Goal: Transaction & Acquisition: Book appointment/travel/reservation

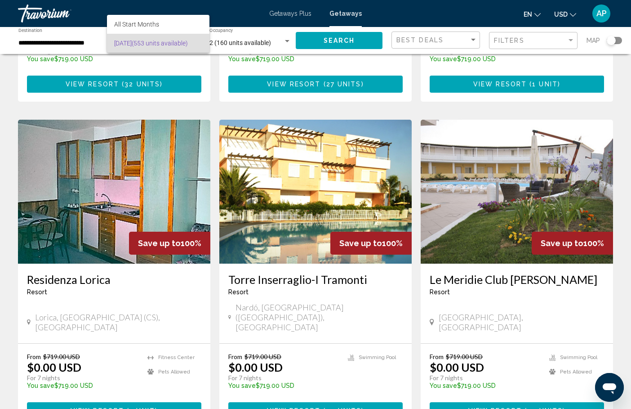
scroll to position [638, 0]
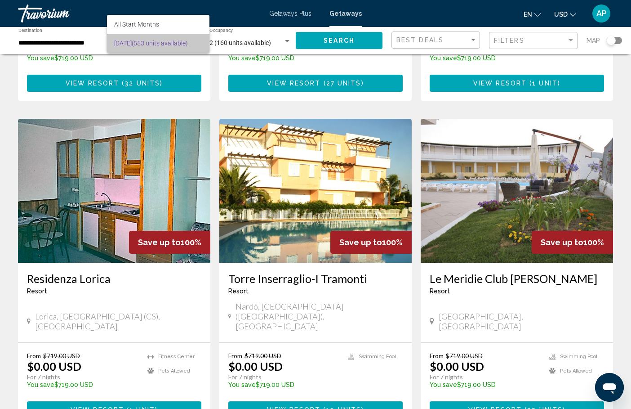
click at [168, 43] on span "September 2025 (553 units available)" at bounding box center [158, 43] width 88 height 19
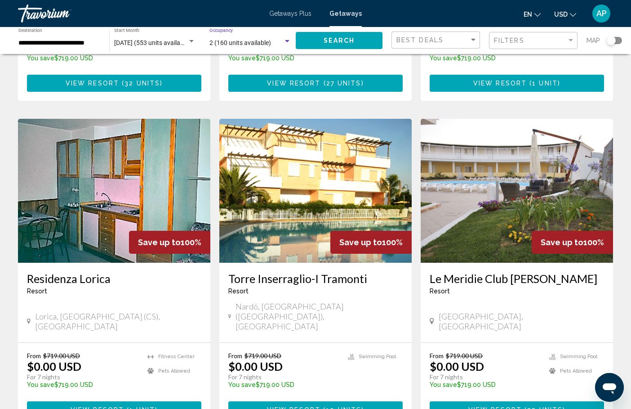
click at [249, 43] on span "2 (160 units available)" at bounding box center [240, 42] width 62 height 7
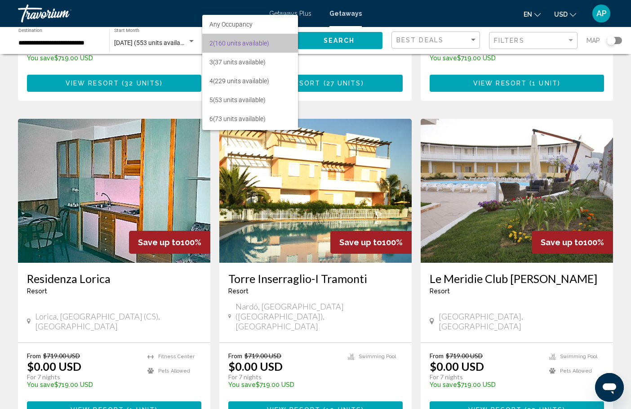
click at [249, 43] on span "2 (160 units available)" at bounding box center [250, 43] width 82 height 19
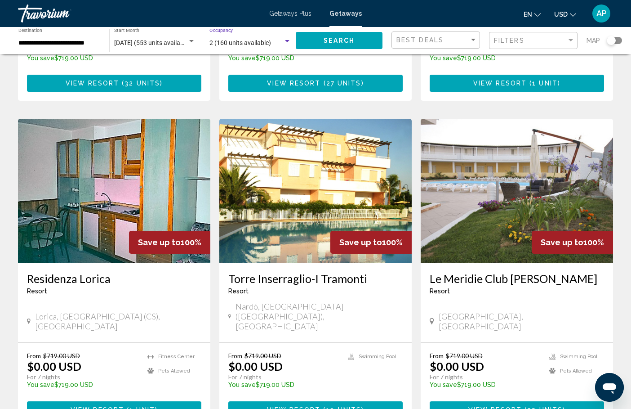
click at [86, 48] on div "**********" at bounding box center [59, 40] width 82 height 25
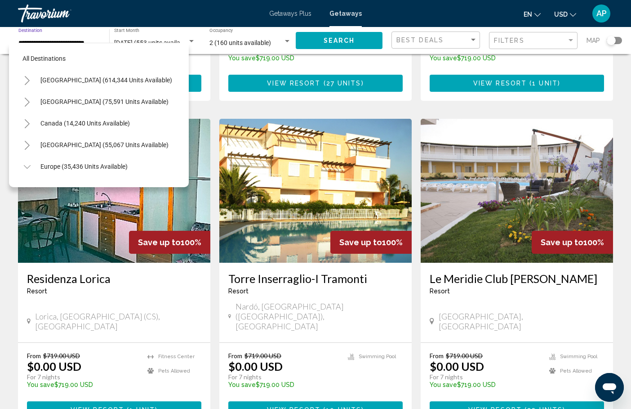
scroll to position [312, 0]
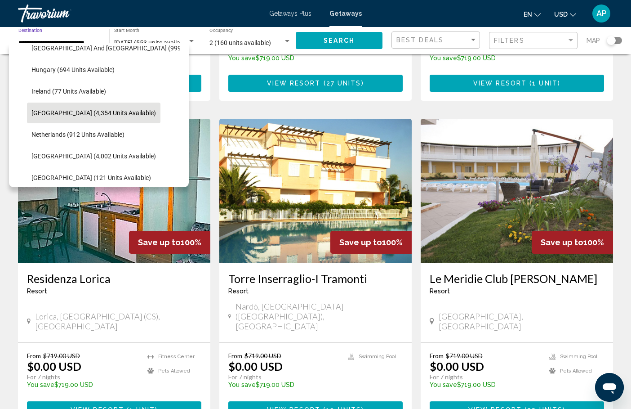
click at [65, 110] on span "Italy (4,354 units available)" at bounding box center [93, 112] width 125 height 7
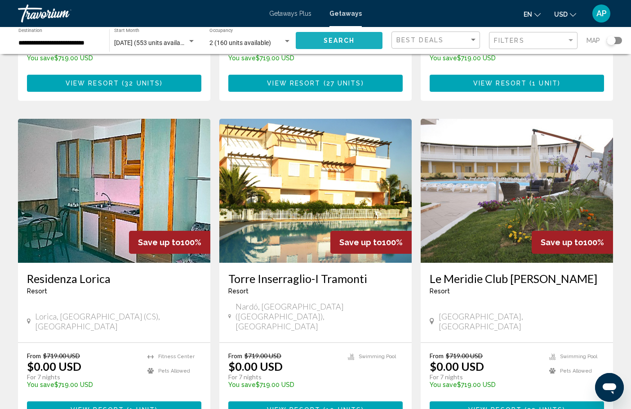
click at [339, 40] on span "Search" at bounding box center [339, 40] width 31 height 7
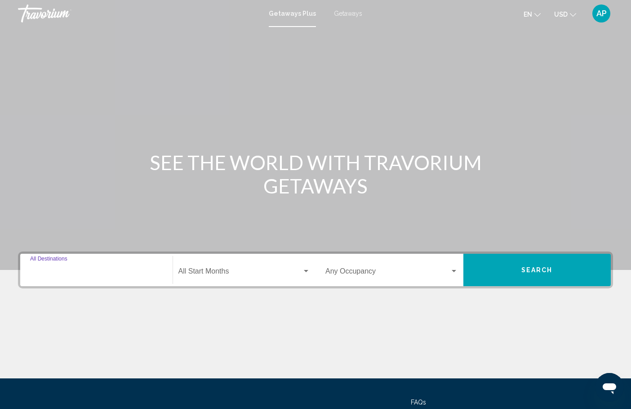
click at [80, 272] on input "Destination All Destinations" at bounding box center [96, 273] width 133 height 8
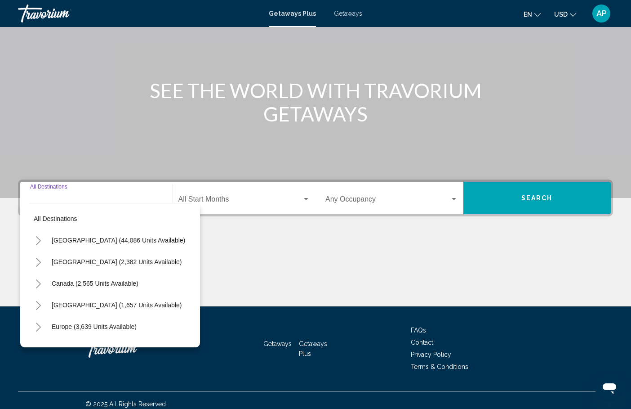
scroll to position [80, 0]
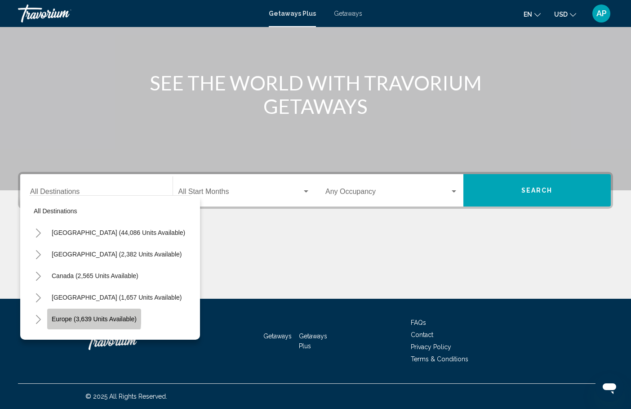
click at [75, 316] on span "Europe (3,639 units available)" at bounding box center [94, 318] width 85 height 7
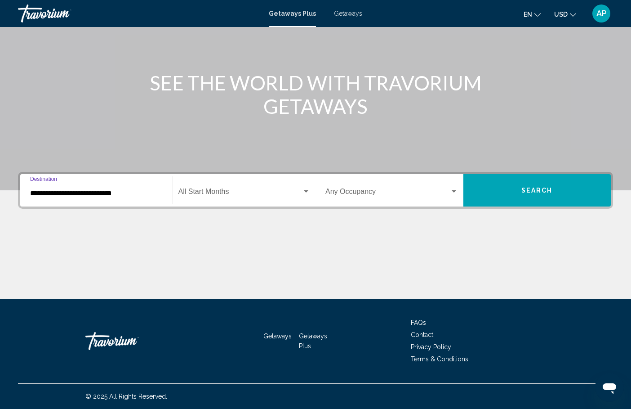
click at [75, 316] on div "Getaways Getaways Plus FAQs Contact Privacy Policy Terms & Conditions" at bounding box center [315, 340] width 595 height 85
click at [137, 194] on input "**********" at bounding box center [96, 193] width 133 height 8
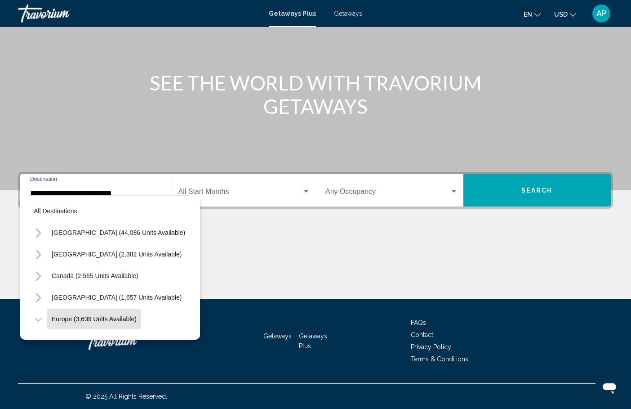
scroll to position [53, 0]
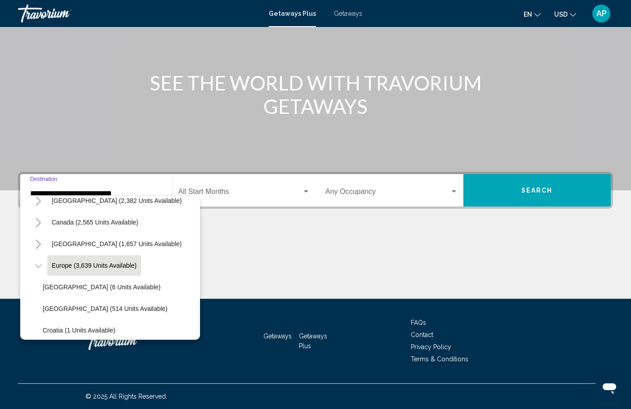
click at [39, 265] on icon "Toggle Europe (3,639 units available)" at bounding box center [38, 265] width 7 height 9
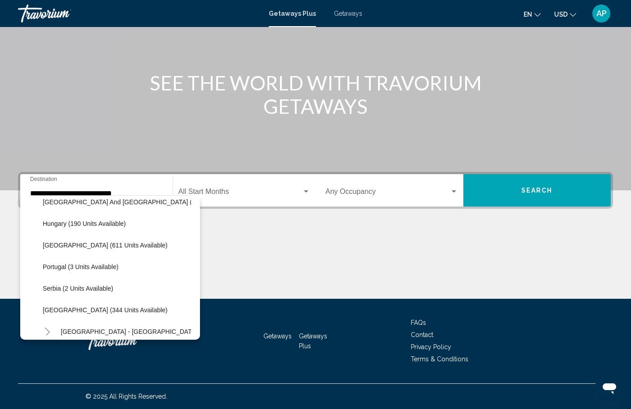
scroll to position [291, 0]
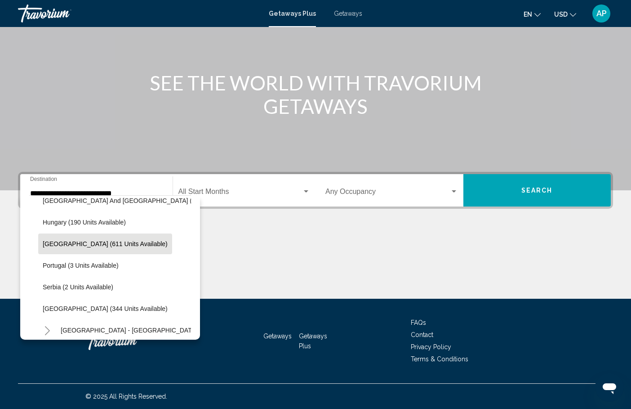
click at [99, 244] on span "[GEOGRAPHIC_DATA] (611 units available)" at bounding box center [105, 243] width 125 height 7
type input "**********"
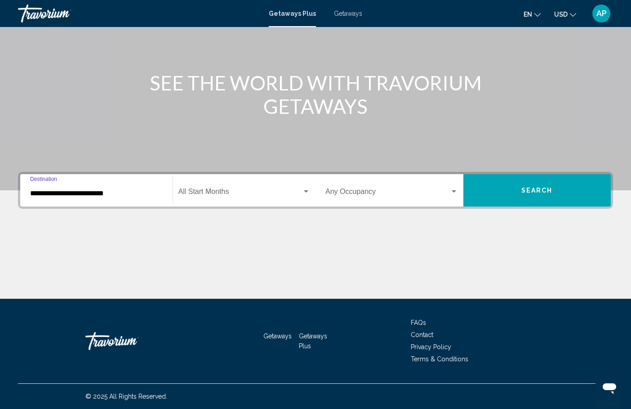
click at [227, 197] on span "Search widget" at bounding box center [240, 193] width 124 height 8
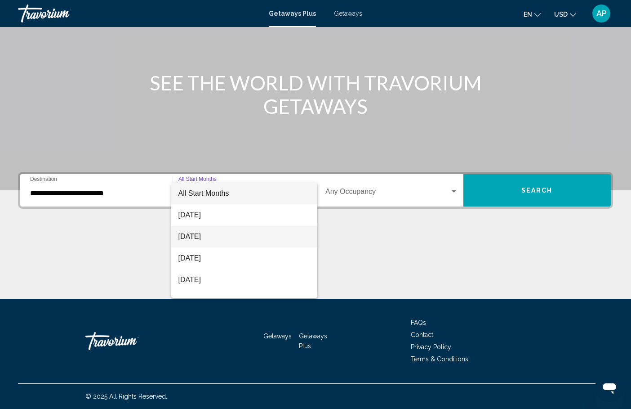
click at [200, 238] on span "[DATE]" at bounding box center [244, 237] width 132 height 22
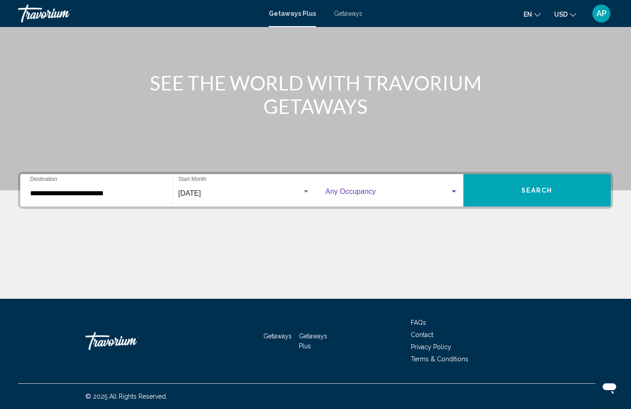
click at [358, 196] on span "Search widget" at bounding box center [387, 193] width 125 height 8
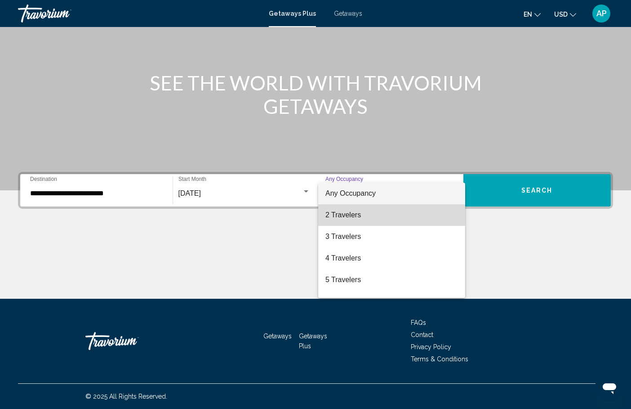
click at [348, 215] on span "2 Travelers" at bounding box center [391, 215] width 133 height 22
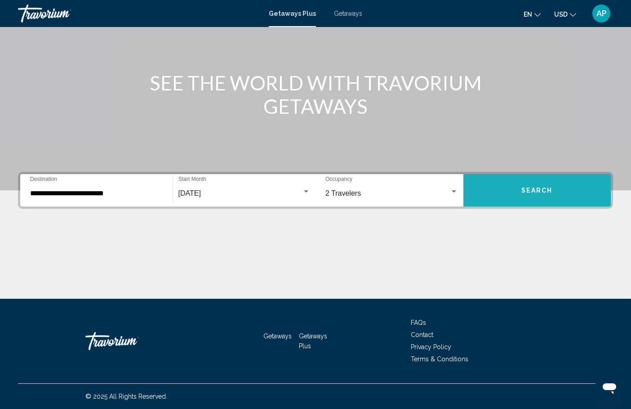
click at [528, 192] on span "Search" at bounding box center [536, 190] width 31 height 7
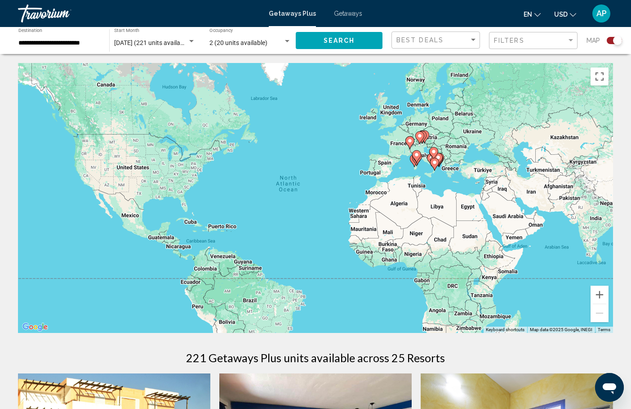
click at [427, 148] on div "To activate drag with keyboard, press Alt + Enter. Once in keyboard drag state,…" at bounding box center [315, 198] width 595 height 270
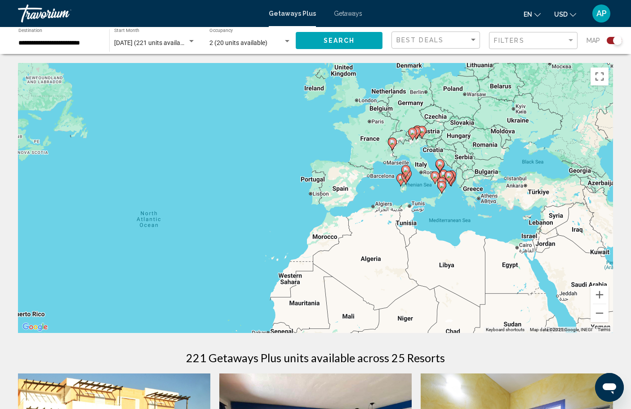
click at [427, 148] on div "To activate drag with keyboard, press Alt + Enter. Once in keyboard drag state,…" at bounding box center [315, 198] width 595 height 270
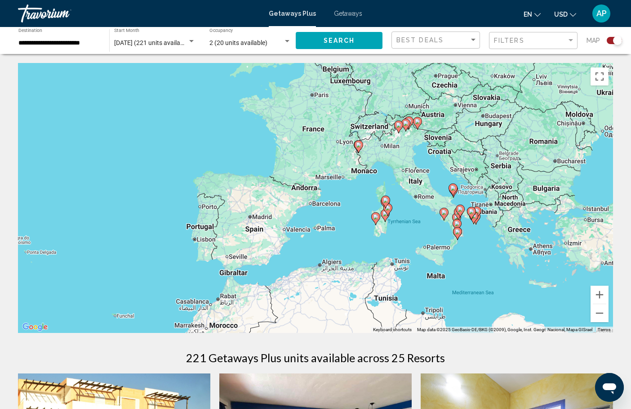
click at [427, 148] on div "To activate drag with keyboard, press Alt + Enter. Once in keyboard drag state,…" at bounding box center [315, 198] width 595 height 270
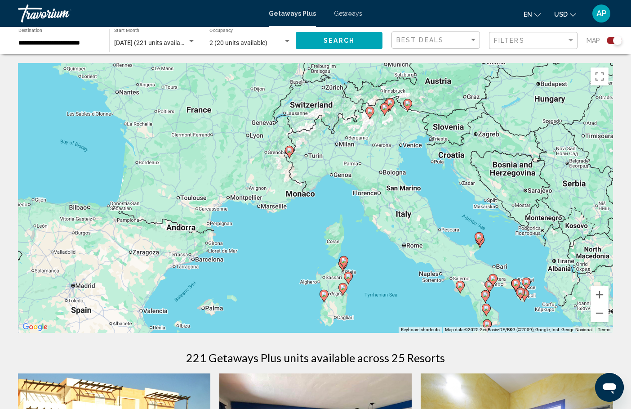
click at [404, 152] on div "To activate drag with keyboard, press Alt + Enter. Once in keyboard drag state,…" at bounding box center [315, 198] width 595 height 270
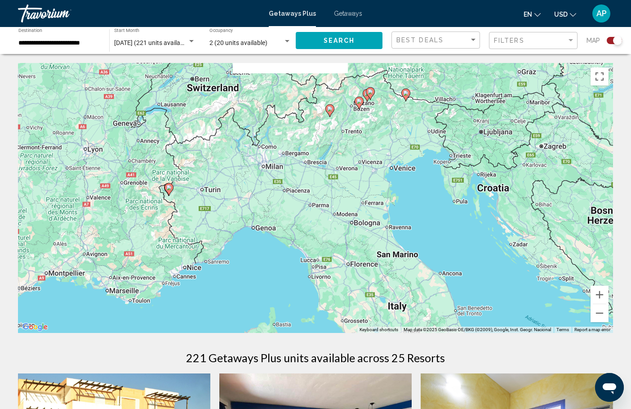
drag, startPoint x: 402, startPoint y: 106, endPoint x: 382, endPoint y: 157, distance: 54.7
click at [382, 157] on div "To activate drag with keyboard, press Alt + Enter. Once in keyboard drag state,…" at bounding box center [315, 198] width 595 height 270
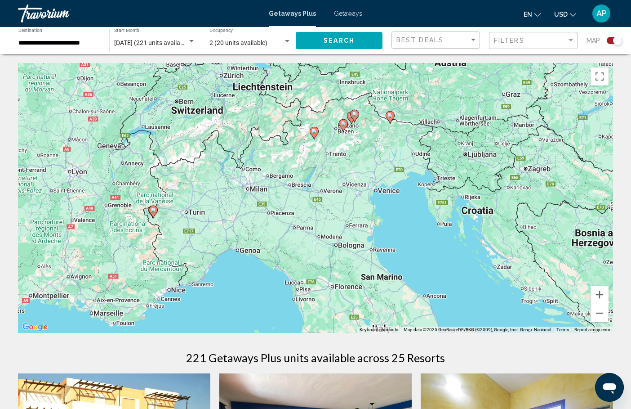
click at [350, 17] on div "Getaways Plus Getaways en English Español Français Italiano Português русский U…" at bounding box center [315, 13] width 631 height 19
click at [337, 14] on span "Getaways" at bounding box center [348, 13] width 28 height 7
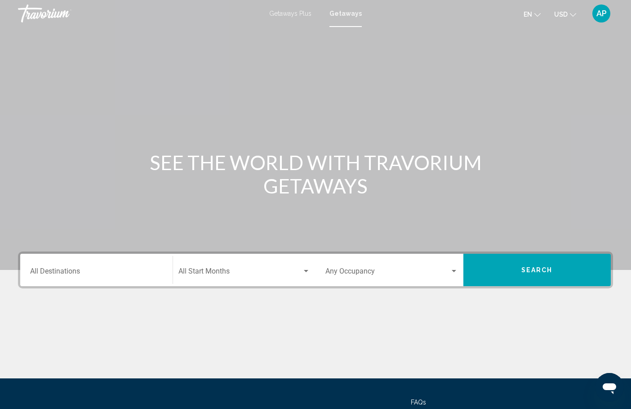
click at [88, 267] on div "Destination All Destinations" at bounding box center [96, 270] width 133 height 28
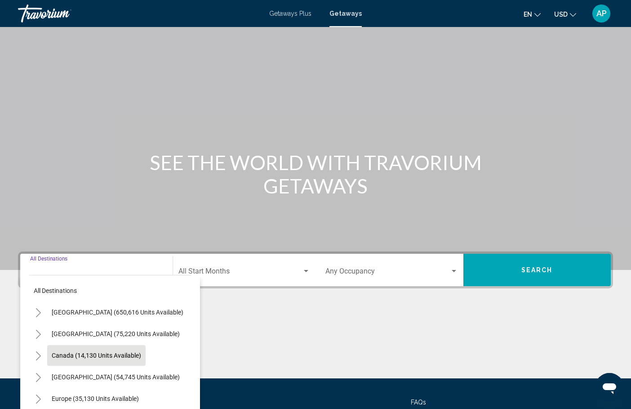
scroll to position [80, 0]
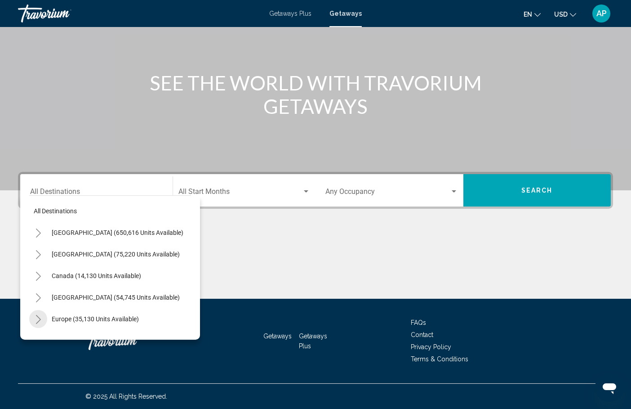
click at [38, 316] on icon "Toggle Europe (35,130 units available)" at bounding box center [38, 319] width 7 height 9
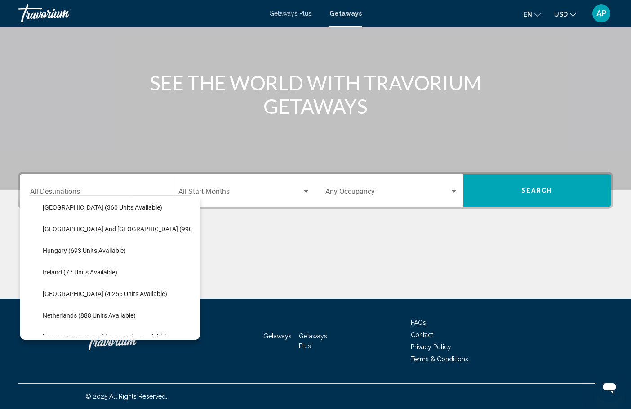
scroll to position [294, 0]
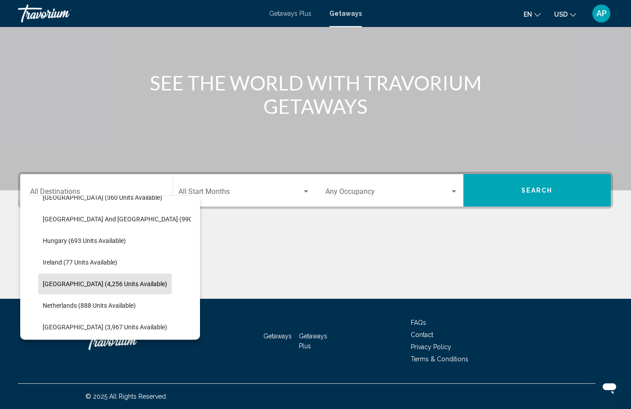
click at [74, 282] on span "Italy (4,256 units available)" at bounding box center [105, 283] width 125 height 7
type input "**********"
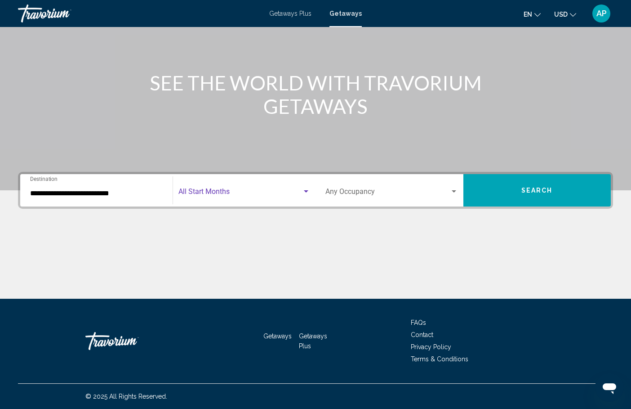
click at [231, 194] on span "Search widget" at bounding box center [240, 193] width 124 height 8
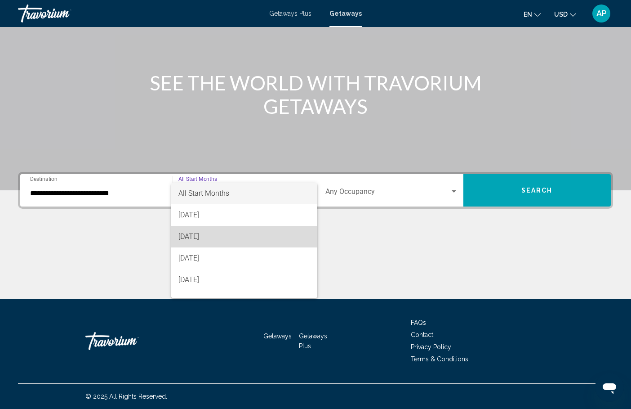
click at [212, 229] on span "[DATE]" at bounding box center [244, 237] width 132 height 22
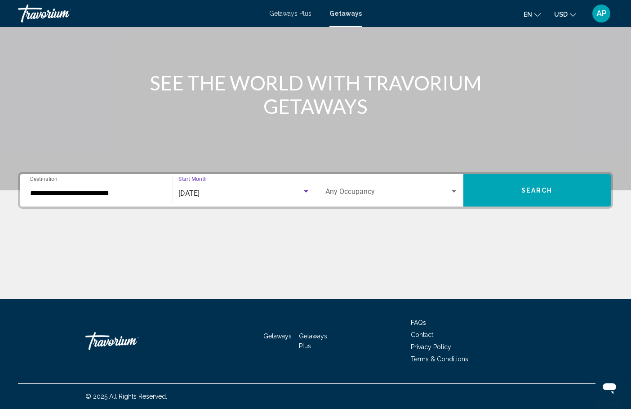
click at [351, 197] on div "Occupancy Any Occupancy" at bounding box center [391, 190] width 133 height 28
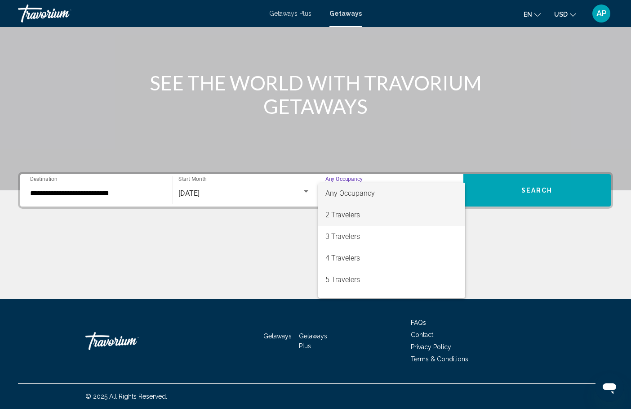
click at [346, 219] on span "2 Travelers" at bounding box center [391, 215] width 133 height 22
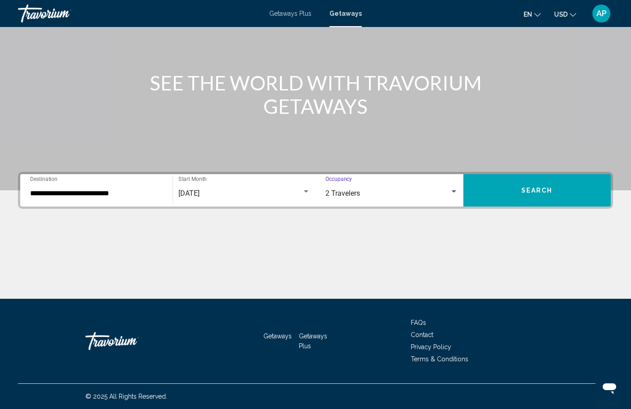
click at [500, 194] on button "Search" at bounding box center [537, 190] width 148 height 32
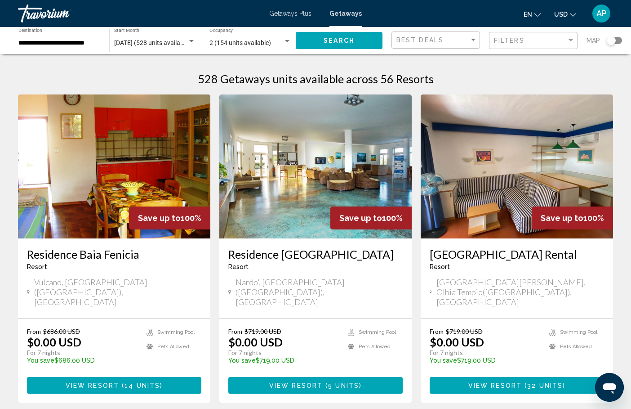
click at [619, 42] on div "Search widget" at bounding box center [614, 40] width 15 height 7
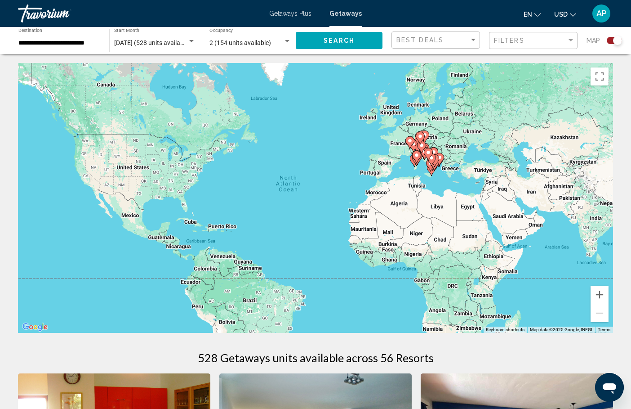
click at [422, 175] on div "To activate drag with keyboard, press Alt + Enter. Once in keyboard drag state,…" at bounding box center [315, 198] width 595 height 270
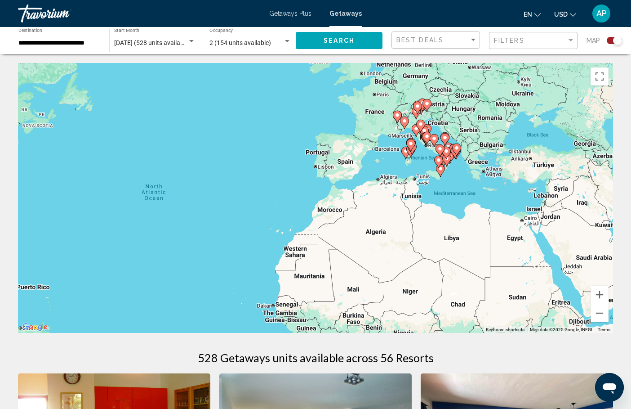
click at [422, 170] on div "To activate drag with keyboard, press Alt + Enter. Once in keyboard drag state,…" at bounding box center [315, 198] width 595 height 270
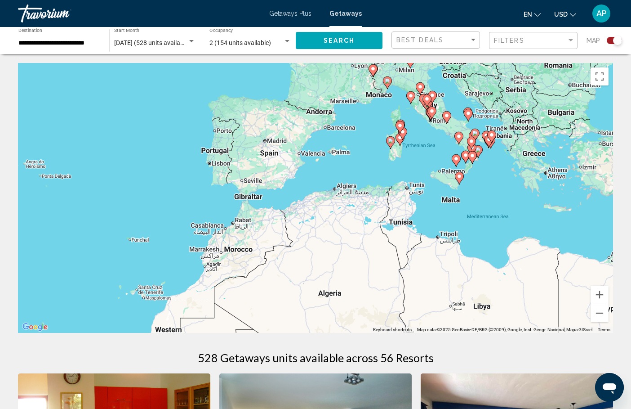
click at [439, 81] on div "To activate drag with keyboard, press Alt + Enter. Once in keyboard drag state,…" at bounding box center [315, 198] width 595 height 270
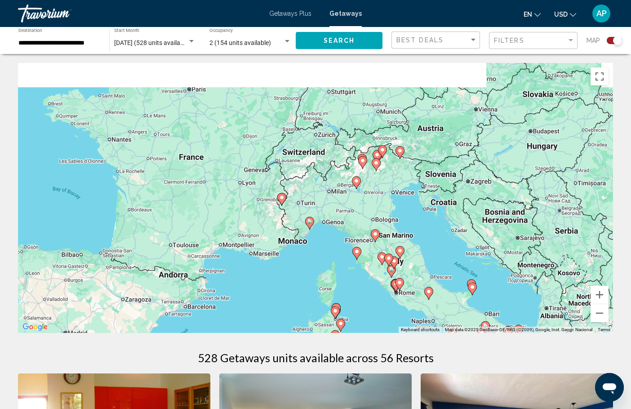
drag, startPoint x: 439, startPoint y: 81, endPoint x: 413, endPoint y: 216, distance: 137.8
click at [413, 216] on div "To activate drag with keyboard, press Alt + Enter. Once in keyboard drag state,…" at bounding box center [315, 198] width 595 height 270
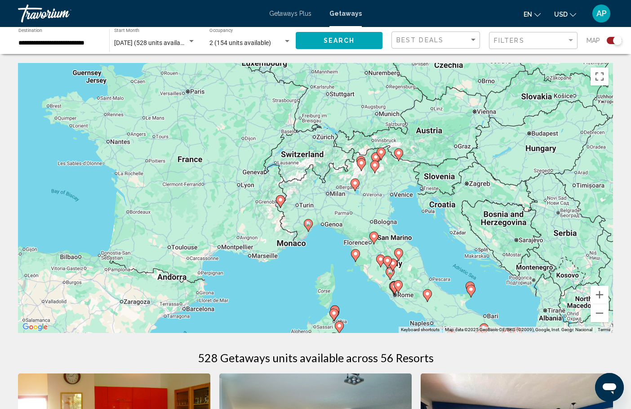
click at [409, 214] on div "To activate drag with keyboard, press Alt + Enter. Once in keyboard drag state,…" at bounding box center [315, 198] width 595 height 270
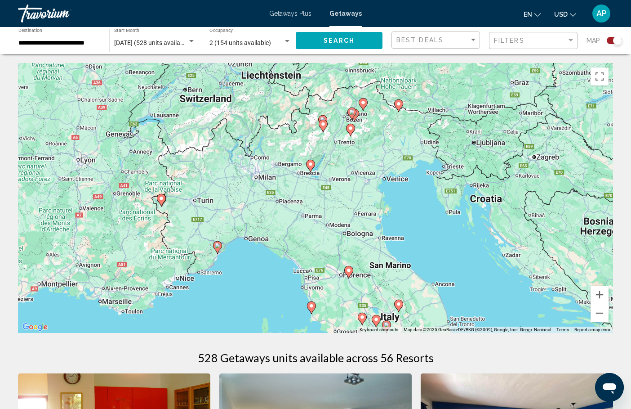
drag, startPoint x: 403, startPoint y: 207, endPoint x: 415, endPoint y: 210, distance: 12.2
click at [415, 210] on div "To activate drag with keyboard, press Alt + Enter. Once in keyboard drag state,…" at bounding box center [315, 198] width 595 height 270
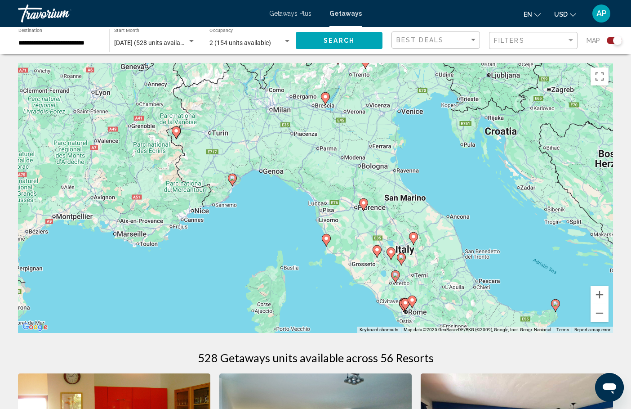
drag, startPoint x: 301, startPoint y: 242, endPoint x: 314, endPoint y: 165, distance: 77.5
click at [314, 165] on div "To activate drag with keyboard, press Alt + Enter. Once in keyboard drag state,…" at bounding box center [315, 198] width 595 height 270
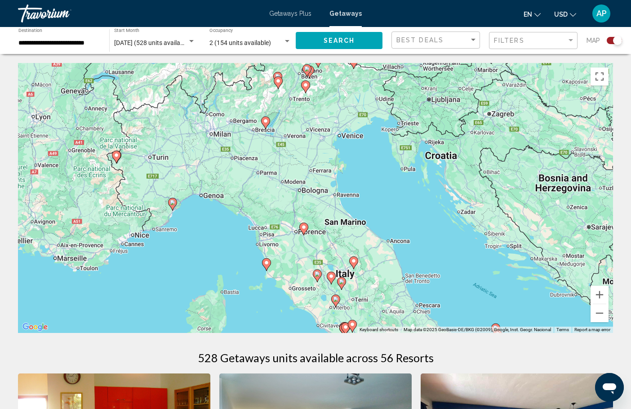
drag, startPoint x: 428, startPoint y: 156, endPoint x: 368, endPoint y: 187, distance: 68.0
click at [368, 187] on div "To activate drag with keyboard, press Alt + Enter. Once in keyboard drag state,…" at bounding box center [315, 198] width 595 height 270
click at [307, 227] on icon "Main content" at bounding box center [304, 229] width 8 height 12
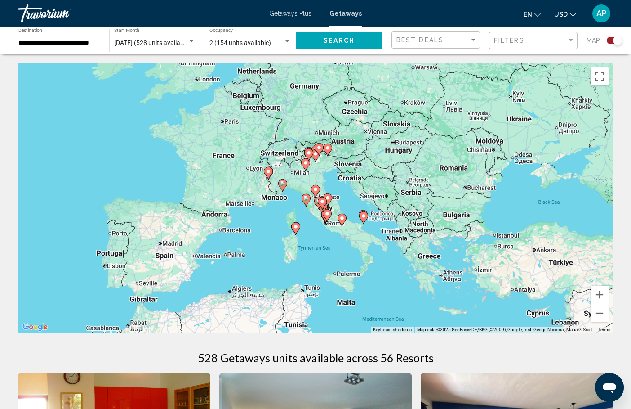
click at [316, 189] on image "Main content" at bounding box center [315, 189] width 5 height 5
type input "**********"
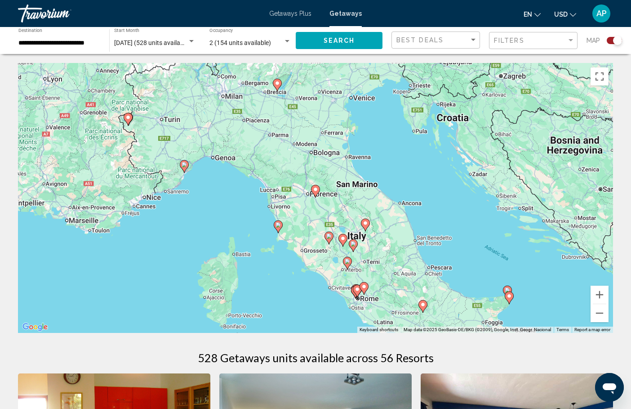
click at [316, 189] on image "Main content" at bounding box center [315, 189] width 5 height 5
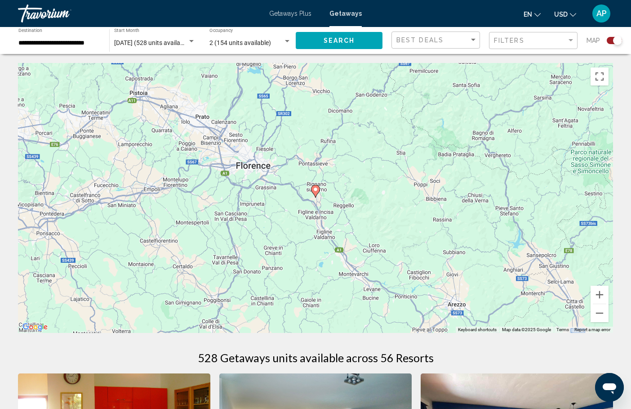
click at [316, 189] on image "Main content" at bounding box center [315, 189] width 5 height 5
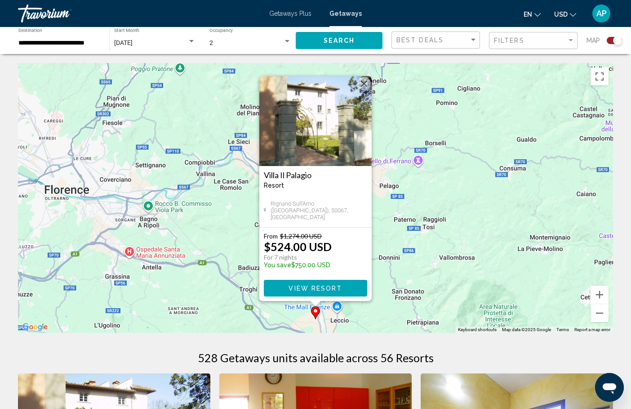
click at [366, 126] on img "Main content" at bounding box center [315, 121] width 112 height 90
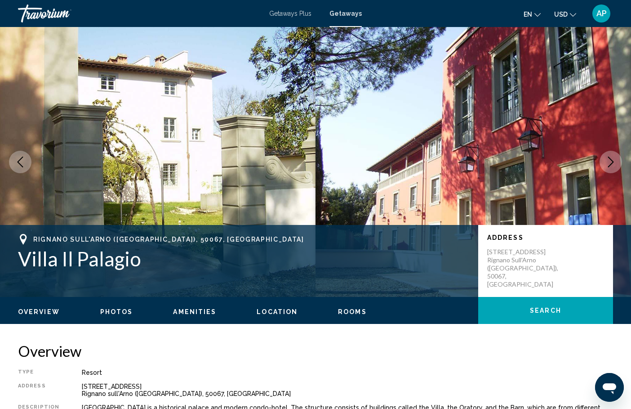
click at [608, 160] on icon "Next image" at bounding box center [611, 161] width 11 height 11
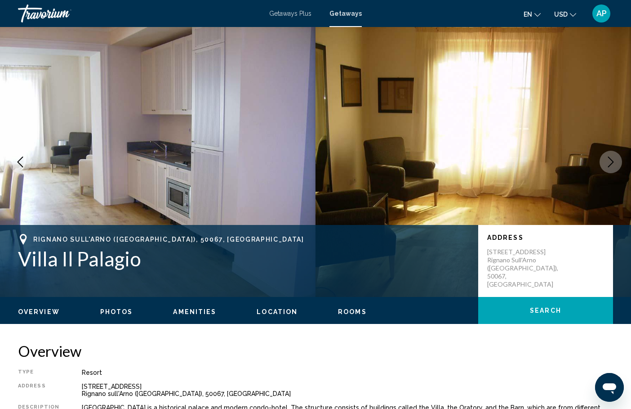
click at [608, 160] on icon "Next image" at bounding box center [611, 161] width 11 height 11
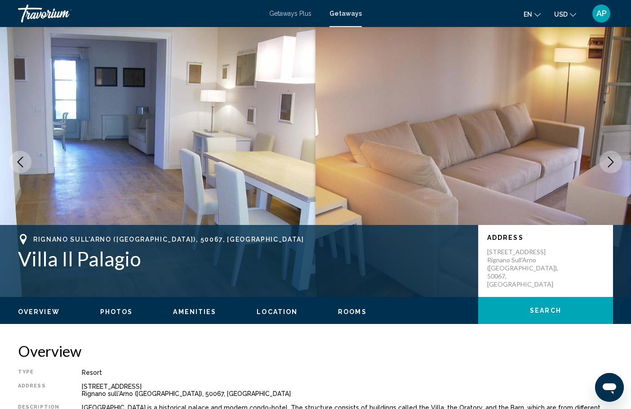
click at [608, 160] on icon "Next image" at bounding box center [611, 161] width 11 height 11
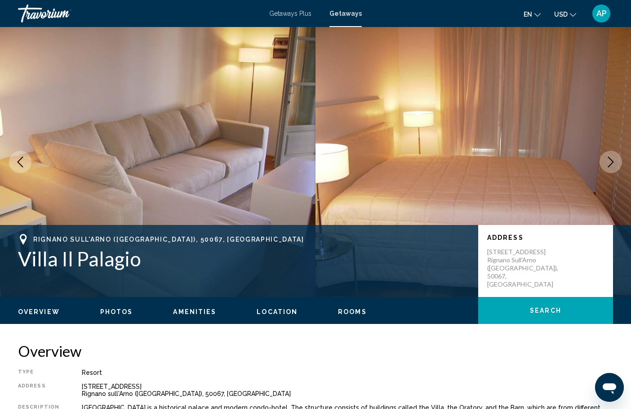
click at [608, 160] on icon "Next image" at bounding box center [611, 161] width 11 height 11
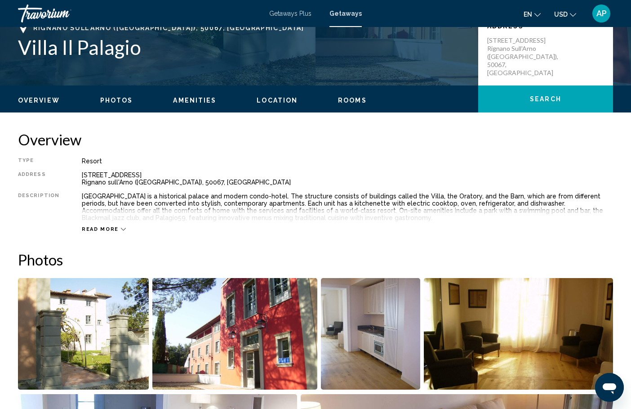
scroll to position [157, 0]
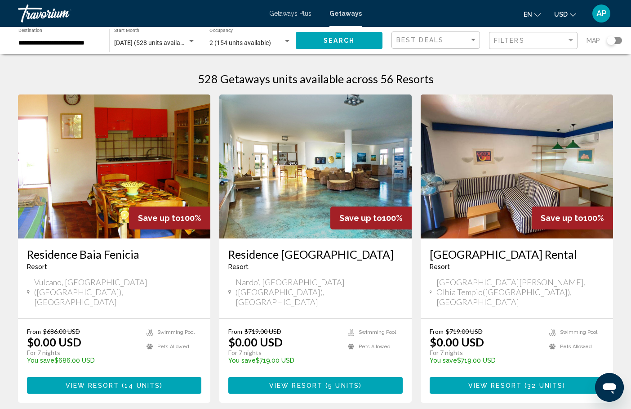
click at [616, 39] on div "Search widget" at bounding box center [614, 40] width 15 height 7
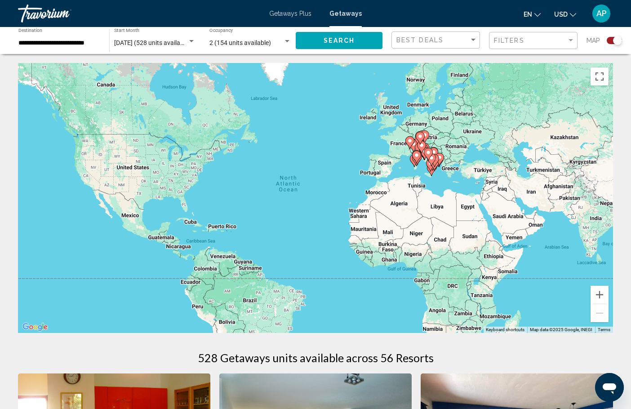
click at [436, 139] on div "To activate drag with keyboard, press Alt + Enter. Once in keyboard drag state,…" at bounding box center [315, 198] width 595 height 270
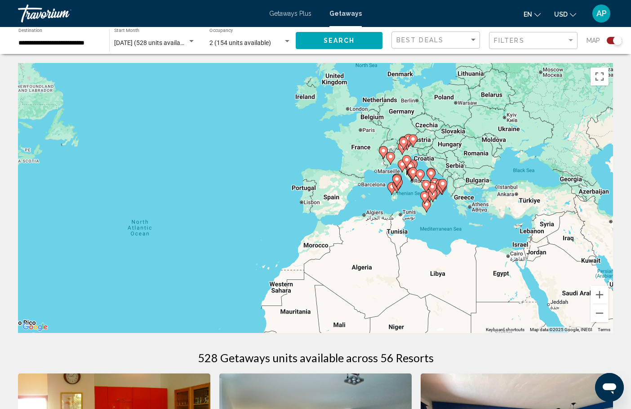
click at [436, 139] on div "To activate drag with keyboard, press Alt + Enter. Once in keyboard drag state,…" at bounding box center [315, 198] width 595 height 270
click at [420, 148] on div "To activate drag with keyboard, press Alt + Enter. Once in keyboard drag state,…" at bounding box center [315, 198] width 595 height 270
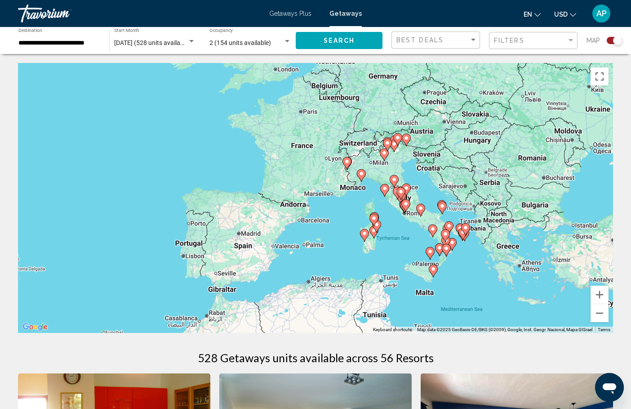
click at [402, 162] on div "To activate drag with keyboard, press Alt + Enter. Once in keyboard drag state,…" at bounding box center [315, 198] width 595 height 270
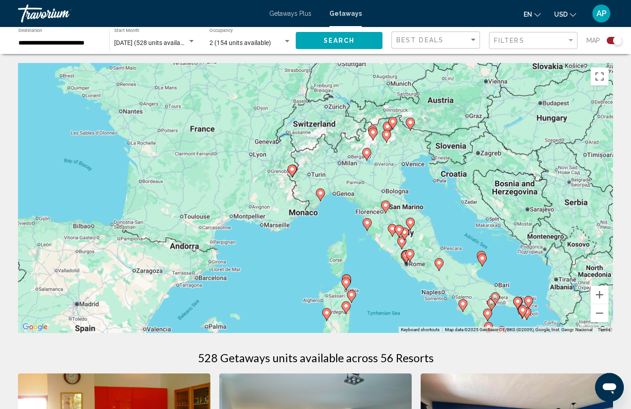
click at [402, 162] on div "To activate drag with keyboard, press Alt + Enter. Once in keyboard drag state,…" at bounding box center [315, 198] width 595 height 270
click at [396, 150] on div "To activate drag with keyboard, press Alt + Enter. Once in keyboard drag state,…" at bounding box center [315, 198] width 595 height 270
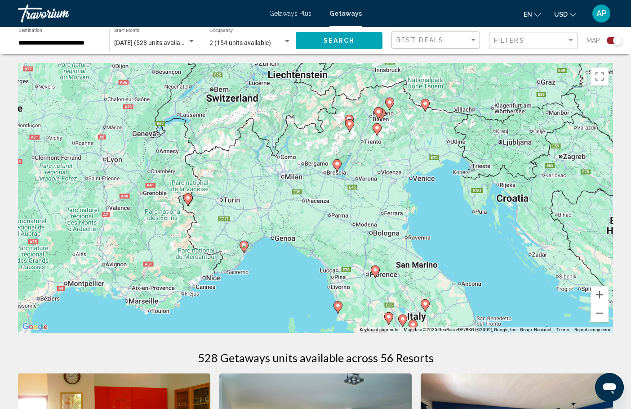
click at [396, 150] on div "To activate drag with keyboard, press Alt + Enter. Once in keyboard drag state,…" at bounding box center [315, 198] width 595 height 270
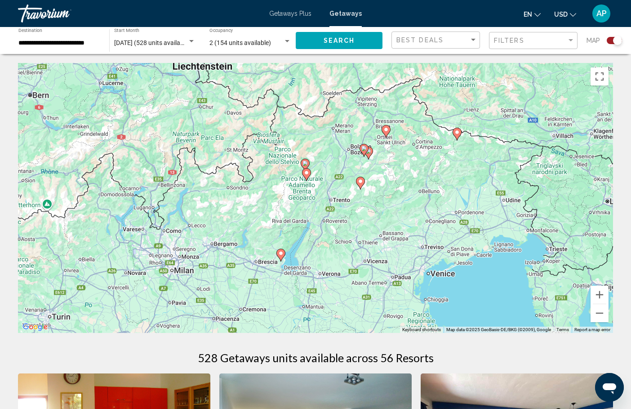
drag, startPoint x: 394, startPoint y: 128, endPoint x: 397, endPoint y: 196, distance: 68.4
click at [397, 196] on div "To activate drag with keyboard, press Alt + Enter. Once in keyboard drag state,…" at bounding box center [315, 198] width 595 height 270
click at [363, 150] on image "Main content" at bounding box center [363, 148] width 5 height 5
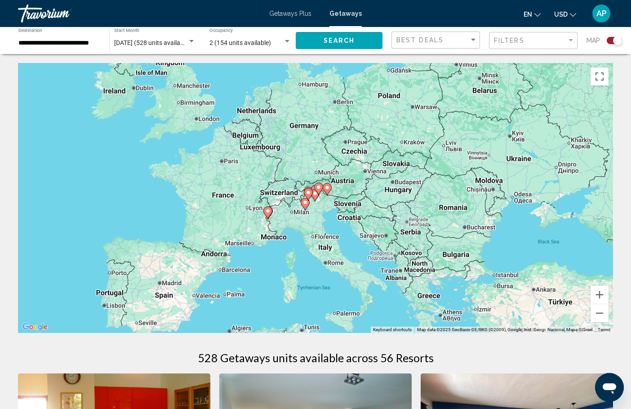
click at [322, 201] on div "To navigate, press the arrow keys. To activate drag with keyboard, press Alt + …" at bounding box center [315, 198] width 595 height 270
click at [322, 201] on div "To activate drag with keyboard, press Alt + Enter. Once in keyboard drag state,…" at bounding box center [315, 198] width 595 height 270
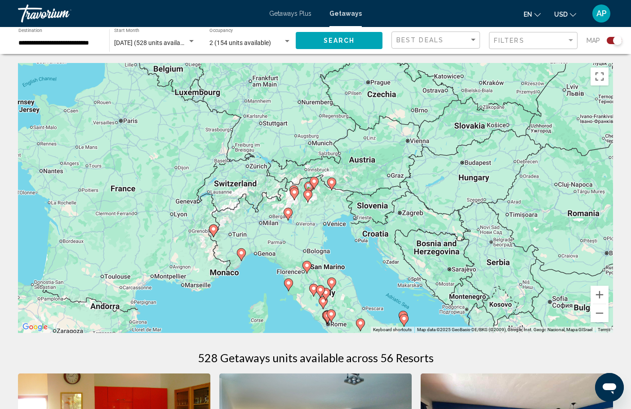
click at [322, 201] on div "To activate drag with keyboard, press Alt + Enter. Once in keyboard drag state,…" at bounding box center [315, 198] width 595 height 270
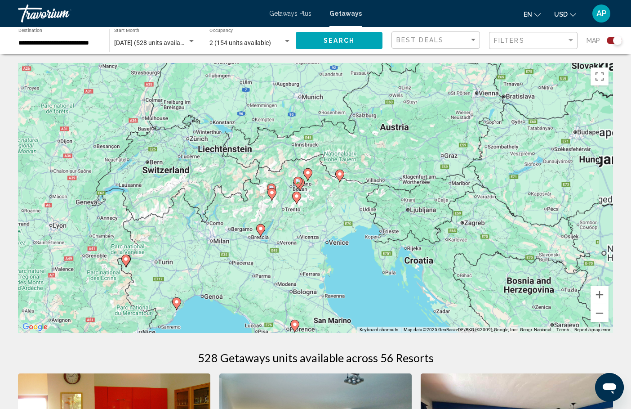
click at [322, 201] on div "To activate drag with keyboard, press Alt + Enter. Once in keyboard drag state,…" at bounding box center [315, 198] width 595 height 270
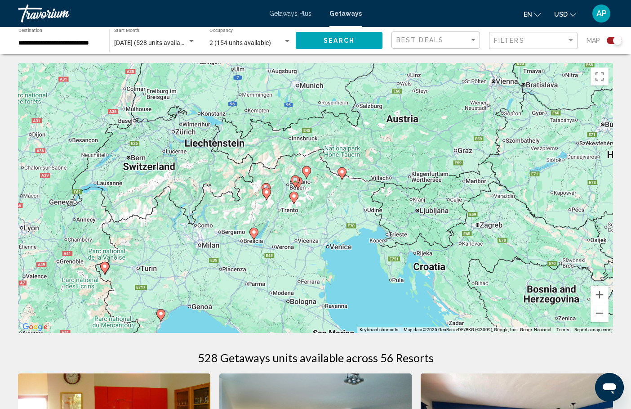
click at [322, 201] on div "To activate drag with keyboard, press Alt + Enter. Once in keyboard drag state,…" at bounding box center [315, 198] width 595 height 270
click at [314, 207] on div "To activate drag with keyboard, press Alt + Enter. Once in keyboard drag state,…" at bounding box center [315, 198] width 595 height 270
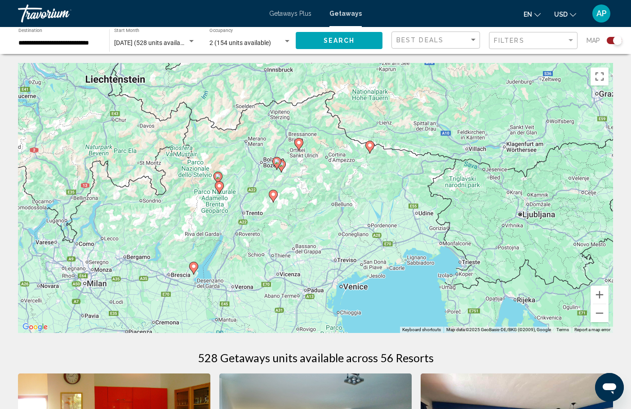
click at [276, 162] on image "Main content" at bounding box center [276, 161] width 5 height 5
type input "**********"
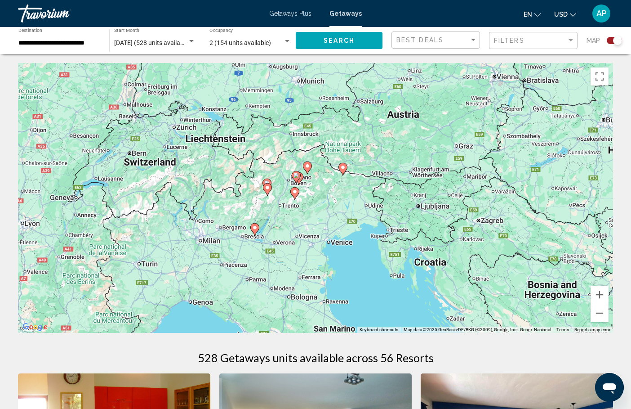
click at [295, 180] on icon "Main content" at bounding box center [296, 177] width 8 height 12
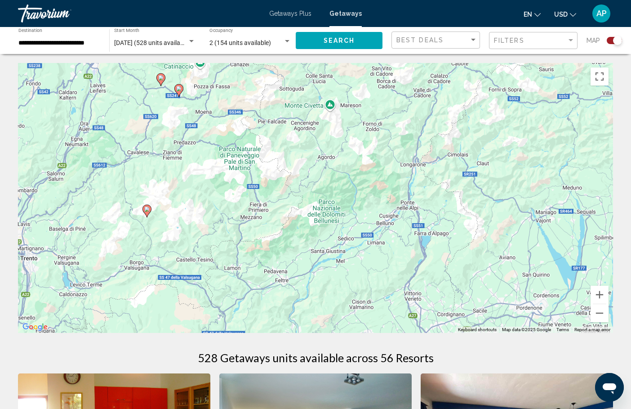
click at [162, 78] on image "Main content" at bounding box center [160, 77] width 5 height 5
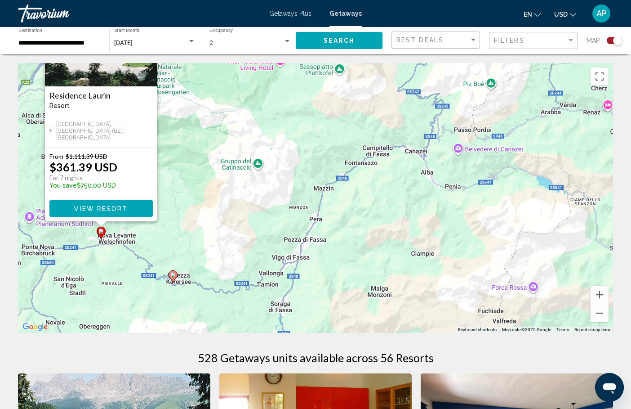
drag, startPoint x: 199, startPoint y: 285, endPoint x: 195, endPoint y: 151, distance: 133.6
click at [195, 151] on div "To activate drag with keyboard, press Alt + Enter. Once in keyboard drag state,…" at bounding box center [315, 198] width 595 height 270
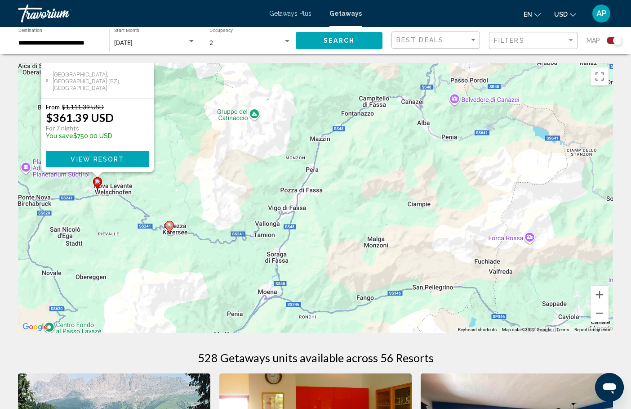
click at [170, 226] on image "Main content" at bounding box center [169, 225] width 5 height 5
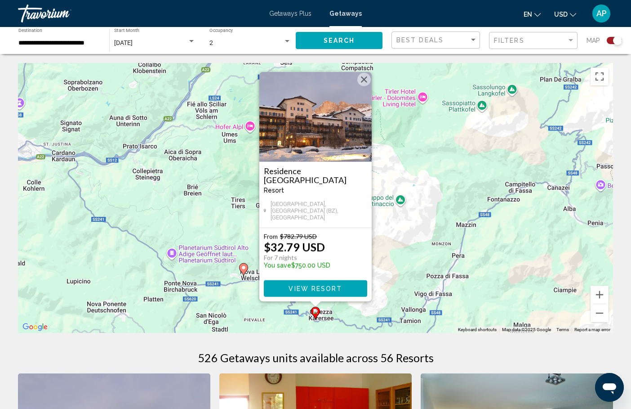
click at [339, 285] on span "View Resort" at bounding box center [315, 288] width 53 height 7
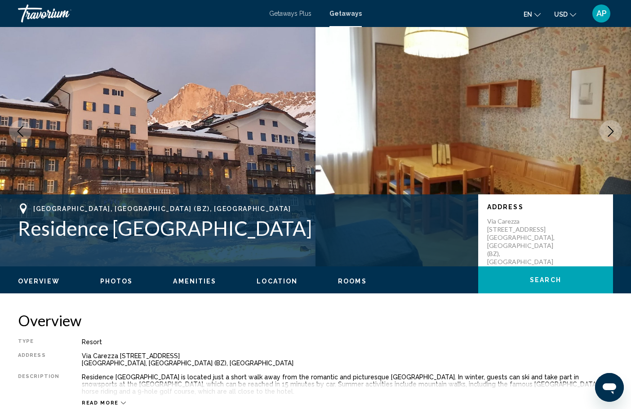
scroll to position [29, 0]
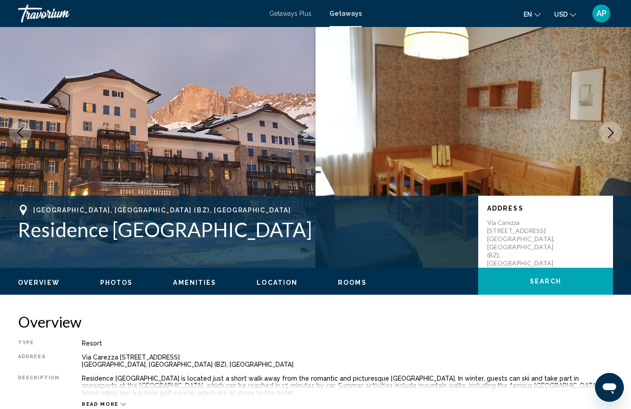
click at [615, 130] on icon "Next image" at bounding box center [611, 132] width 11 height 11
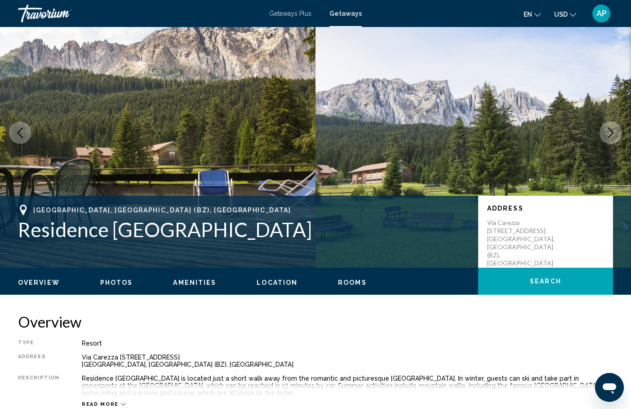
click at [615, 130] on icon "Next image" at bounding box center [611, 132] width 11 height 11
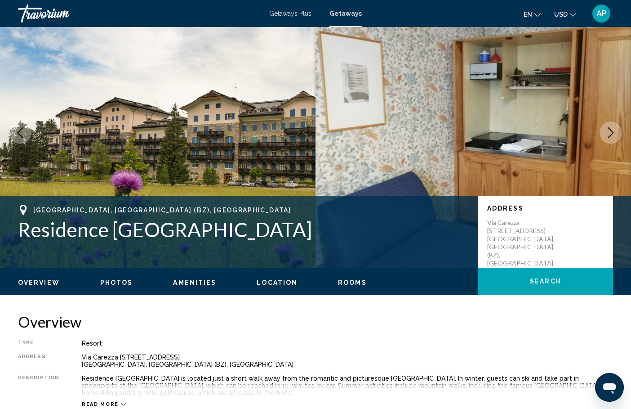
click at [615, 130] on icon "Next image" at bounding box center [611, 132] width 11 height 11
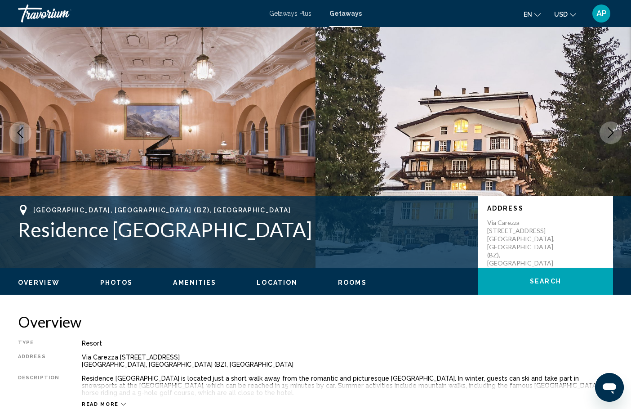
click at [615, 130] on icon "Next image" at bounding box center [611, 132] width 11 height 11
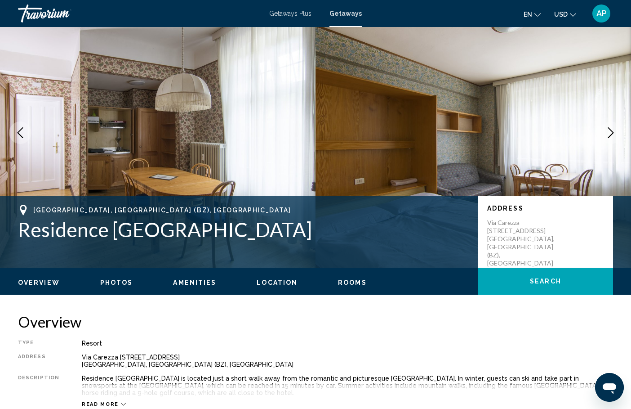
click at [615, 130] on icon "Next image" at bounding box center [611, 132] width 11 height 11
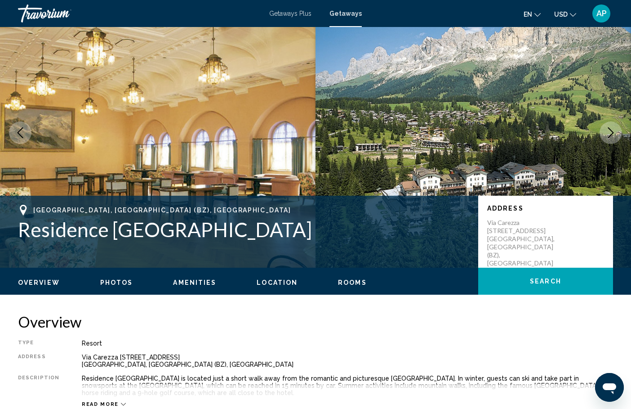
click at [615, 130] on icon "Next image" at bounding box center [611, 132] width 11 height 11
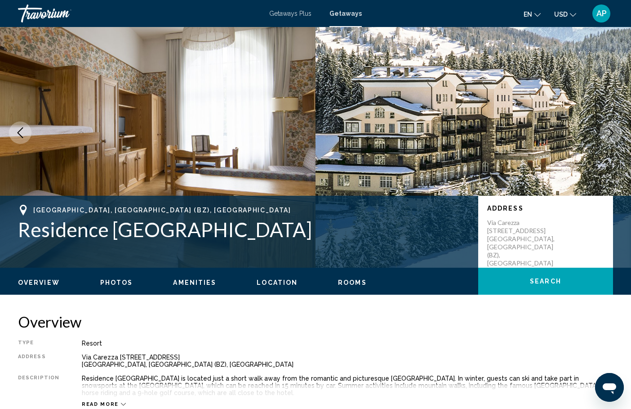
click at [615, 130] on icon "Next image" at bounding box center [611, 132] width 11 height 11
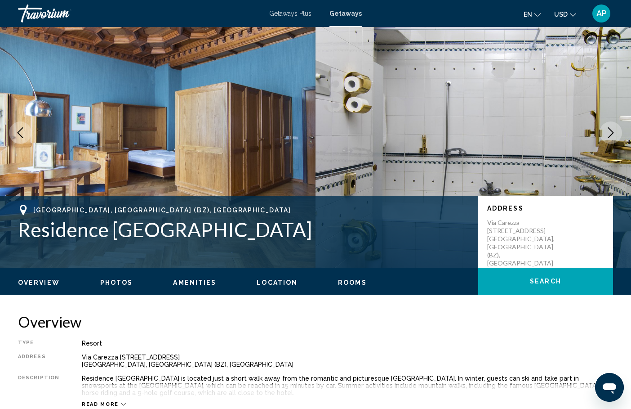
click at [615, 130] on icon "Next image" at bounding box center [611, 132] width 11 height 11
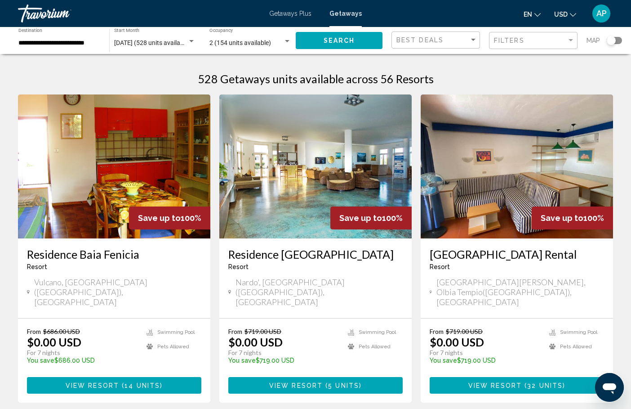
click at [615, 37] on div "Search widget" at bounding box center [611, 40] width 9 height 9
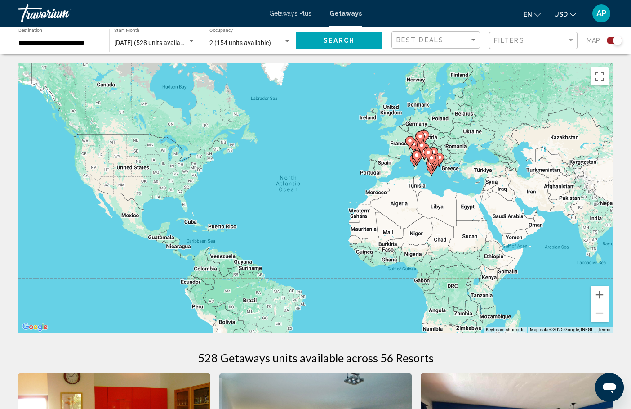
click at [408, 161] on div "To activate drag with keyboard, press Alt + Enter. Once in keyboard drag state,…" at bounding box center [315, 198] width 595 height 270
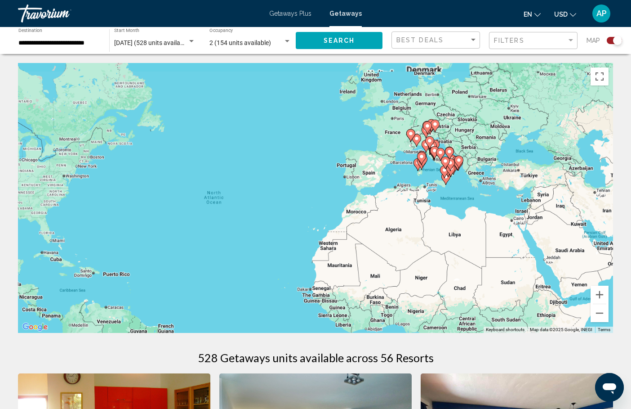
click at [408, 161] on div "To activate drag with keyboard, press Alt + Enter. Once in keyboard drag state,…" at bounding box center [315, 198] width 595 height 270
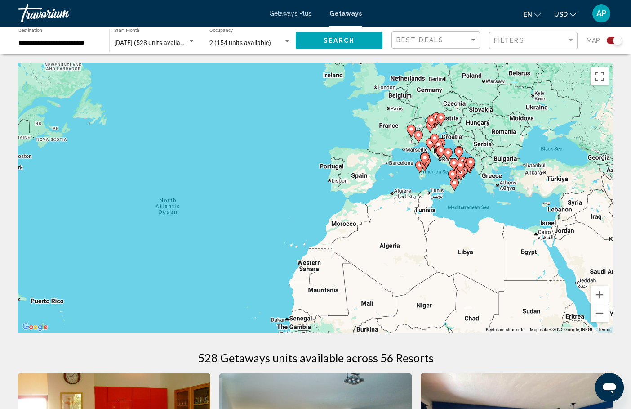
click at [408, 161] on div "To activate drag with keyboard, press Alt + Enter. Once in keyboard drag state,…" at bounding box center [315, 198] width 595 height 270
click at [439, 127] on gmp-advanced-marker "Main content" at bounding box center [435, 122] width 9 height 13
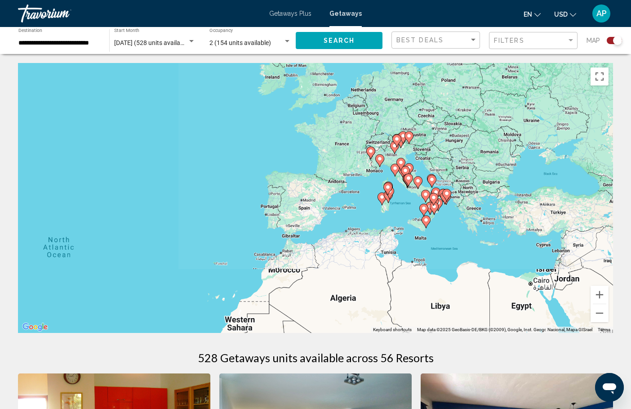
click at [439, 127] on div "To activate drag with keyboard, press Alt + Enter. Once in keyboard drag state,…" at bounding box center [315, 198] width 595 height 270
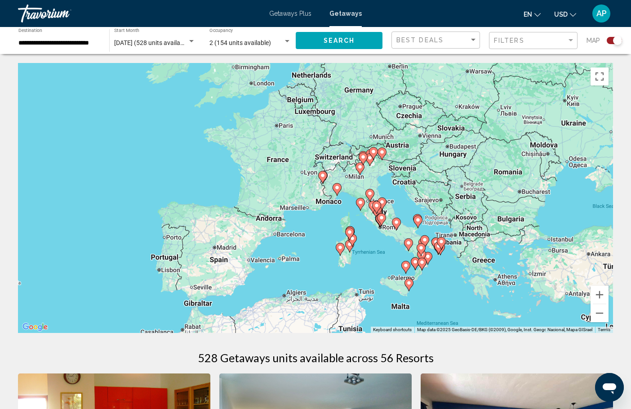
click at [390, 171] on div "To activate drag with keyboard, press Alt + Enter. Once in keyboard drag state,…" at bounding box center [315, 198] width 595 height 270
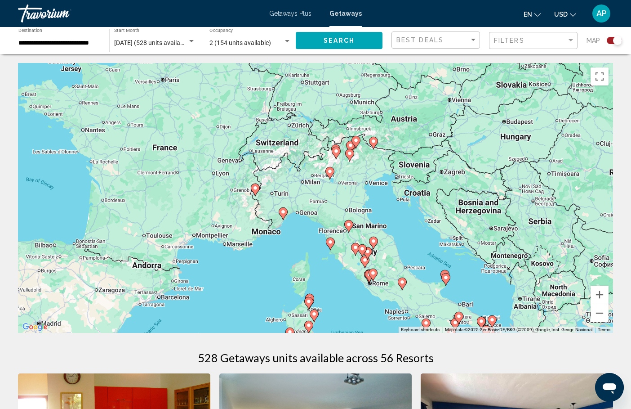
click at [352, 177] on div "To activate drag with keyboard, press Alt + Enter. Once in keyboard drag state,…" at bounding box center [315, 198] width 595 height 270
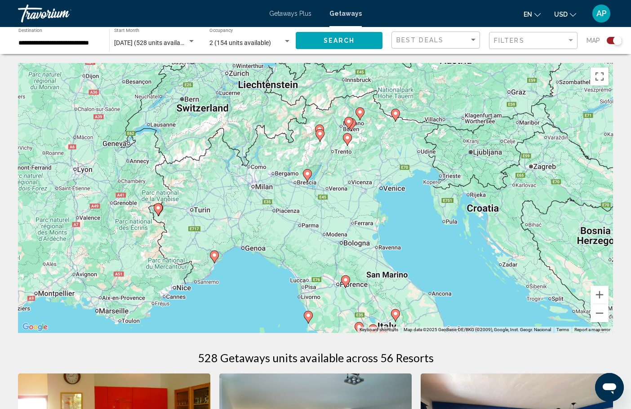
click at [344, 166] on div "To activate drag with keyboard, press Alt + Enter. Once in keyboard drag state,…" at bounding box center [315, 198] width 595 height 270
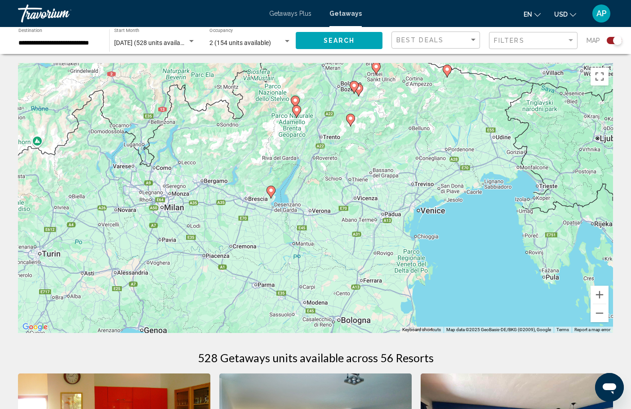
click at [354, 89] on icon "Main content" at bounding box center [354, 87] width 8 height 12
type input "**********"
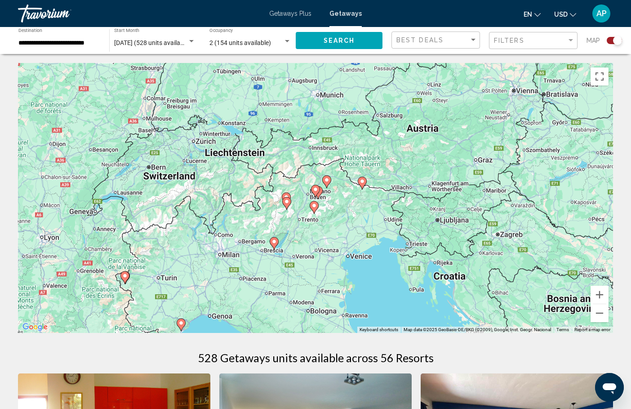
click at [315, 187] on icon "Main content" at bounding box center [316, 191] width 8 height 12
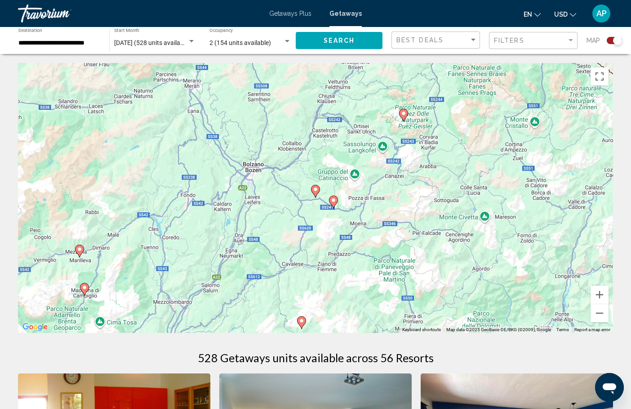
click at [315, 187] on icon "Main content" at bounding box center [316, 191] width 8 height 12
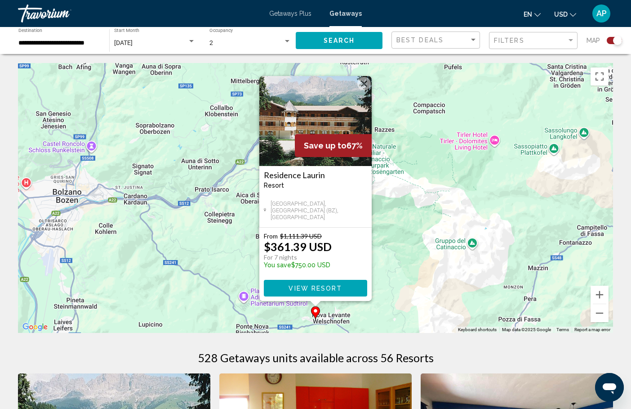
click at [301, 286] on span "View Resort" at bounding box center [315, 288] width 53 height 7
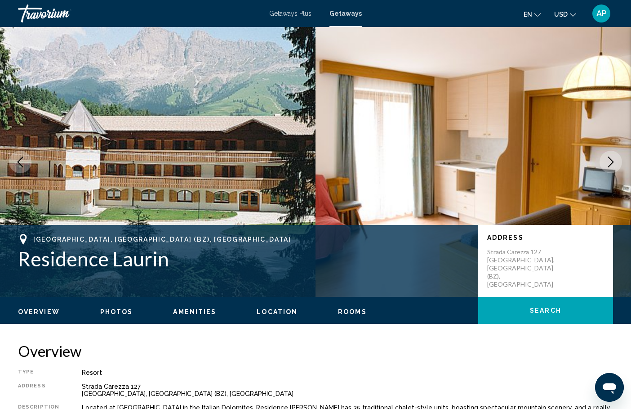
click at [610, 163] on icon "Next image" at bounding box center [611, 161] width 11 height 11
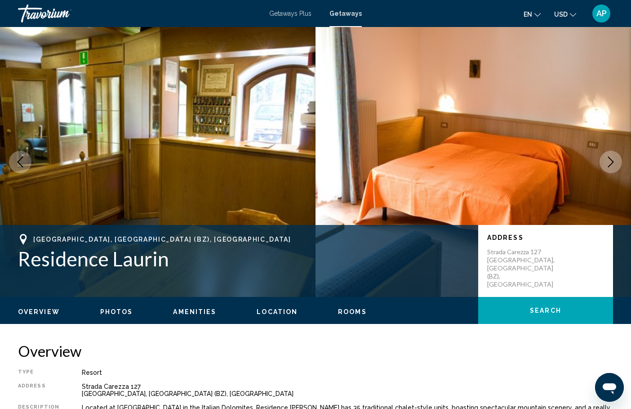
click at [610, 163] on icon "Next image" at bounding box center [611, 161] width 11 height 11
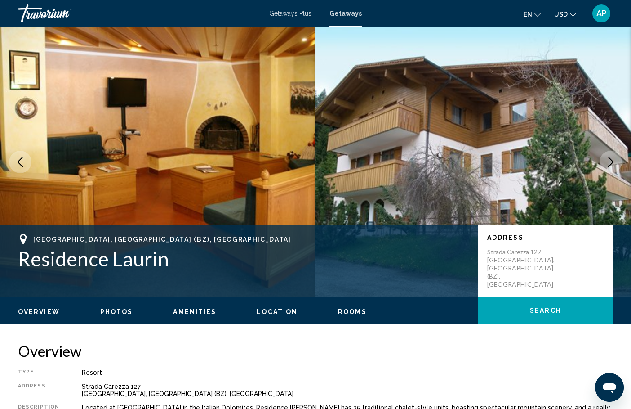
click at [610, 163] on icon "Next image" at bounding box center [611, 161] width 11 height 11
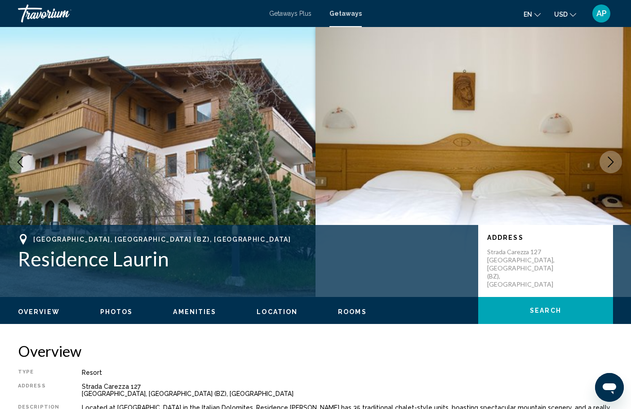
click at [610, 163] on icon "Next image" at bounding box center [611, 161] width 11 height 11
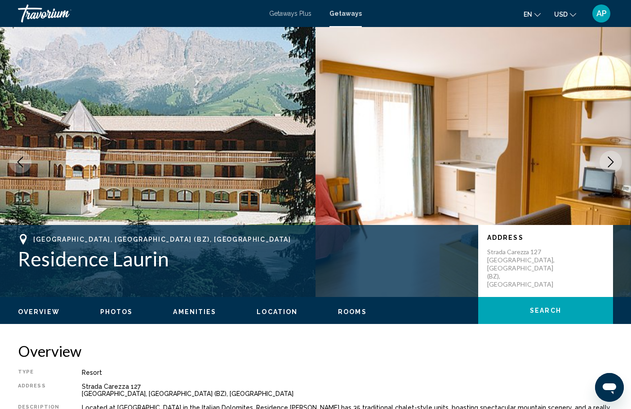
click at [562, 19] on button "USD USD ($) MXN (Mex$) CAD (Can$) GBP (£) EUR (€) AUD (A$) NZD (NZ$) CNY (CN¥)" at bounding box center [565, 14] width 22 height 13
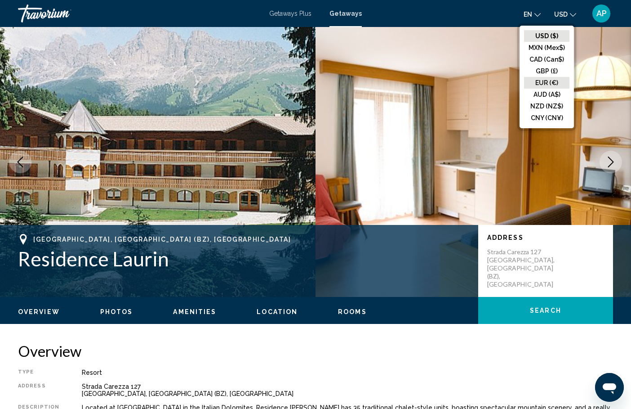
click at [552, 80] on button "EUR (€)" at bounding box center [546, 83] width 45 height 12
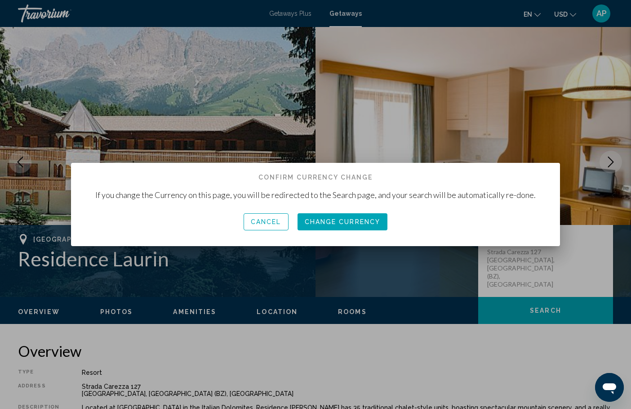
click at [338, 223] on span "Change Currency" at bounding box center [343, 221] width 76 height 7
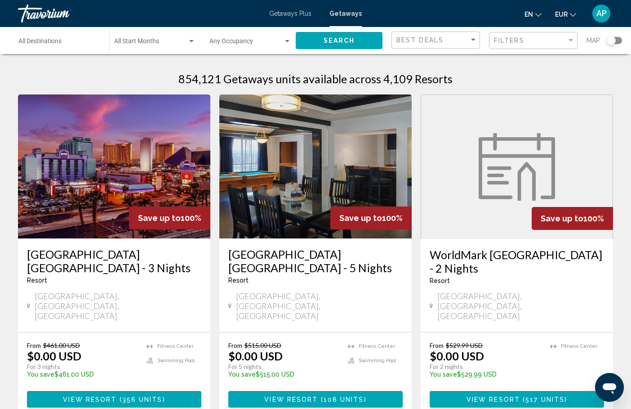
click at [620, 38] on div "Search widget" at bounding box center [614, 40] width 15 height 7
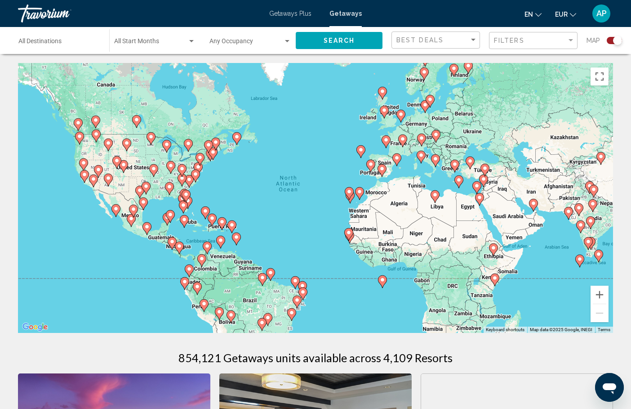
click at [65, 50] on div "Destination All Destinations" at bounding box center [59, 40] width 82 height 25
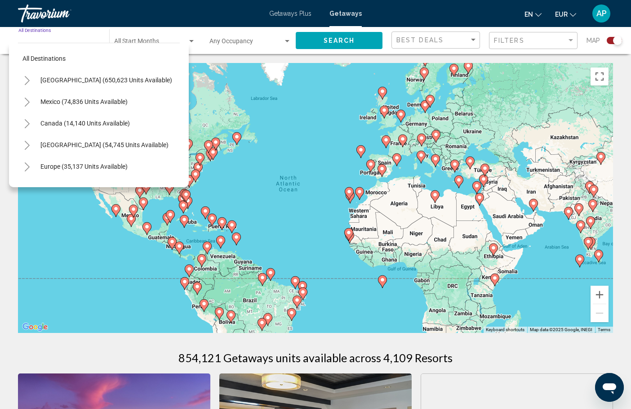
click at [420, 188] on div "To activate drag with keyboard, press Alt + Enter. Once in keyboard drag state,…" at bounding box center [315, 198] width 595 height 270
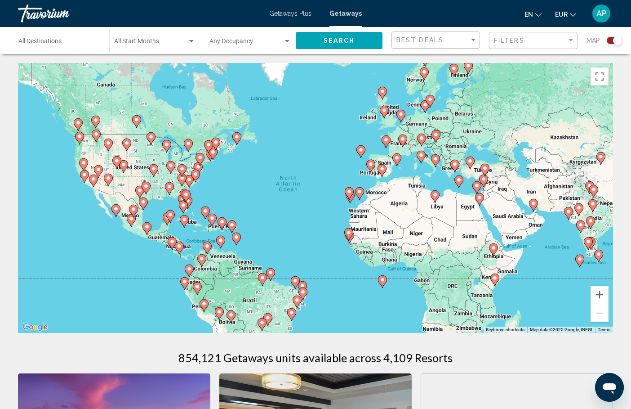
click at [420, 188] on div "To activate drag with keyboard, press Alt + Enter. Once in keyboard drag state,…" at bounding box center [315, 198] width 595 height 270
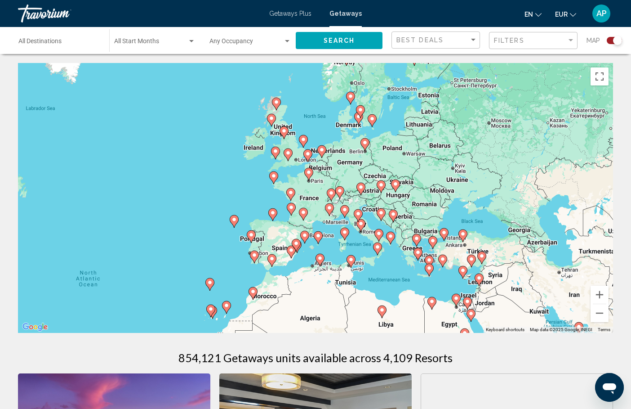
drag, startPoint x: 396, startPoint y: 143, endPoint x: 326, endPoint y: 243, distance: 122.7
click at [326, 244] on div "To activate drag with keyboard, press Alt + Enter. Once in keyboard drag state,…" at bounding box center [315, 198] width 595 height 270
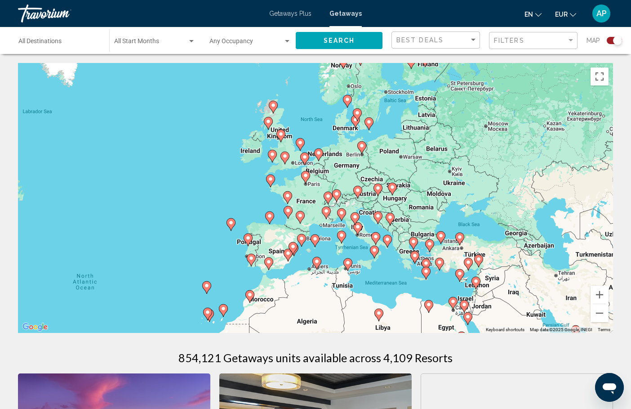
click at [364, 256] on div "To activate drag with keyboard, press Alt + Enter. Once in keyboard drag state,…" at bounding box center [315, 198] width 595 height 270
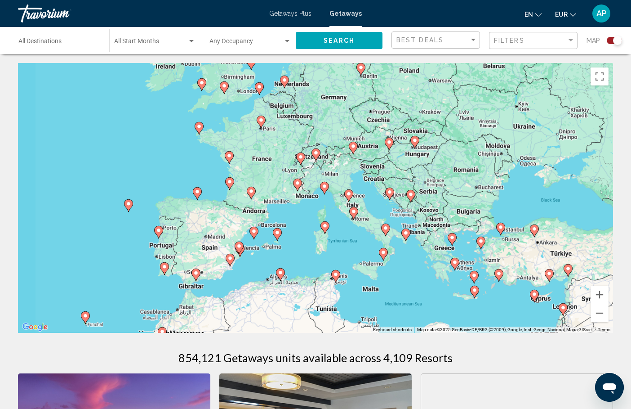
click at [364, 256] on div "To activate drag with keyboard, press Alt + Enter. Once in keyboard drag state,…" at bounding box center [315, 198] width 595 height 270
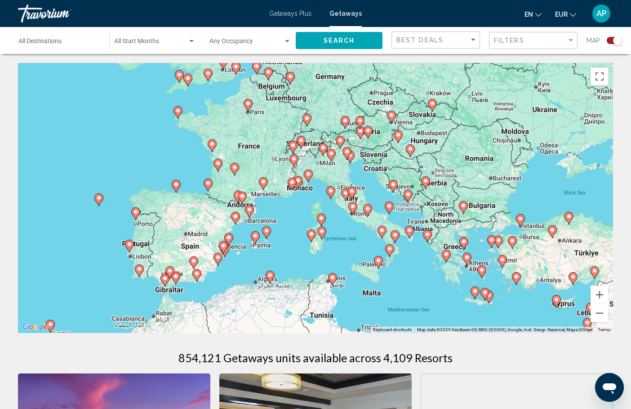
click at [364, 256] on div "To activate drag with keyboard, press Alt + Enter. Once in keyboard drag state,…" at bounding box center [315, 198] width 595 height 270
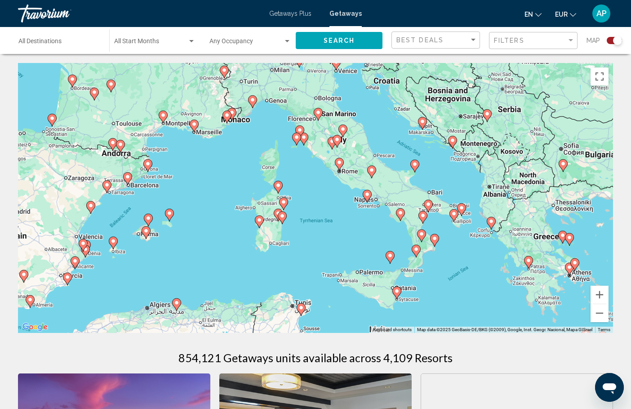
click at [346, 235] on div "To activate drag with keyboard, press Alt + Enter. Once in keyboard drag state,…" at bounding box center [315, 198] width 595 height 270
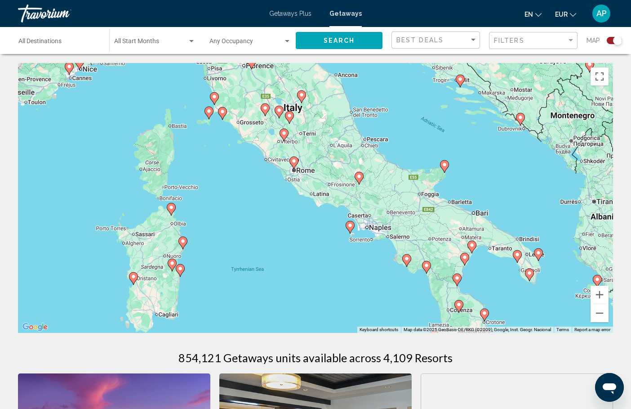
drag, startPoint x: 361, startPoint y: 215, endPoint x: 321, endPoint y: 279, distance: 75.3
click at [321, 280] on div "To activate drag with keyboard, press Alt + Enter. Once in keyboard drag state,…" at bounding box center [315, 198] width 595 height 270
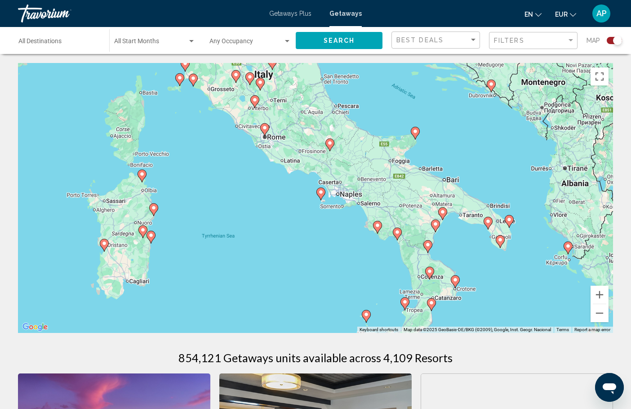
drag, startPoint x: 304, startPoint y: 228, endPoint x: 269, endPoint y: 174, distance: 64.7
click at [270, 175] on div "To activate drag with keyboard, press Alt + Enter. Once in keyboard drag state,…" at bounding box center [315, 198] width 595 height 270
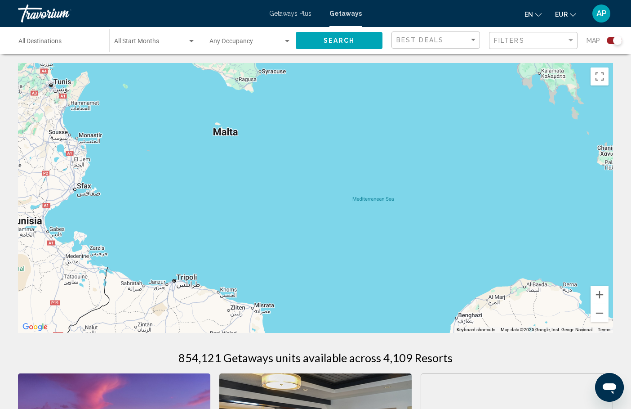
drag, startPoint x: 269, startPoint y: 198, endPoint x: 281, endPoint y: 177, distance: 23.8
click at [272, 190] on div "To activate drag with keyboard, press Alt + Enter. Once in keyboard drag state,…" at bounding box center [315, 198] width 595 height 270
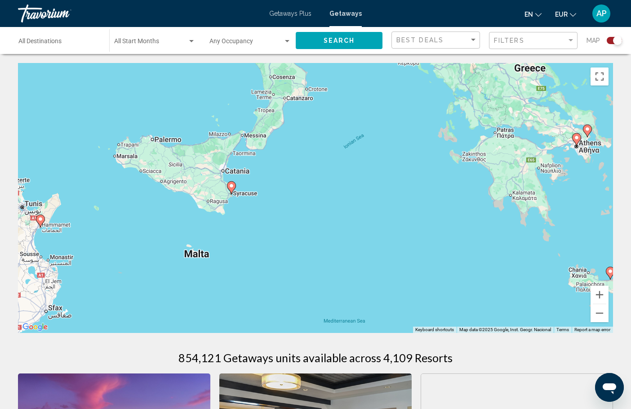
drag, startPoint x: 295, startPoint y: 168, endPoint x: 263, endPoint y: 303, distance: 139.6
click at [263, 303] on div "To activate drag with keyboard, press Alt + Enter. Once in keyboard drag state,…" at bounding box center [315, 198] width 595 height 270
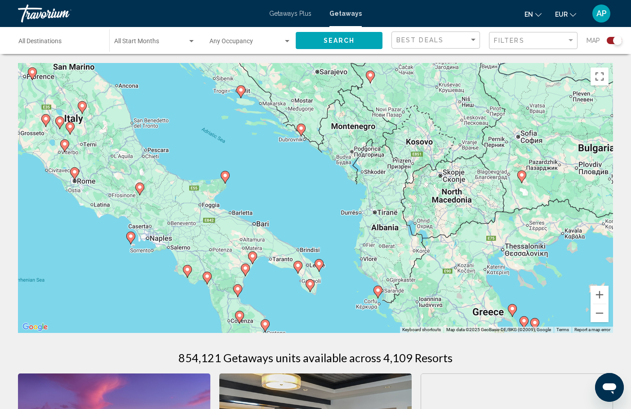
drag, startPoint x: 272, startPoint y: 304, endPoint x: 312, endPoint y: 262, distance: 57.9
click at [312, 262] on div "To activate drag with keyboard, press Alt + Enter. Once in keyboard drag state,…" at bounding box center [315, 198] width 595 height 270
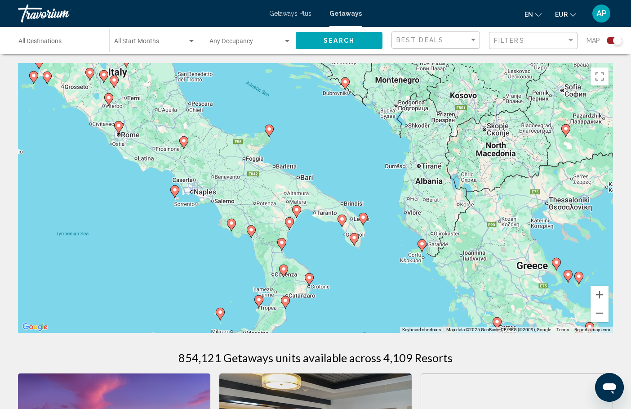
drag, startPoint x: 323, startPoint y: 266, endPoint x: 349, endPoint y: 267, distance: 25.6
click at [349, 267] on div "To activate drag with keyboard, press Alt + Enter. Once in keyboard drag state,…" at bounding box center [315, 198] width 595 height 270
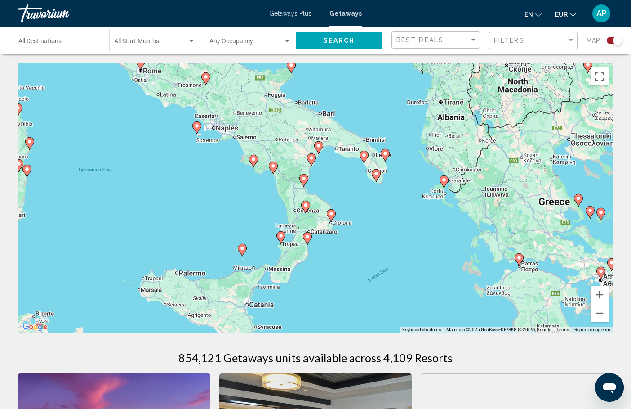
drag, startPoint x: 346, startPoint y: 287, endPoint x: 373, endPoint y: 205, distance: 86.7
click at [373, 205] on div "To activate drag with keyboard, press Alt + Enter. Once in keyboard drag state,…" at bounding box center [315, 198] width 595 height 270
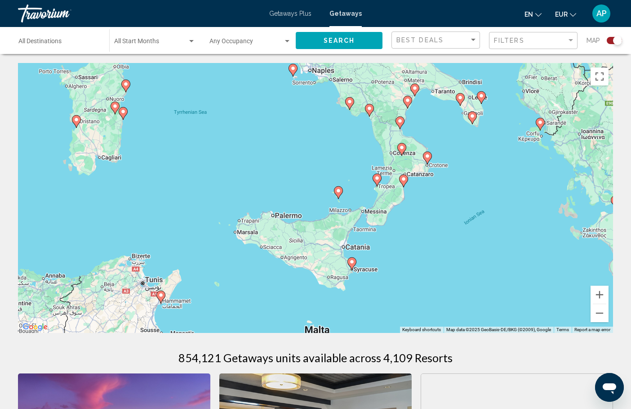
drag, startPoint x: 223, startPoint y: 286, endPoint x: 314, endPoint y: 235, distance: 103.9
click at [314, 237] on div "To activate drag with keyboard, press Alt + Enter. Once in keyboard drag state,…" at bounding box center [315, 198] width 595 height 270
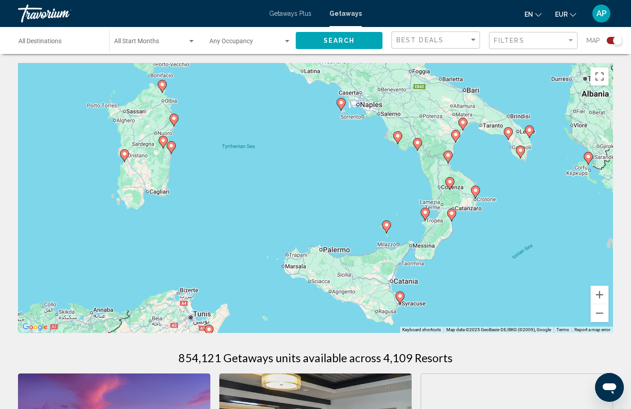
drag, startPoint x: 172, startPoint y: 183, endPoint x: 224, endPoint y: 229, distance: 69.7
click at [224, 230] on div "To activate drag with keyboard, press Alt + Enter. Once in keyboard drag state,…" at bounding box center [315, 198] width 595 height 270
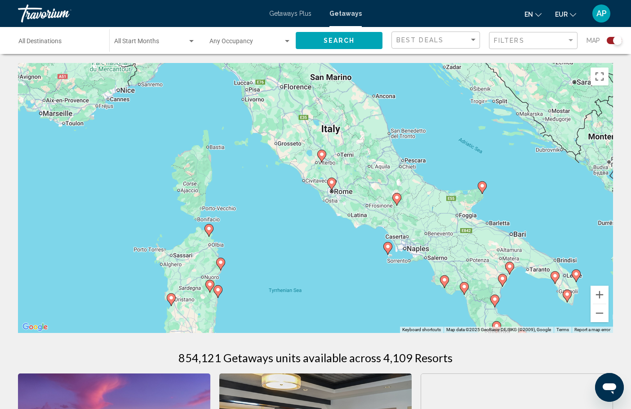
drag, startPoint x: 358, startPoint y: 157, endPoint x: 405, endPoint y: 308, distance: 158.0
click at [405, 308] on div "To activate drag with keyboard, press Alt + Enter. Once in keyboard drag state,…" at bounding box center [315, 198] width 595 height 270
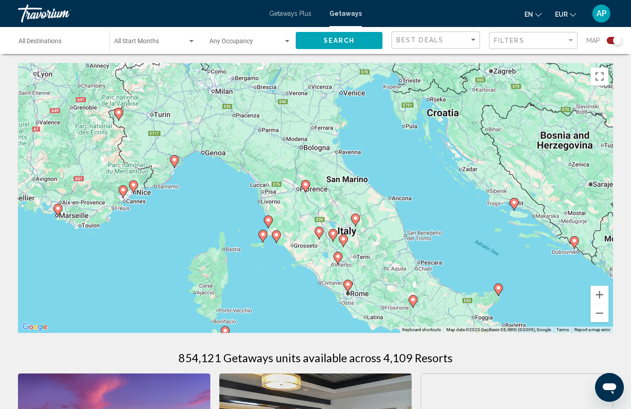
drag, startPoint x: 264, startPoint y: 190, endPoint x: 281, endPoint y: 296, distance: 107.5
click at [281, 296] on div "To activate drag with keyboard, press Alt + Enter. Once in keyboard drag state,…" at bounding box center [315, 198] width 595 height 270
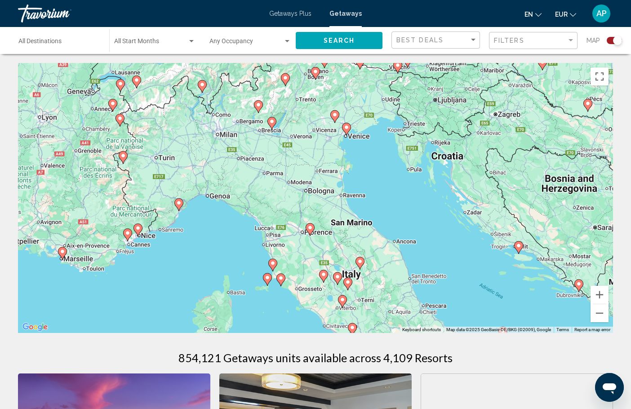
drag, startPoint x: 237, startPoint y: 209, endPoint x: 237, endPoint y: 244, distance: 34.6
click at [237, 245] on div "To activate drag with keyboard, press Alt + Enter. Once in keyboard drag state,…" at bounding box center [315, 198] width 595 height 270
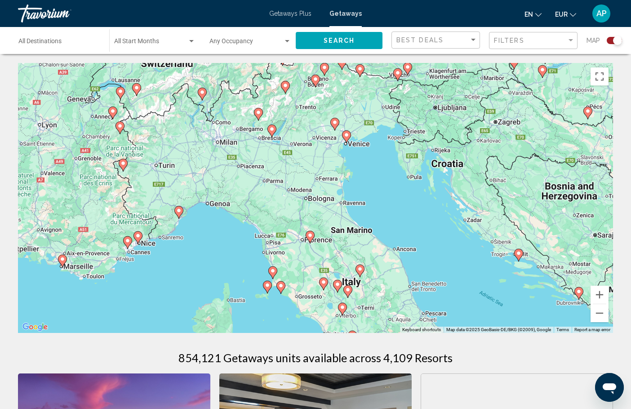
click at [346, 136] on image "Main content" at bounding box center [346, 134] width 5 height 5
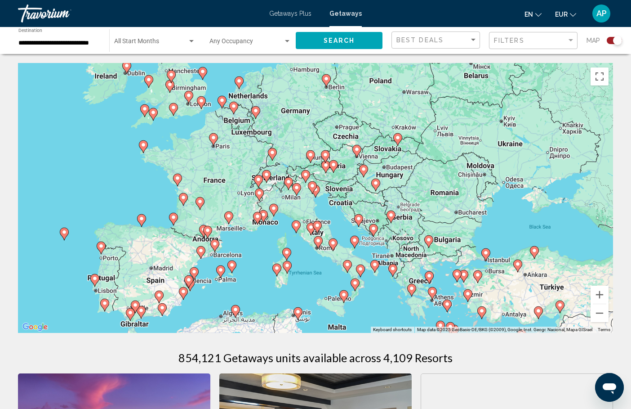
click at [317, 194] on icon "Main content" at bounding box center [316, 191] width 8 height 12
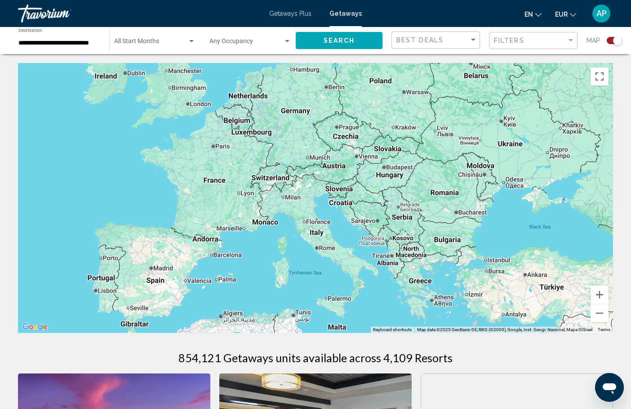
type input "**********"
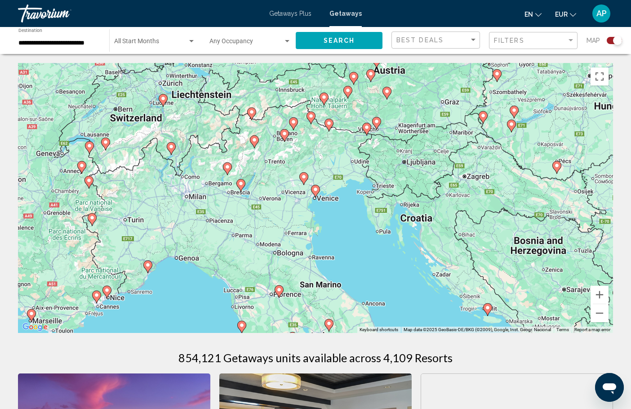
click at [317, 194] on icon "Main content" at bounding box center [316, 191] width 8 height 12
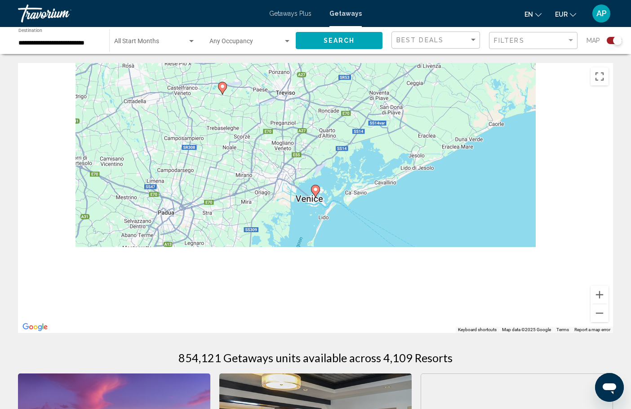
click at [318, 192] on icon "Main content" at bounding box center [316, 191] width 8 height 12
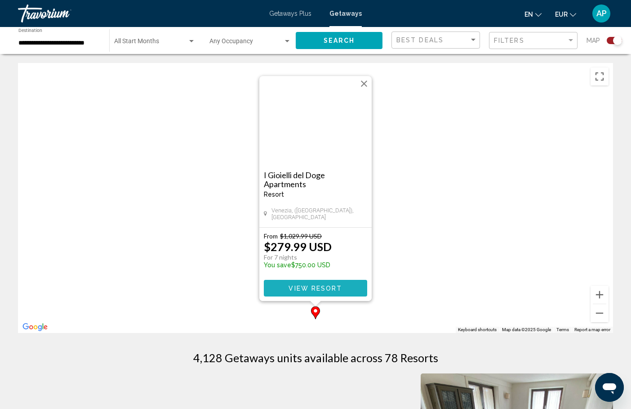
click at [288, 289] on button "View Resort" at bounding box center [315, 288] width 103 height 17
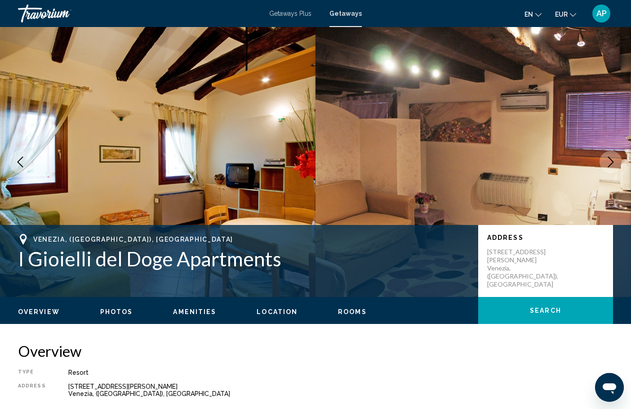
click at [307, 18] on div "Getaways Plus Getaways en English Español Français Italiano Português русский E…" at bounding box center [315, 13] width 631 height 19
click at [300, 16] on span "Getaways Plus" at bounding box center [290, 13] width 42 height 7
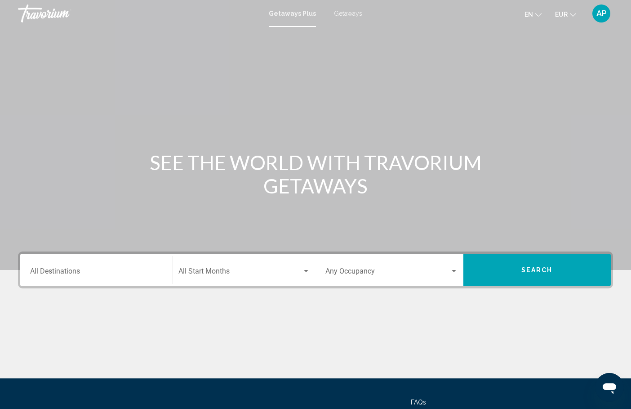
click at [127, 285] on mat-form-field "Destination All Destinations" at bounding box center [96, 270] width 143 height 32
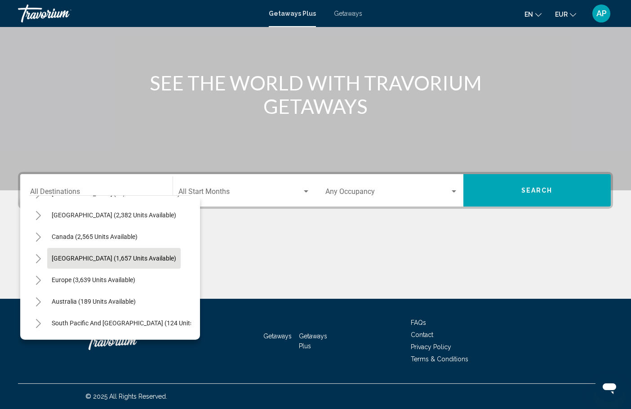
scroll to position [58, 0]
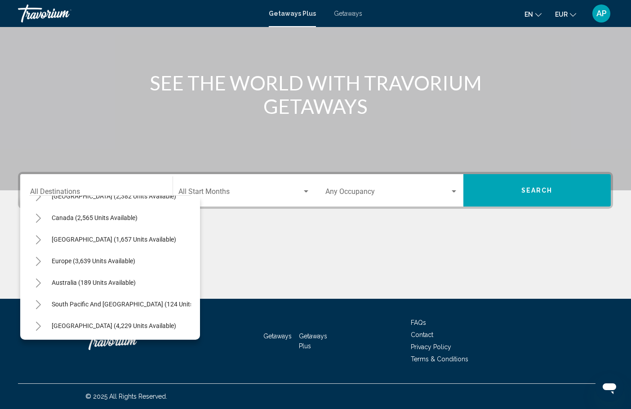
click at [37, 256] on button "Toggle Europe (3,639 units available)" at bounding box center [38, 261] width 18 height 18
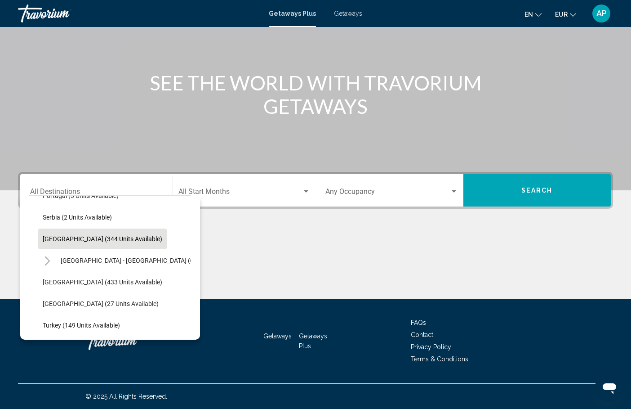
scroll to position [361, 0]
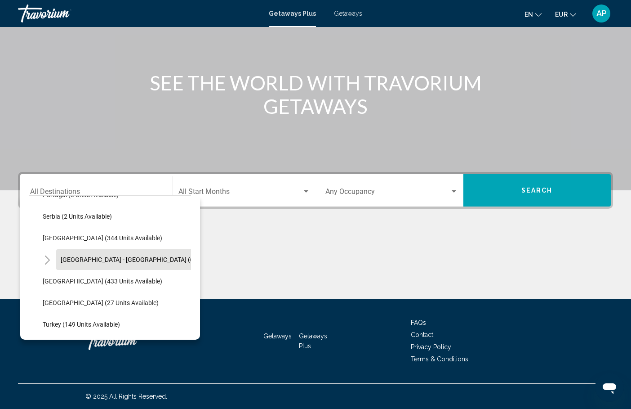
click at [104, 263] on span "Spain - Canary Islands (64 units available)" at bounding box center [151, 259] width 181 height 7
type input "**********"
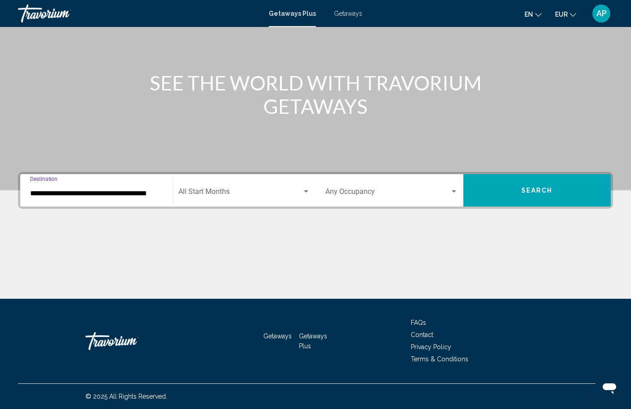
click at [234, 200] on div "Start Month All Start Months" at bounding box center [244, 190] width 132 height 28
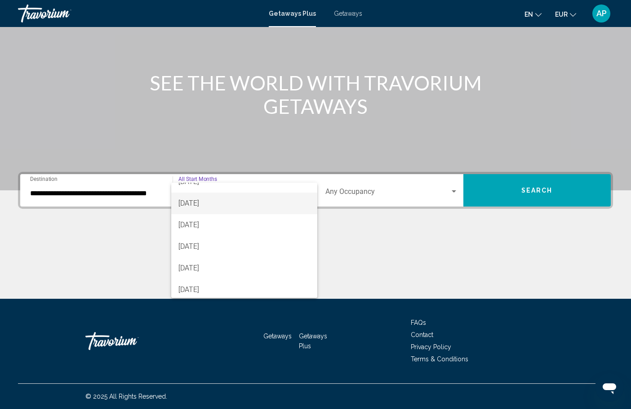
scroll to position [62, 0]
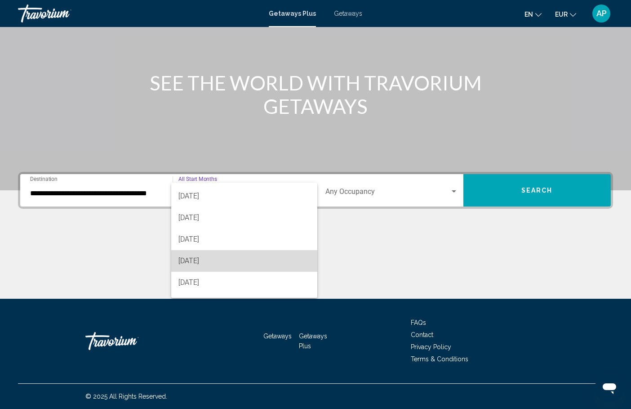
click at [213, 262] on span "[DATE]" at bounding box center [244, 261] width 132 height 22
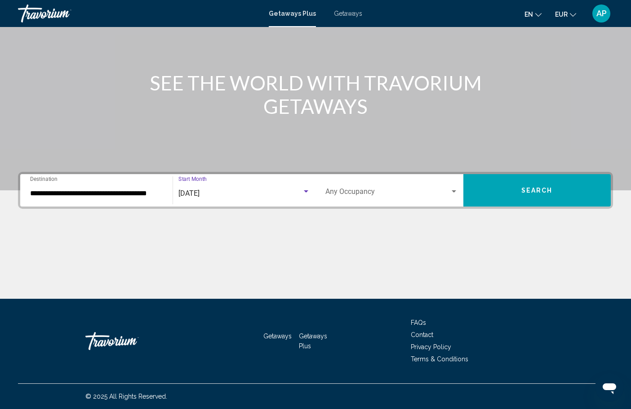
click at [393, 198] on div "Occupancy Any Occupancy" at bounding box center [391, 190] width 133 height 28
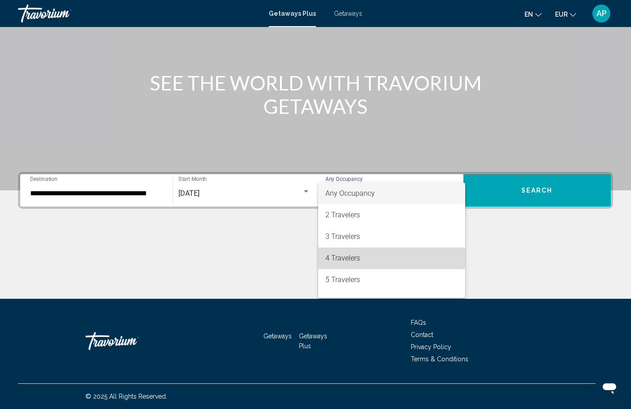
click at [346, 251] on span "4 Travelers" at bounding box center [391, 258] width 133 height 22
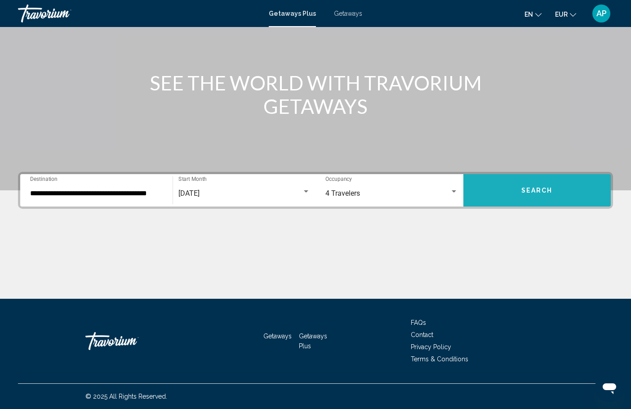
click at [517, 191] on button "Search" at bounding box center [537, 190] width 148 height 32
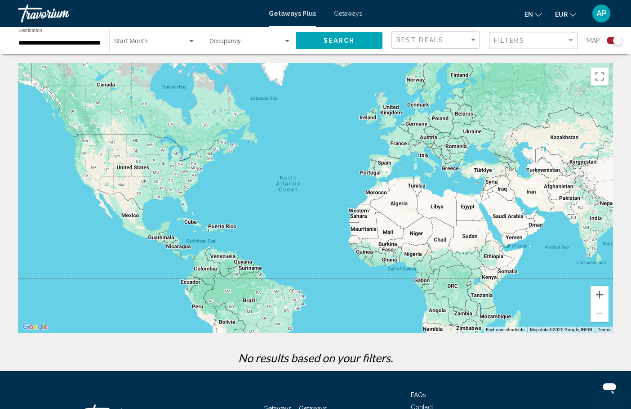
click at [167, 45] on span "Search widget" at bounding box center [150, 43] width 73 height 7
click at [232, 47] on div at bounding box center [315, 204] width 631 height 409
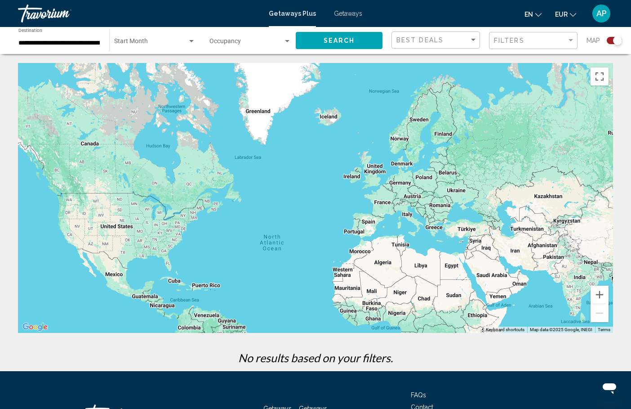
drag, startPoint x: 331, startPoint y: 133, endPoint x: 316, endPoint y: 193, distance: 61.6
click at [316, 193] on div "Main content" at bounding box center [315, 198] width 595 height 270
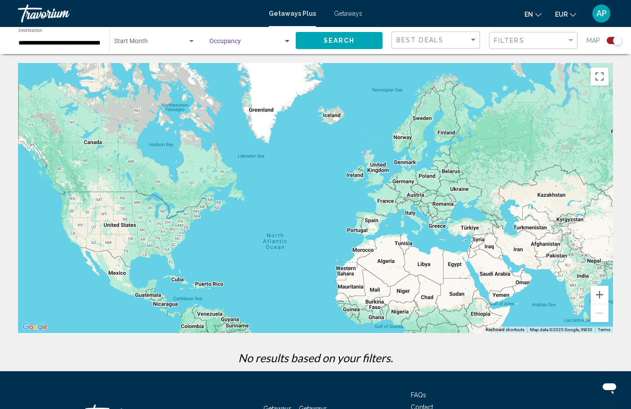
click at [246, 43] on span "Search widget" at bounding box center [246, 43] width 74 height 7
click at [164, 42] on div at bounding box center [315, 204] width 631 height 409
click at [355, 15] on span "Getaways" at bounding box center [348, 13] width 28 height 7
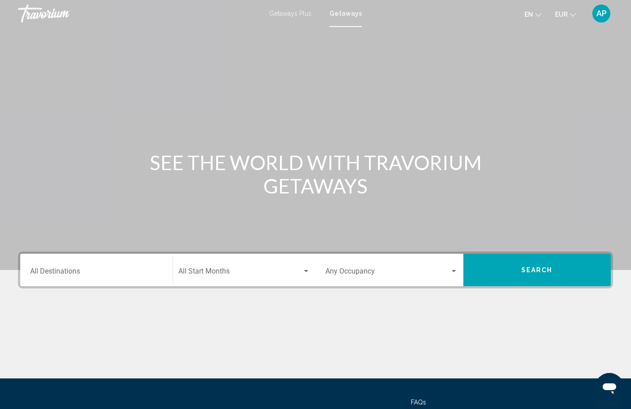
click at [81, 276] on input "Destination All Destinations" at bounding box center [96, 273] width 133 height 8
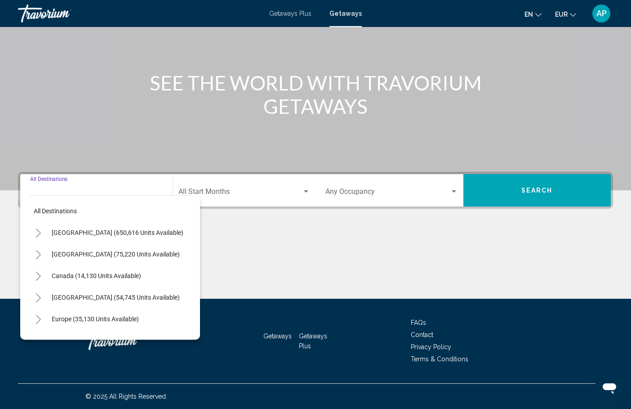
click at [43, 319] on button "Toggle Europe (35,130 units available)" at bounding box center [38, 319] width 18 height 18
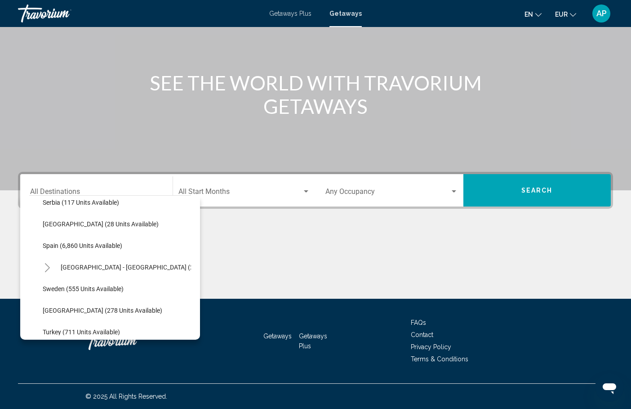
scroll to position [442, 0]
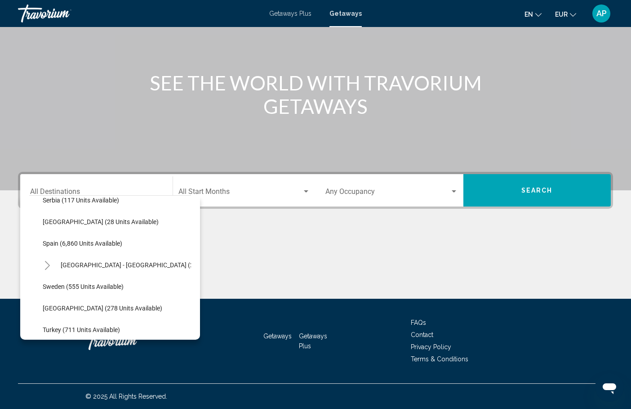
click at [48, 267] on icon "Toggle Spain - Canary Islands (2,547 units available)" at bounding box center [47, 265] width 5 height 9
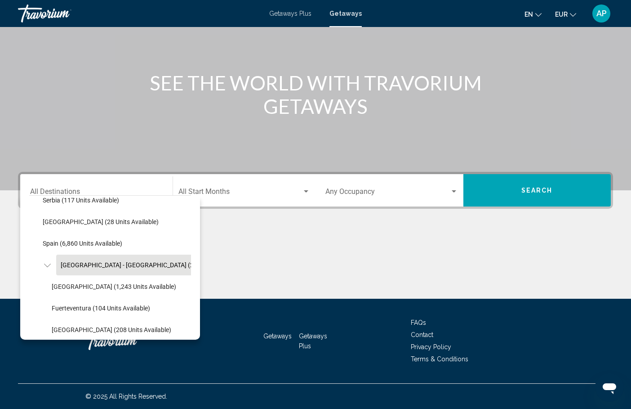
click at [89, 264] on span "[GEOGRAPHIC_DATA] - [GEOGRAPHIC_DATA] (2,547 units available)" at bounding box center [156, 264] width 190 height 7
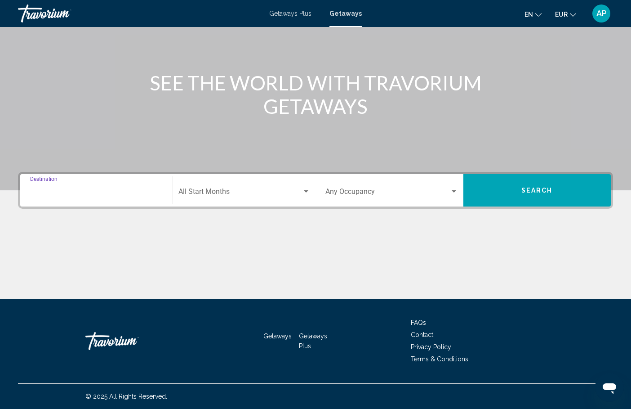
type input "**********"
click at [261, 189] on span "Search widget" at bounding box center [240, 193] width 124 height 8
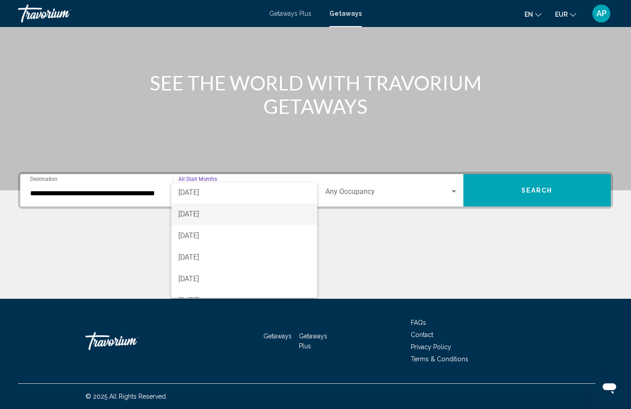
scroll to position [45, 0]
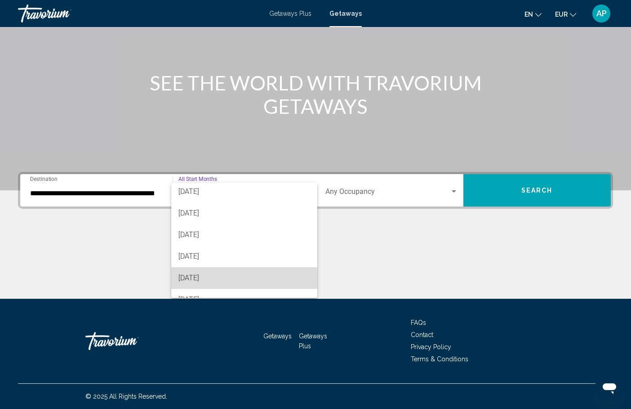
click at [221, 273] on span "[DATE]" at bounding box center [244, 278] width 132 height 22
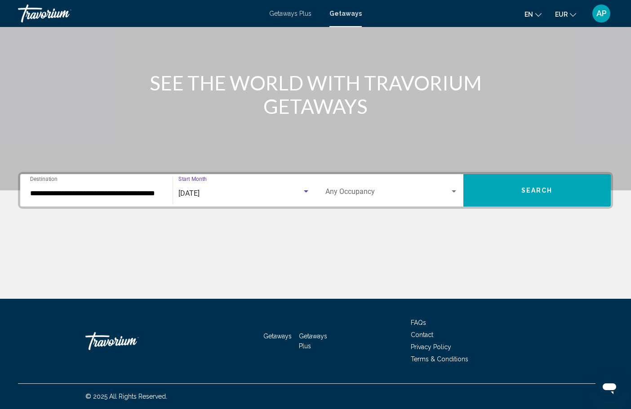
click at [347, 191] on span "Search widget" at bounding box center [387, 193] width 125 height 8
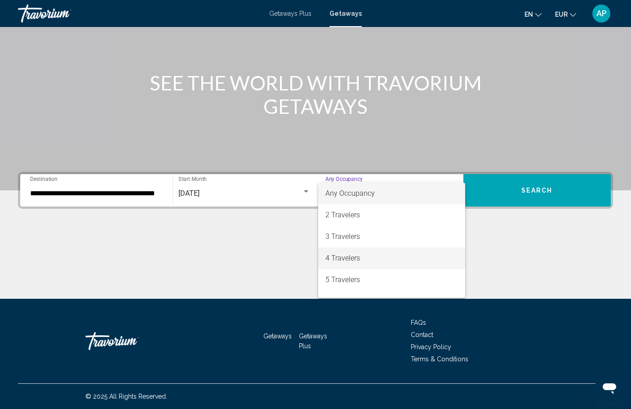
click at [347, 256] on span "4 Travelers" at bounding box center [391, 258] width 133 height 22
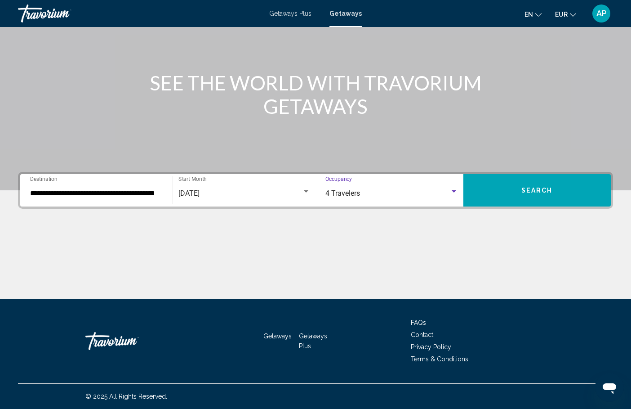
click at [503, 200] on button "Search" at bounding box center [537, 190] width 148 height 32
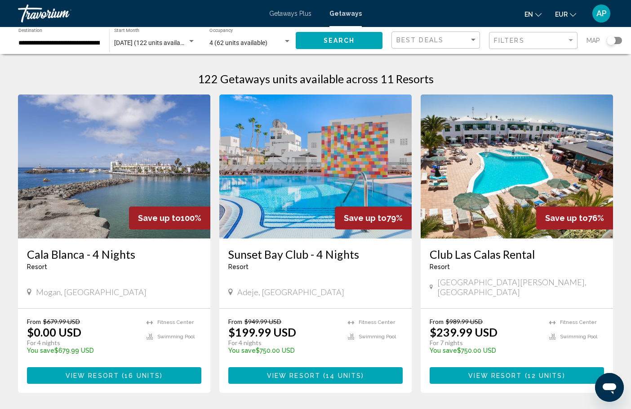
click at [310, 372] on span "View Resort" at bounding box center [293, 375] width 53 height 7
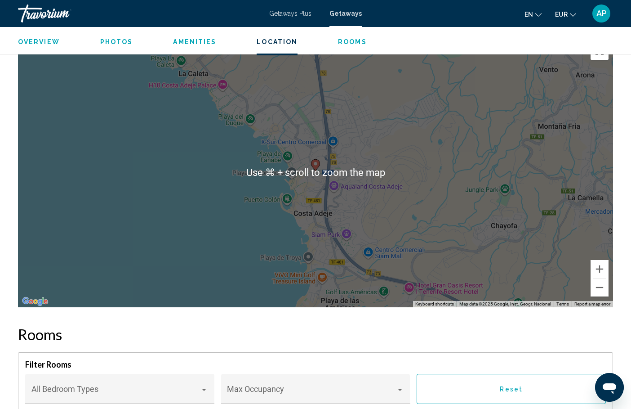
scroll to position [1198, 0]
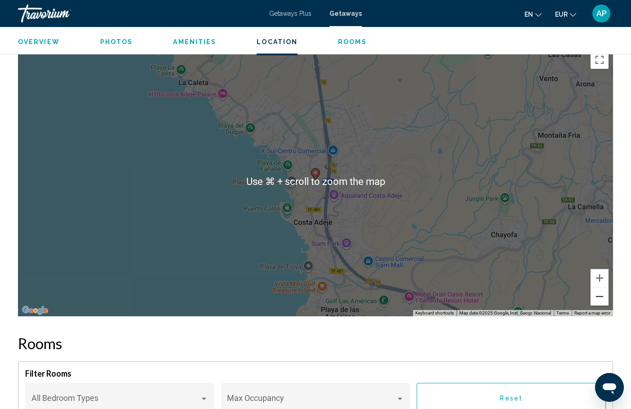
click at [597, 301] on button "Zoom out" at bounding box center [600, 296] width 18 height 18
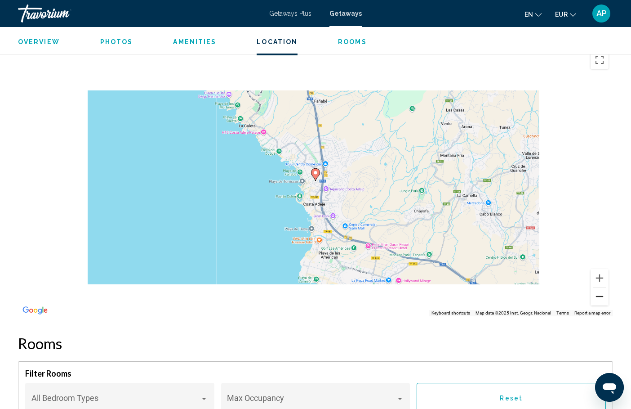
click at [597, 301] on button "Zoom out" at bounding box center [600, 296] width 18 height 18
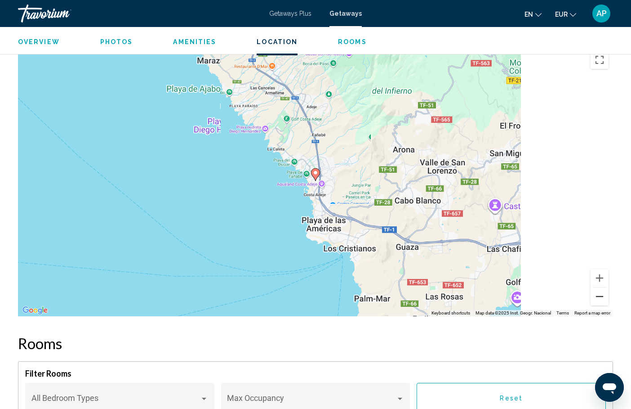
click at [597, 301] on button "Zoom out" at bounding box center [600, 296] width 18 height 18
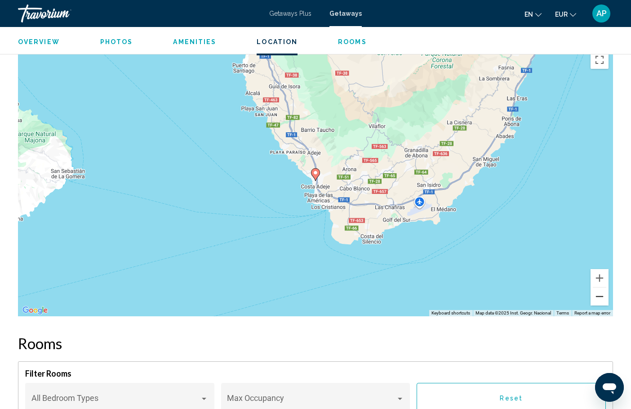
click at [597, 301] on button "Zoom out" at bounding box center [600, 296] width 18 height 18
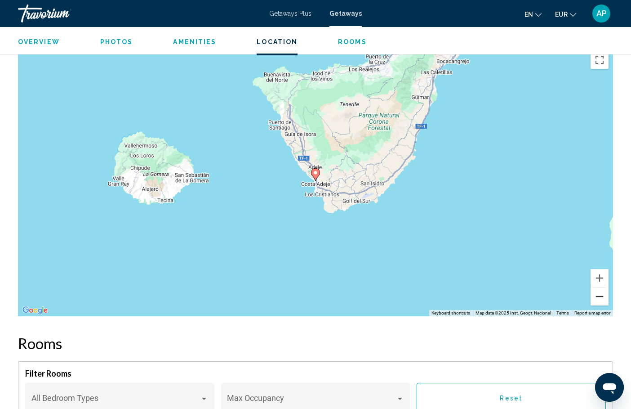
click at [597, 302] on button "Zoom out" at bounding box center [600, 296] width 18 height 18
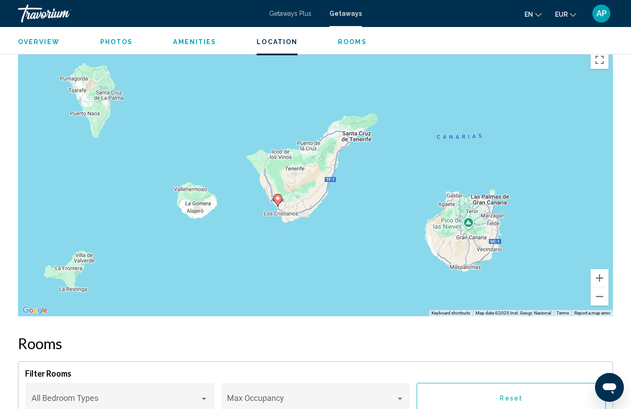
drag, startPoint x: 480, startPoint y: 142, endPoint x: 441, endPoint y: 169, distance: 47.1
click at [441, 169] on div "To activate drag with keyboard, press Alt + Enter. Once in keyboard drag state,…" at bounding box center [315, 181] width 595 height 270
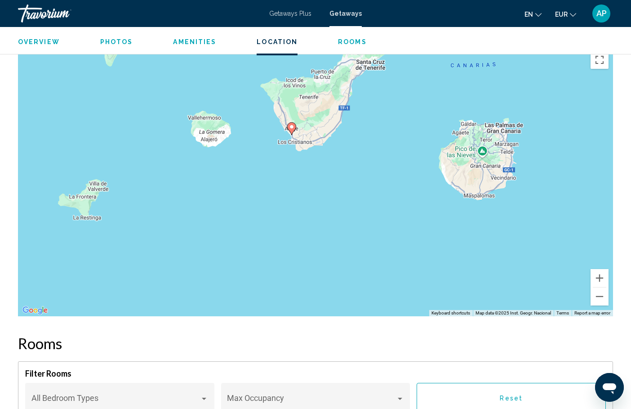
drag, startPoint x: 372, startPoint y: 227, endPoint x: 394, endPoint y: 129, distance: 99.6
click at [394, 129] on div "To activate drag with keyboard, press Alt + Enter. Once in keyboard drag state,…" at bounding box center [315, 181] width 595 height 270
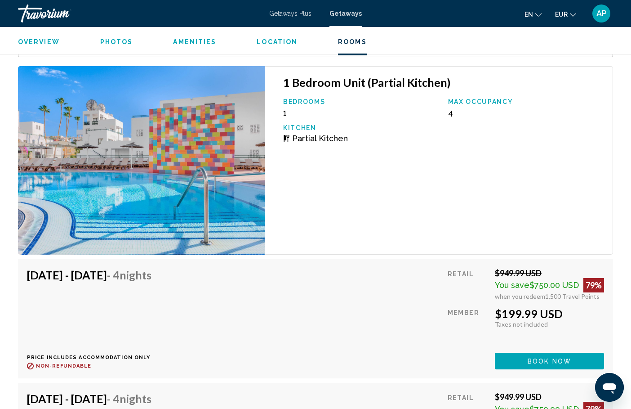
scroll to position [1570, 0]
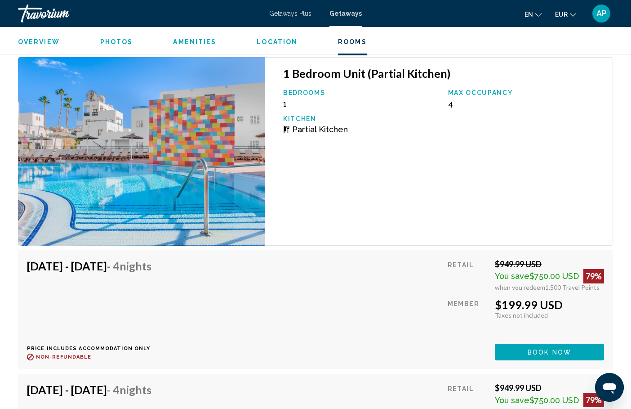
click at [202, 181] on img "Main content" at bounding box center [141, 151] width 247 height 188
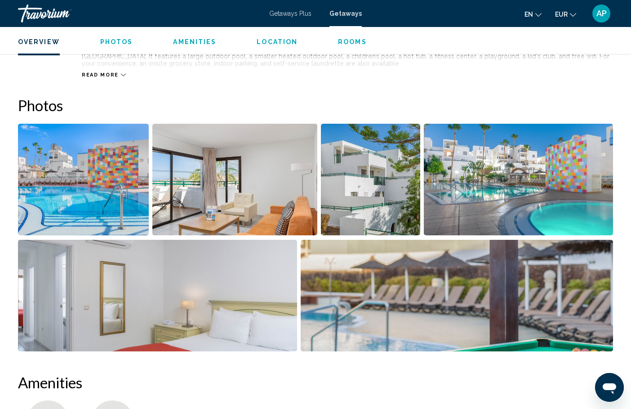
scroll to position [361, 0]
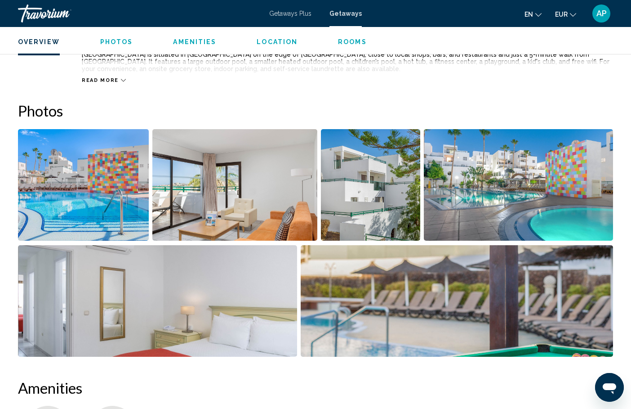
click at [61, 166] on img "Open full-screen image slider" at bounding box center [83, 184] width 131 height 111
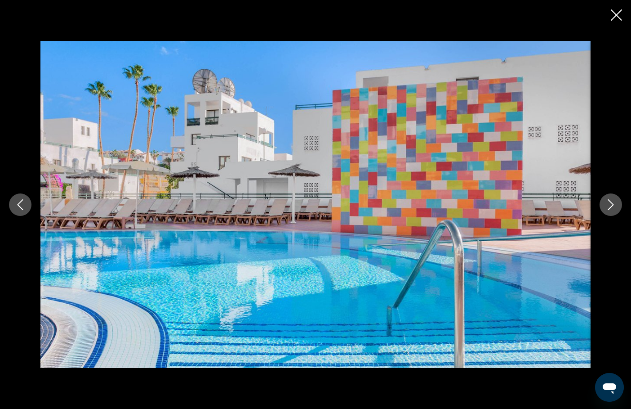
click at [602, 206] on button "Next image" at bounding box center [611, 204] width 22 height 22
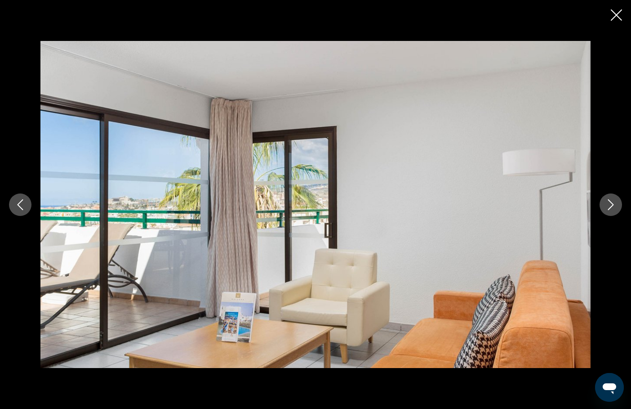
click at [602, 206] on button "Next image" at bounding box center [611, 204] width 22 height 22
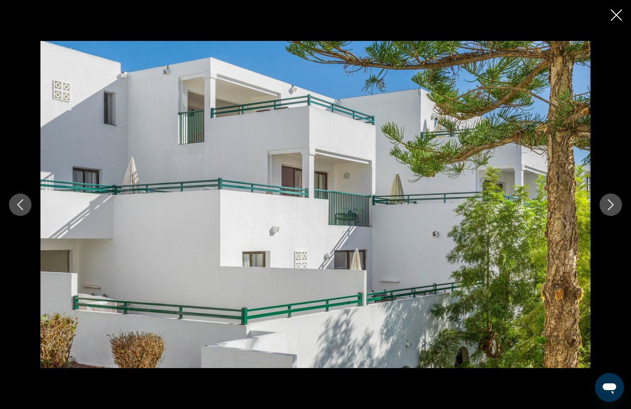
click at [602, 206] on button "Next image" at bounding box center [611, 204] width 22 height 22
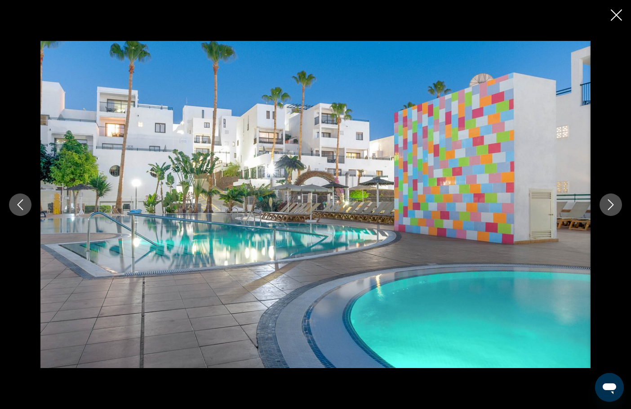
click at [602, 206] on button "Next image" at bounding box center [611, 204] width 22 height 22
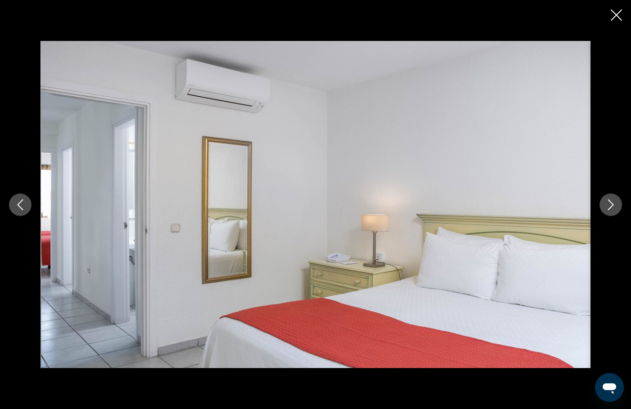
click at [602, 206] on button "Next image" at bounding box center [611, 204] width 22 height 22
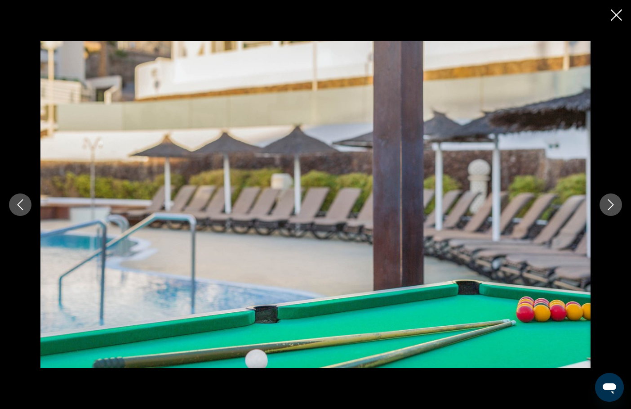
click at [602, 206] on button "Next image" at bounding box center [611, 204] width 22 height 22
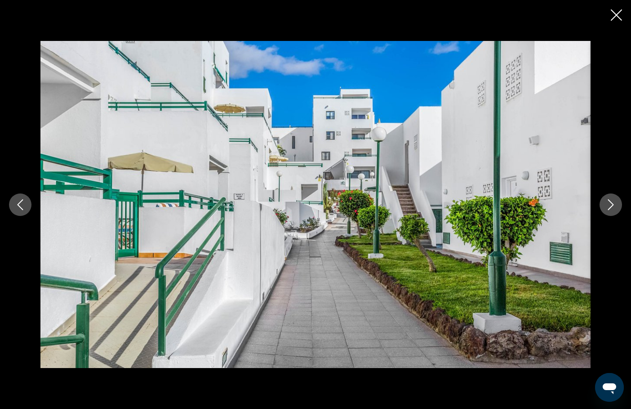
click at [602, 206] on button "Next image" at bounding box center [611, 204] width 22 height 22
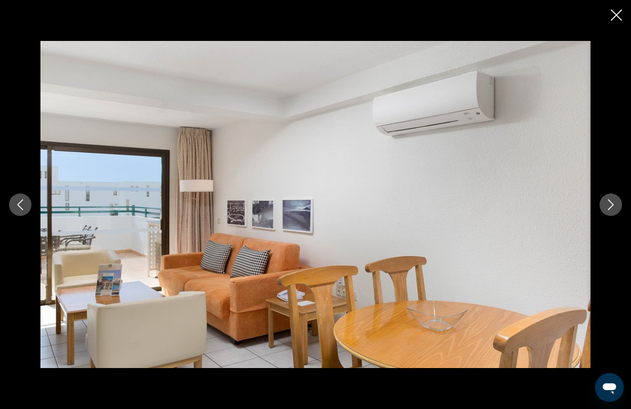
click at [602, 206] on button "Next image" at bounding box center [611, 204] width 22 height 22
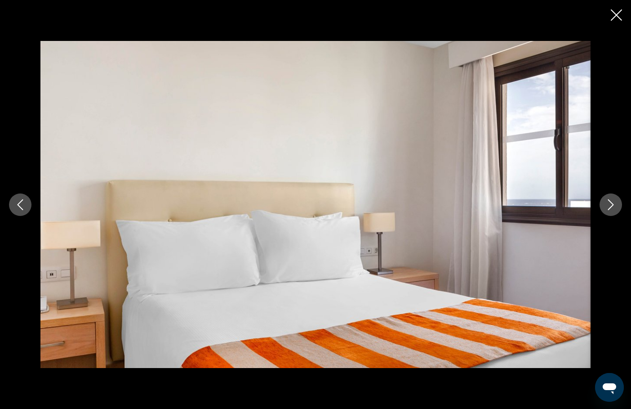
click at [602, 206] on button "Next image" at bounding box center [611, 204] width 22 height 22
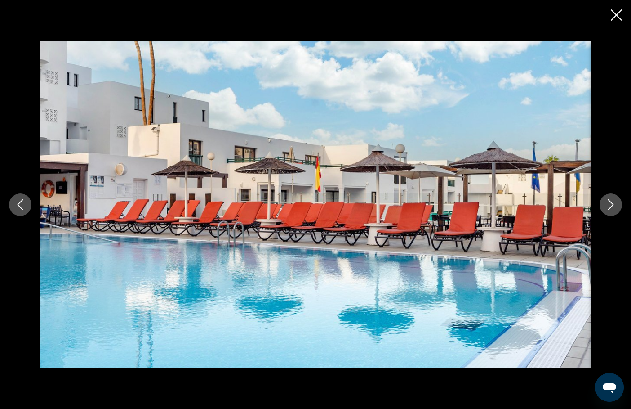
click at [602, 206] on button "Next image" at bounding box center [611, 204] width 22 height 22
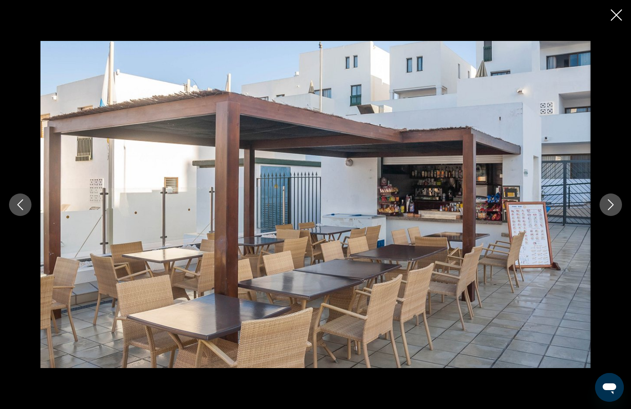
click at [602, 206] on button "Next image" at bounding box center [611, 204] width 22 height 22
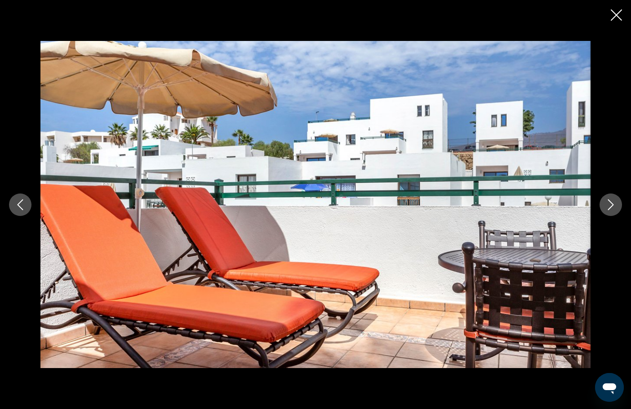
click at [602, 206] on button "Next image" at bounding box center [611, 204] width 22 height 22
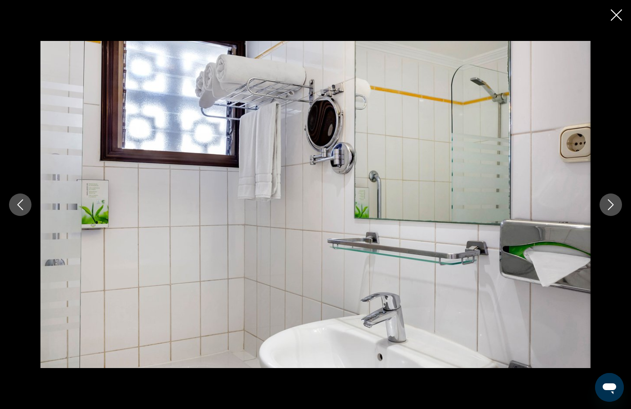
click at [602, 206] on button "Next image" at bounding box center [611, 204] width 22 height 22
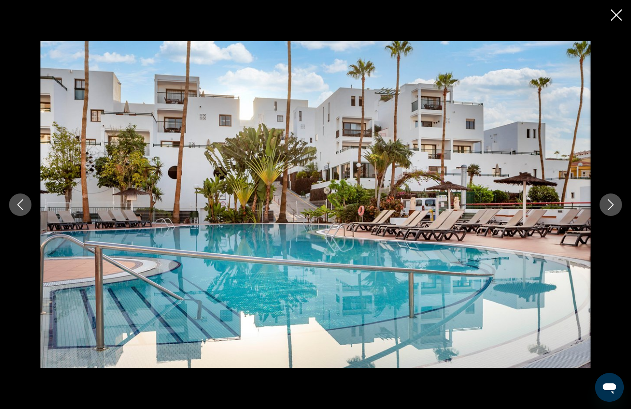
click at [602, 206] on button "Next image" at bounding box center [611, 204] width 22 height 22
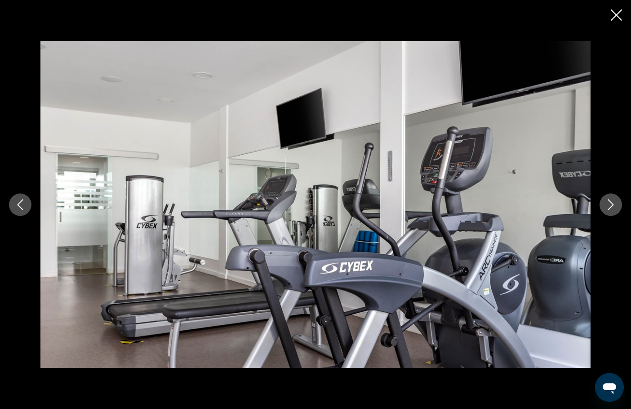
click at [602, 206] on button "Next image" at bounding box center [611, 204] width 22 height 22
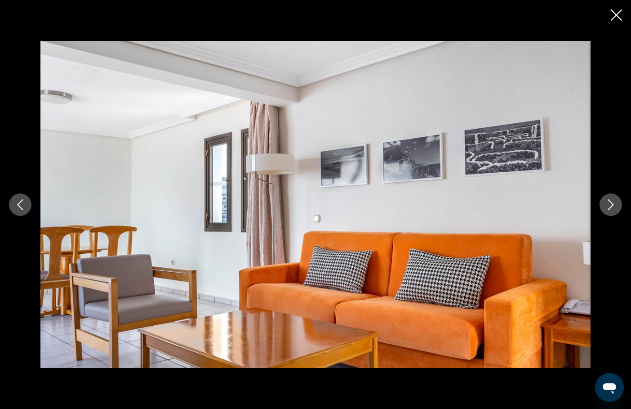
click at [602, 206] on button "Next image" at bounding box center [611, 204] width 22 height 22
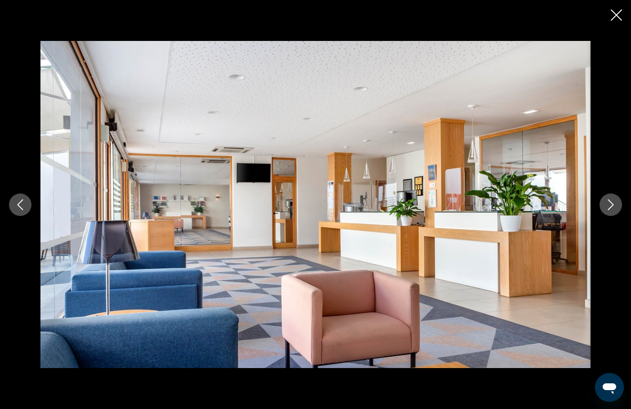
click at [602, 206] on button "Next image" at bounding box center [611, 204] width 22 height 22
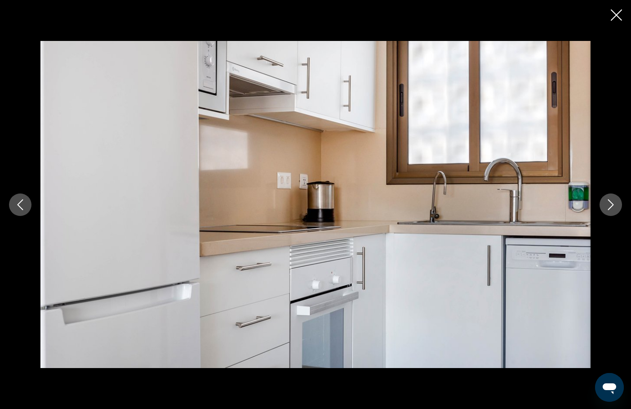
click at [602, 206] on button "Next image" at bounding box center [611, 204] width 22 height 22
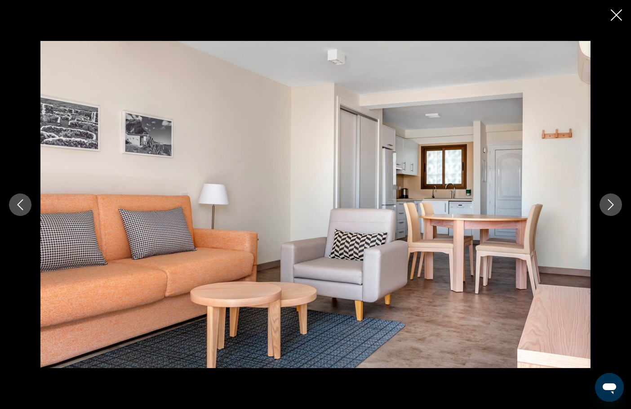
click at [27, 203] on button "Previous image" at bounding box center [20, 204] width 22 height 22
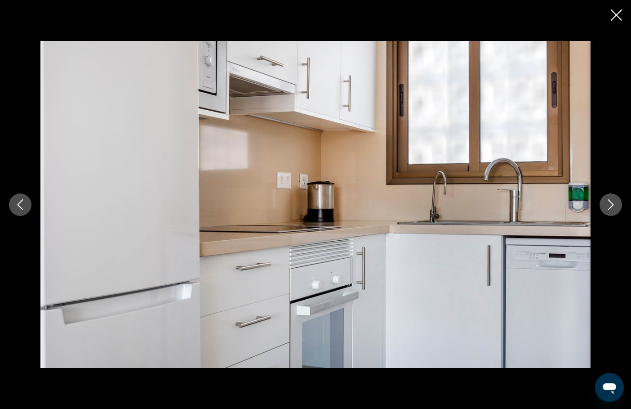
click at [608, 206] on icon "Next image" at bounding box center [611, 204] width 11 height 11
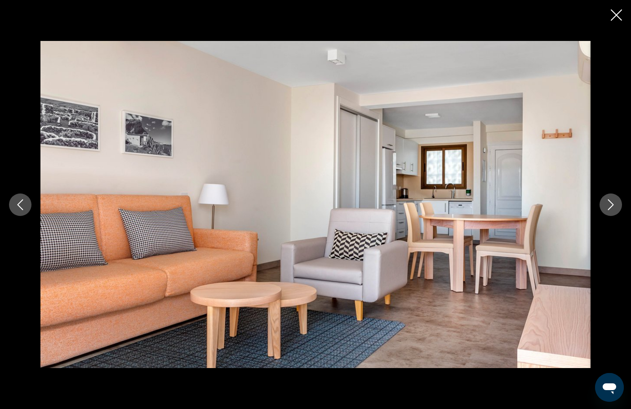
click at [608, 206] on icon "Next image" at bounding box center [611, 204] width 11 height 11
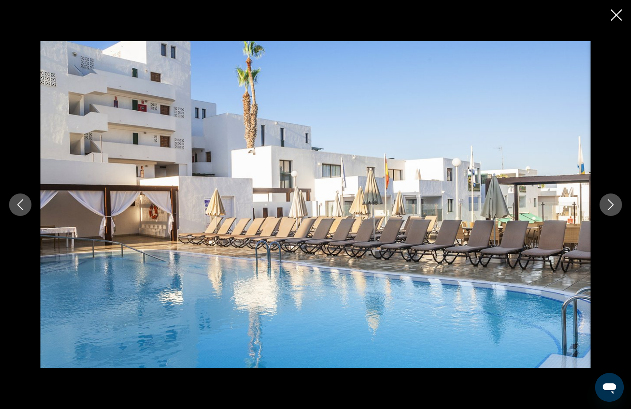
click at [608, 206] on icon "Next image" at bounding box center [611, 204] width 11 height 11
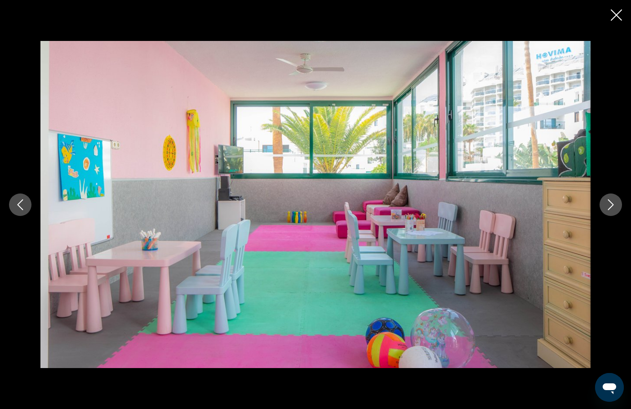
click at [612, 21] on icon "Close slideshow" at bounding box center [616, 14] width 11 height 11
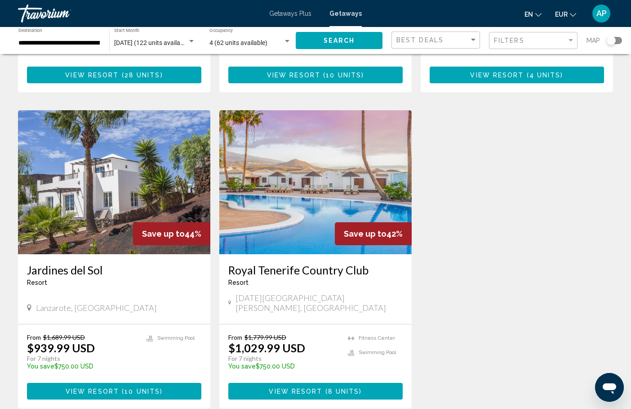
scroll to position [935, 0]
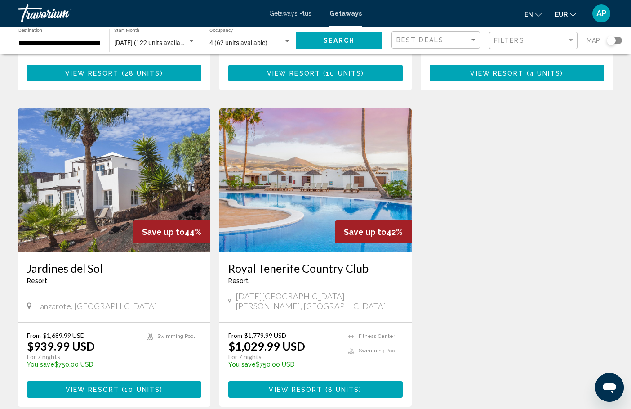
click at [329, 136] on img "Main content" at bounding box center [315, 180] width 192 height 144
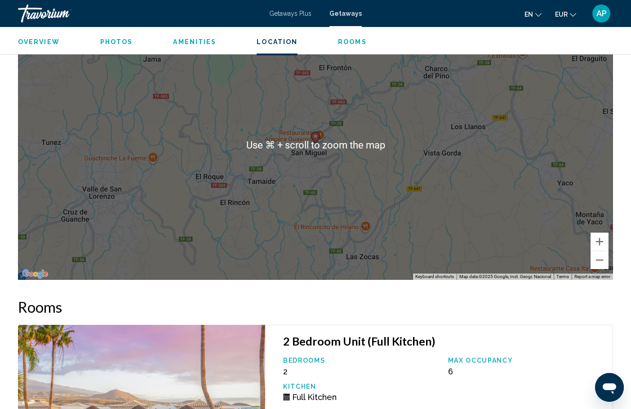
scroll to position [1387, 0]
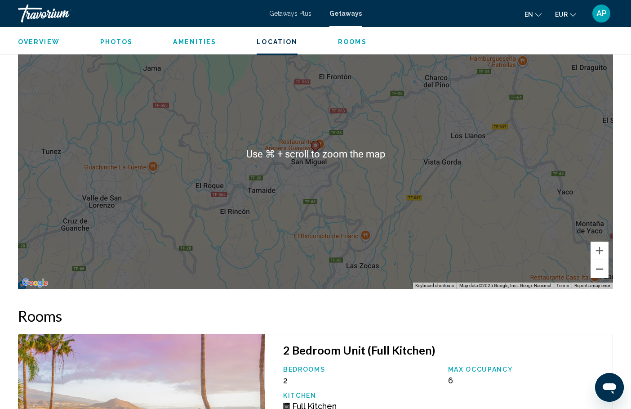
click at [598, 260] on button "Zoom out" at bounding box center [600, 269] width 18 height 18
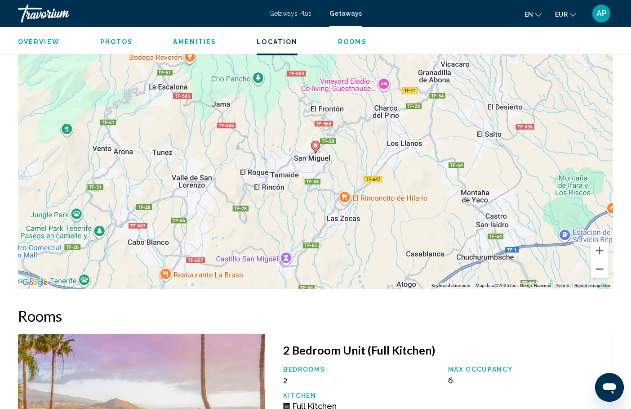
click at [598, 260] on button "Zoom out" at bounding box center [600, 269] width 18 height 18
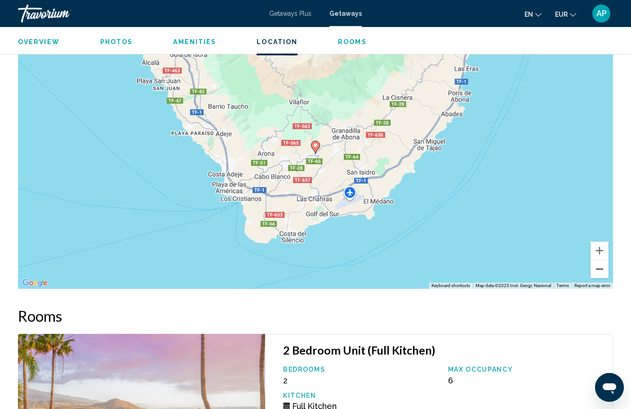
click at [598, 260] on button "Zoom out" at bounding box center [600, 269] width 18 height 18
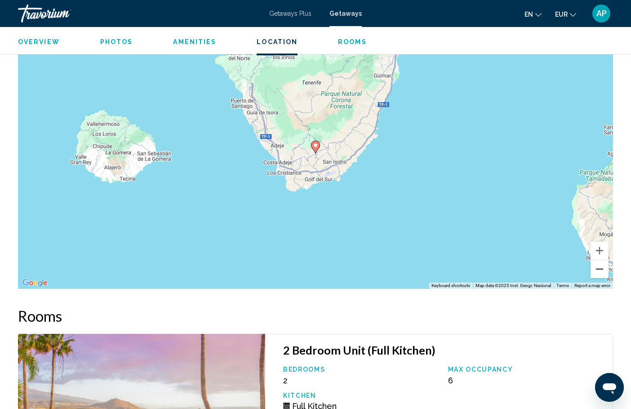
click at [598, 260] on button "Zoom out" at bounding box center [600, 269] width 18 height 18
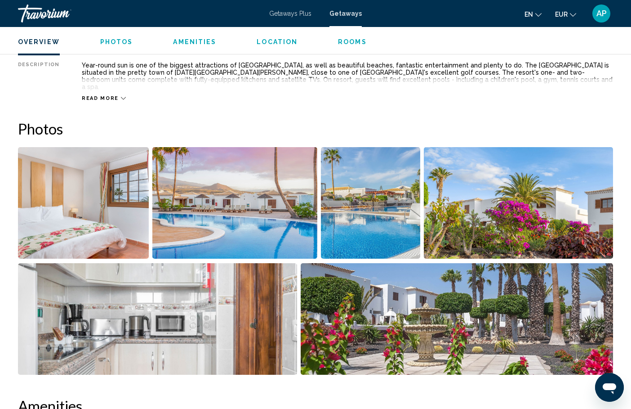
scroll to position [351, 0]
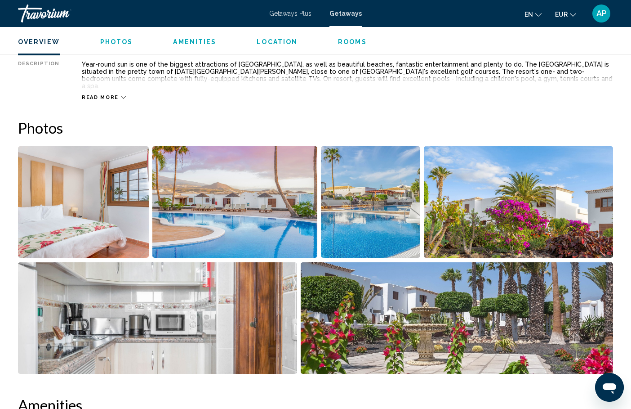
click at [55, 206] on img "Open full-screen image slider" at bounding box center [83, 201] width 131 height 111
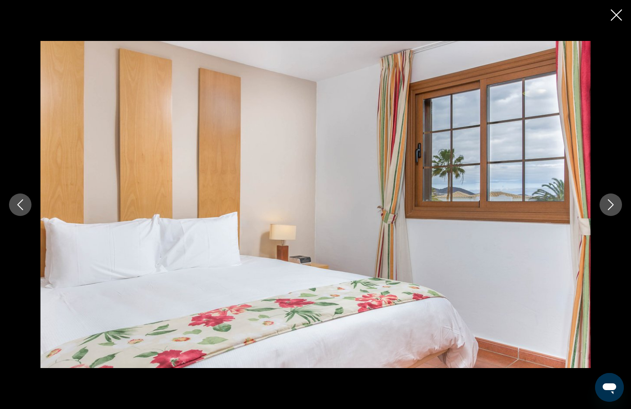
click at [611, 205] on icon "Next image" at bounding box center [611, 204] width 11 height 11
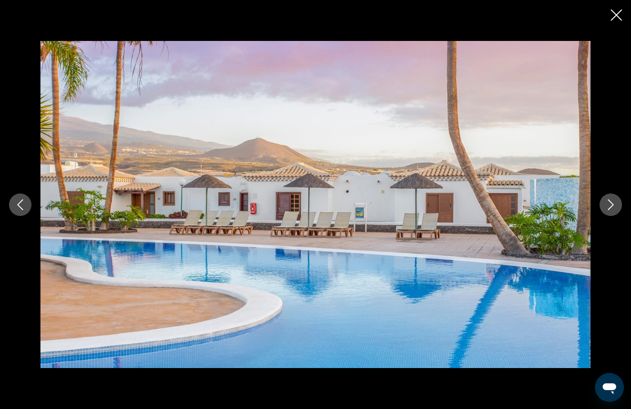
click at [611, 205] on icon "Next image" at bounding box center [611, 204] width 11 height 11
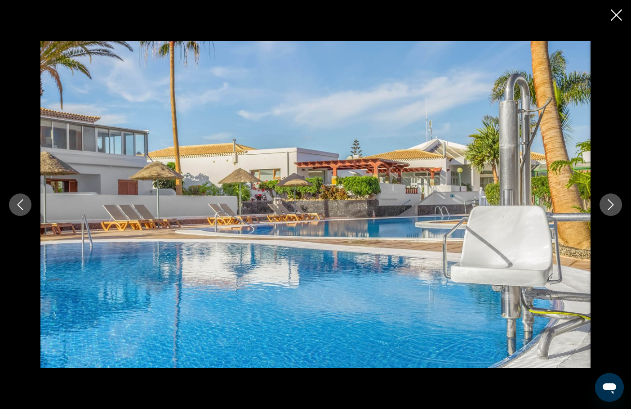
click at [611, 205] on icon "Next image" at bounding box center [611, 204] width 11 height 11
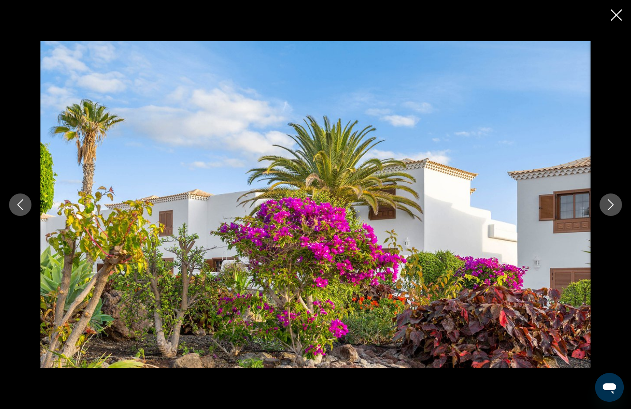
click at [611, 205] on icon "Next image" at bounding box center [611, 204] width 11 height 11
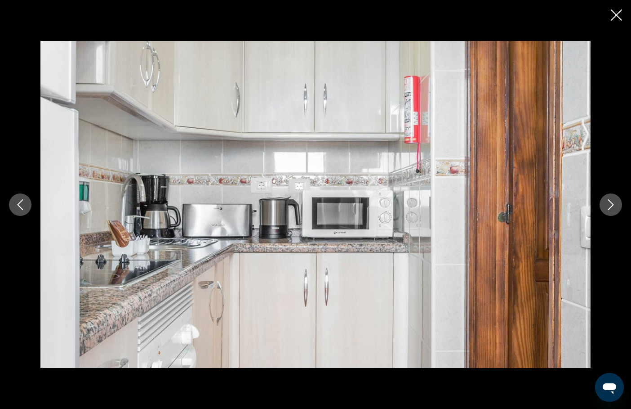
click at [611, 205] on icon "Next image" at bounding box center [611, 204] width 11 height 11
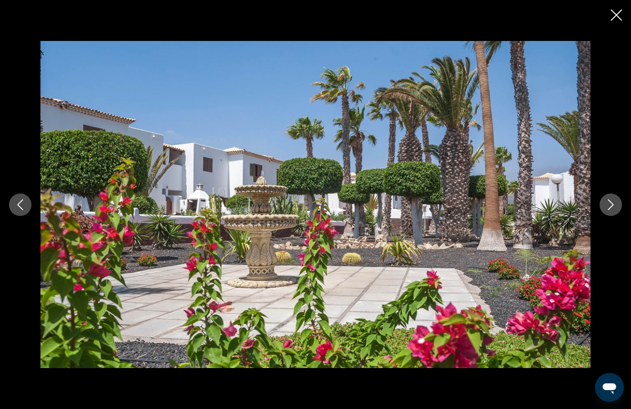
click at [27, 207] on button "Previous image" at bounding box center [20, 204] width 22 height 22
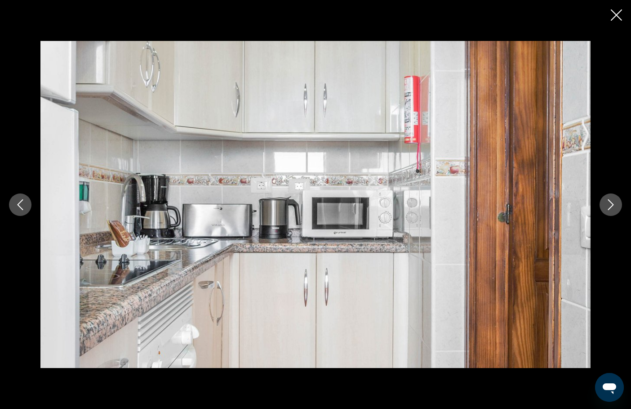
click at [614, 206] on icon "Next image" at bounding box center [611, 204] width 11 height 11
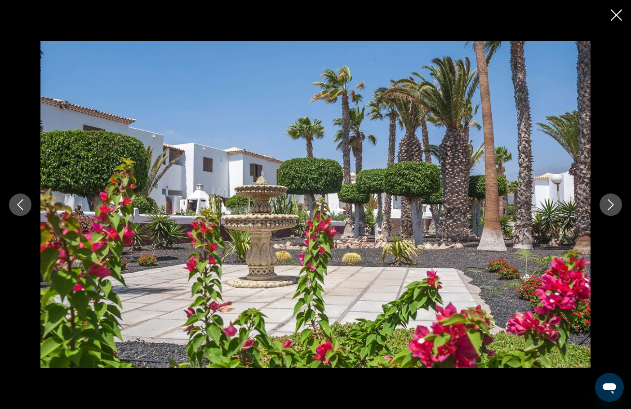
click at [614, 206] on icon "Next image" at bounding box center [611, 204] width 11 height 11
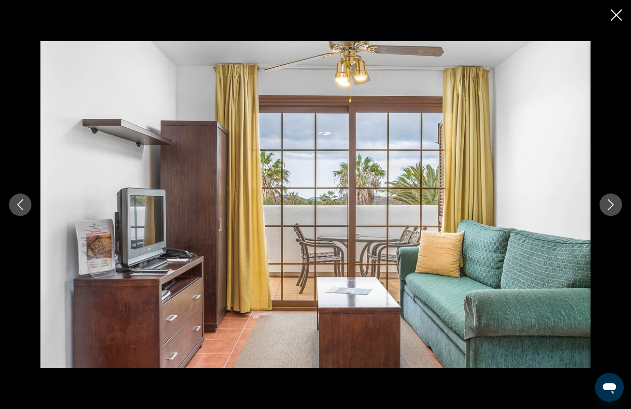
click at [614, 206] on icon "Next image" at bounding box center [611, 204] width 11 height 11
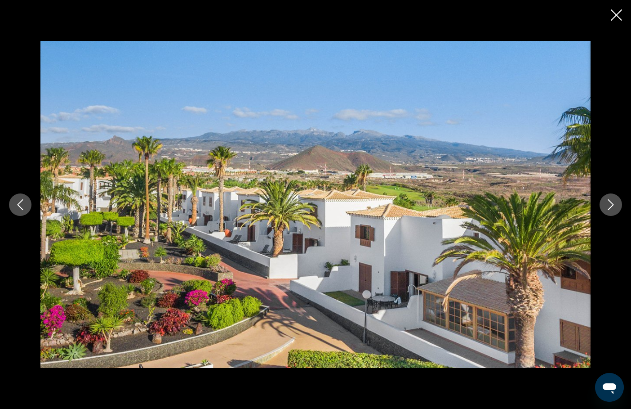
click at [614, 206] on icon "Next image" at bounding box center [611, 204] width 11 height 11
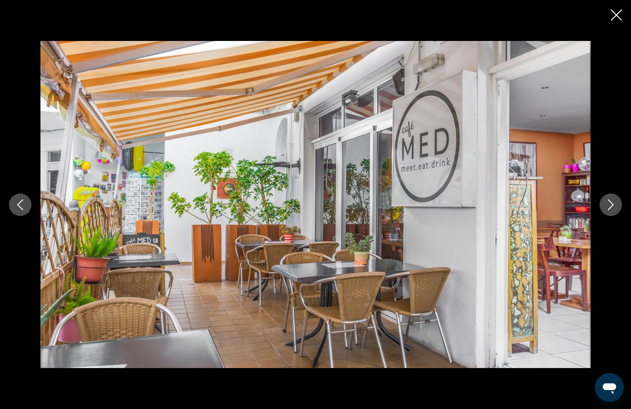
click at [614, 206] on icon "Next image" at bounding box center [611, 204] width 11 height 11
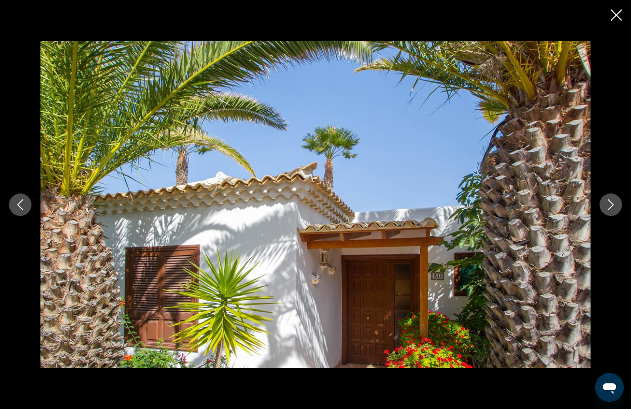
click at [614, 206] on icon "Next image" at bounding box center [611, 204] width 11 height 11
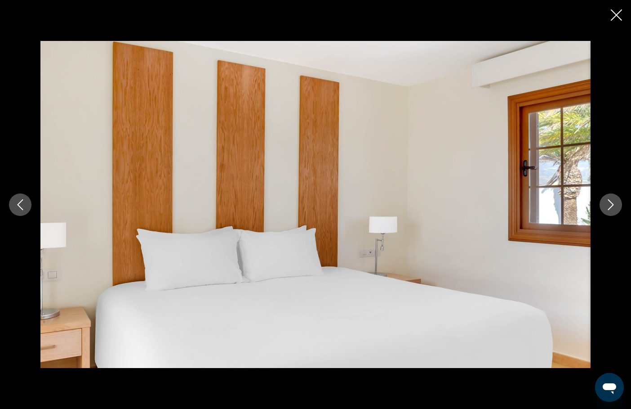
click at [614, 206] on icon "Next image" at bounding box center [611, 204] width 11 height 11
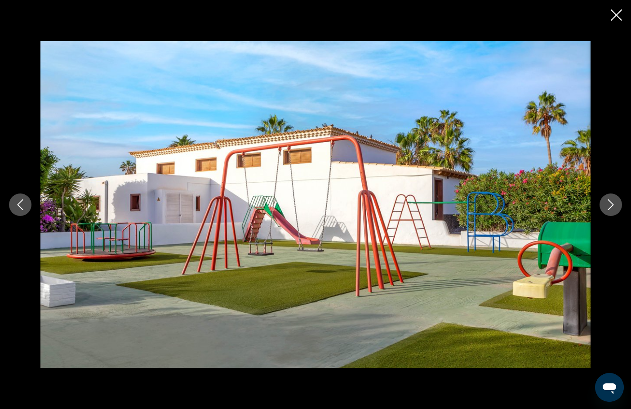
click at [614, 206] on icon "Next image" at bounding box center [611, 204] width 11 height 11
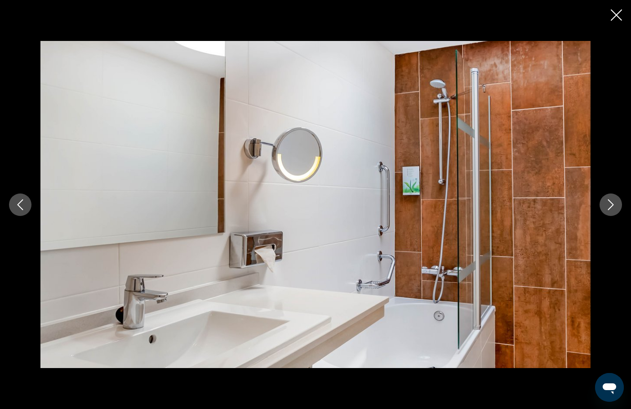
click at [615, 18] on icon "Close slideshow" at bounding box center [616, 14] width 11 height 11
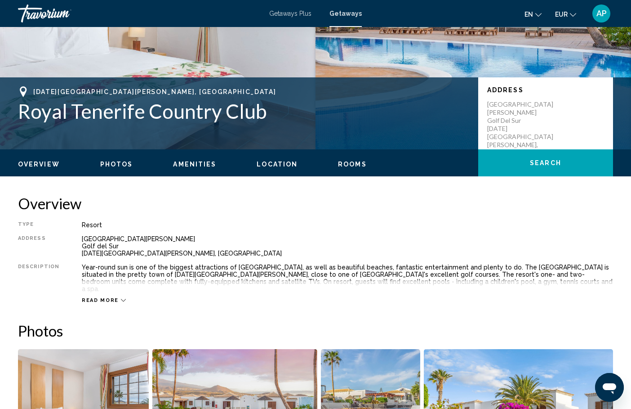
scroll to position [148, 0]
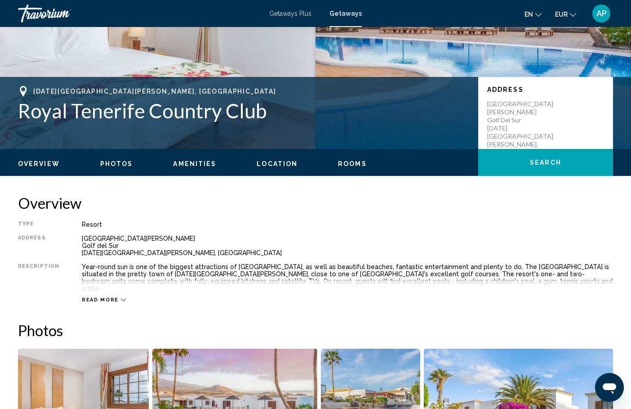
click at [121, 297] on icon "Main content" at bounding box center [123, 299] width 5 height 5
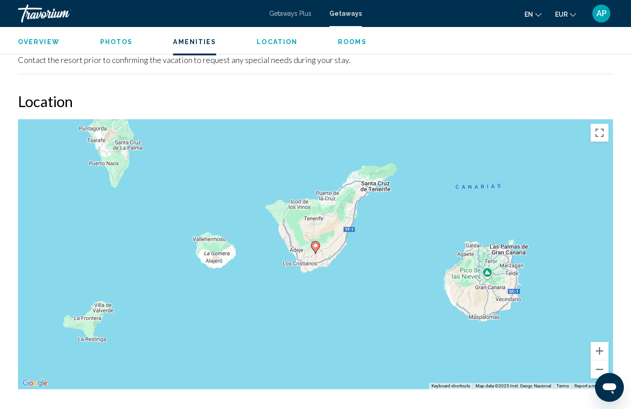
scroll to position [1287, 0]
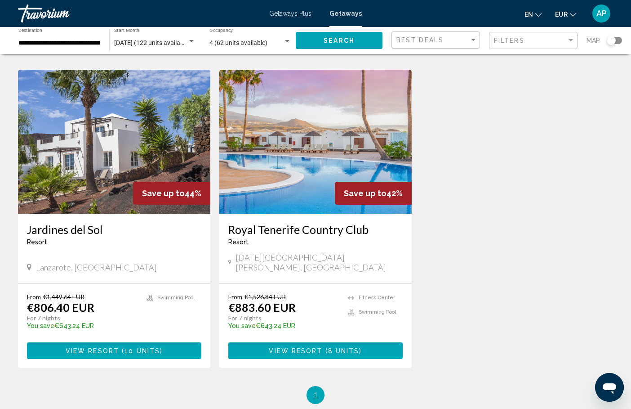
scroll to position [974, 0]
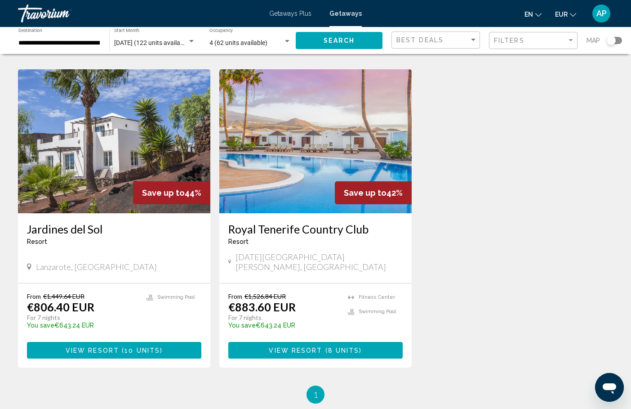
drag, startPoint x: 230, startPoint y: 200, endPoint x: 248, endPoint y: 200, distance: 18.0
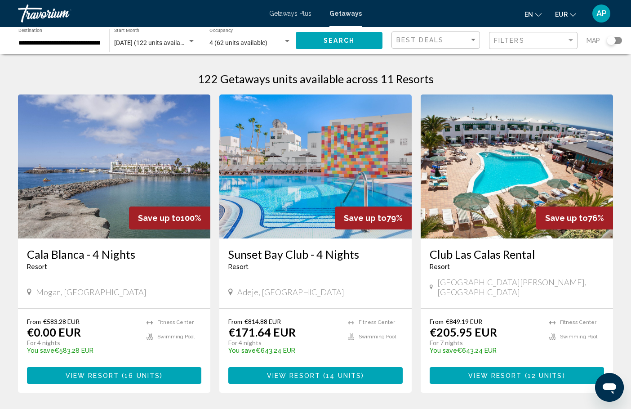
scroll to position [0, 0]
click at [95, 42] on input "**********" at bounding box center [59, 43] width 82 height 7
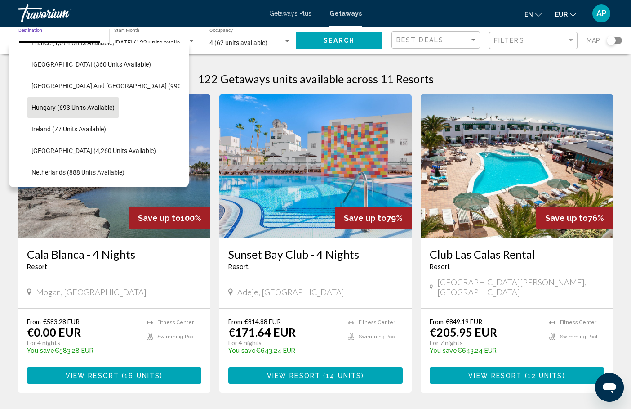
scroll to position [273, 0]
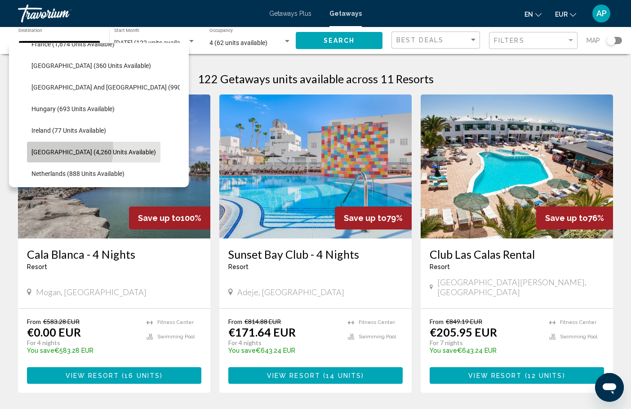
click at [53, 149] on span "Italy (4,260 units available)" at bounding box center [93, 151] width 125 height 7
type input "**********"
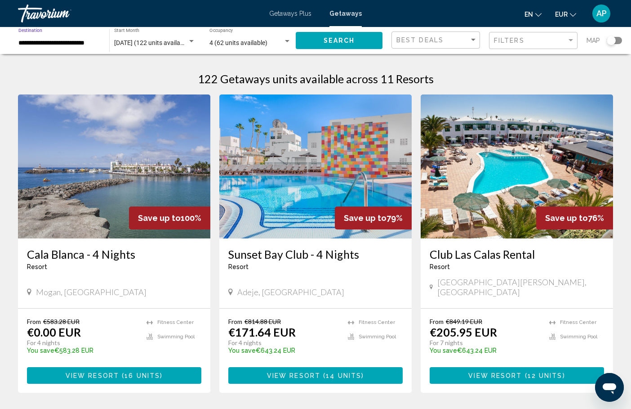
click at [158, 44] on span "January 2026 (122 units available)" at bounding box center [152, 42] width 76 height 7
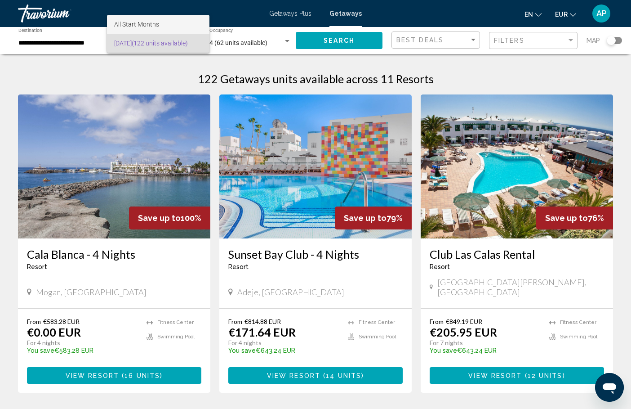
click at [167, 28] on span "All Start Months" at bounding box center [158, 24] width 88 height 19
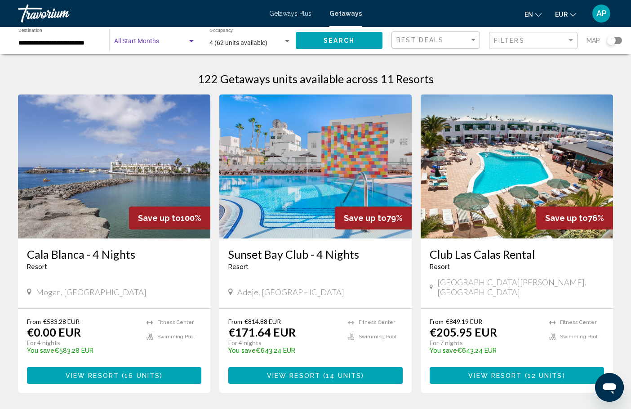
click at [178, 44] on span "Search widget" at bounding box center [150, 43] width 73 height 7
click at [83, 74] on div at bounding box center [315, 204] width 631 height 409
click at [152, 40] on span "Search widget" at bounding box center [150, 43] width 73 height 7
click at [136, 39] on div "January 2026 (122 units available) Start Month All Start Months" at bounding box center [154, 40] width 81 height 25
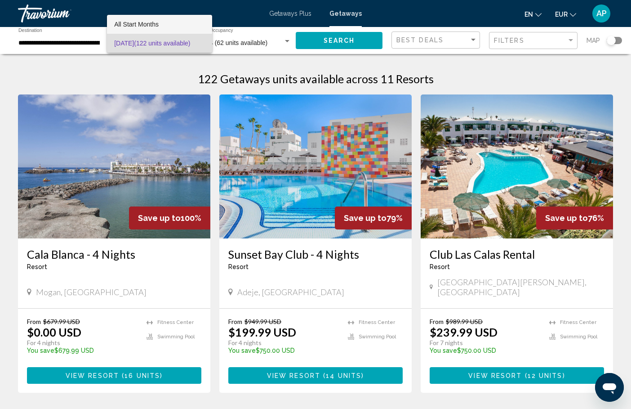
click at [147, 22] on span "All Start Months" at bounding box center [136, 24] width 45 height 7
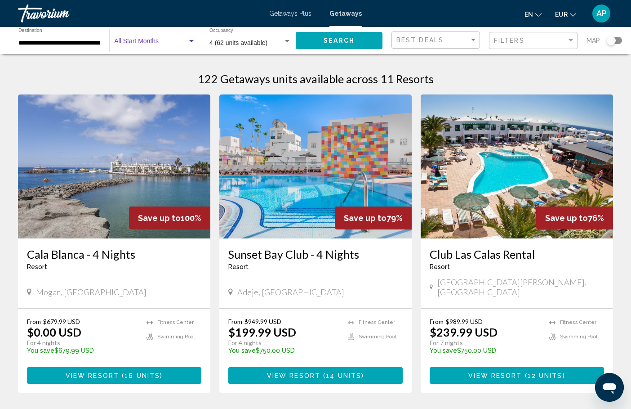
click at [192, 43] on div "Search widget" at bounding box center [191, 41] width 8 height 7
click at [300, 16] on div at bounding box center [315, 204] width 631 height 409
click at [293, 15] on span "Getaways Plus" at bounding box center [290, 13] width 42 height 7
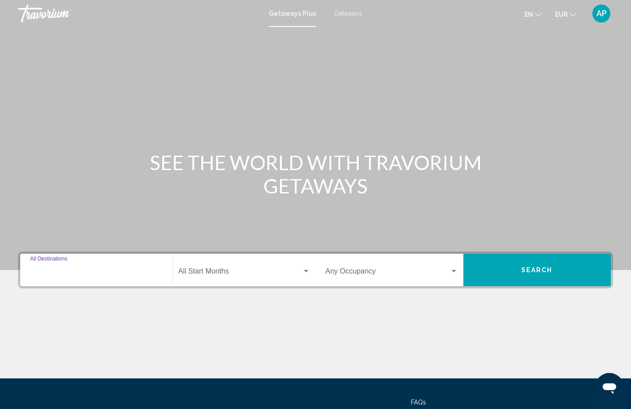
click at [107, 269] on input "Destination All Destinations" at bounding box center [96, 273] width 133 height 8
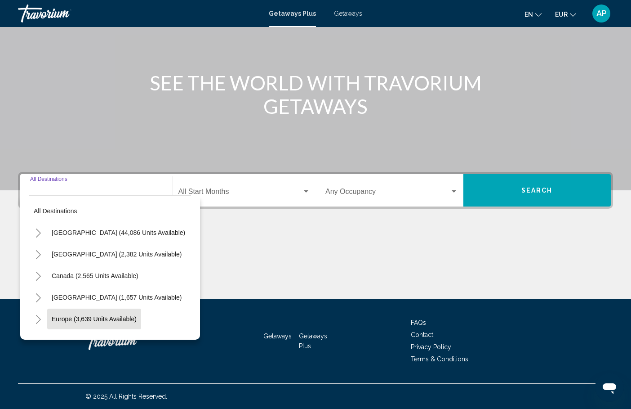
click at [56, 316] on span "Europe (3,639 units available)" at bounding box center [94, 318] width 85 height 7
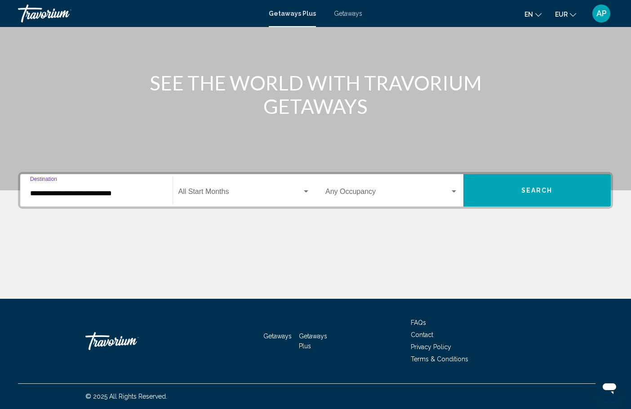
click at [122, 189] on input "**********" at bounding box center [96, 193] width 133 height 8
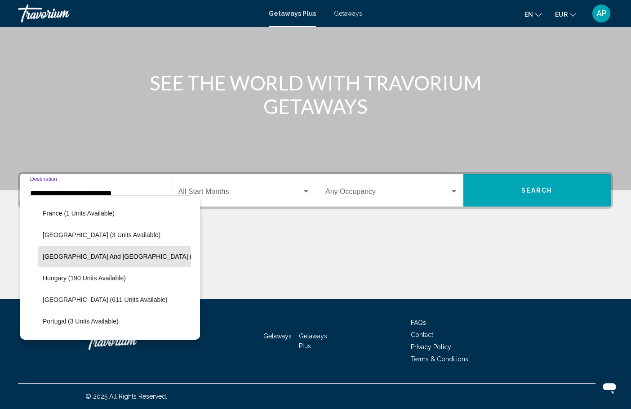
scroll to position [246, 0]
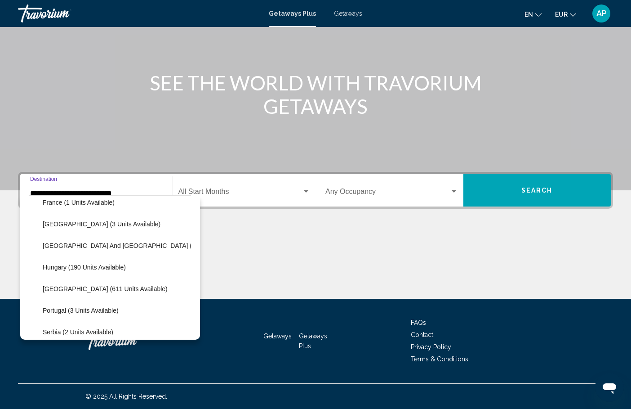
click at [230, 195] on span "Search widget" at bounding box center [240, 193] width 124 height 8
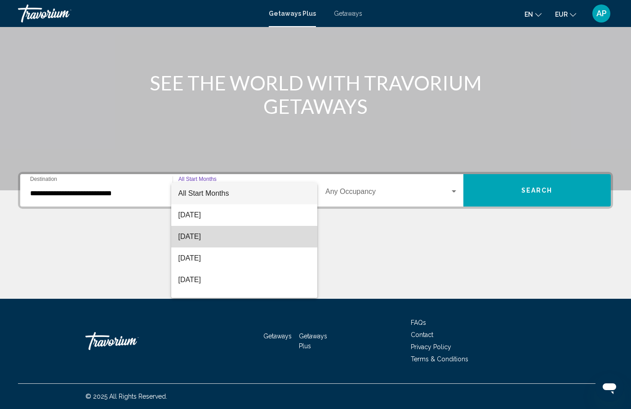
click at [222, 238] on span "[DATE]" at bounding box center [244, 237] width 132 height 22
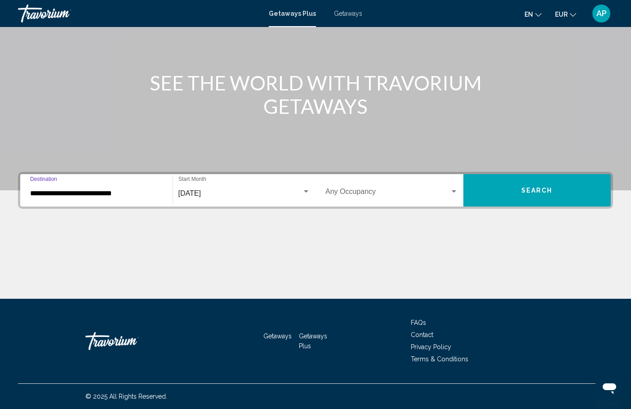
click at [128, 194] on input "**********" at bounding box center [96, 193] width 133 height 8
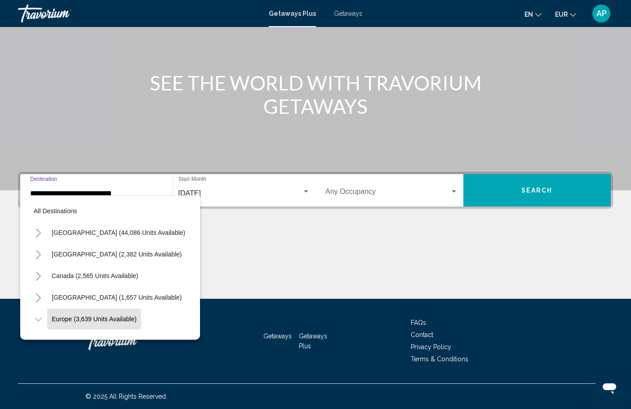
scroll to position [53, 0]
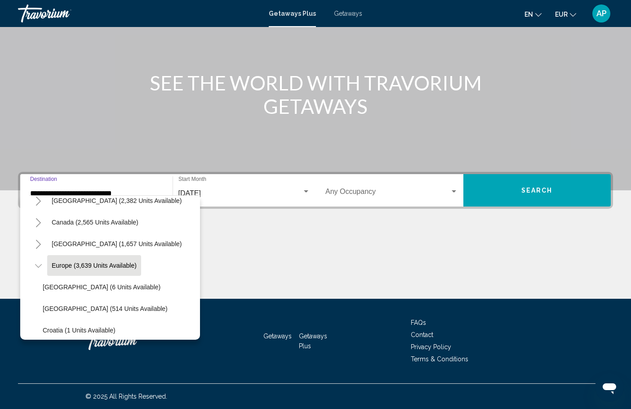
click at [40, 265] on icon "Toggle Europe (3,639 units available)" at bounding box center [38, 266] width 7 height 4
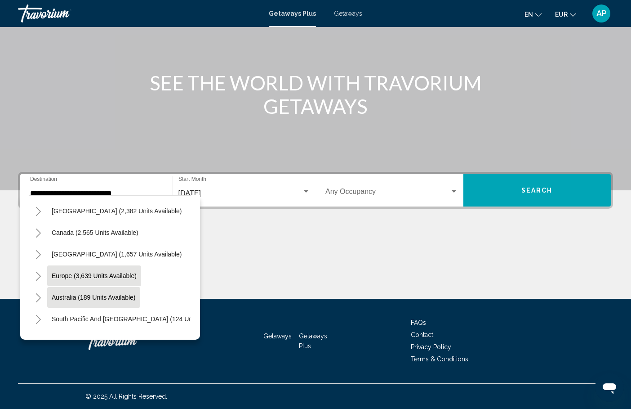
scroll to position [41, 0]
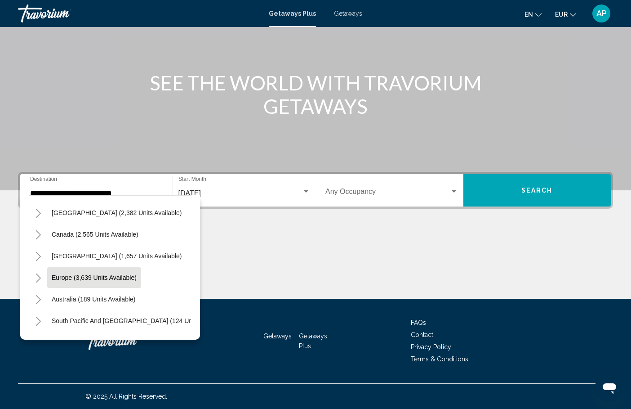
click at [39, 276] on icon "Toggle Europe (3,639 units available)" at bounding box center [38, 277] width 5 height 9
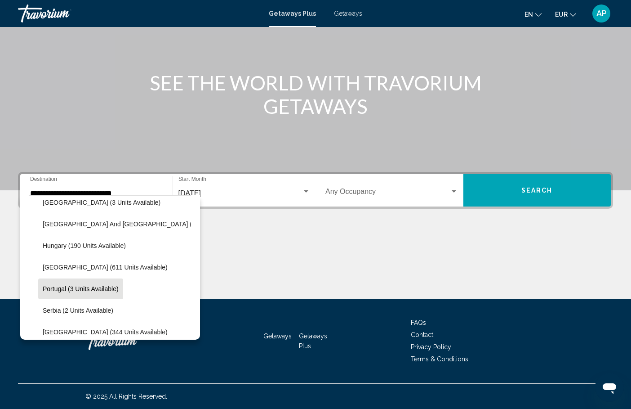
scroll to position [264, 0]
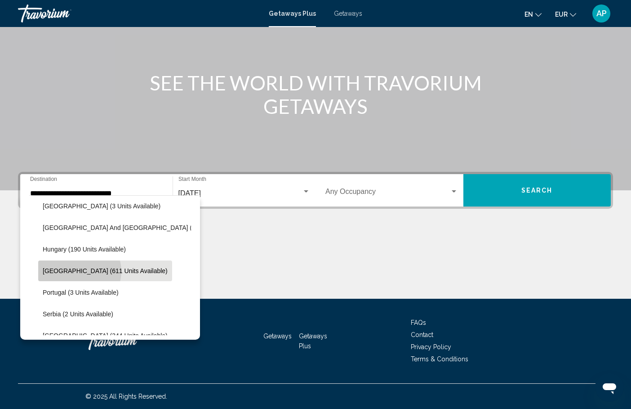
click at [79, 271] on span "[GEOGRAPHIC_DATA] (611 units available)" at bounding box center [105, 270] width 125 height 7
type input "**********"
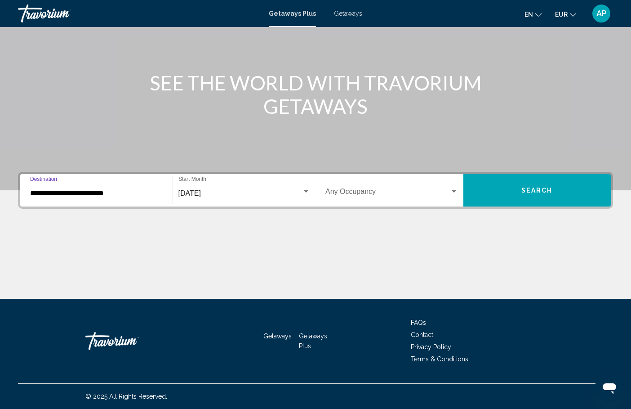
click at [370, 186] on div "Occupancy Any Occupancy" at bounding box center [391, 190] width 133 height 28
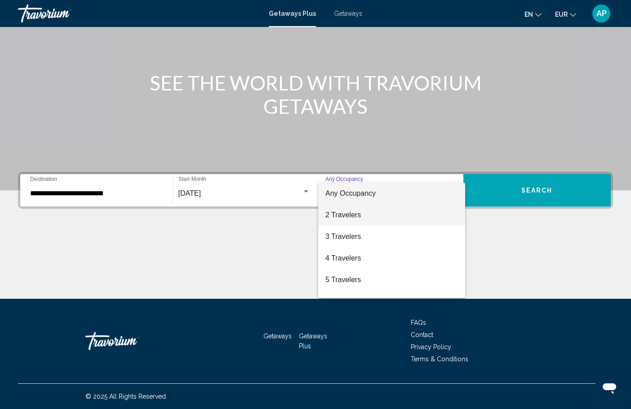
click at [353, 222] on span "2 Travelers" at bounding box center [391, 215] width 133 height 22
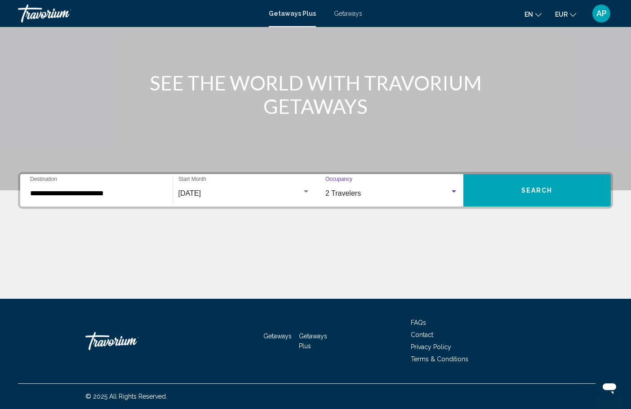
click at [515, 190] on button "Search" at bounding box center [537, 190] width 148 height 32
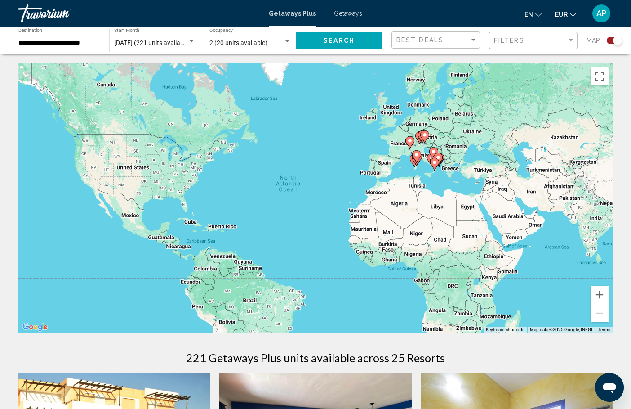
click at [423, 171] on div "To activate drag with keyboard, press Alt + Enter. Once in keyboard drag state,…" at bounding box center [315, 198] width 595 height 270
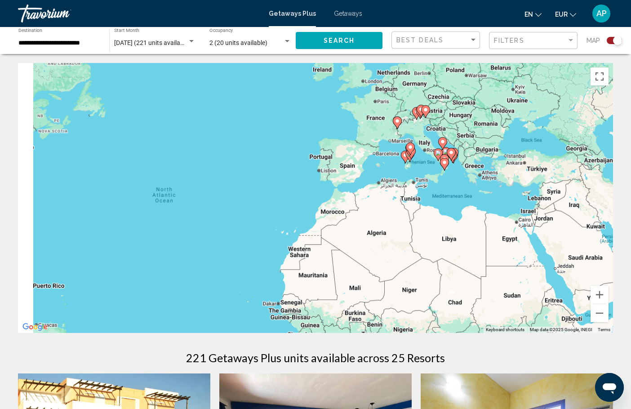
click at [423, 171] on div "To activate drag with keyboard, press Alt + Enter. Once in keyboard drag state,…" at bounding box center [315, 198] width 595 height 270
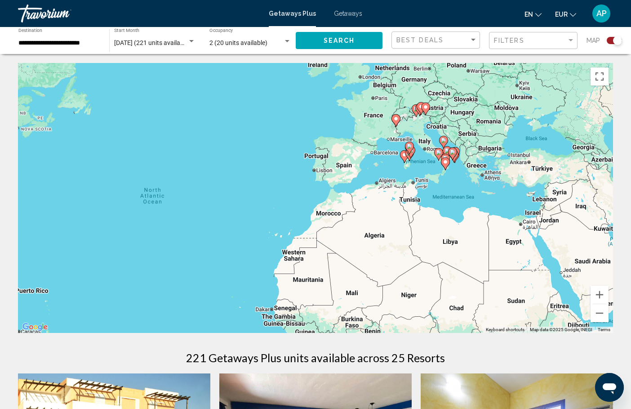
click at [423, 171] on div "To activate drag with keyboard, press Alt + Enter. Once in keyboard drag state,…" at bounding box center [315, 198] width 595 height 270
click at [432, 129] on div "To activate drag with keyboard, press Alt + Enter. Once in keyboard drag state,…" at bounding box center [315, 198] width 595 height 270
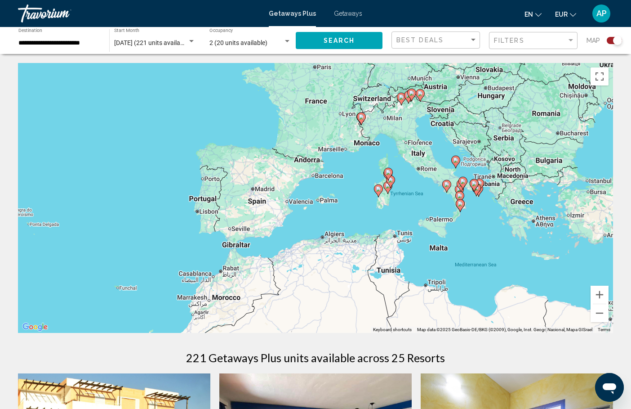
click at [428, 124] on div "To activate drag with keyboard, press Alt + Enter. Once in keyboard drag state,…" at bounding box center [315, 198] width 595 height 270
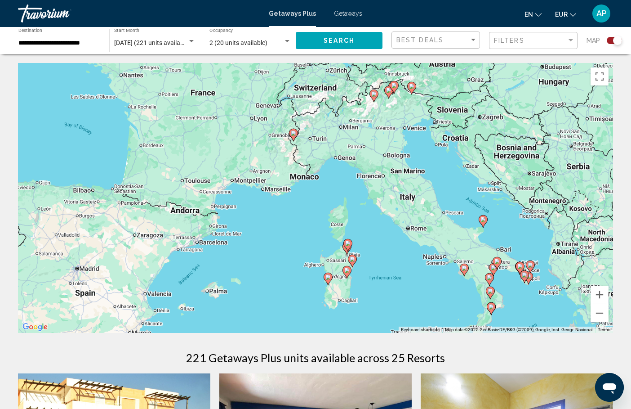
drag, startPoint x: 394, startPoint y: 110, endPoint x: 393, endPoint y: 154, distance: 43.6
click at [393, 154] on div "To activate drag with keyboard, press Alt + Enter. Once in keyboard drag state,…" at bounding box center [315, 198] width 595 height 270
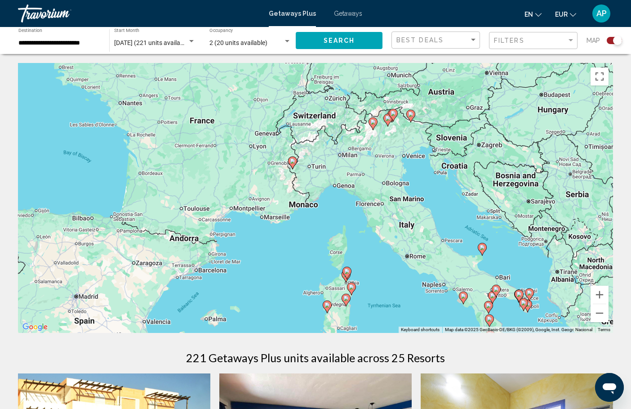
click at [393, 139] on div "To activate drag with keyboard, press Alt + Enter. Once in keyboard drag state,…" at bounding box center [315, 198] width 595 height 270
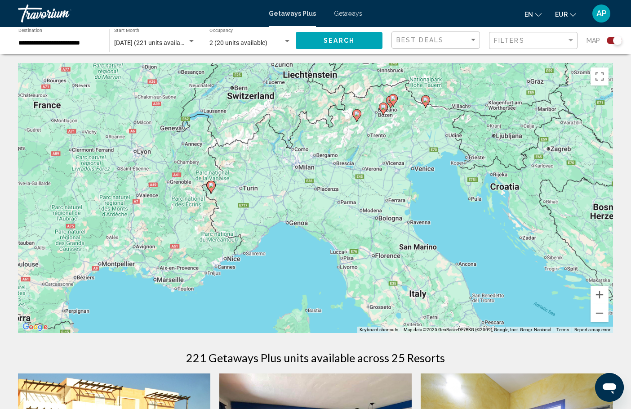
click at [393, 139] on div "To activate drag with keyboard, press Alt + Enter. Once in keyboard drag state,…" at bounding box center [315, 198] width 595 height 270
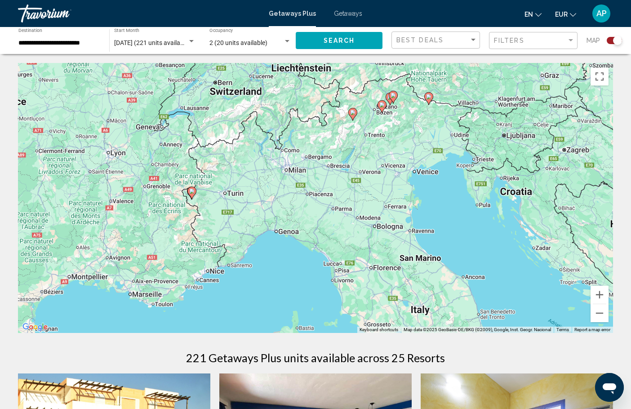
click at [393, 139] on div "To activate drag with keyboard, press Alt + Enter. Once in keyboard drag state,…" at bounding box center [315, 198] width 595 height 270
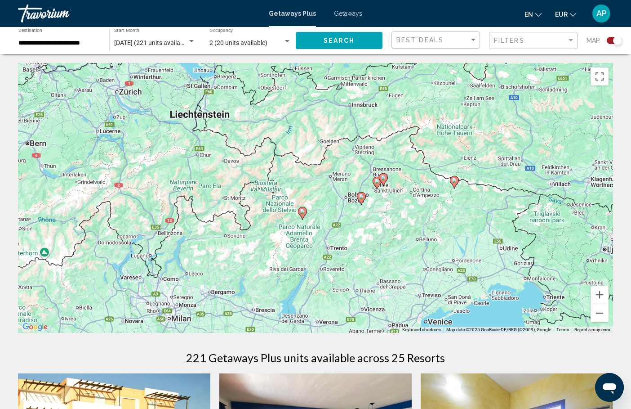
drag, startPoint x: 392, startPoint y: 116, endPoint x: 381, endPoint y: 236, distance: 120.5
click at [381, 236] on div "To activate drag with keyboard, press Alt + Enter. Once in keyboard drag state,…" at bounding box center [315, 198] width 595 height 270
click at [301, 214] on image "Main content" at bounding box center [301, 211] width 5 height 5
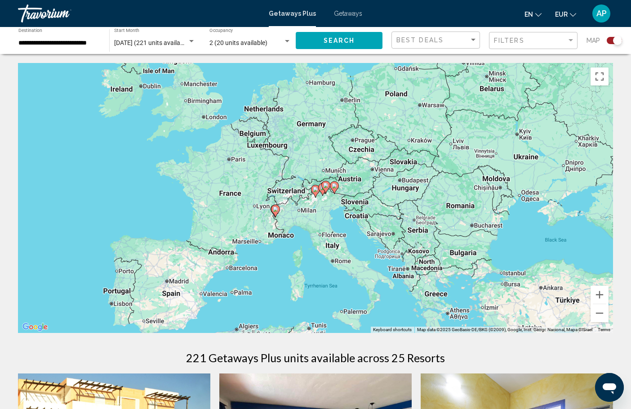
click at [314, 195] on gmp-advanced-marker "Main content" at bounding box center [315, 190] width 9 height 13
type input "**********"
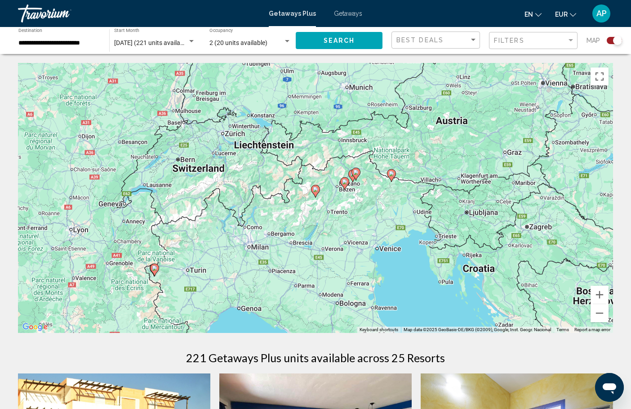
click at [315, 192] on image "Main content" at bounding box center [315, 189] width 5 height 5
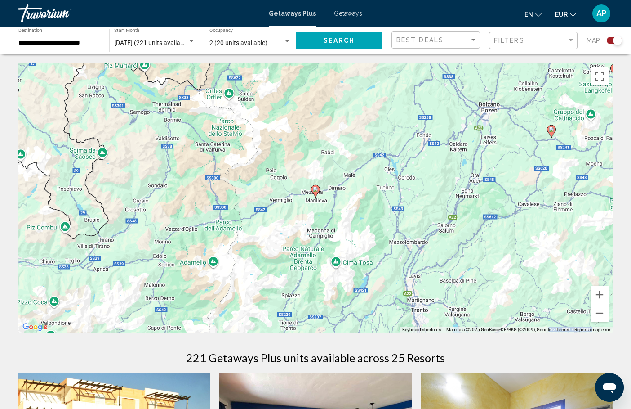
click at [317, 192] on icon "Main content" at bounding box center [316, 191] width 8 height 12
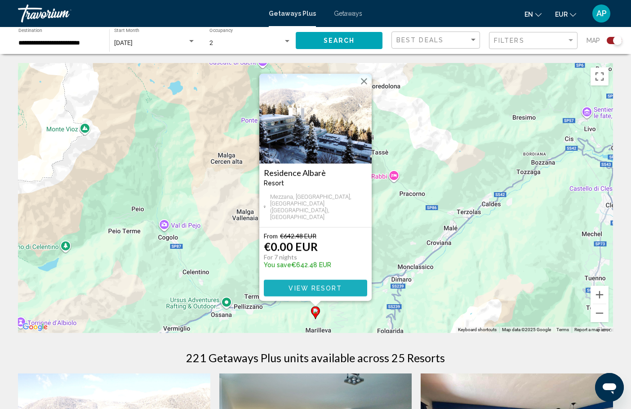
click at [303, 283] on button "View Resort" at bounding box center [315, 288] width 103 height 17
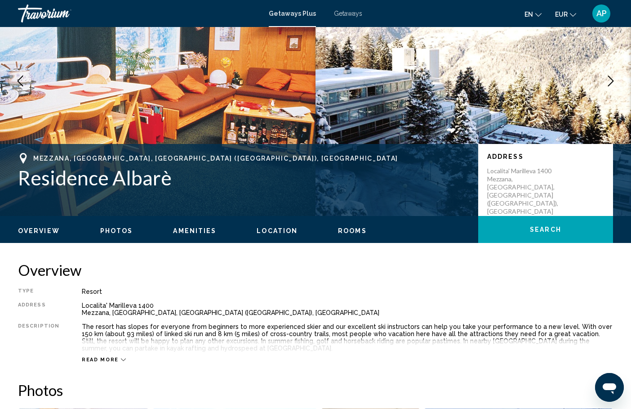
scroll to position [48, 0]
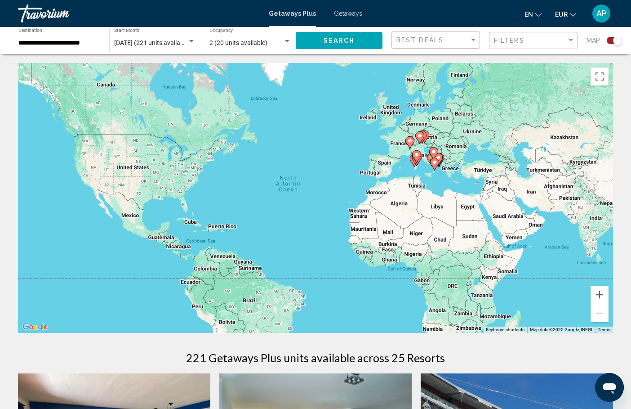
click at [455, 45] on div "Best Deals" at bounding box center [436, 40] width 81 height 17
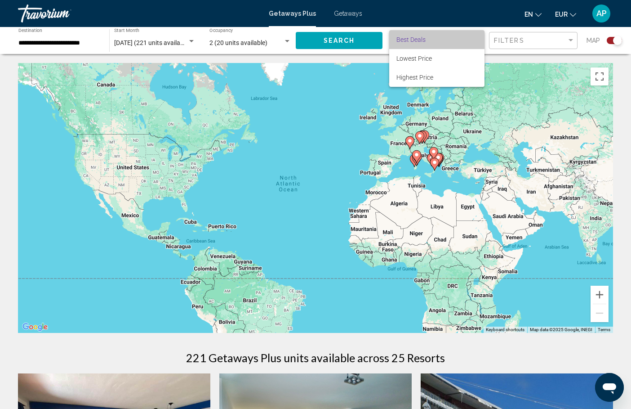
click at [444, 42] on span "Best Deals" at bounding box center [436, 39] width 81 height 19
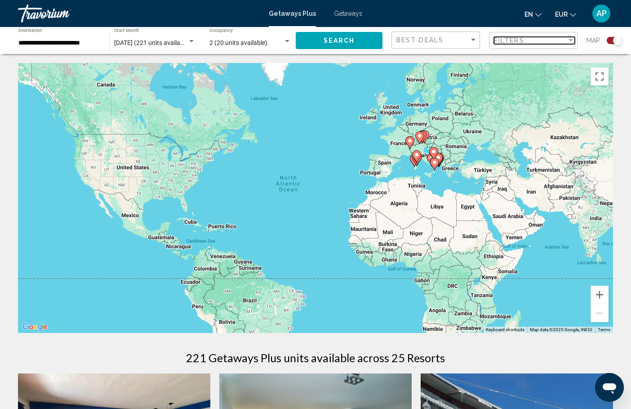
click at [512, 40] on span "Filters" at bounding box center [509, 40] width 31 height 7
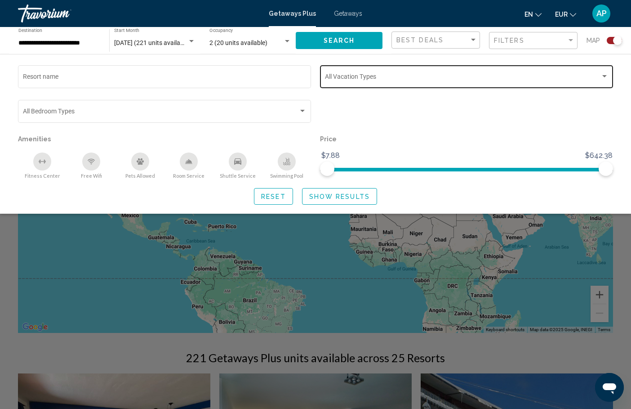
click at [443, 81] on span "Search widget" at bounding box center [463, 78] width 276 height 7
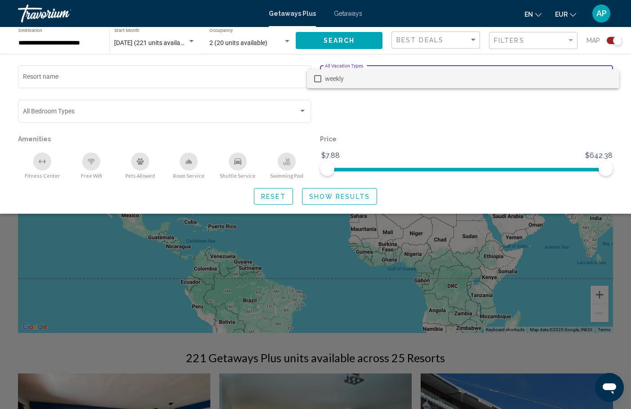
click at [497, 49] on div at bounding box center [315, 204] width 631 height 409
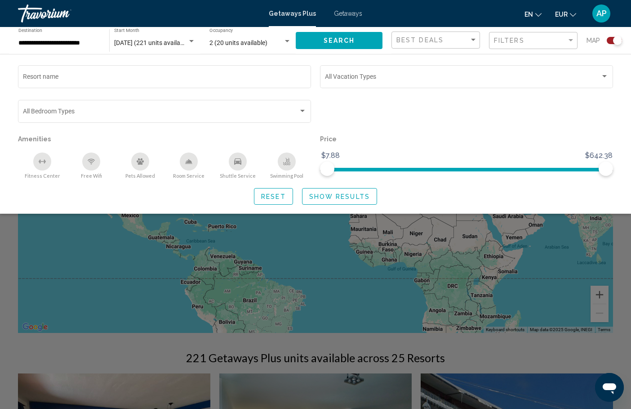
click at [205, 263] on div "Search widget" at bounding box center [315, 272] width 631 height 274
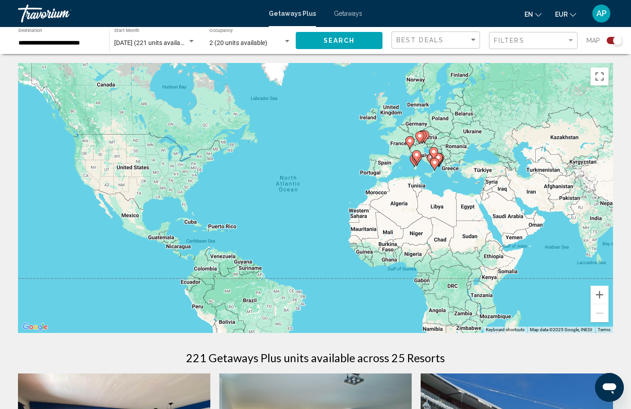
click at [437, 186] on div "To activate drag with keyboard, press Alt + Enter. Once in keyboard drag state,…" at bounding box center [315, 198] width 595 height 270
click at [421, 143] on gmp-advanced-marker "Main content" at bounding box center [419, 137] width 9 height 13
click at [421, 143] on div "To activate drag with keyboard, press Alt + Enter. Once in keyboard drag state,…" at bounding box center [315, 198] width 595 height 270
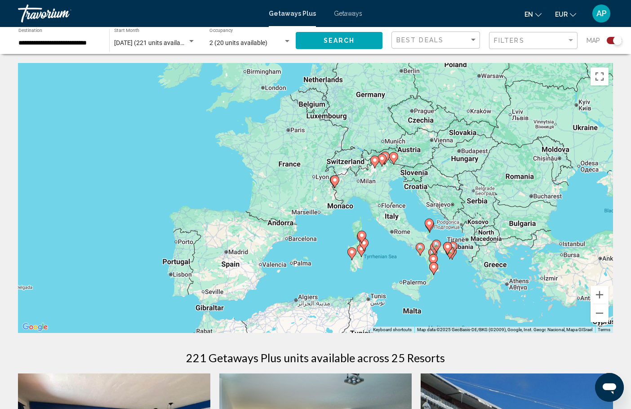
click at [380, 184] on div "To activate drag with keyboard, press Alt + Enter. Once in keyboard drag state,…" at bounding box center [315, 198] width 595 height 270
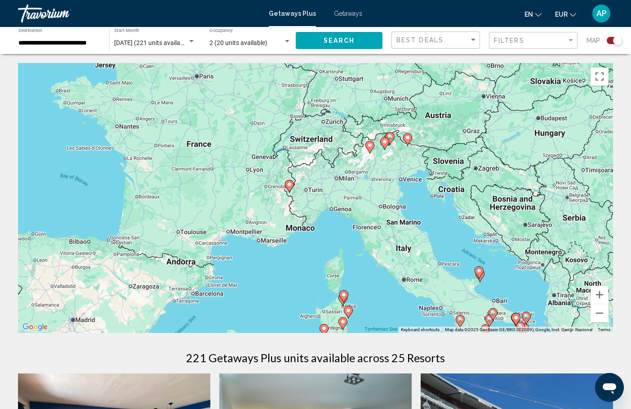
click at [382, 168] on div "To activate drag with keyboard, press Alt + Enter. Once in keyboard drag state,…" at bounding box center [315, 198] width 595 height 270
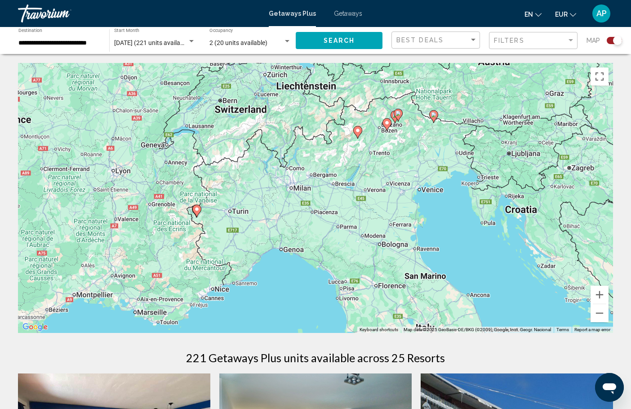
click at [389, 148] on div "To activate drag with keyboard, press Alt + Enter. Once in keyboard drag state,…" at bounding box center [315, 198] width 595 height 270
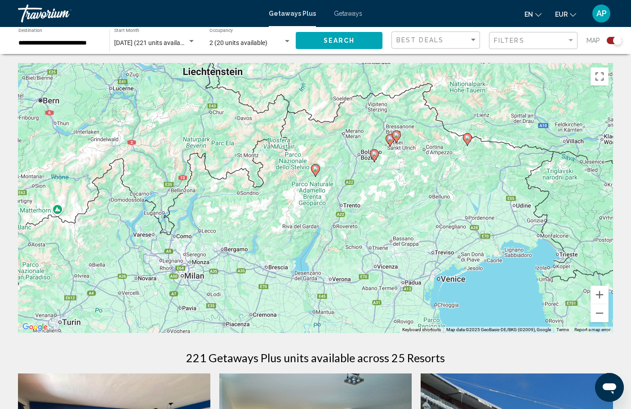
drag, startPoint x: 447, startPoint y: 147, endPoint x: 435, endPoint y: 196, distance: 51.4
click at [435, 196] on div "To activate drag with keyboard, press Alt + Enter. Once in keyboard drag state,…" at bounding box center [315, 198] width 595 height 270
click at [392, 191] on div "To activate drag with keyboard, press Alt + Enter. Once in keyboard drag state,…" at bounding box center [315, 198] width 595 height 270
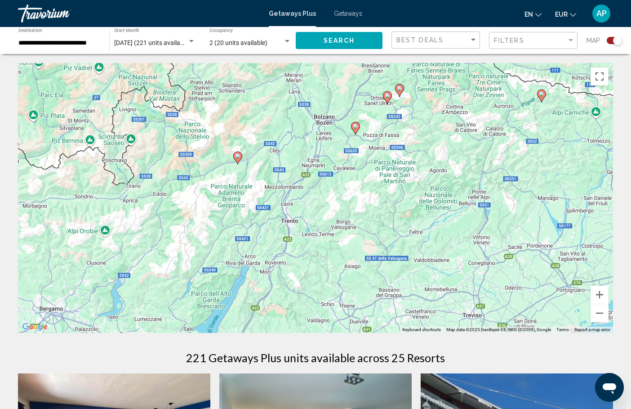
click at [357, 126] on image "Main content" at bounding box center [355, 126] width 5 height 5
type input "**********"
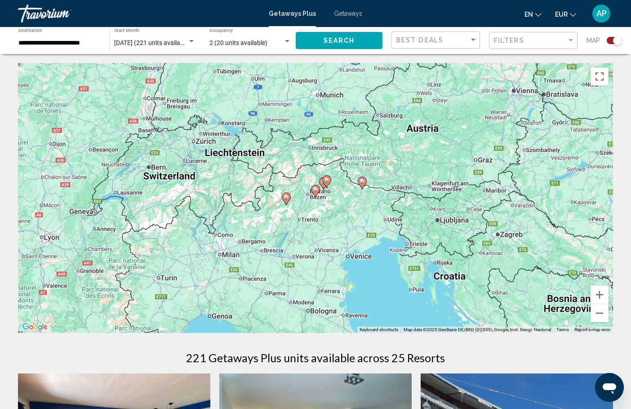
click at [317, 189] on image "Main content" at bounding box center [315, 189] width 5 height 5
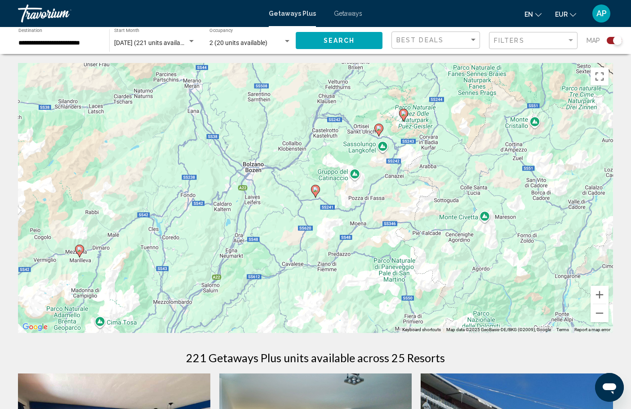
click at [317, 189] on image "Main content" at bounding box center [315, 189] width 5 height 5
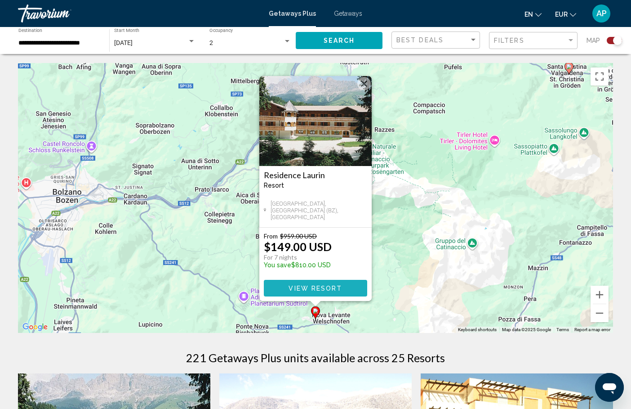
click at [302, 283] on button "View Resort" at bounding box center [315, 288] width 103 height 17
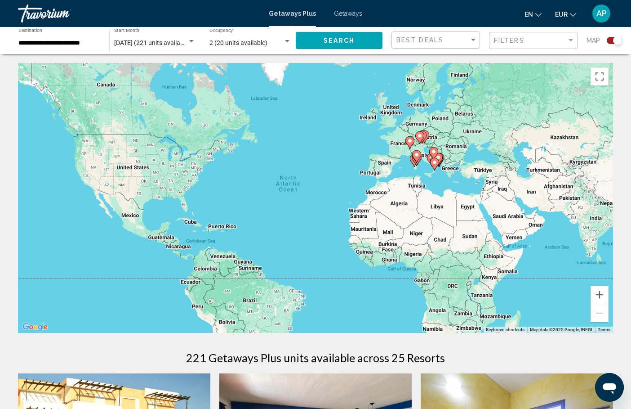
click at [420, 175] on div "To activate drag with keyboard, press Alt + Enter. Once in keyboard drag state,…" at bounding box center [315, 198] width 595 height 270
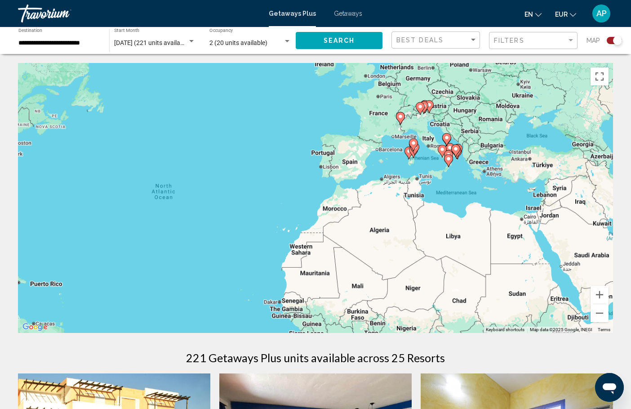
click at [420, 175] on div "To activate drag with keyboard, press Alt + Enter. Once in keyboard drag state,…" at bounding box center [315, 198] width 595 height 270
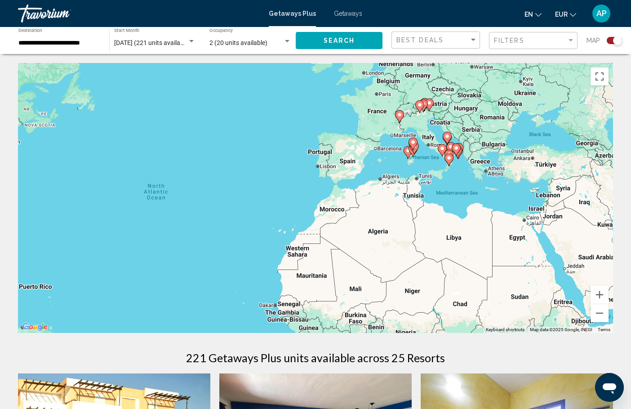
click at [420, 175] on div "To activate drag with keyboard, press Alt + Enter. Once in keyboard drag state,…" at bounding box center [315, 198] width 595 height 270
click at [426, 120] on div "To activate drag with keyboard, press Alt + Enter. Once in keyboard drag state,…" at bounding box center [315, 198] width 595 height 270
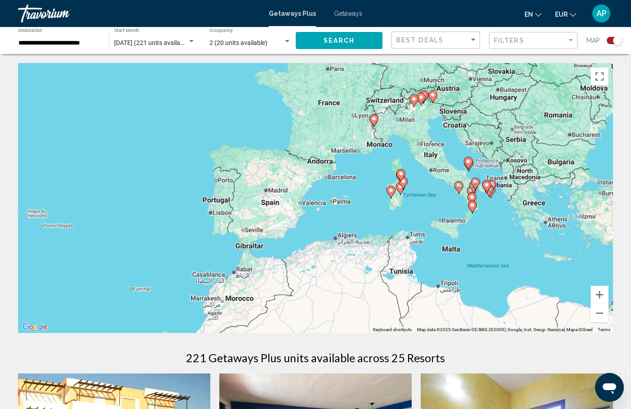
click at [426, 120] on div "To activate drag with keyboard, press Alt + Enter. Once in keyboard drag state,…" at bounding box center [315, 198] width 595 height 270
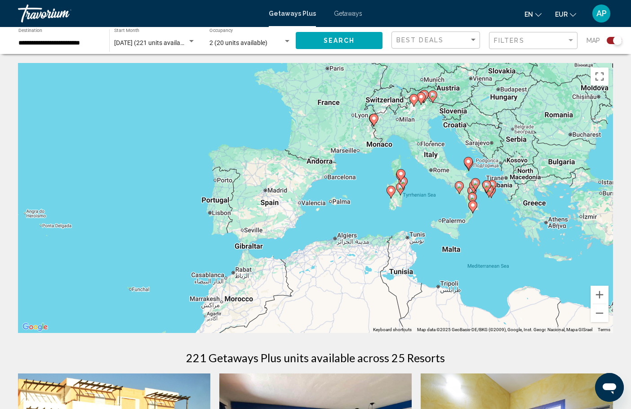
click at [426, 120] on div "To activate drag with keyboard, press Alt + Enter. Once in keyboard drag state,…" at bounding box center [315, 198] width 595 height 270
click at [420, 116] on div "To activate drag with keyboard, press Alt + Enter. Once in keyboard drag state,…" at bounding box center [315, 198] width 595 height 270
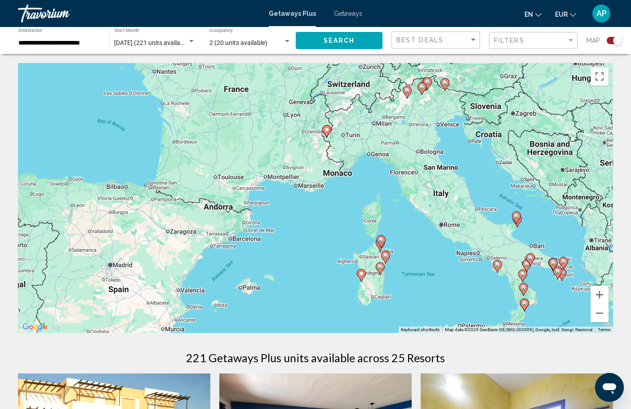
click at [420, 116] on div "To activate drag with keyboard, press Alt + Enter. Once in keyboard drag state,…" at bounding box center [315, 198] width 595 height 270
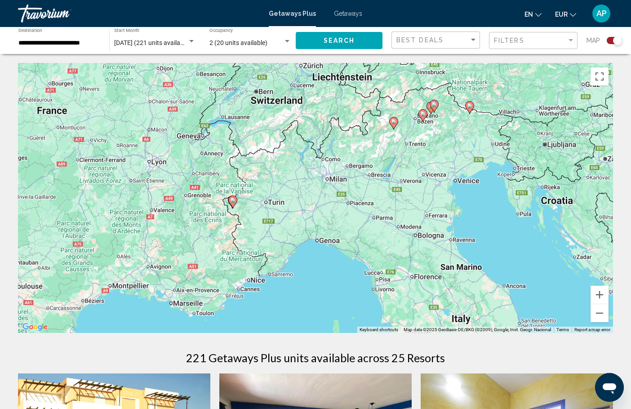
drag, startPoint x: 427, startPoint y: 95, endPoint x: 426, endPoint y: 146, distance: 50.8
click at [426, 147] on div "To activate drag with keyboard, press Alt + Enter. Once in keyboard drag state,…" at bounding box center [315, 198] width 595 height 270
click at [425, 119] on gmp-advanced-marker "Main content" at bounding box center [423, 115] width 9 height 13
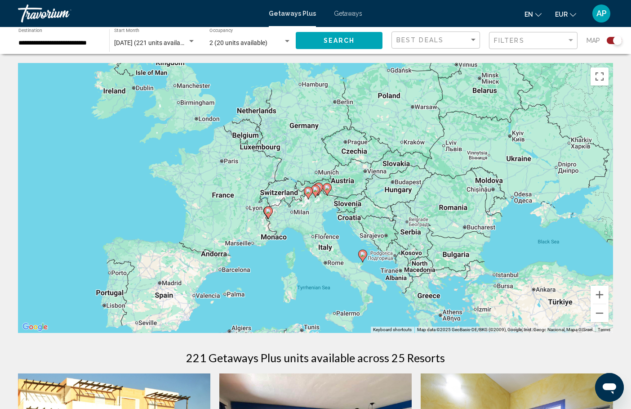
click at [315, 191] on image "Main content" at bounding box center [315, 189] width 5 height 5
type input "**********"
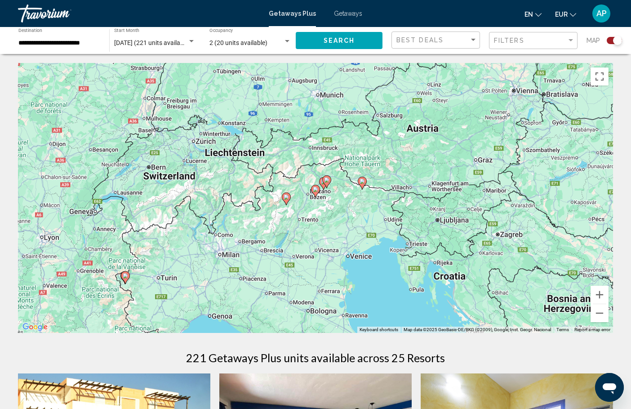
click at [315, 191] on image "Main content" at bounding box center [315, 189] width 5 height 5
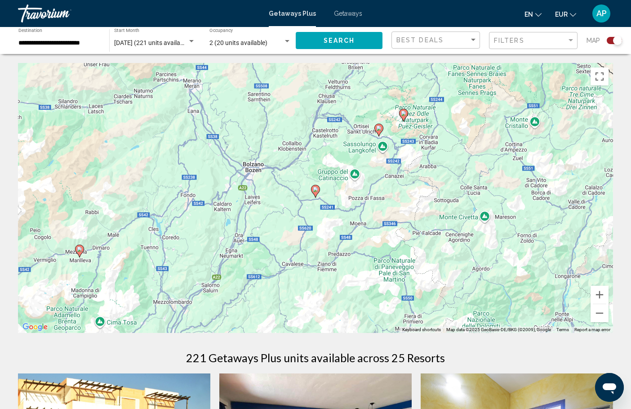
click at [315, 191] on image "Main content" at bounding box center [315, 189] width 5 height 5
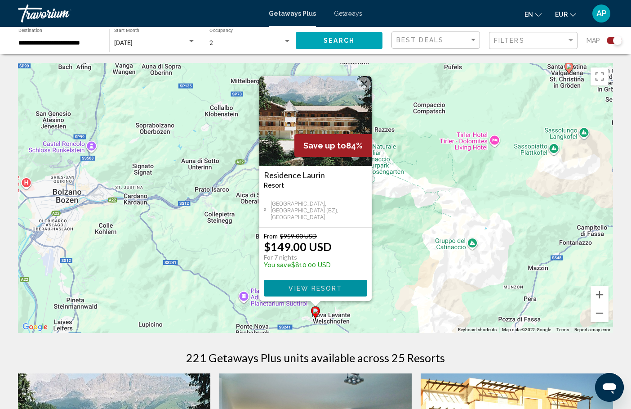
click at [309, 290] on span "View Resort" at bounding box center [315, 288] width 53 height 7
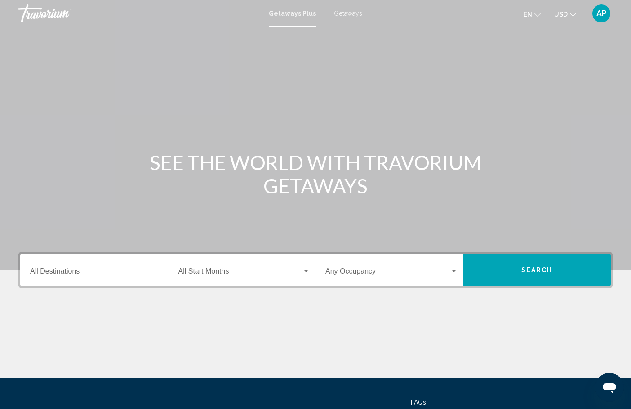
click at [59, 262] on div "Destination All Destinations" at bounding box center [96, 270] width 133 height 28
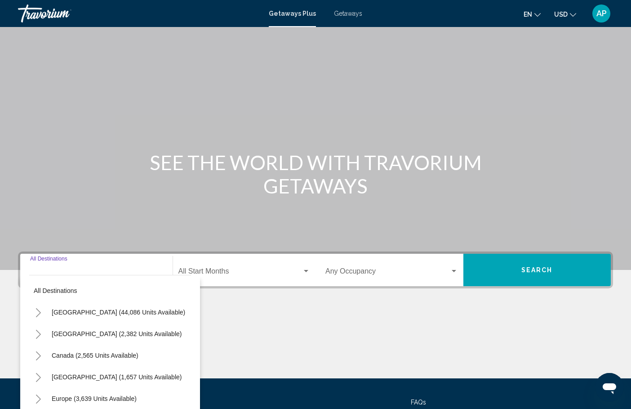
scroll to position [80, 0]
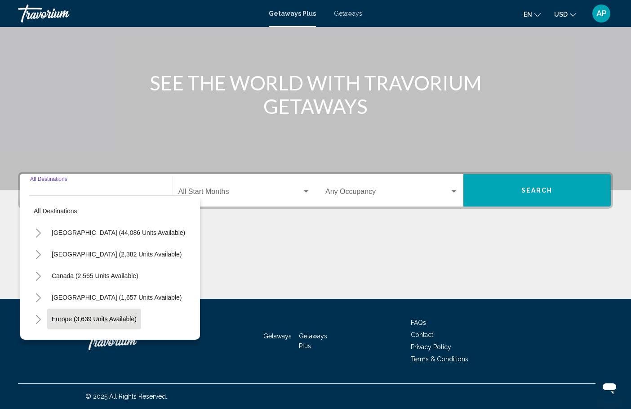
click at [64, 315] on span "Europe (3,639 units available)" at bounding box center [94, 318] width 85 height 7
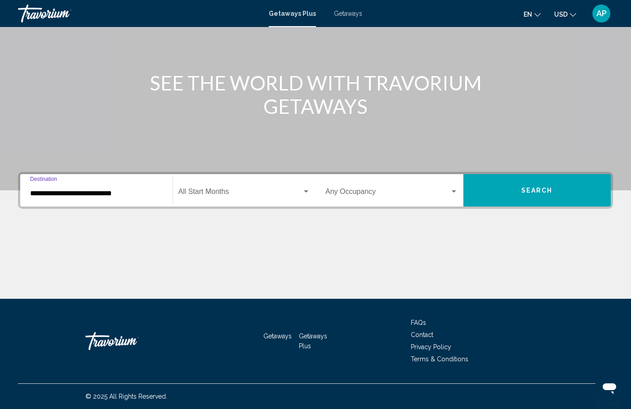
click at [97, 196] on input "**********" at bounding box center [96, 193] width 133 height 8
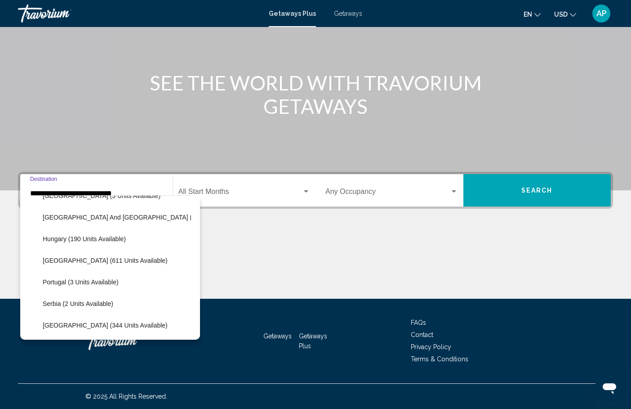
scroll to position [271, 0]
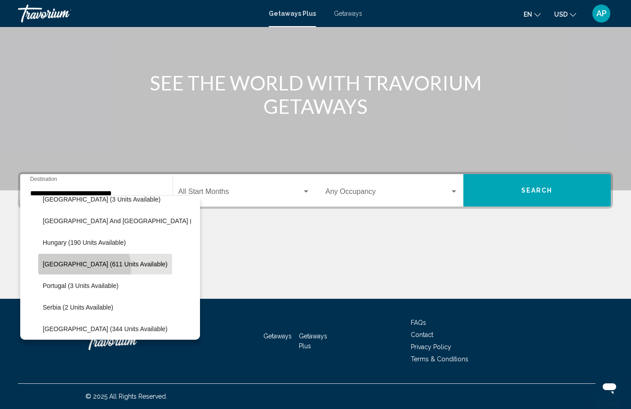
click at [84, 268] on button "[GEOGRAPHIC_DATA] (611 units available)" at bounding box center [105, 264] width 134 height 21
type input "**********"
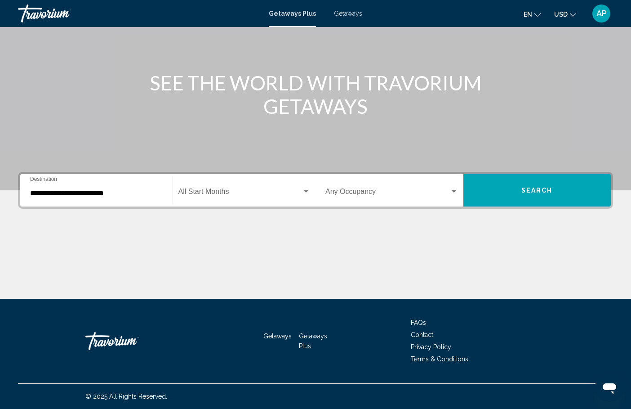
click at [204, 187] on div "Start Month All Start Months" at bounding box center [244, 190] width 132 height 28
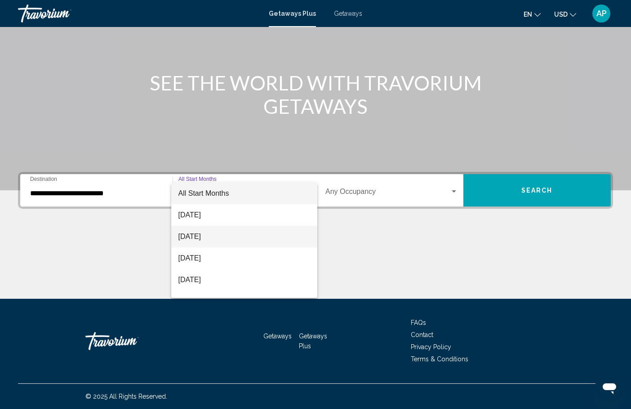
click at [218, 231] on span "[DATE]" at bounding box center [244, 237] width 132 height 22
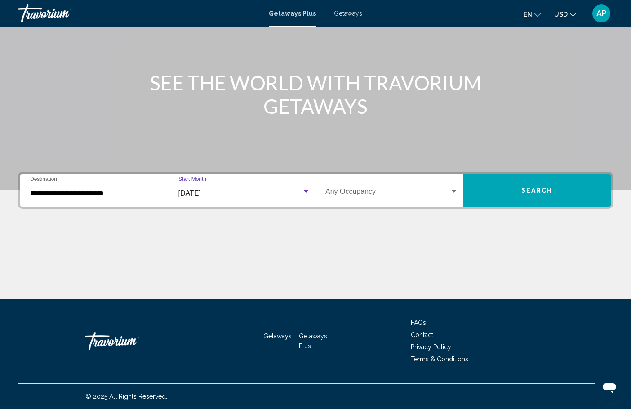
click at [363, 194] on span "Search widget" at bounding box center [387, 193] width 125 height 8
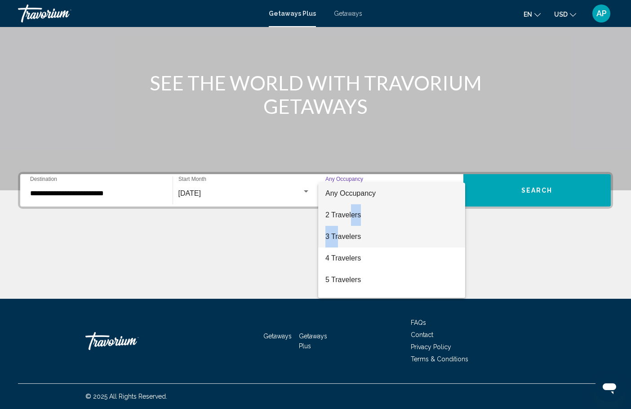
drag, startPoint x: 337, startPoint y: 227, endPoint x: 349, endPoint y: 214, distance: 17.2
click at [349, 214] on div "Any Occupancy 2 Travelers 3 Travelers 4 Travelers 5 Travelers 6 Travelers 7 Tra…" at bounding box center [391, 240] width 147 height 115
click at [349, 214] on span "2 Travelers" at bounding box center [391, 215] width 133 height 22
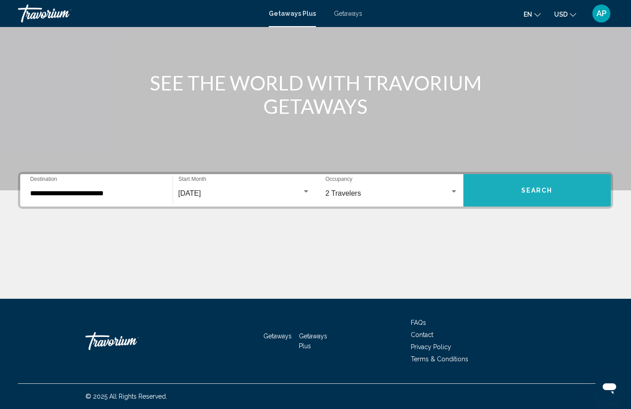
click at [522, 186] on span "Search" at bounding box center [536, 189] width 31 height 7
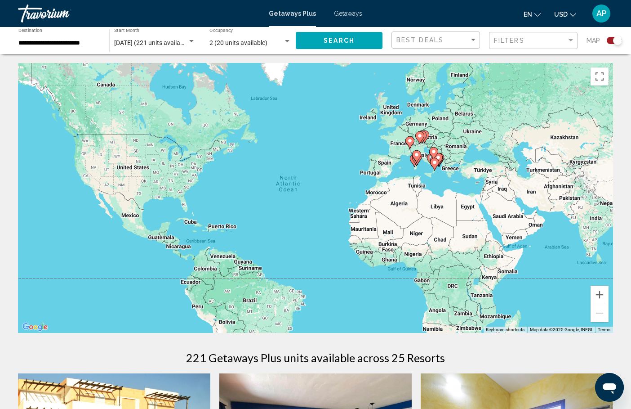
click at [425, 152] on div "To activate drag with keyboard, press Alt + Enter. Once in keyboard drag state,…" at bounding box center [315, 198] width 595 height 270
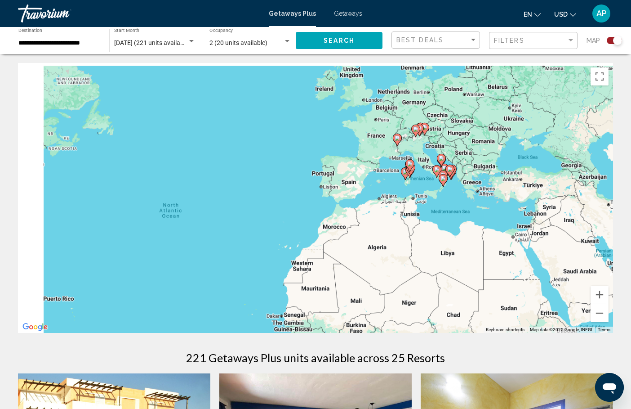
click at [425, 152] on div "To activate drag with keyboard, press Alt + Enter. Once in keyboard drag state,…" at bounding box center [315, 198] width 595 height 270
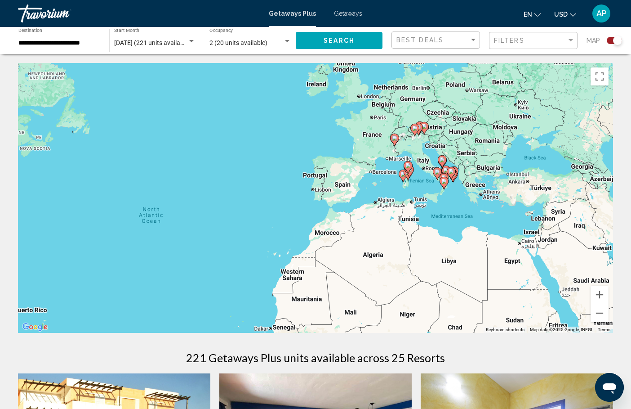
click at [425, 152] on div "To activate drag with keyboard, press Alt + Enter. Once in keyboard drag state,…" at bounding box center [315, 198] width 595 height 270
click at [419, 145] on div "To activate drag with keyboard, press Alt + Enter. Once in keyboard drag state,…" at bounding box center [315, 198] width 595 height 270
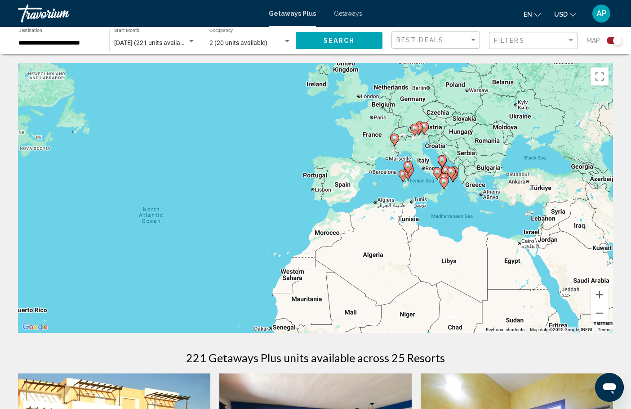
click at [419, 145] on div "To activate drag with keyboard, press Alt + Enter. Once in keyboard drag state,…" at bounding box center [315, 198] width 595 height 270
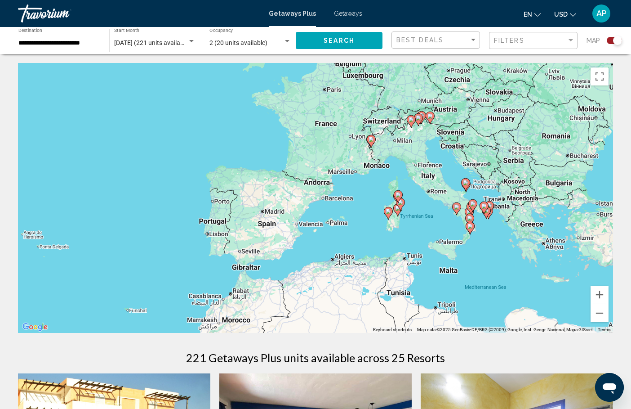
click at [419, 145] on div "To activate drag with keyboard, press Alt + Enter. Once in keyboard drag state,…" at bounding box center [315, 198] width 595 height 270
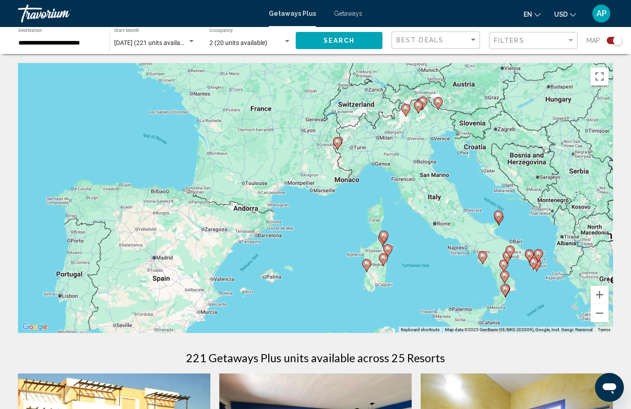
click at [419, 145] on div "To activate drag with keyboard, press Alt + Enter. Once in keyboard drag state,…" at bounding box center [315, 198] width 595 height 270
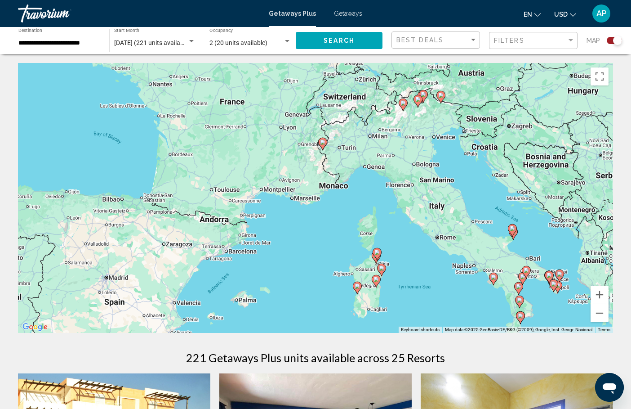
click at [419, 145] on div "To activate drag with keyboard, press Alt + Enter. Once in keyboard drag state,…" at bounding box center [315, 198] width 595 height 270
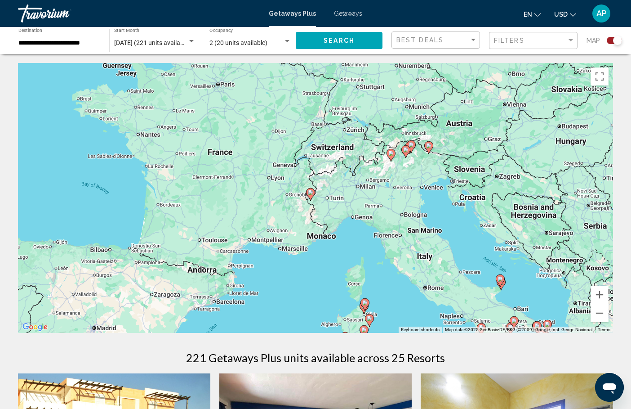
drag, startPoint x: 419, startPoint y: 131, endPoint x: 407, endPoint y: 183, distance: 54.0
click at [407, 183] on div "To activate drag with keyboard, press Alt + Enter. Once in keyboard drag state,…" at bounding box center [315, 198] width 595 height 270
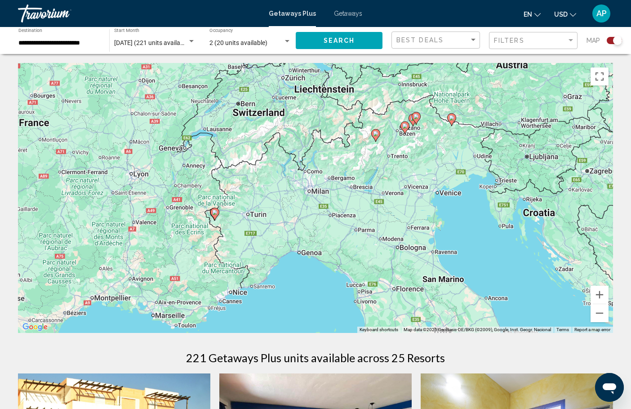
click at [404, 128] on image "Main content" at bounding box center [404, 125] width 5 height 5
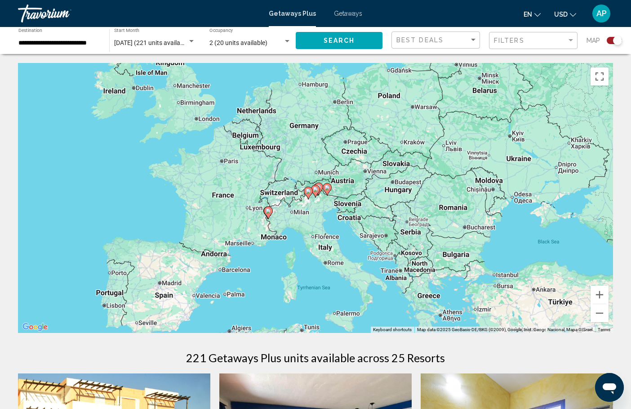
click at [315, 192] on image "Main content" at bounding box center [315, 189] width 5 height 5
type input "**********"
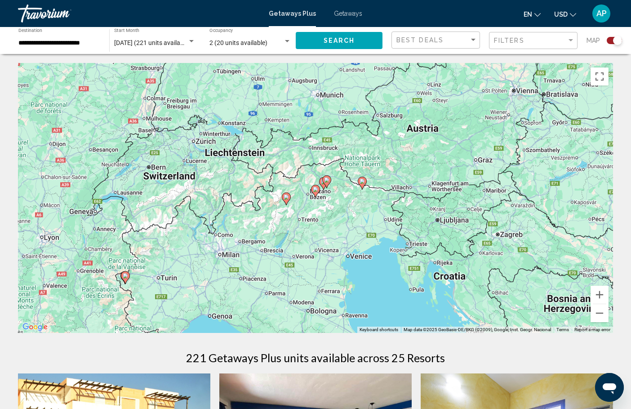
click at [315, 192] on image "Main content" at bounding box center [315, 189] width 5 height 5
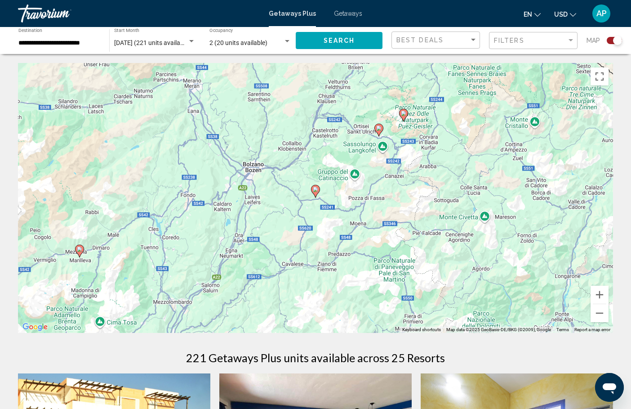
click at [316, 192] on image "Main content" at bounding box center [315, 189] width 5 height 5
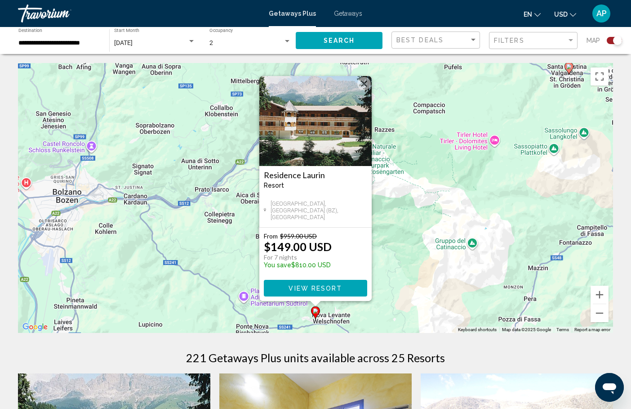
click at [386, 240] on div "To activate drag with keyboard, press Alt + Enter. Once in keyboard drag state,…" at bounding box center [315, 198] width 595 height 270
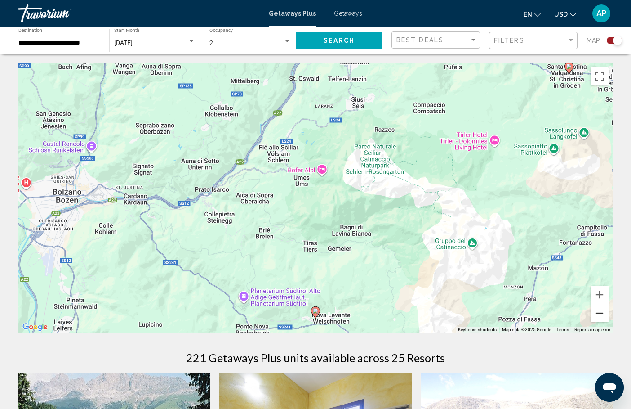
click at [602, 315] on button "Zoom out" at bounding box center [600, 313] width 18 height 18
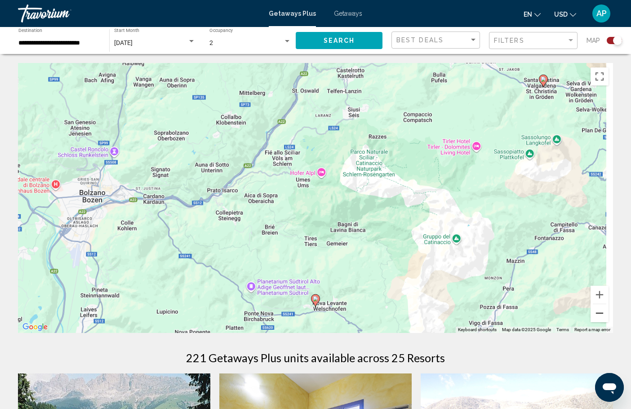
click at [602, 315] on button "Zoom out" at bounding box center [600, 313] width 18 height 18
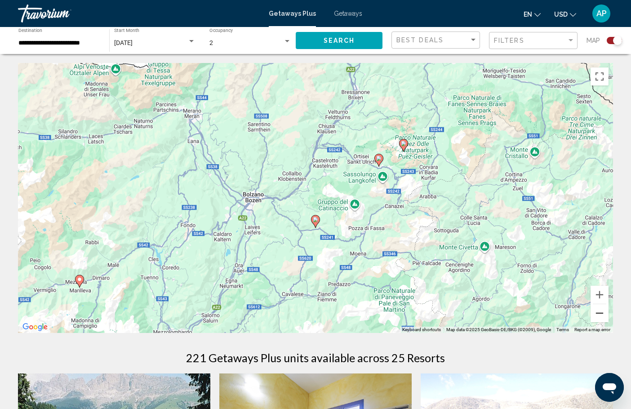
click at [597, 315] on button "Zoom out" at bounding box center [600, 313] width 18 height 18
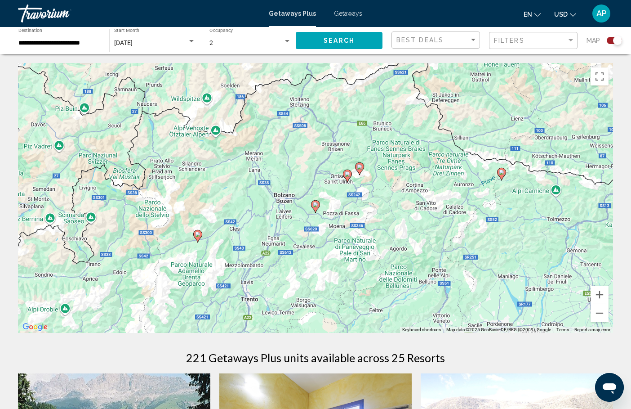
click at [499, 175] on icon "Main content" at bounding box center [501, 174] width 9 height 13
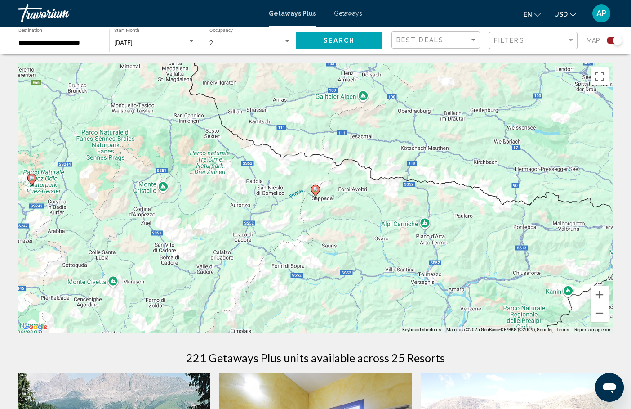
click at [315, 192] on icon "Main content" at bounding box center [316, 191] width 8 height 12
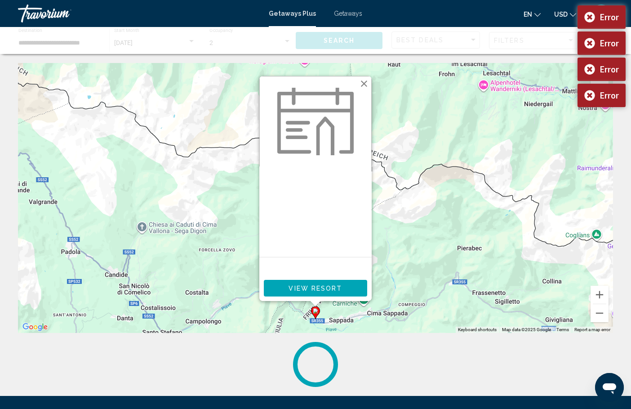
click at [317, 287] on span "View Resort" at bounding box center [315, 288] width 53 height 7
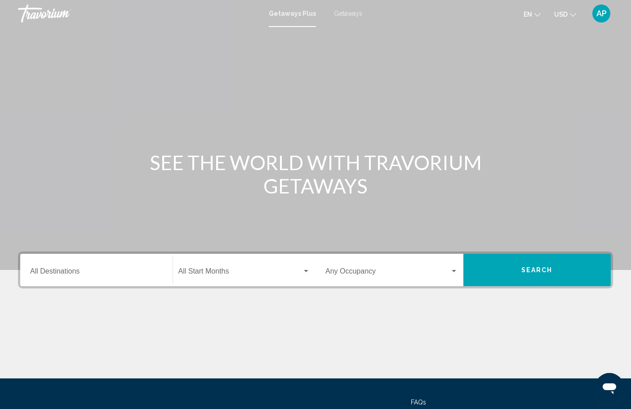
click at [63, 267] on div "Destination All Destinations" at bounding box center [96, 270] width 133 height 28
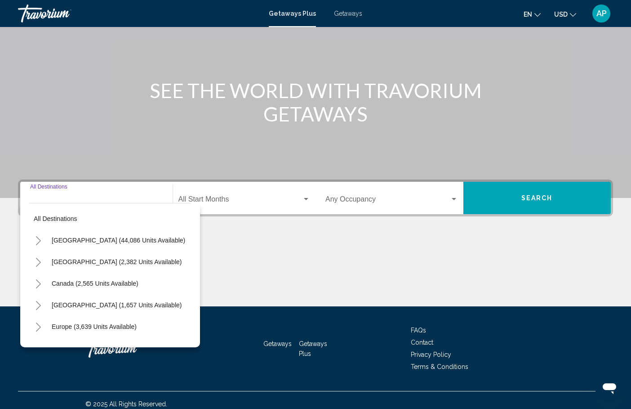
scroll to position [80, 0]
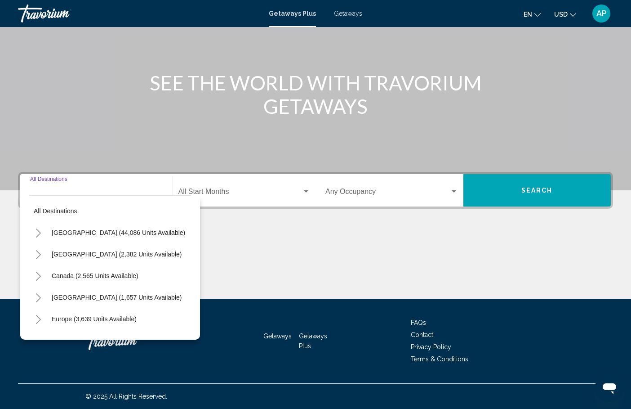
click at [41, 318] on icon "Toggle Europe (3,639 units available)" at bounding box center [38, 319] width 7 height 9
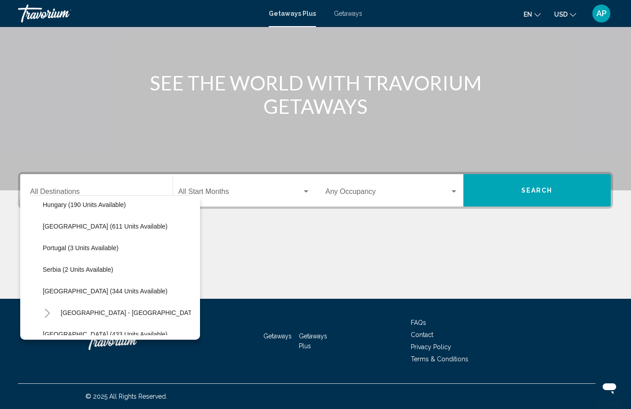
scroll to position [309, 0]
click at [117, 225] on button "[GEOGRAPHIC_DATA] (611 units available)" at bounding box center [105, 225] width 134 height 21
type input "**********"
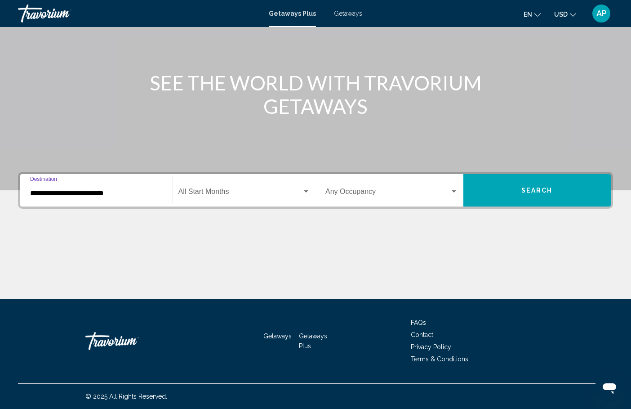
click at [248, 193] on span "Search widget" at bounding box center [240, 193] width 124 height 8
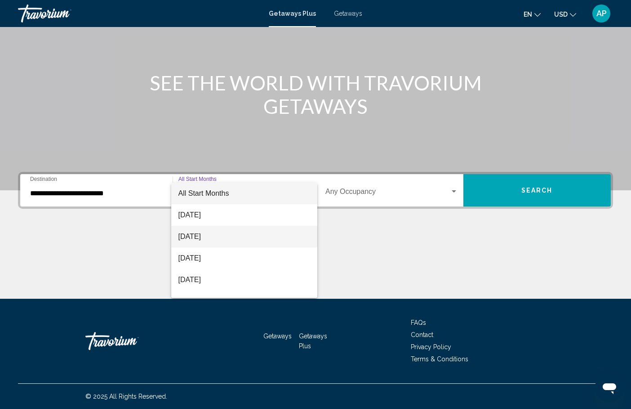
click at [227, 239] on span "[DATE]" at bounding box center [244, 237] width 132 height 22
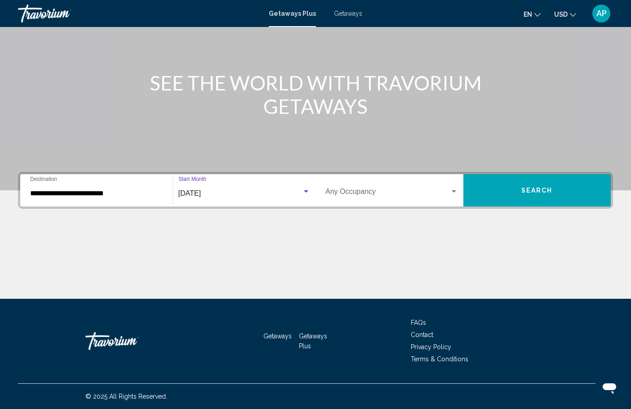
click at [362, 189] on span "Search widget" at bounding box center [387, 193] width 125 height 8
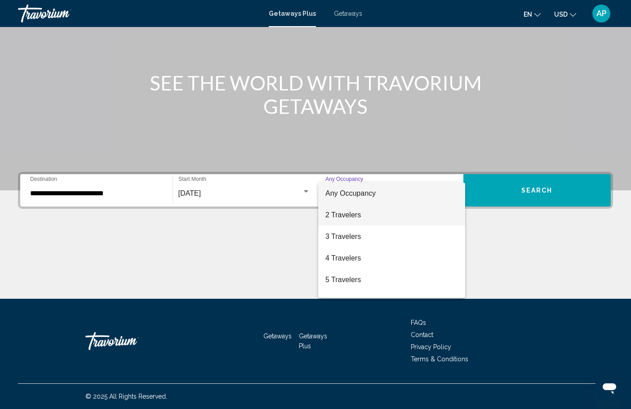
click at [355, 213] on span "2 Travelers" at bounding box center [391, 215] width 133 height 22
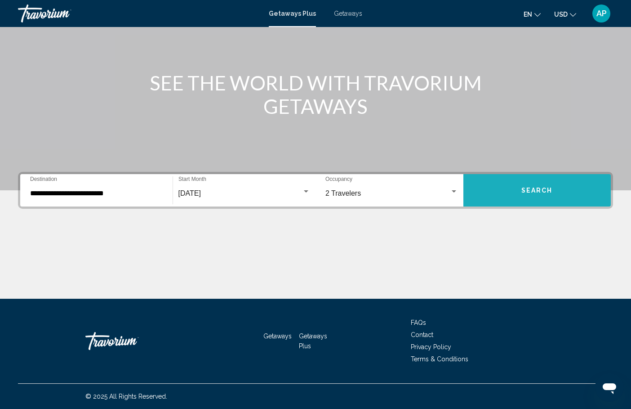
click at [519, 193] on button "Search" at bounding box center [537, 190] width 148 height 32
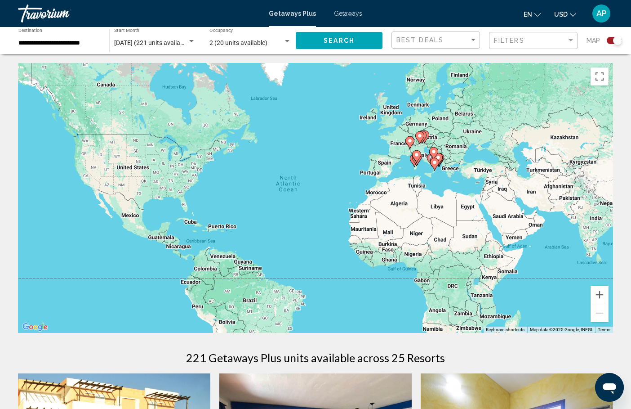
click at [428, 139] on gmp-advanced-marker "Main content" at bounding box center [424, 136] width 9 height 13
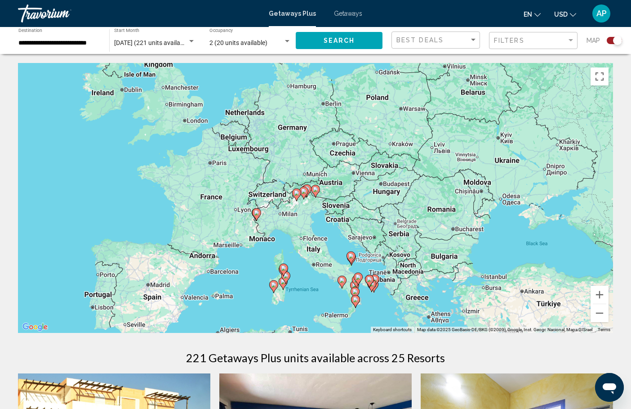
click at [316, 194] on icon "Main content" at bounding box center [316, 191] width 8 height 12
type input "**********"
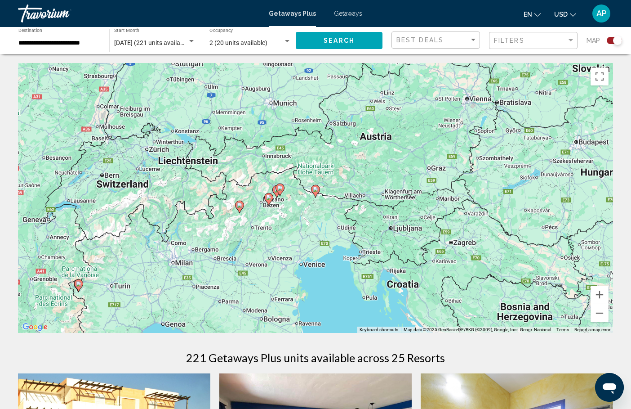
click at [316, 194] on icon "Main content" at bounding box center [316, 191] width 8 height 12
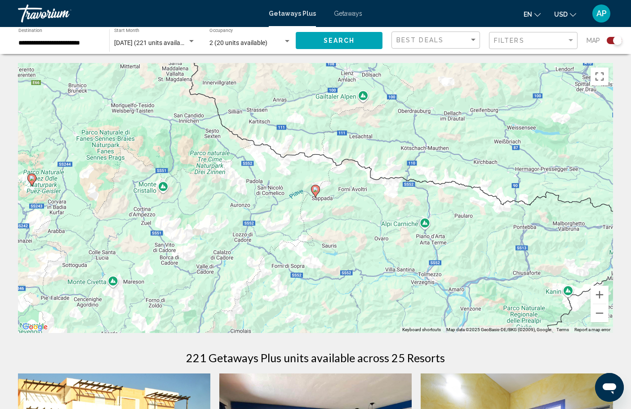
click at [316, 194] on icon "Main content" at bounding box center [316, 191] width 8 height 12
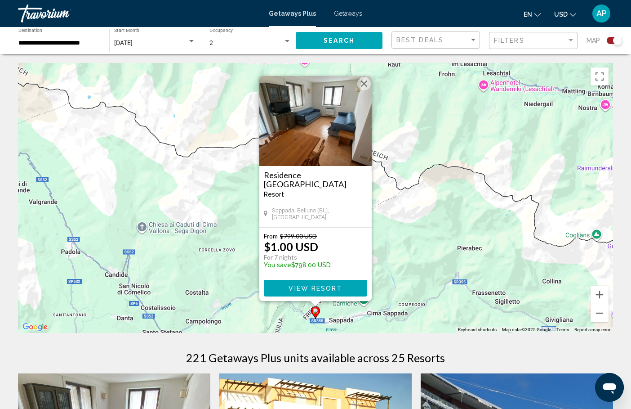
click at [272, 285] on button "View Resort" at bounding box center [315, 288] width 103 height 17
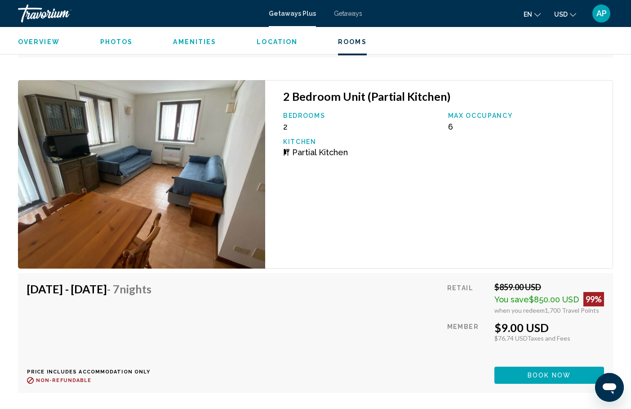
scroll to position [2127, 0]
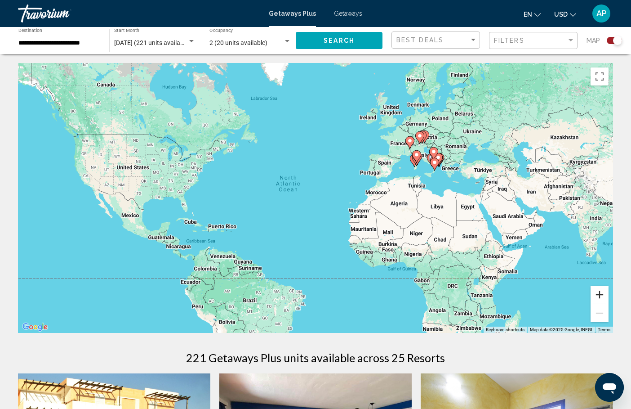
click at [601, 297] on button "Zoom in" at bounding box center [600, 294] width 18 height 18
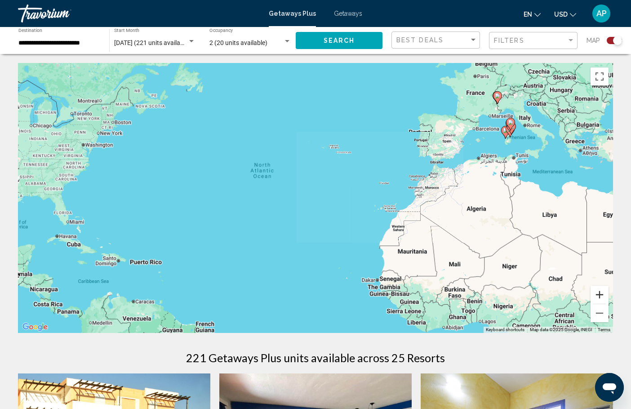
click at [601, 297] on button "Zoom in" at bounding box center [600, 294] width 18 height 18
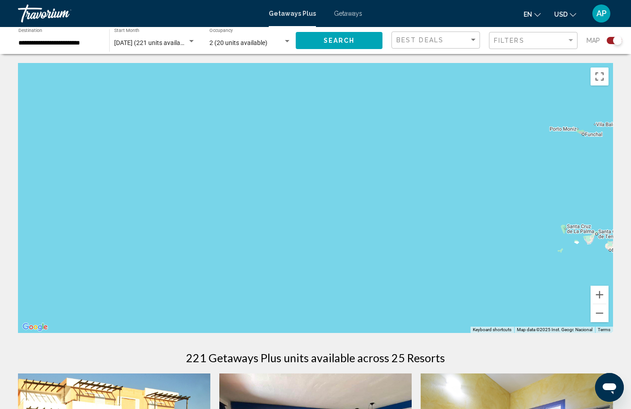
drag, startPoint x: 576, startPoint y: 165, endPoint x: 453, endPoint y: 254, distance: 151.8
click at [453, 254] on div "Main content" at bounding box center [315, 198] width 595 height 270
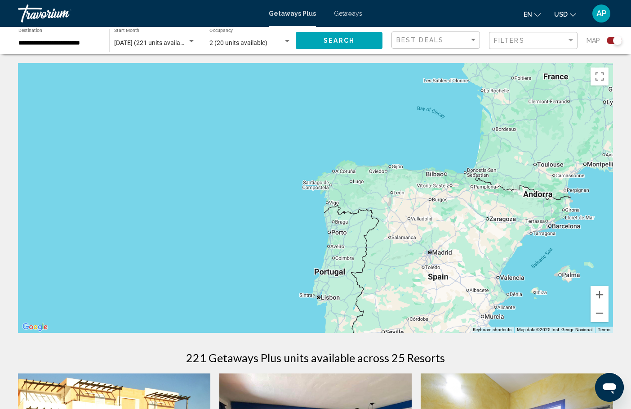
drag, startPoint x: 529, startPoint y: 201, endPoint x: 426, endPoint y: 240, distance: 110.3
click at [427, 240] on div "To activate drag with keyboard, press Alt + Enter. Once in keyboard drag state,…" at bounding box center [315, 198] width 595 height 270
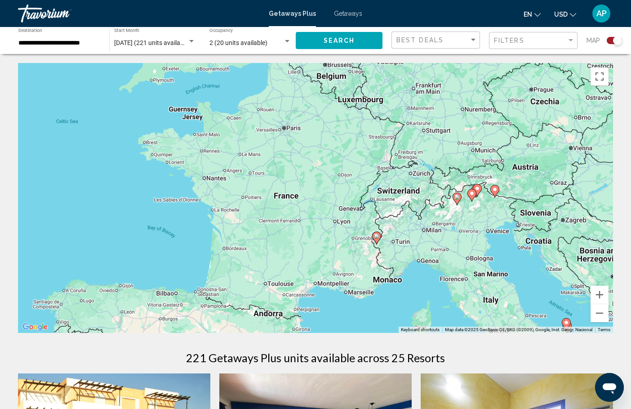
drag, startPoint x: 487, startPoint y: 217, endPoint x: 456, endPoint y: 223, distance: 31.2
click at [456, 223] on div "To activate drag with keyboard, press Alt + Enter. Once in keyboard drag state,…" at bounding box center [315, 198] width 595 height 270
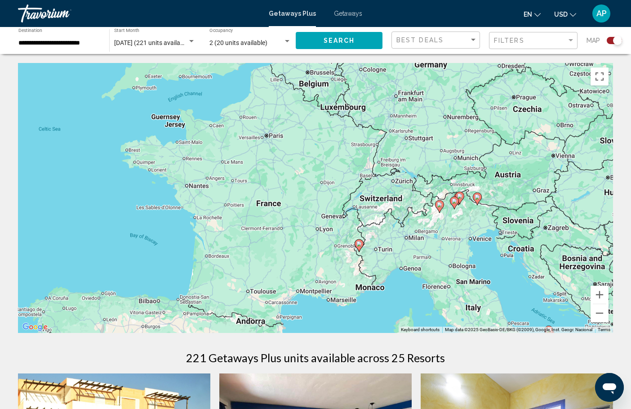
click at [456, 223] on div "To activate drag with keyboard, press Alt + Enter. Once in keyboard drag state,…" at bounding box center [315, 198] width 595 height 270
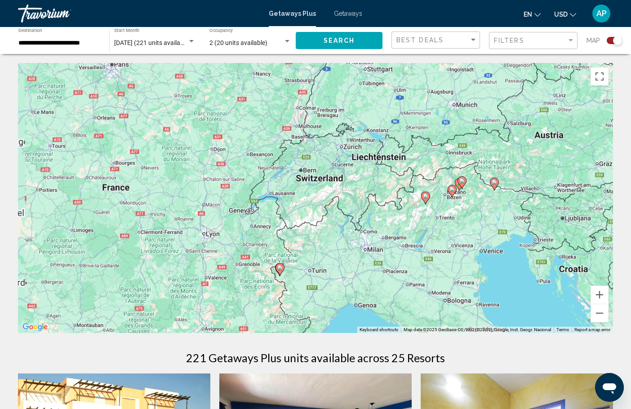
click at [456, 223] on div "To activate drag with keyboard, press Alt + Enter. Once in keyboard drag state,…" at bounding box center [315, 198] width 595 height 270
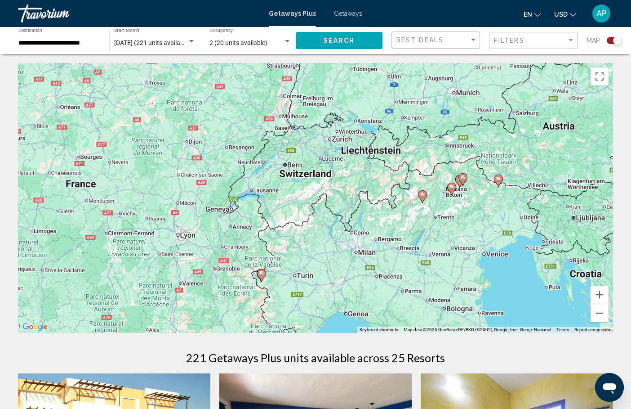
click at [456, 223] on div "To activate drag with keyboard, press Alt + Enter. Once in keyboard drag state,…" at bounding box center [315, 198] width 595 height 270
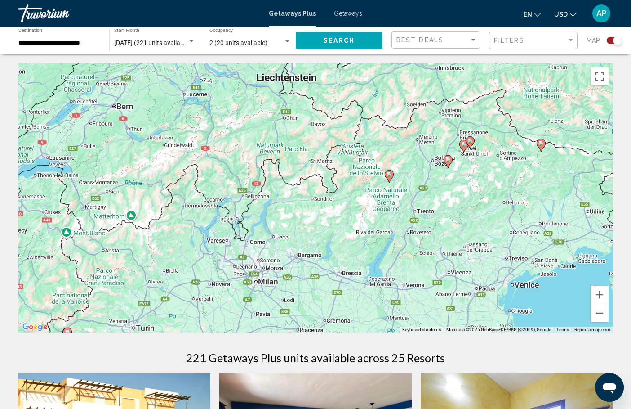
click at [471, 140] on image "Main content" at bounding box center [470, 140] width 5 height 5
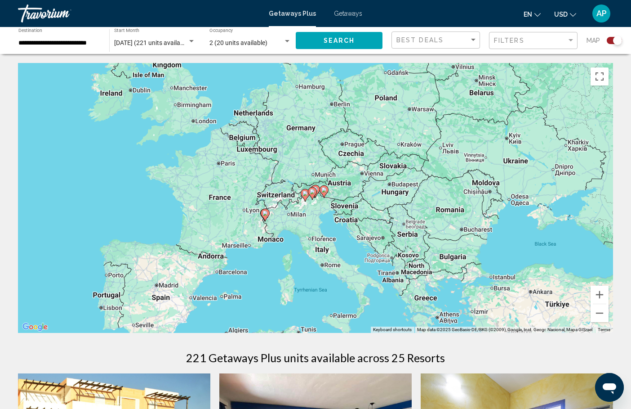
click at [317, 187] on image "Main content" at bounding box center [315, 189] width 5 height 5
type input "**********"
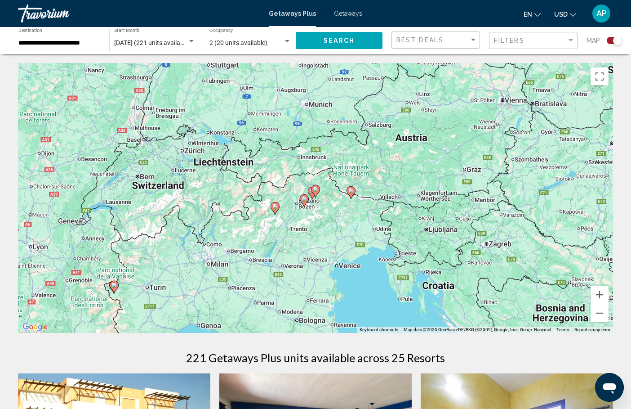
click at [317, 187] on image "Main content" at bounding box center [315, 189] width 5 height 5
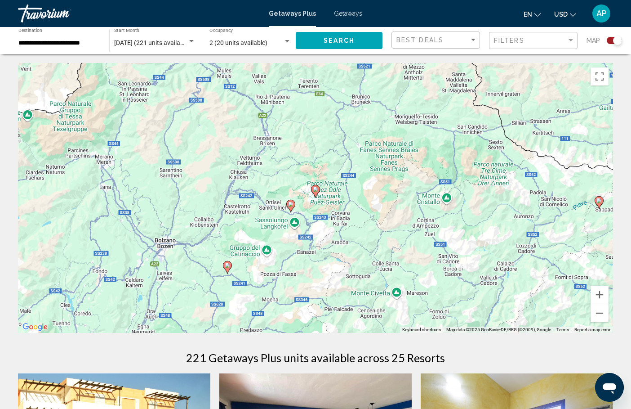
click at [317, 189] on image "Main content" at bounding box center [315, 189] width 5 height 5
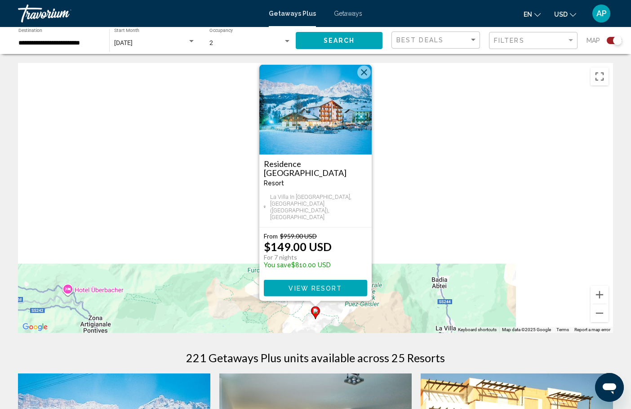
click at [298, 282] on button "View Resort" at bounding box center [315, 288] width 103 height 17
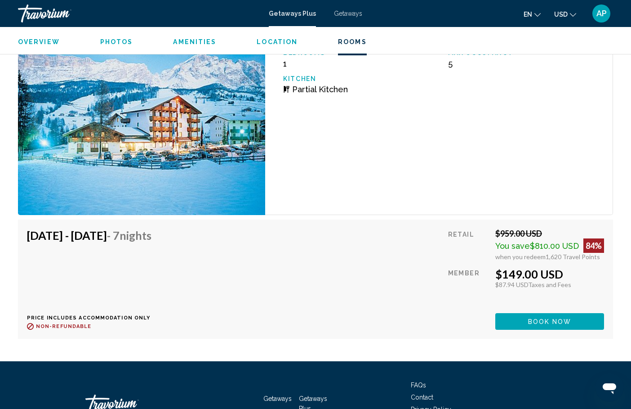
scroll to position [1794, 0]
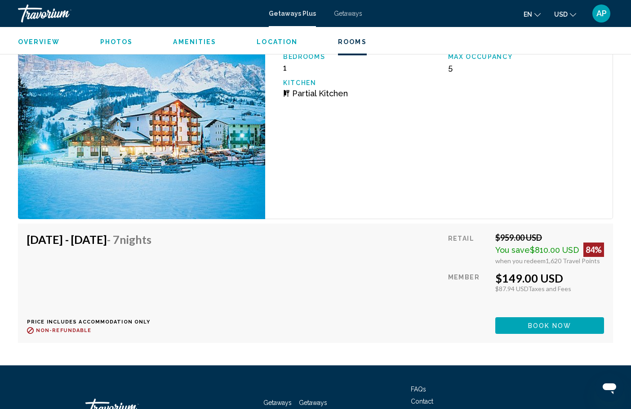
scroll to position [1786, 0]
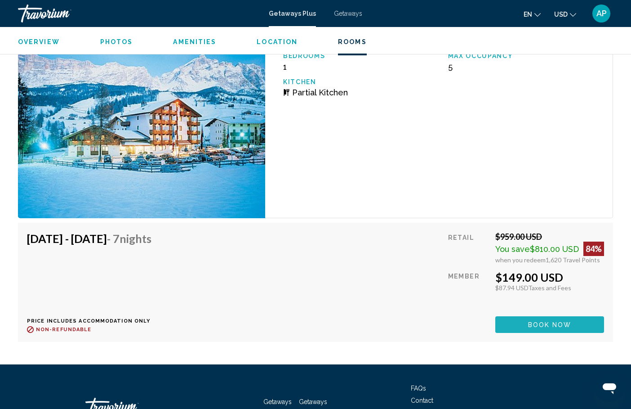
click at [535, 326] on span "Book now" at bounding box center [550, 324] width 44 height 7
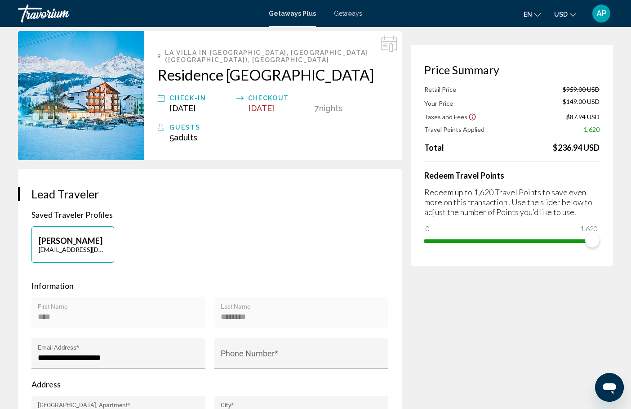
scroll to position [38, 0]
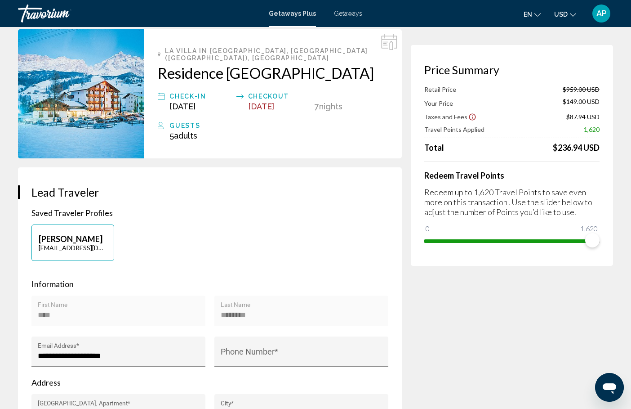
click at [471, 117] on icon "Show Taxes and Fees disclaimer" at bounding box center [472, 117] width 8 height 8
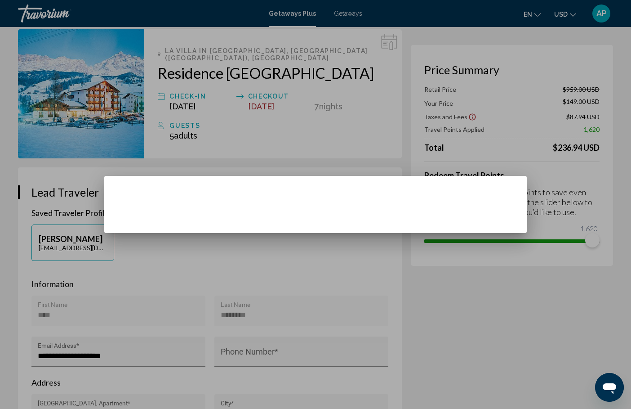
scroll to position [0, 0]
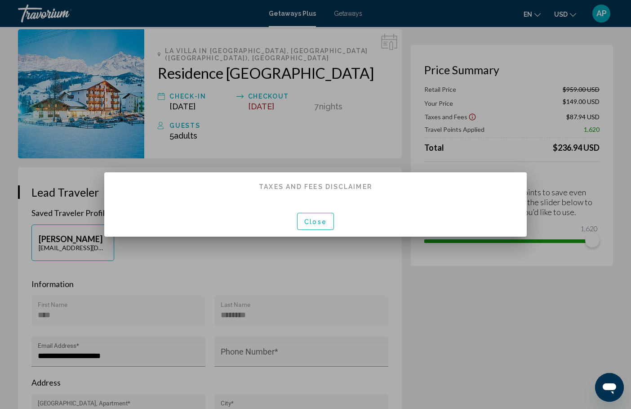
click at [324, 225] on span "Close" at bounding box center [315, 221] width 22 height 7
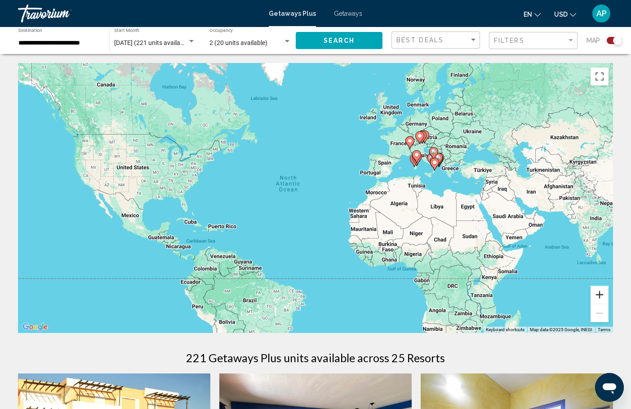
click at [599, 298] on button "Zoom in" at bounding box center [600, 294] width 18 height 18
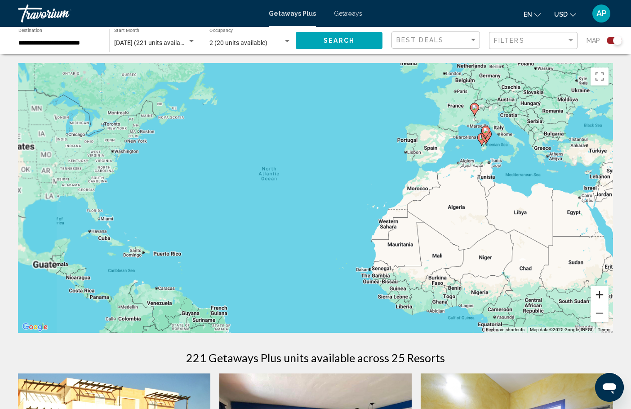
click at [599, 298] on button "Zoom in" at bounding box center [600, 294] width 18 height 18
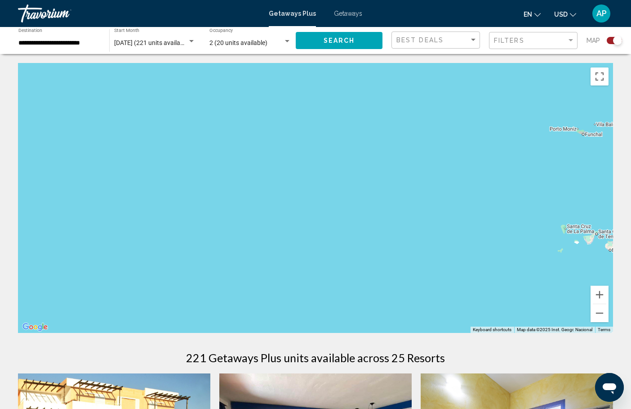
drag, startPoint x: 550, startPoint y: 143, endPoint x: 399, endPoint y: 210, distance: 165.6
click at [399, 210] on div "Main content" at bounding box center [315, 198] width 595 height 270
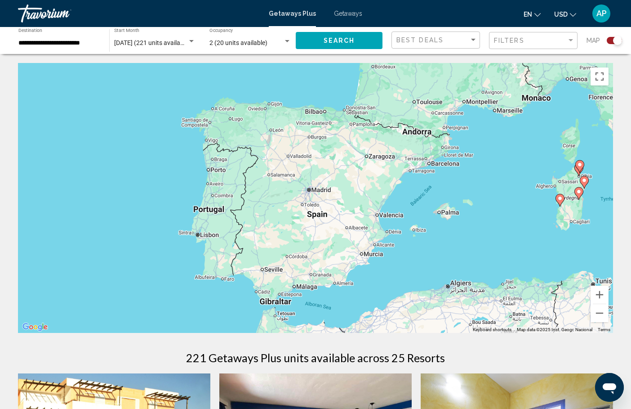
drag, startPoint x: 470, startPoint y: 197, endPoint x: 401, endPoint y: 221, distance: 73.2
click at [404, 219] on div "To activate drag with keyboard, press Alt + Enter. Once in keyboard drag state,…" at bounding box center [315, 198] width 595 height 270
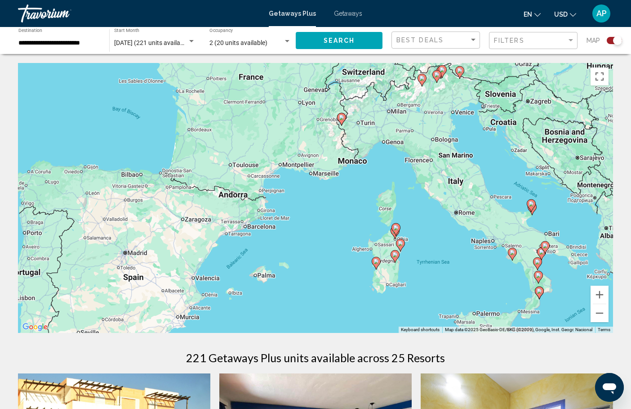
drag, startPoint x: 401, startPoint y: 221, endPoint x: 402, endPoint y: 216, distance: 5.5
click at [401, 217] on div "To activate drag with keyboard, press Alt + Enter. Once in keyboard drag state,…" at bounding box center [315, 198] width 595 height 270
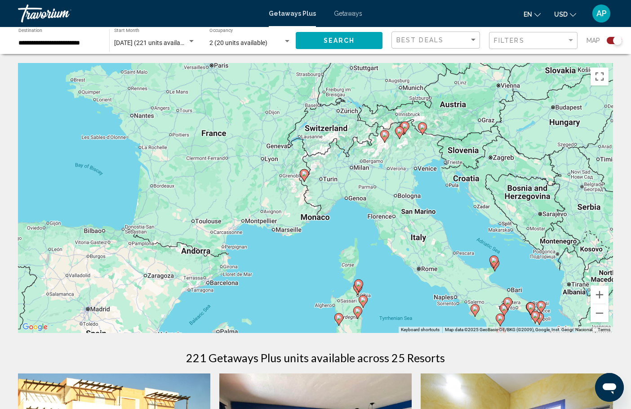
drag, startPoint x: 412, startPoint y: 214, endPoint x: 374, endPoint y: 274, distance: 71.6
click at [374, 274] on div "To activate drag with keyboard, press Alt + Enter. Once in keyboard drag state,…" at bounding box center [315, 198] width 595 height 270
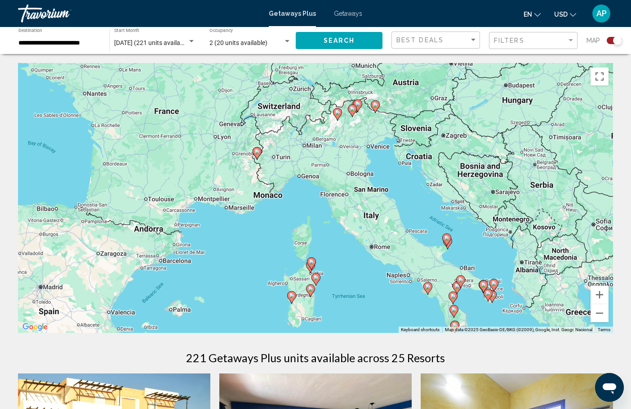
drag, startPoint x: 428, startPoint y: 266, endPoint x: 369, endPoint y: 204, distance: 86.2
click at [370, 209] on div "To activate drag with keyboard, press Alt + Enter. Once in keyboard drag state,…" at bounding box center [315, 198] width 595 height 270
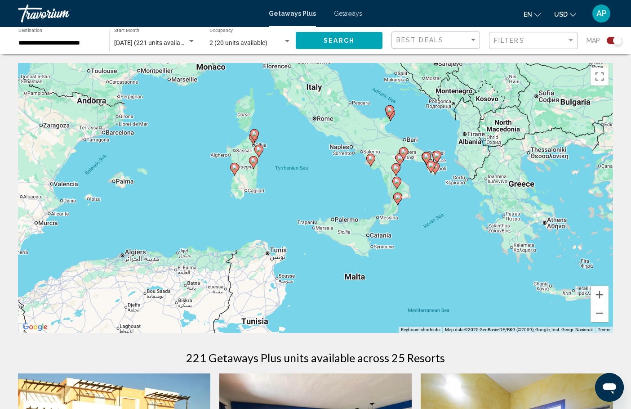
click at [407, 171] on div "To activate drag with keyboard, press Alt + Enter. Once in keyboard drag state,…" at bounding box center [315, 198] width 595 height 270
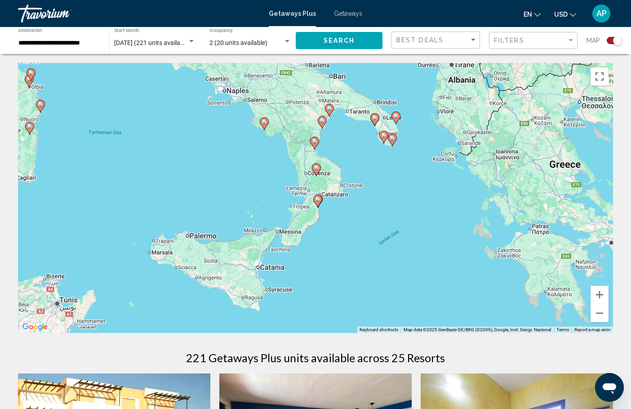
drag, startPoint x: 366, startPoint y: 127, endPoint x: 294, endPoint y: 97, distance: 78.2
click at [294, 97] on div "To activate drag with keyboard, press Alt + Enter. Once in keyboard drag state,…" at bounding box center [315, 198] width 595 height 270
click at [264, 122] on image "Main content" at bounding box center [263, 121] width 5 height 5
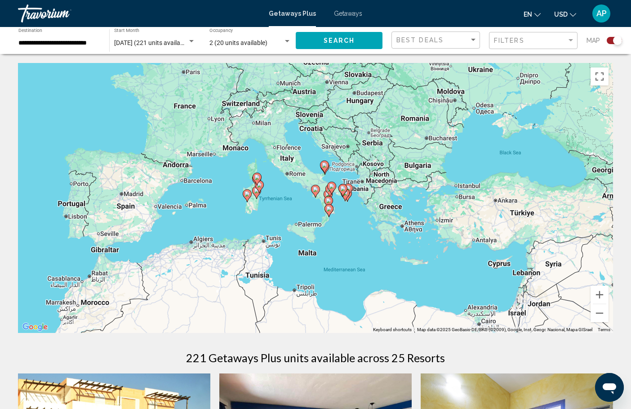
click at [316, 192] on icon "Main content" at bounding box center [316, 191] width 8 height 12
type input "**********"
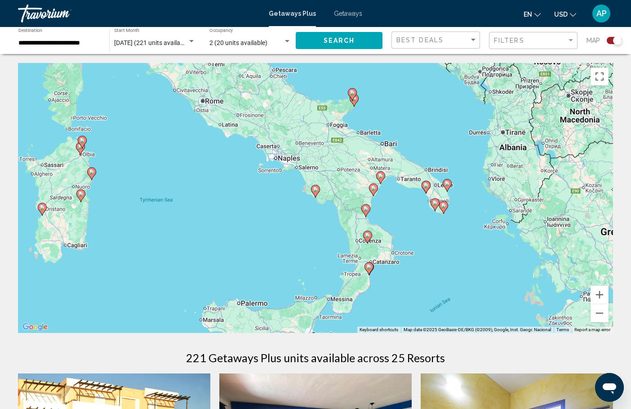
click at [316, 192] on icon "Main content" at bounding box center [316, 191] width 8 height 12
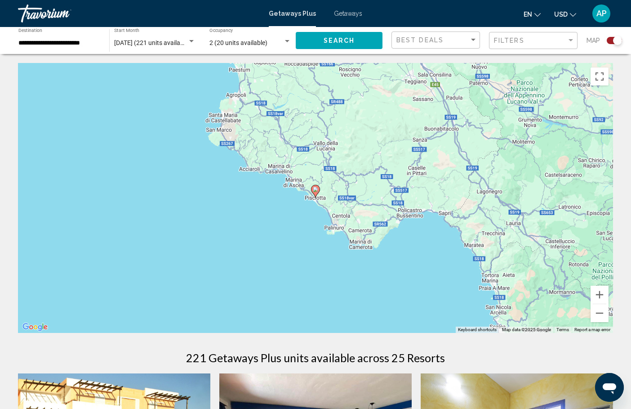
click at [316, 192] on icon "Main content" at bounding box center [316, 191] width 8 height 12
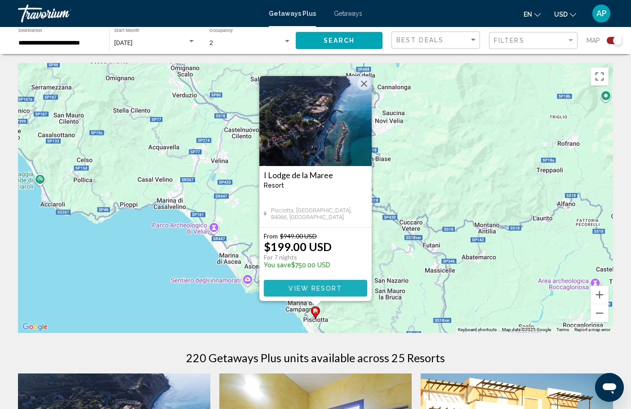
click at [322, 291] on span "View Resort" at bounding box center [315, 288] width 53 height 7
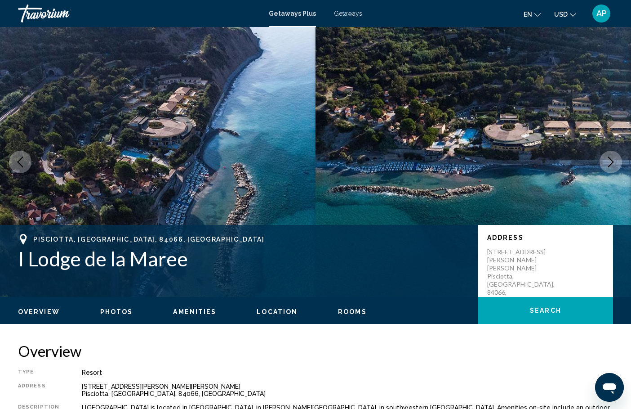
click at [342, 17] on div "Getaways Plus Getaways en English Español Français Italiano Português русский U…" at bounding box center [315, 13] width 631 height 19
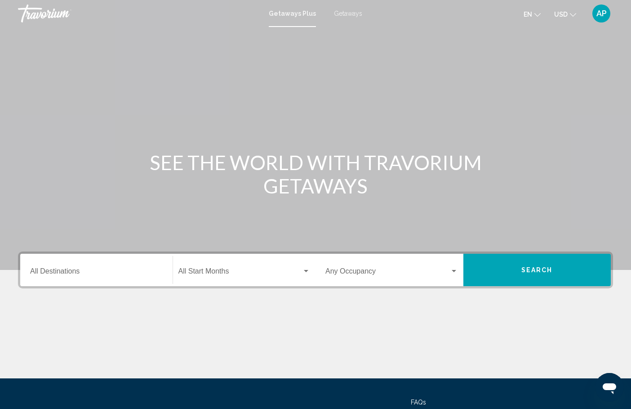
click at [339, 17] on div "Getaways Plus Getaways en English Español Français Italiano Português русский U…" at bounding box center [315, 13] width 631 height 19
click at [347, 12] on span "Getaways" at bounding box center [348, 13] width 28 height 7
click at [107, 274] on input "Destination All Destinations" at bounding box center [96, 273] width 133 height 8
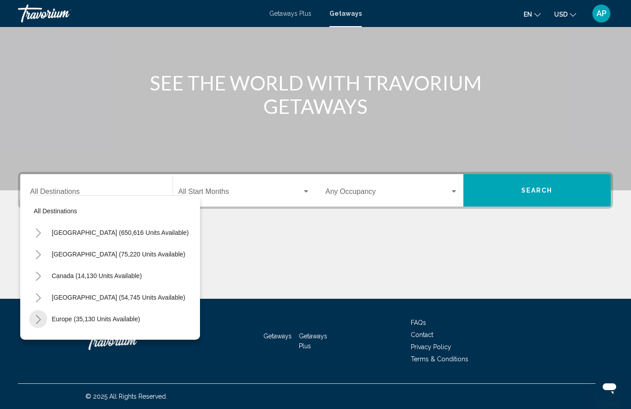
click at [39, 320] on icon "Toggle Europe (35,130 units available)" at bounding box center [38, 319] width 7 height 9
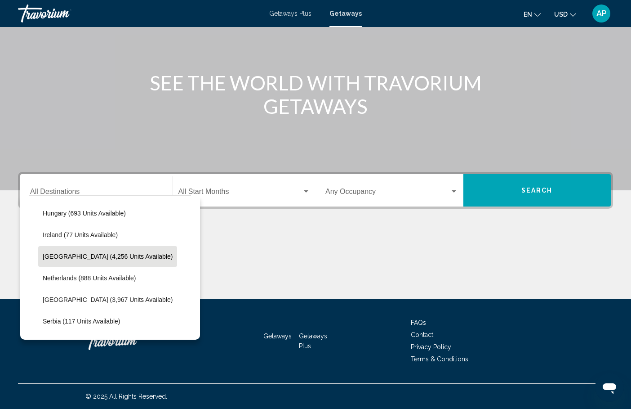
scroll to position [329, 0]
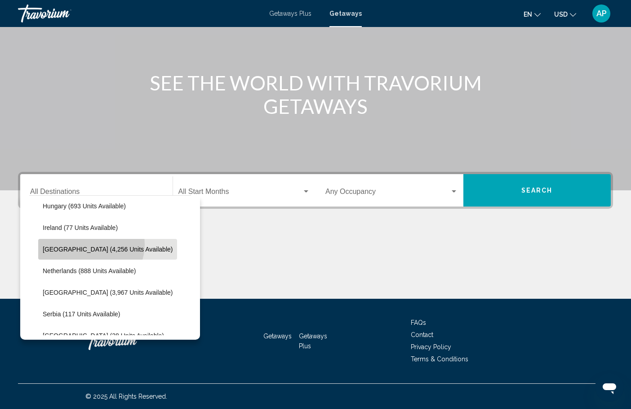
click at [90, 244] on button "[GEOGRAPHIC_DATA] (4,256 units available)" at bounding box center [107, 249] width 139 height 21
type input "**********"
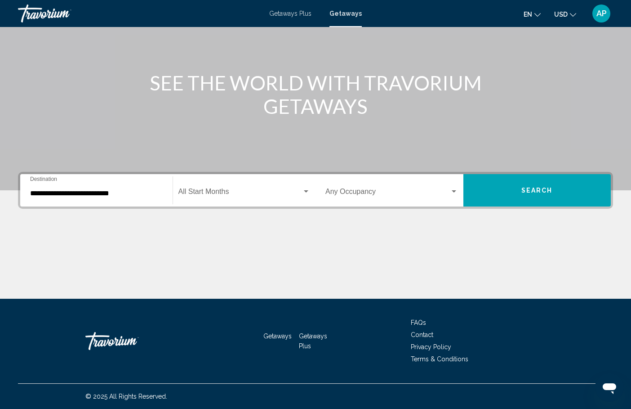
click at [234, 199] on div "Start Month All Start Months" at bounding box center [244, 190] width 132 height 28
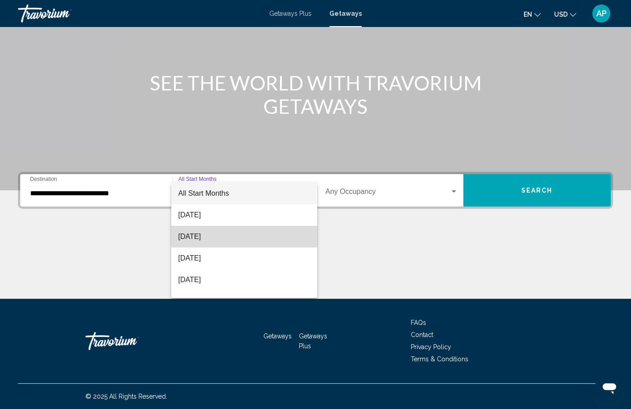
click at [222, 235] on span "[DATE]" at bounding box center [244, 237] width 132 height 22
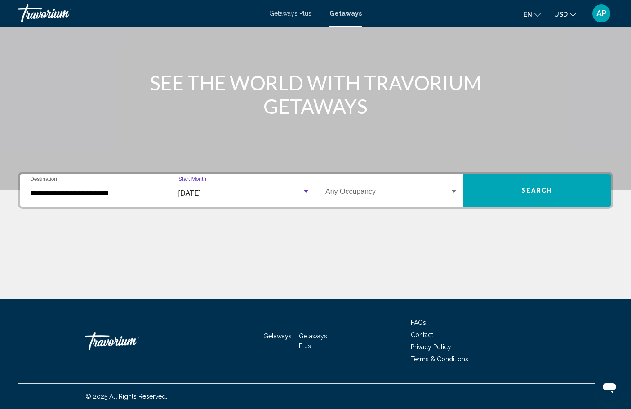
click at [350, 196] on span "Search widget" at bounding box center [387, 193] width 125 height 8
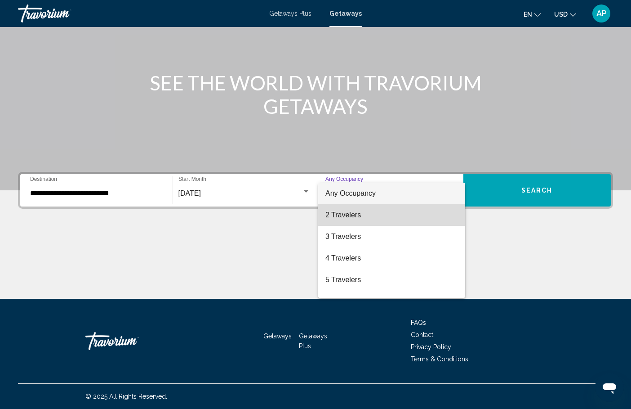
click at [347, 212] on span "2 Travelers" at bounding box center [391, 215] width 133 height 22
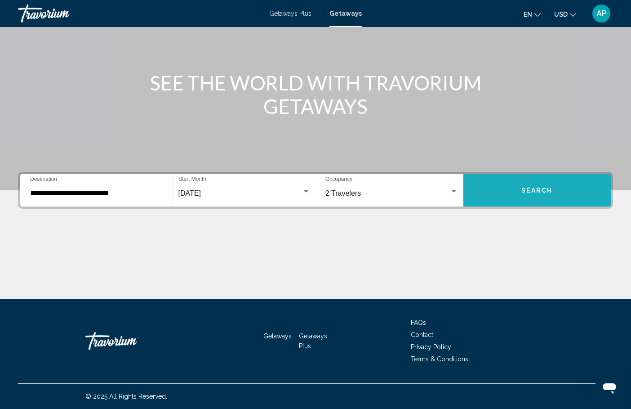
click at [515, 192] on button "Search" at bounding box center [537, 190] width 148 height 32
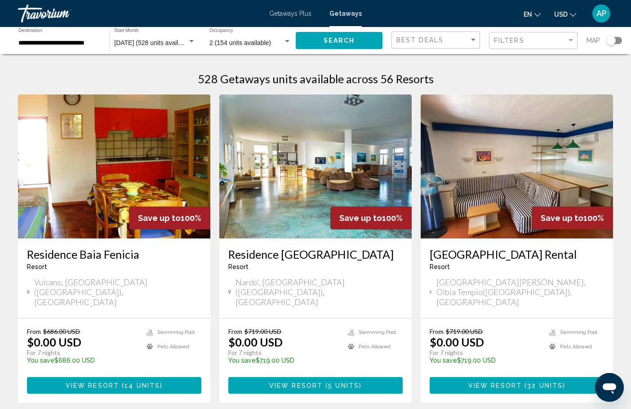
click at [617, 43] on div "Search widget" at bounding box center [614, 40] width 15 height 7
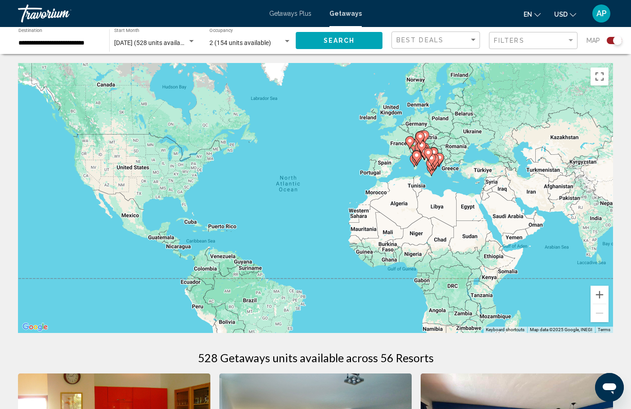
click at [426, 188] on div "To activate drag with keyboard, press Alt + Enter. Once in keyboard drag state,…" at bounding box center [315, 198] width 595 height 270
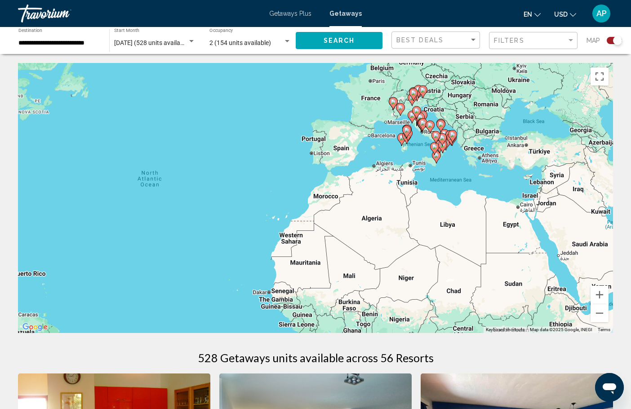
click at [428, 179] on div "To activate drag with keyboard, press Alt + Enter. Once in keyboard drag state,…" at bounding box center [315, 198] width 595 height 270
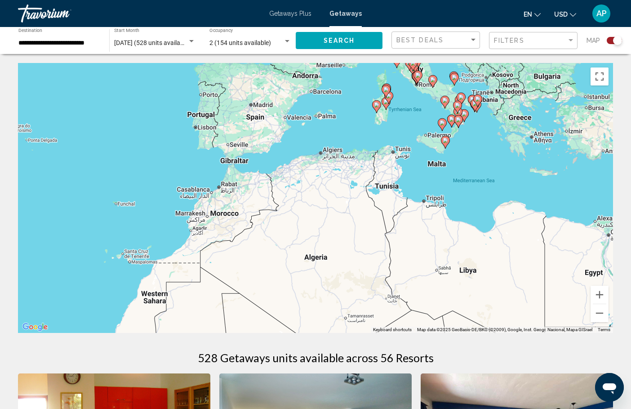
click at [405, 116] on div "To activate drag with keyboard, press Alt + Enter. Once in keyboard drag state,…" at bounding box center [315, 198] width 595 height 270
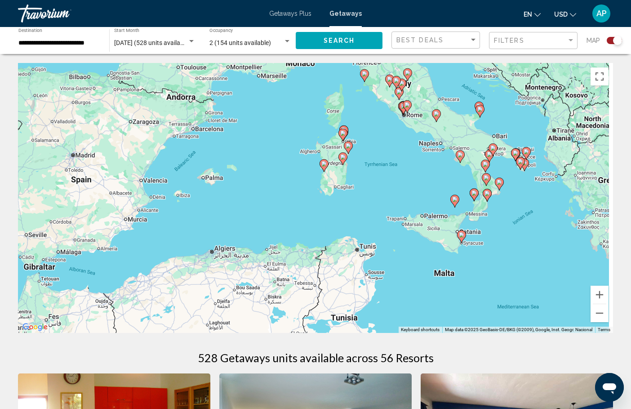
drag, startPoint x: 423, startPoint y: 106, endPoint x: 386, endPoint y: 185, distance: 87.1
click at [386, 186] on div "To activate drag with keyboard, press Alt + Enter. Once in keyboard drag state,…" at bounding box center [315, 198] width 595 height 270
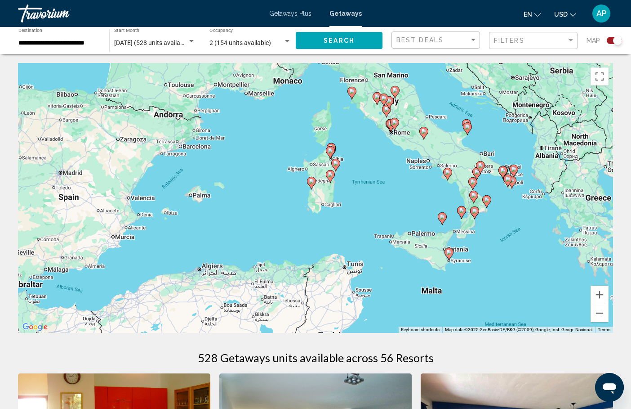
click at [386, 185] on div "To activate drag with keyboard, press Alt + Enter. Once in keyboard drag state,…" at bounding box center [315, 198] width 595 height 270
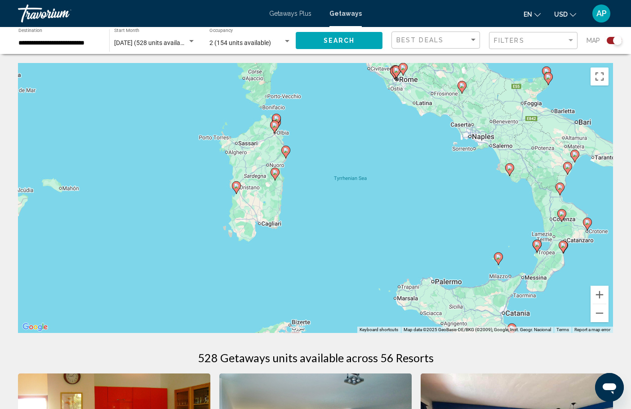
click at [386, 185] on div "To activate drag with keyboard, press Alt + Enter. Once in keyboard drag state,…" at bounding box center [315, 198] width 595 height 270
drag, startPoint x: 296, startPoint y: 141, endPoint x: 348, endPoint y: 184, distance: 67.7
click at [348, 185] on div "To activate drag with keyboard, press Alt + Enter. Once in keyboard drag state,…" at bounding box center [315, 198] width 595 height 270
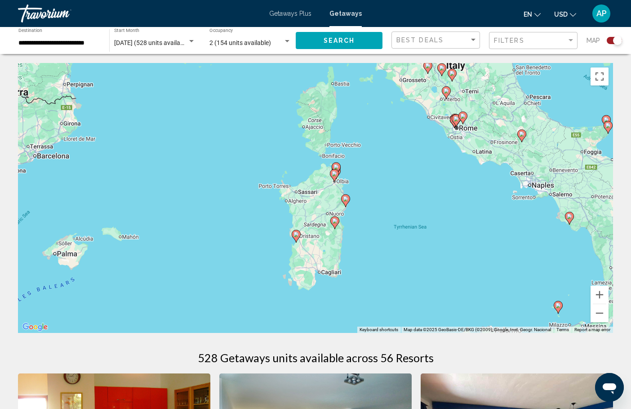
click at [347, 183] on div "To activate drag with keyboard, press Alt + Enter. Once in keyboard drag state,…" at bounding box center [315, 198] width 595 height 270
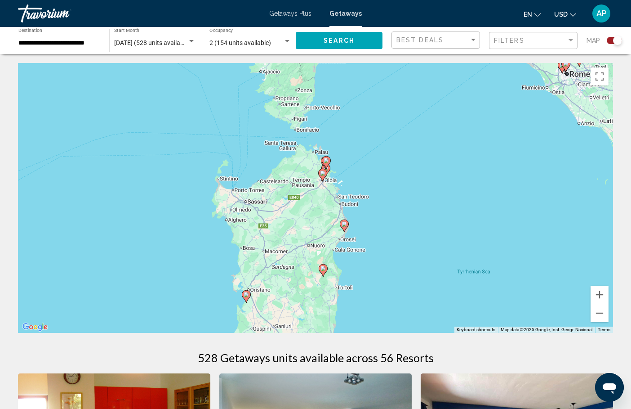
click at [347, 183] on div "To activate drag with keyboard, press Alt + Enter. Once in keyboard drag state,…" at bounding box center [315, 198] width 595 height 270
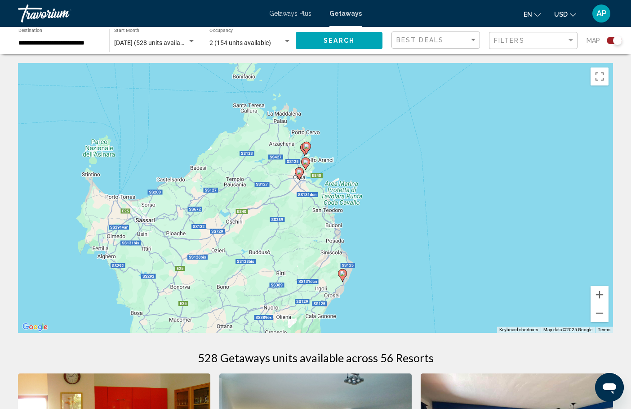
click at [347, 183] on div "To activate drag with keyboard, press Alt + Enter. Once in keyboard drag state,…" at bounding box center [315, 198] width 595 height 270
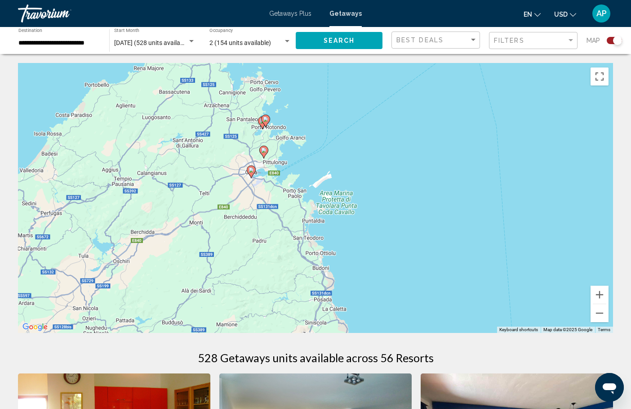
click at [267, 123] on icon "Main content" at bounding box center [266, 121] width 8 height 12
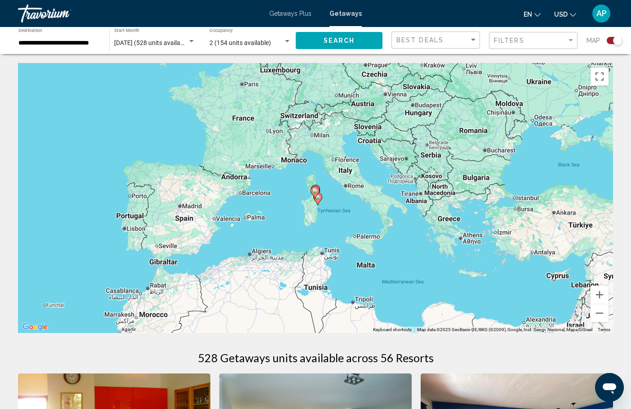
click at [318, 184] on div "To navigate, press the arrow keys. To activate drag with keyboard, press Alt + …" at bounding box center [315, 198] width 595 height 270
click at [316, 192] on image "Main content" at bounding box center [314, 190] width 5 height 5
type input "**********"
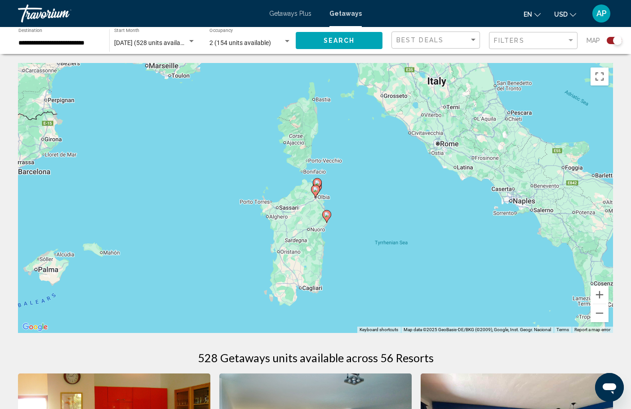
click at [316, 192] on icon "Main content" at bounding box center [316, 191] width 8 height 12
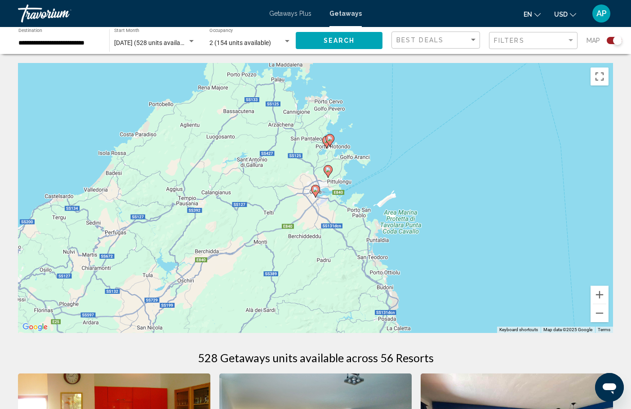
click at [330, 139] on image "Main content" at bounding box center [329, 138] width 5 height 5
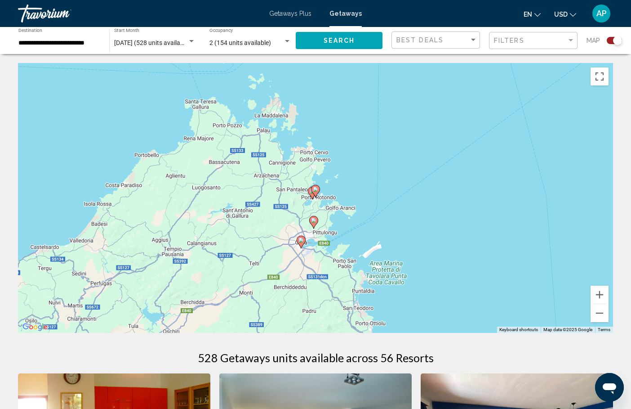
click at [315, 189] on image "Main content" at bounding box center [315, 189] width 5 height 5
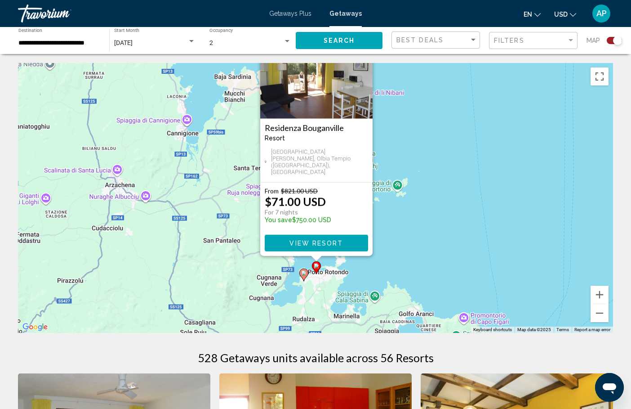
drag, startPoint x: 431, startPoint y: 199, endPoint x: 434, endPoint y: 150, distance: 49.5
click at [434, 150] on div "To activate drag with keyboard, press Alt + Enter. Once in keyboard drag state,…" at bounding box center [315, 198] width 595 height 270
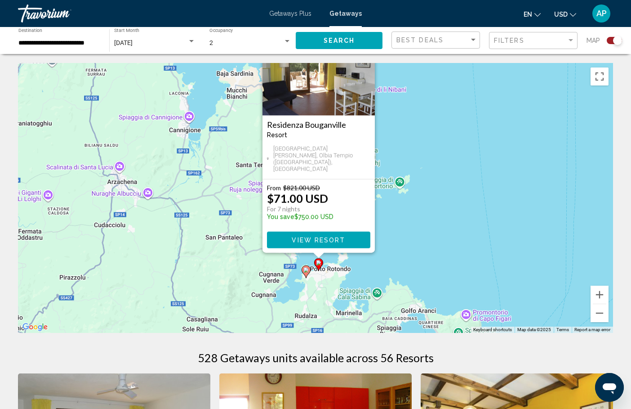
click at [427, 222] on div "To activate drag with keyboard, press Alt + Enter. Once in keyboard drag state,…" at bounding box center [315, 198] width 595 height 270
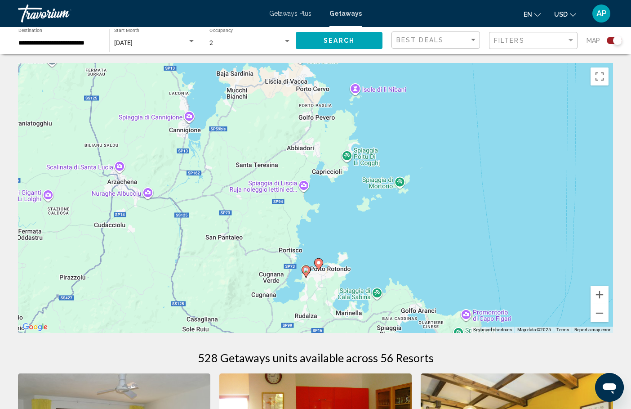
click at [304, 269] on image "Main content" at bounding box center [305, 269] width 5 height 5
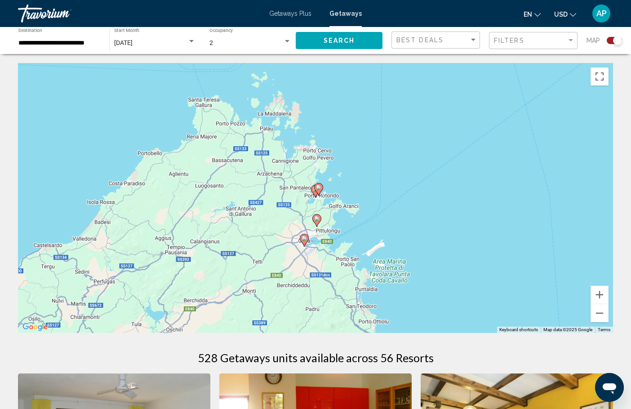
click at [315, 194] on gmp-advanced-marker "Main content" at bounding box center [318, 189] width 9 height 13
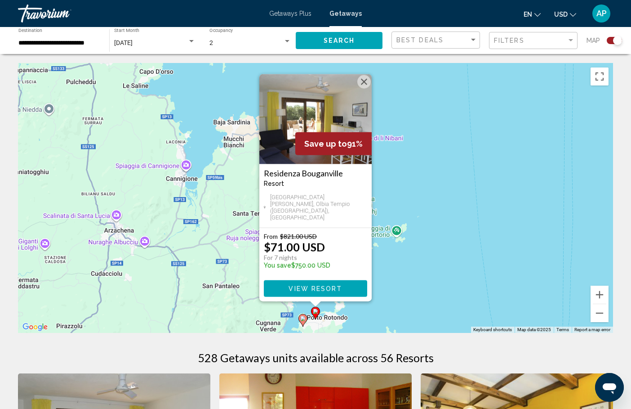
click at [301, 320] on image "Main content" at bounding box center [302, 318] width 5 height 5
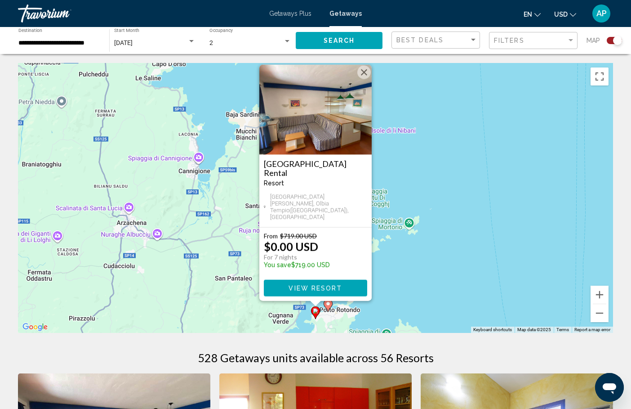
click at [419, 185] on div "To navigate, press the arrow keys. To activate drag with keyboard, press Alt + …" at bounding box center [315, 198] width 595 height 270
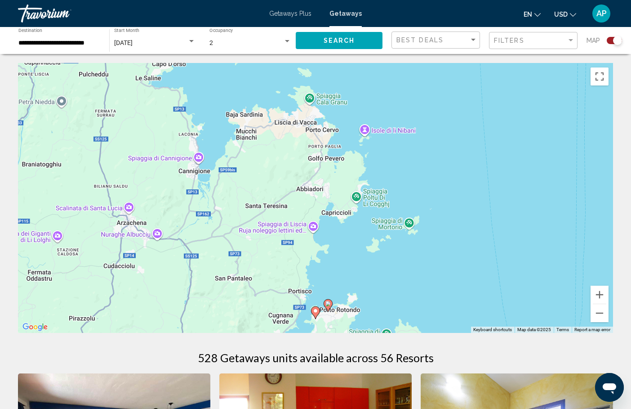
scroll to position [4, 0]
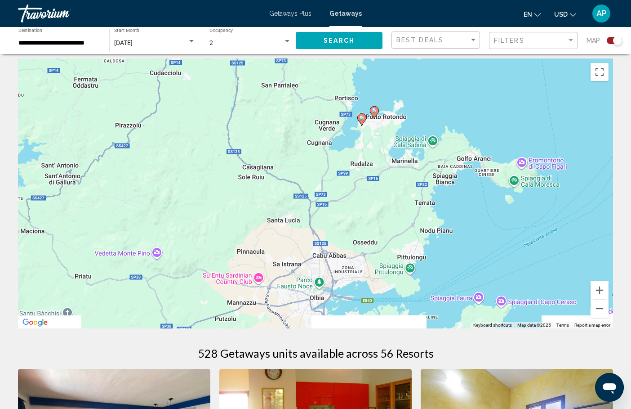
drag, startPoint x: 348, startPoint y: 247, endPoint x: 394, endPoint y: 55, distance: 197.8
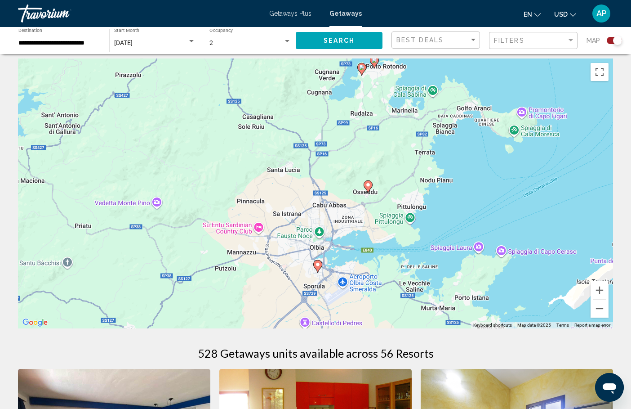
drag, startPoint x: 387, startPoint y: 135, endPoint x: 387, endPoint y: 82, distance: 52.6
click at [387, 82] on div "To activate drag with keyboard, press Alt + Enter. Once in keyboard drag state,…" at bounding box center [315, 193] width 595 height 270
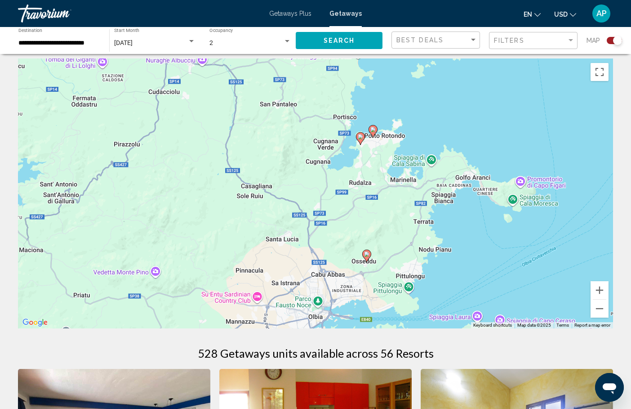
drag, startPoint x: 395, startPoint y: 102, endPoint x: 389, endPoint y: 191, distance: 88.8
click at [389, 191] on div "To activate drag with keyboard, press Alt + Enter. Once in keyboard drag state,…" at bounding box center [315, 193] width 595 height 270
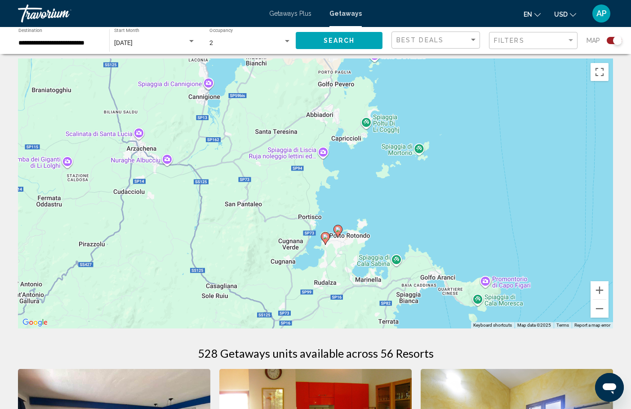
drag, startPoint x: 386, startPoint y: 173, endPoint x: 356, endPoint y: 260, distance: 91.5
click at [356, 260] on div "To activate drag with keyboard, press Alt + Enter. Once in keyboard drag state,…" at bounding box center [315, 193] width 595 height 270
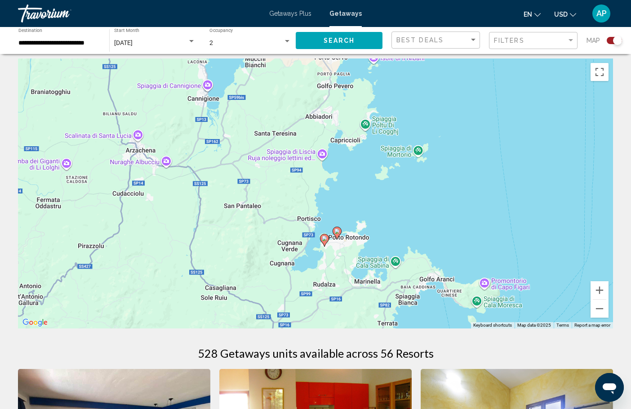
click at [326, 241] on icon "Main content" at bounding box center [325, 240] width 8 height 12
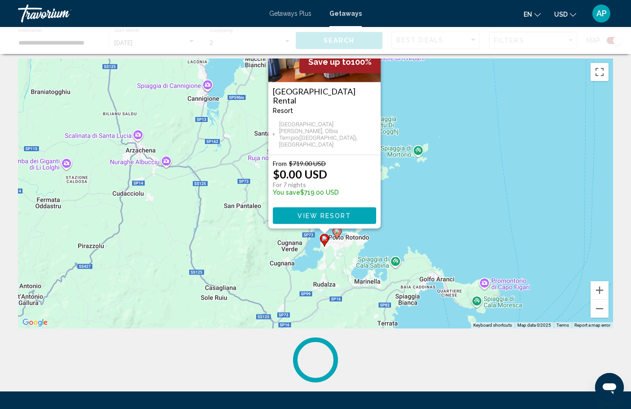
scroll to position [0, 0]
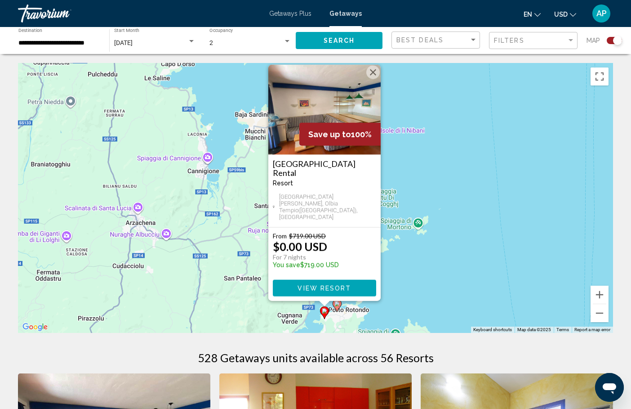
click at [316, 287] on span "View Resort" at bounding box center [324, 288] width 53 height 7
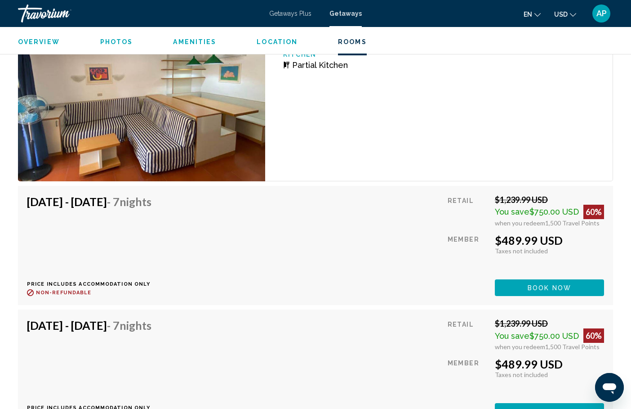
scroll to position [1682, 0]
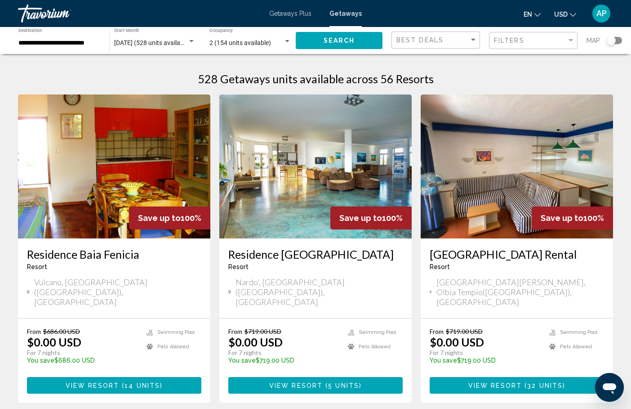
click at [617, 40] on div "Search widget" at bounding box center [614, 40] width 15 height 7
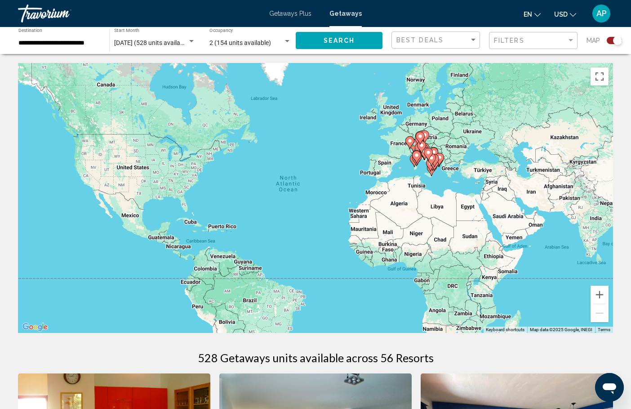
click at [423, 166] on div "To activate drag with keyboard, press Alt + Enter. Once in keyboard drag state,…" at bounding box center [315, 198] width 595 height 270
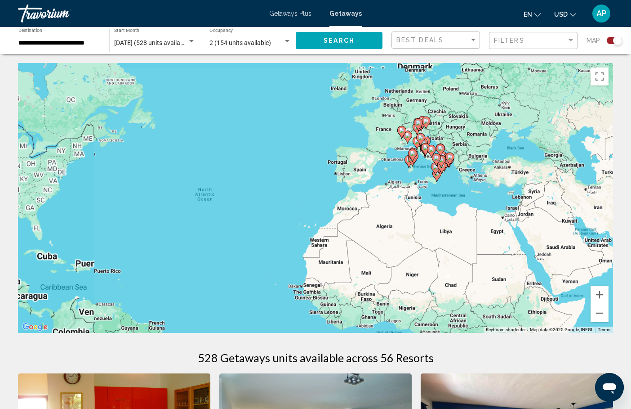
click at [423, 166] on div "To activate drag with keyboard, press Alt + Enter. Once in keyboard drag state,…" at bounding box center [315, 198] width 595 height 270
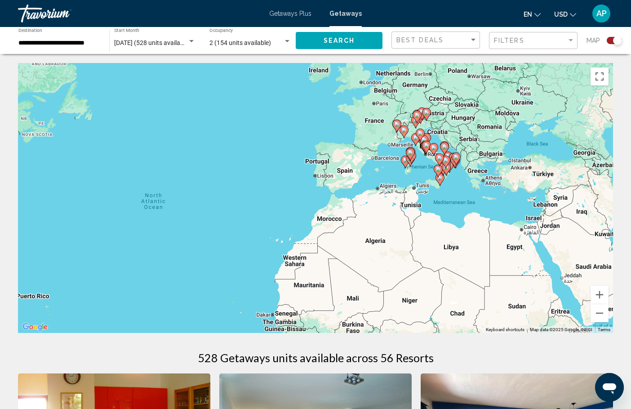
click at [423, 166] on div "To activate drag with keyboard, press Alt + Enter. Once in keyboard drag state,…" at bounding box center [315, 198] width 595 height 270
click at [426, 166] on div "To activate drag with keyboard, press Alt + Enter. Once in keyboard drag state,…" at bounding box center [315, 198] width 595 height 270
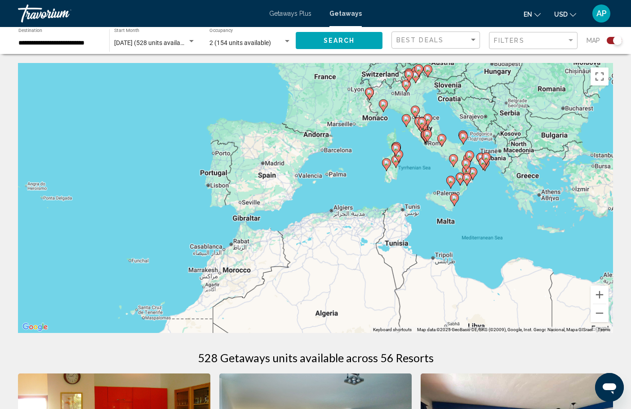
click at [426, 166] on div "To activate drag with keyboard, press Alt + Enter. Once in keyboard drag state,…" at bounding box center [315, 198] width 595 height 270
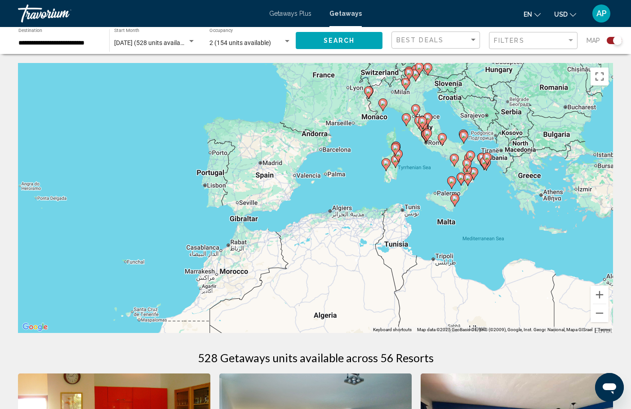
click at [426, 166] on div "To activate drag with keyboard, press Alt + Enter. Once in keyboard drag state,…" at bounding box center [315, 198] width 595 height 270
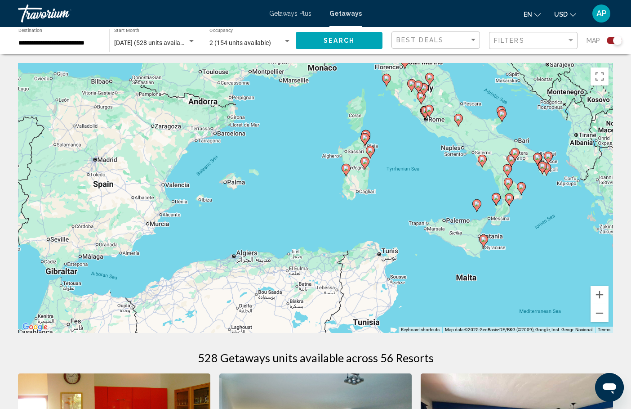
click at [422, 153] on div "To activate drag with keyboard, press Alt + Enter. Once in keyboard drag state,…" at bounding box center [315, 198] width 595 height 270
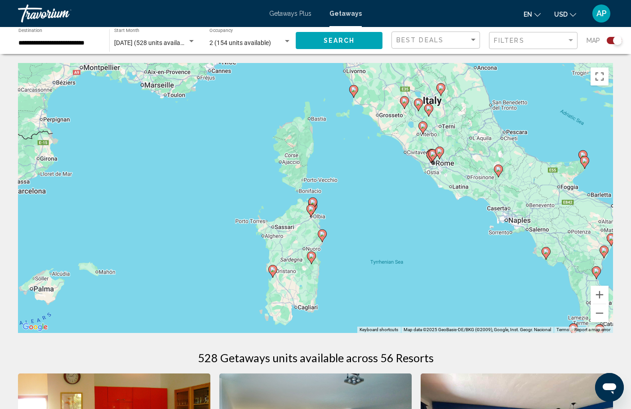
drag, startPoint x: 410, startPoint y: 129, endPoint x: 412, endPoint y: 212, distance: 82.8
click at [412, 212] on div "To activate drag with keyboard, press Alt + Enter. Once in keyboard drag state,…" at bounding box center [315, 198] width 595 height 270
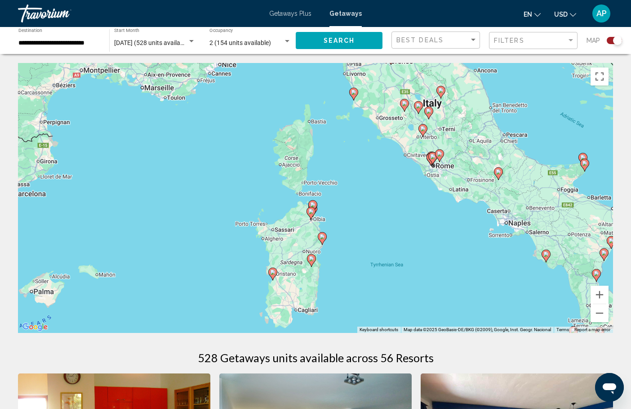
click at [343, 234] on div "To activate drag with keyboard, press Alt + Enter. Once in keyboard drag state,…" at bounding box center [315, 198] width 595 height 270
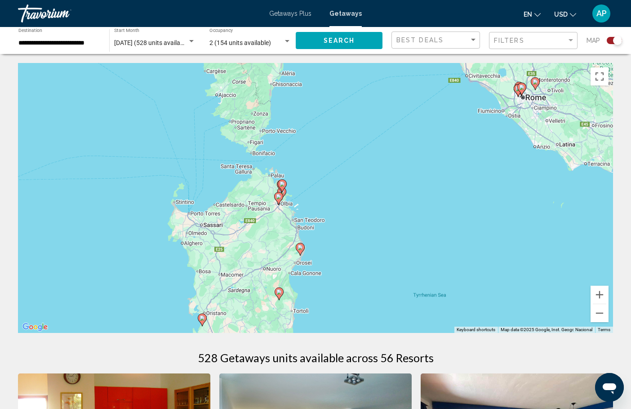
click at [299, 248] on image "Main content" at bounding box center [300, 247] width 5 height 5
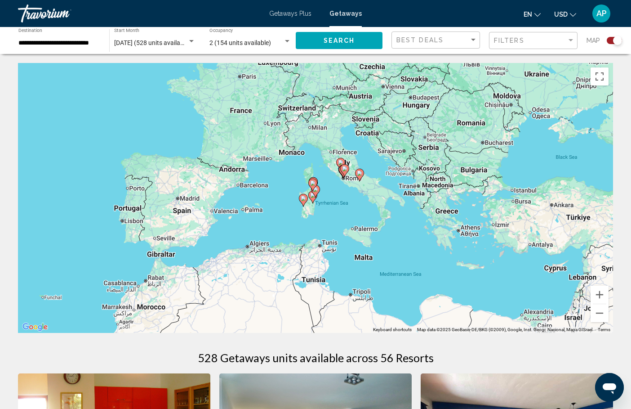
click at [315, 190] on gmp-advanced-marker "Main content" at bounding box center [312, 184] width 9 height 13
type input "**********"
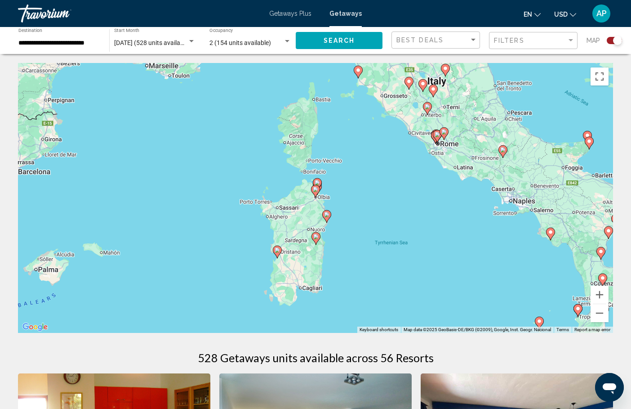
click at [327, 216] on image "Main content" at bounding box center [326, 214] width 5 height 5
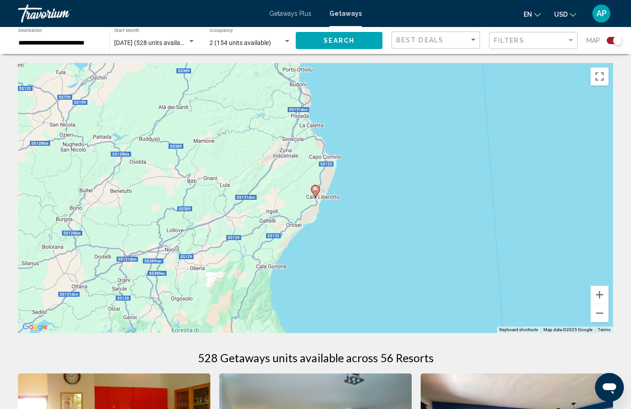
click at [318, 193] on gmp-advanced-marker "Main content" at bounding box center [315, 190] width 9 height 13
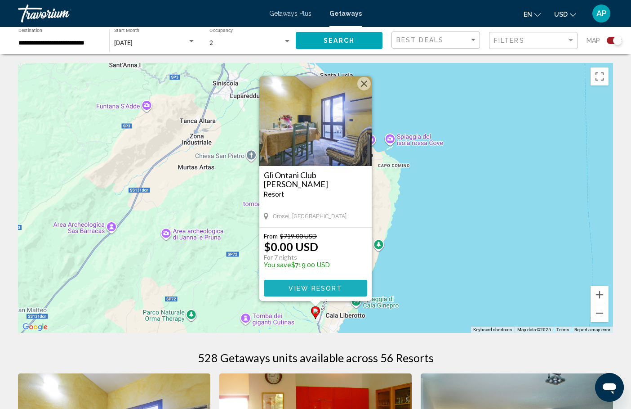
click at [302, 285] on span "View Resort" at bounding box center [315, 288] width 53 height 7
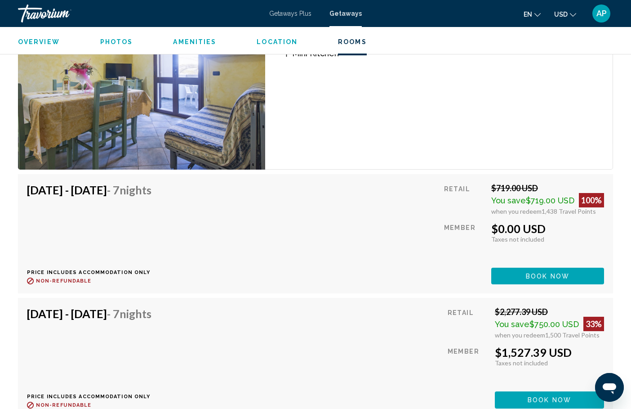
scroll to position [2140, 0]
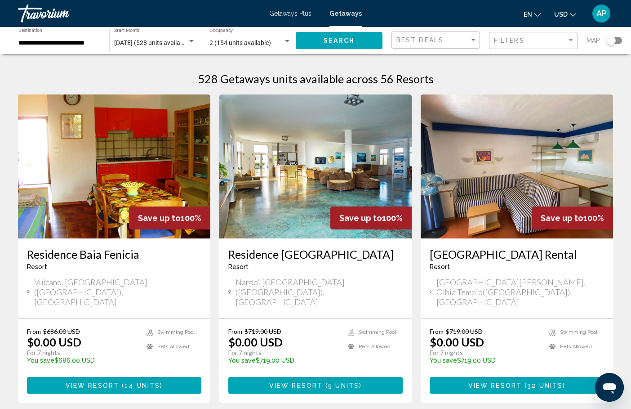
click at [615, 41] on div "Search widget" at bounding box center [611, 40] width 9 height 9
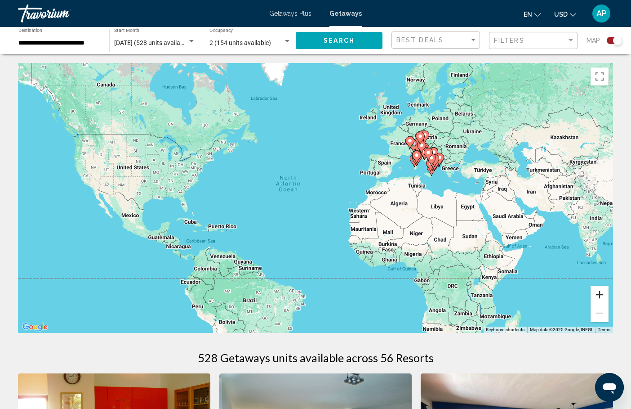
click at [603, 293] on button "Zoom in" at bounding box center [600, 294] width 18 height 18
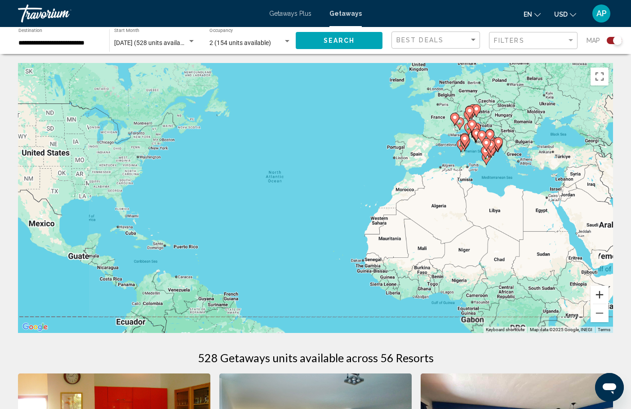
click at [603, 293] on button "Zoom in" at bounding box center [600, 294] width 18 height 18
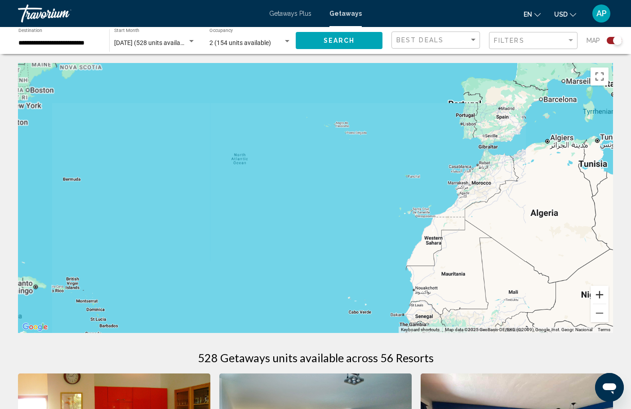
click at [603, 293] on button "Zoom in" at bounding box center [600, 294] width 18 height 18
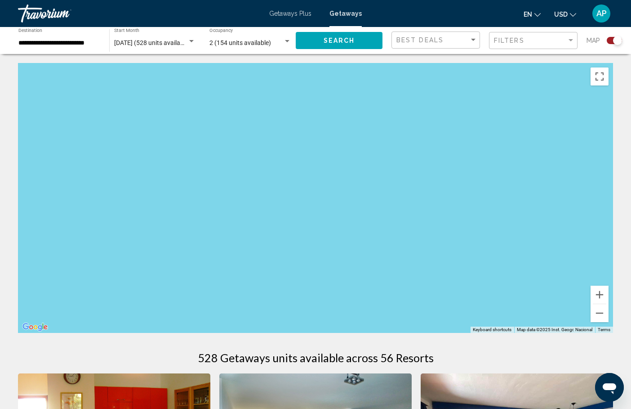
drag, startPoint x: 562, startPoint y: 80, endPoint x: 460, endPoint y: 206, distance: 161.7
click at [462, 204] on div "Main content" at bounding box center [315, 198] width 595 height 270
drag, startPoint x: 429, startPoint y: 202, endPoint x: 330, endPoint y: 226, distance: 102.2
click at [332, 225] on div "Main content" at bounding box center [315, 198] width 595 height 270
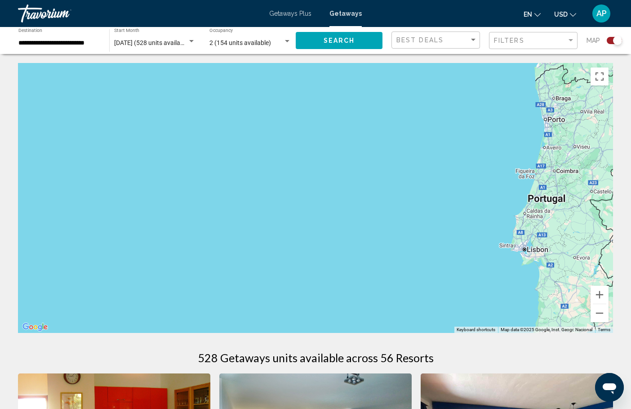
drag, startPoint x: 467, startPoint y: 139, endPoint x: 335, endPoint y: 171, distance: 135.2
click at [336, 171] on div "Main content" at bounding box center [315, 198] width 595 height 270
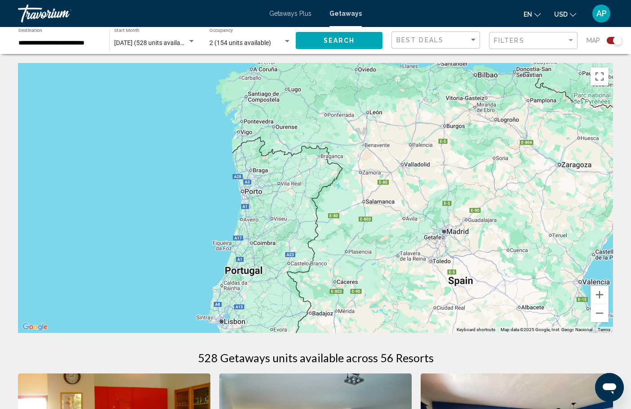
drag, startPoint x: 496, startPoint y: 131, endPoint x: 379, endPoint y: 131, distance: 116.4
click at [381, 131] on div "Main content" at bounding box center [315, 198] width 595 height 270
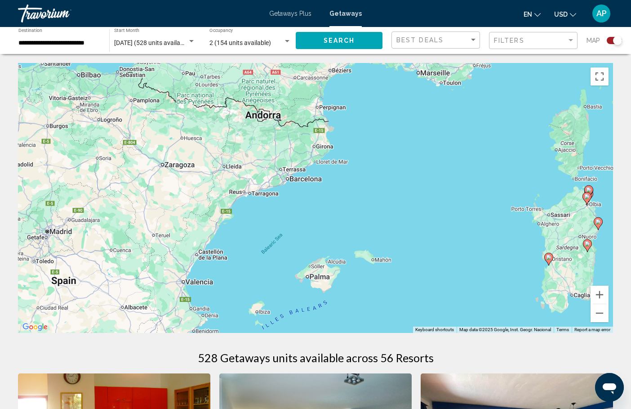
drag, startPoint x: 460, startPoint y: 188, endPoint x: 332, endPoint y: 187, distance: 127.7
click at [332, 187] on div "To activate drag with keyboard, press Alt + Enter. Once in keyboard drag state,…" at bounding box center [315, 198] width 595 height 270
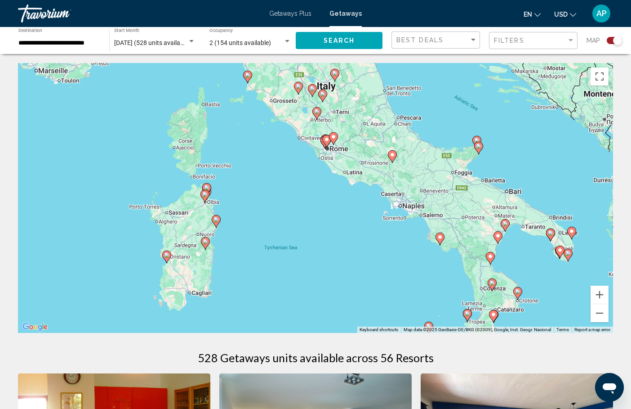
click at [236, 209] on div "To activate drag with keyboard, press Alt + Enter. Once in keyboard drag state,…" at bounding box center [315, 198] width 595 height 270
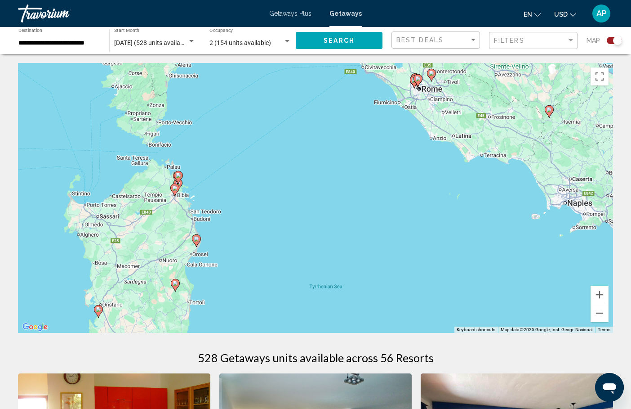
click at [196, 197] on div "To activate drag with keyboard, press Alt + Enter. Once in keyboard drag state,…" at bounding box center [315, 198] width 595 height 270
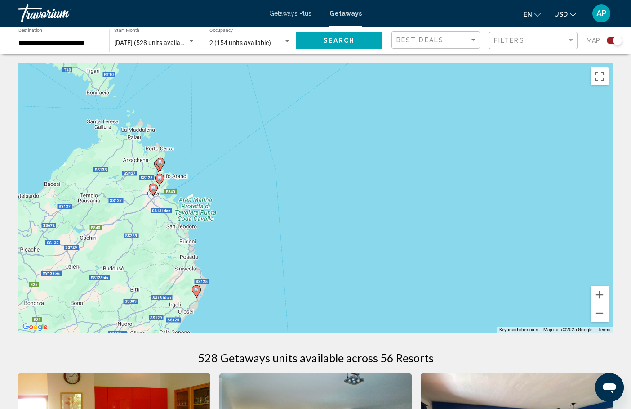
click at [196, 197] on div "To activate drag with keyboard, press Alt + Enter. Once in keyboard drag state,…" at bounding box center [315, 198] width 595 height 270
click at [200, 176] on div "To activate drag with keyboard, press Alt + Enter. Once in keyboard drag state,…" at bounding box center [315, 198] width 595 height 270
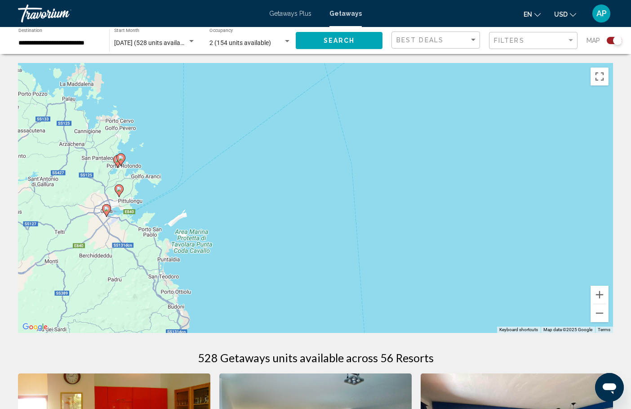
click at [156, 166] on div "To activate drag with keyboard, press Alt + Enter. Once in keyboard drag state,…" at bounding box center [315, 198] width 595 height 270
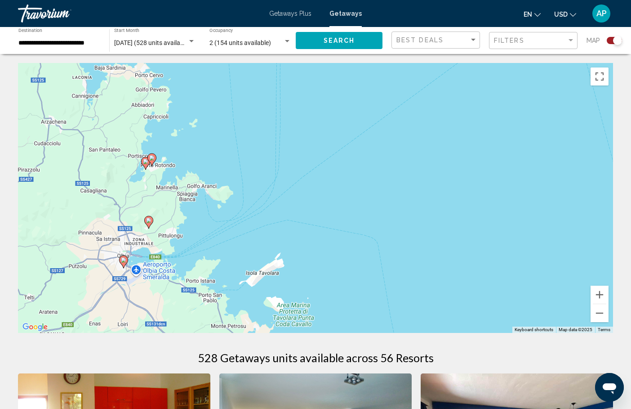
drag, startPoint x: 129, startPoint y: 164, endPoint x: 197, endPoint y: 164, distance: 67.4
click at [197, 164] on div "To activate drag with keyboard, press Alt + Enter. Once in keyboard drag state,…" at bounding box center [315, 198] width 595 height 270
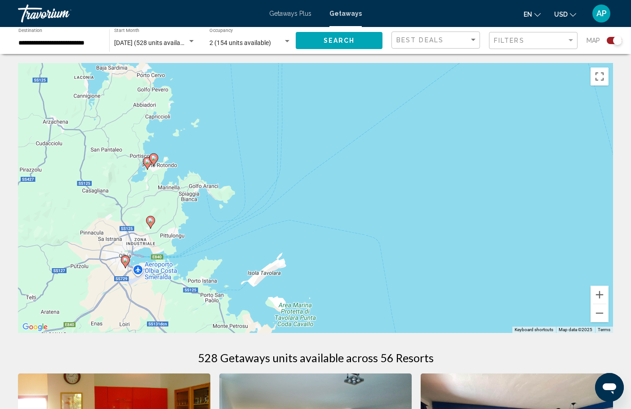
click at [155, 159] on image "Main content" at bounding box center [153, 157] width 5 height 5
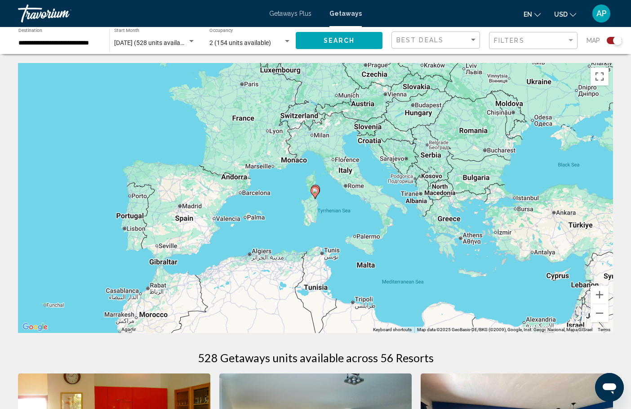
click at [322, 195] on div "To navigate, press the arrow keys. To activate drag with keyboard, press Alt + …" at bounding box center [315, 198] width 595 height 270
click at [321, 193] on div "To activate drag with keyboard, press Alt + Enter. Once in keyboard drag state,…" at bounding box center [315, 198] width 595 height 270
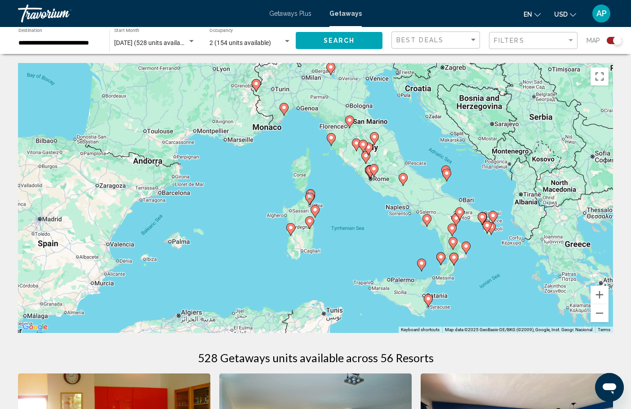
click at [319, 192] on div "To activate drag with keyboard, press Alt + Enter. Once in keyboard drag state,…" at bounding box center [315, 198] width 595 height 270
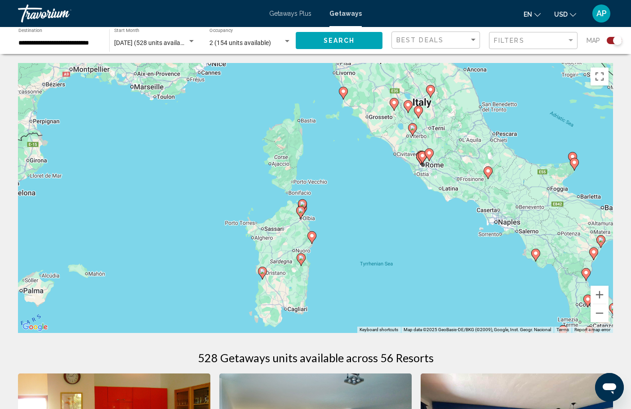
click at [313, 193] on div "To activate drag with keyboard, press Alt + Enter. Once in keyboard drag state,…" at bounding box center [315, 198] width 595 height 270
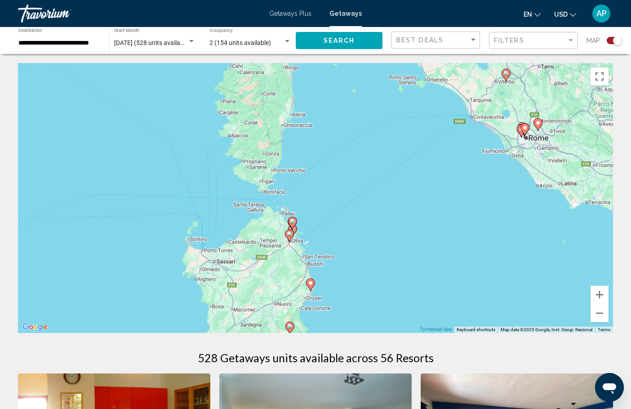
click at [313, 193] on div "To activate drag with keyboard, press Alt + Enter. Once in keyboard drag state,…" at bounding box center [315, 198] width 595 height 270
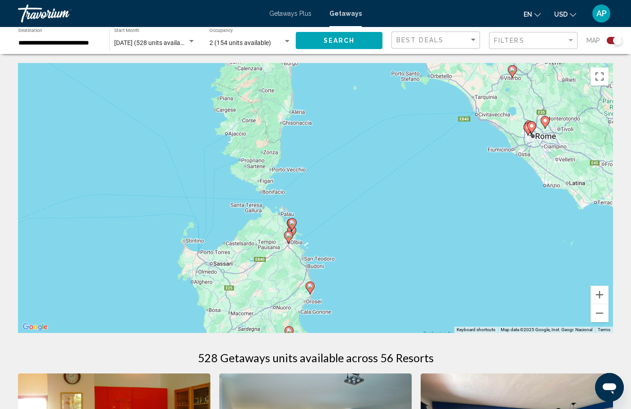
click at [313, 193] on div "To activate drag with keyboard, press Alt + Enter. Once in keyboard drag state,…" at bounding box center [315, 198] width 595 height 270
click at [294, 222] on image "Main content" at bounding box center [291, 222] width 5 height 5
type input "**********"
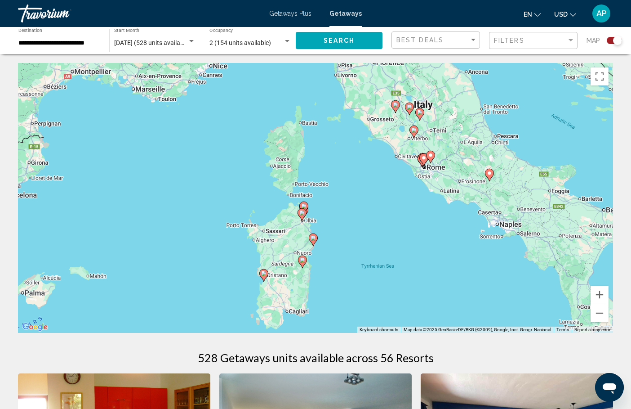
click at [303, 204] on image "Main content" at bounding box center [303, 205] width 5 height 5
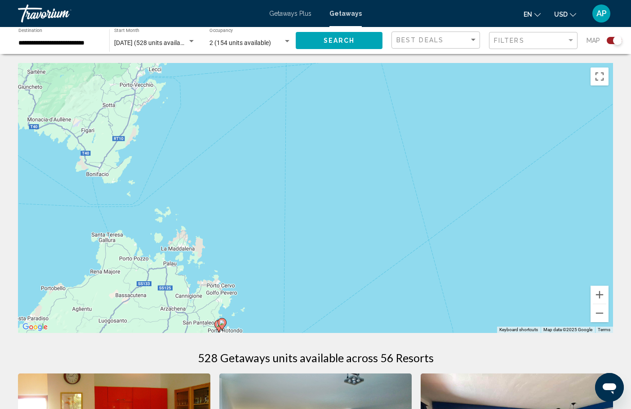
click at [222, 324] on image "Main content" at bounding box center [221, 322] width 5 height 5
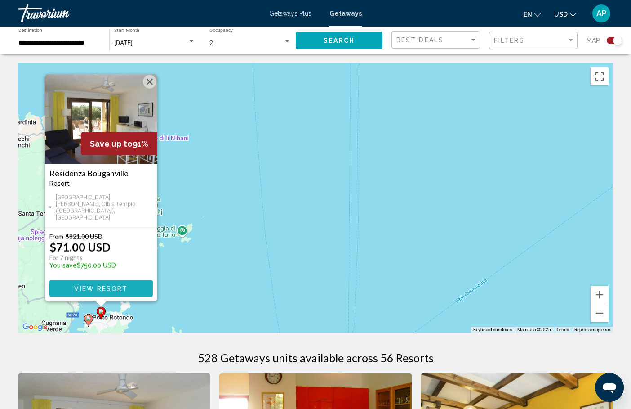
click at [125, 290] on span "View Resort" at bounding box center [100, 288] width 53 height 7
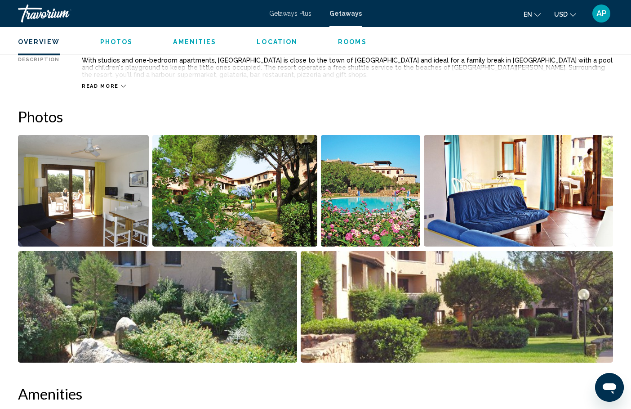
scroll to position [358, 0]
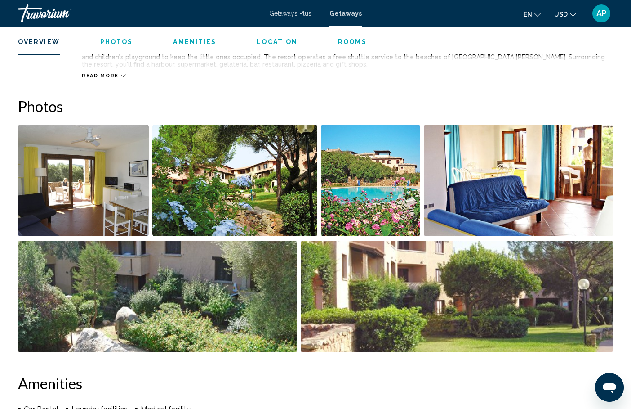
click at [121, 187] on img "Open full-screen image slider" at bounding box center [83, 180] width 131 height 111
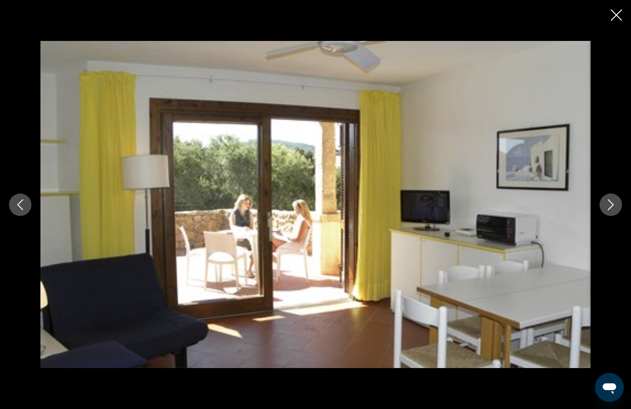
click at [610, 199] on icon "Next image" at bounding box center [611, 204] width 11 height 11
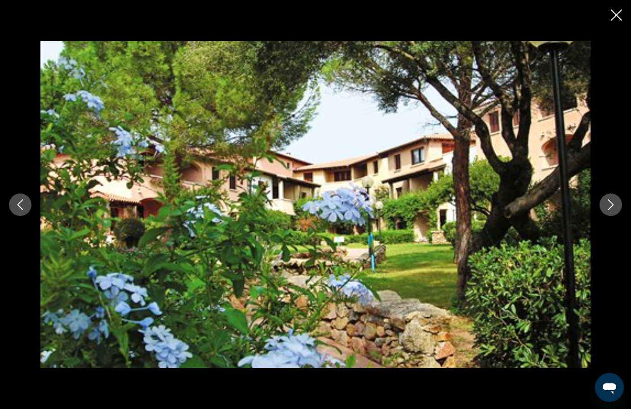
click at [610, 199] on icon "Next image" at bounding box center [611, 204] width 11 height 11
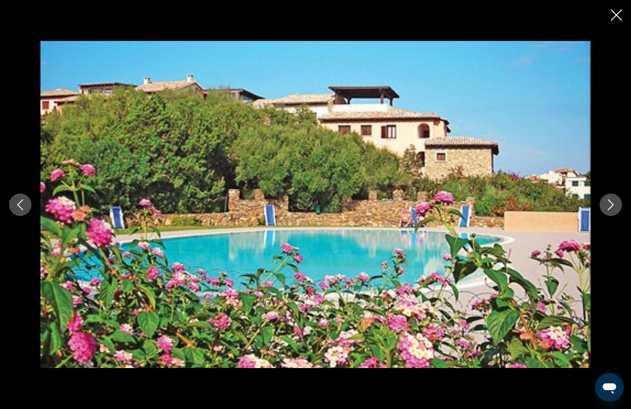
click at [610, 199] on icon "Next image" at bounding box center [611, 204] width 11 height 11
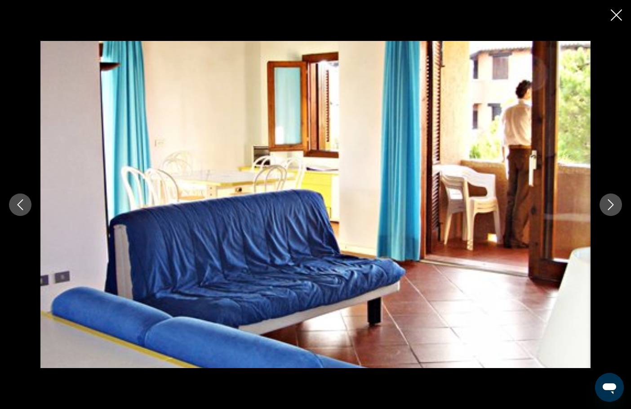
click at [610, 199] on icon "Next image" at bounding box center [611, 204] width 11 height 11
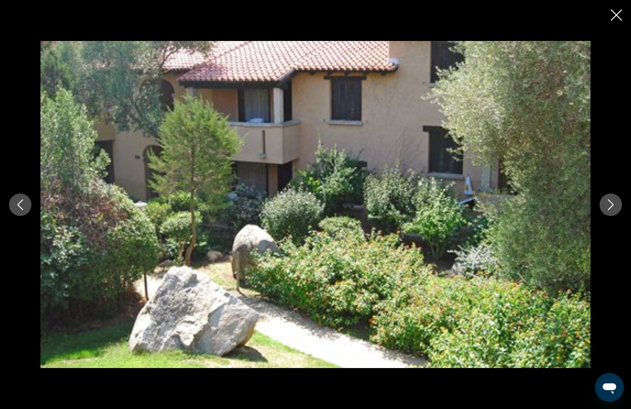
click at [610, 199] on icon "Next image" at bounding box center [611, 204] width 11 height 11
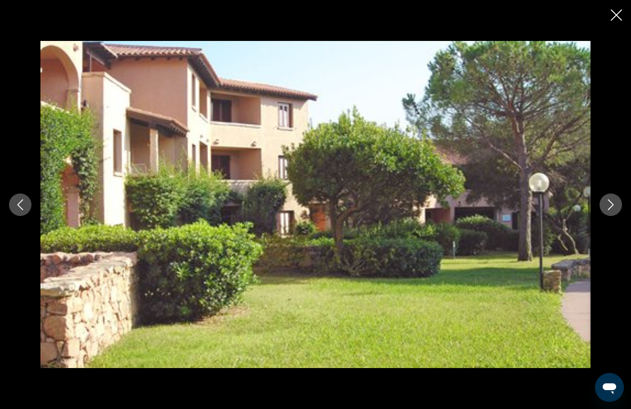
click at [610, 199] on icon "Next image" at bounding box center [611, 204] width 11 height 11
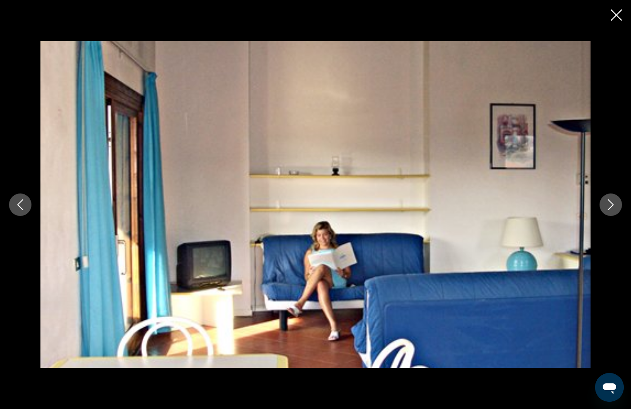
click at [610, 199] on icon "Next image" at bounding box center [611, 204] width 11 height 11
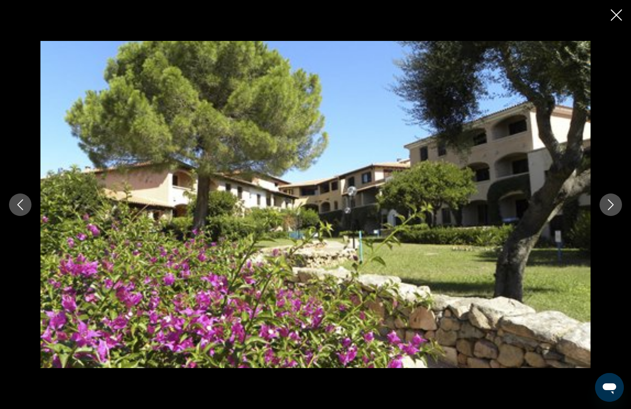
click at [29, 205] on button "Previous image" at bounding box center [20, 204] width 22 height 22
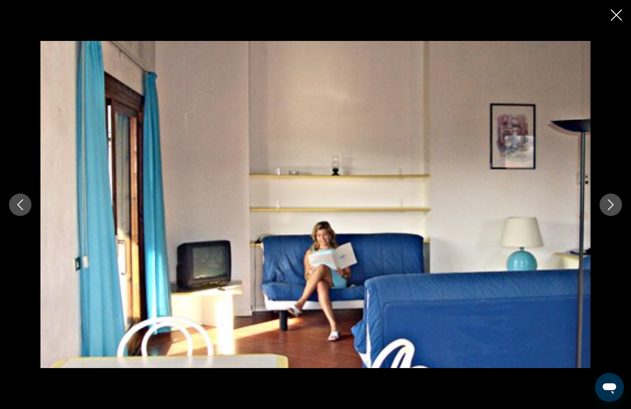
click at [607, 205] on icon "Next image" at bounding box center [611, 204] width 11 height 11
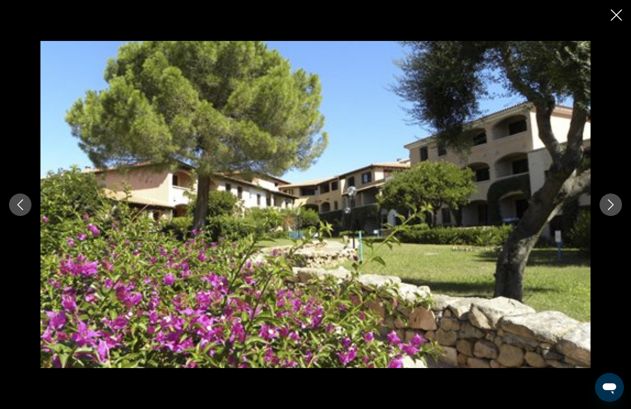
click at [607, 205] on icon "Next image" at bounding box center [611, 204] width 11 height 11
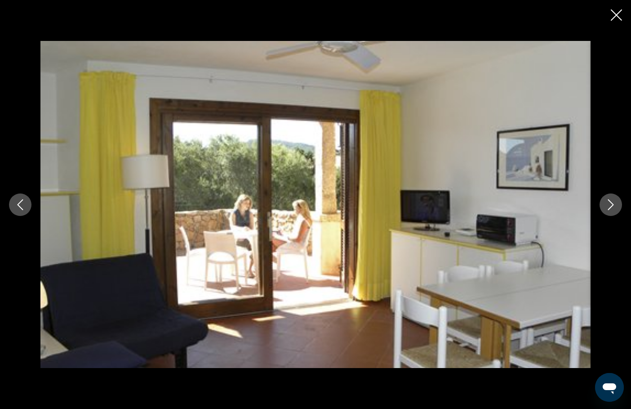
click at [607, 205] on icon "Next image" at bounding box center [611, 204] width 11 height 11
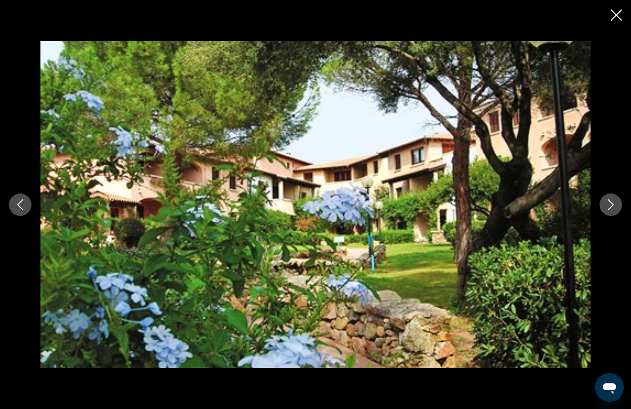
click at [617, 17] on icon "Close slideshow" at bounding box center [616, 14] width 11 height 11
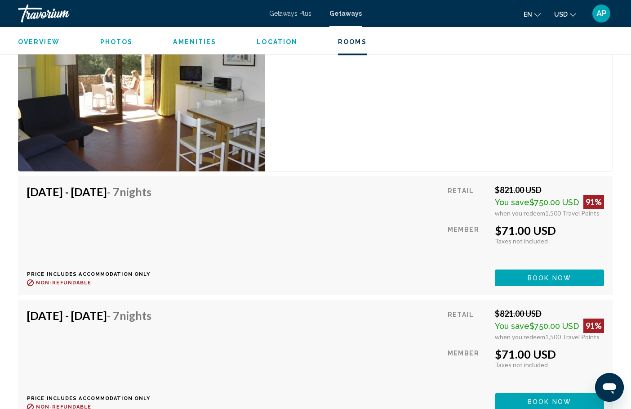
scroll to position [1626, 0]
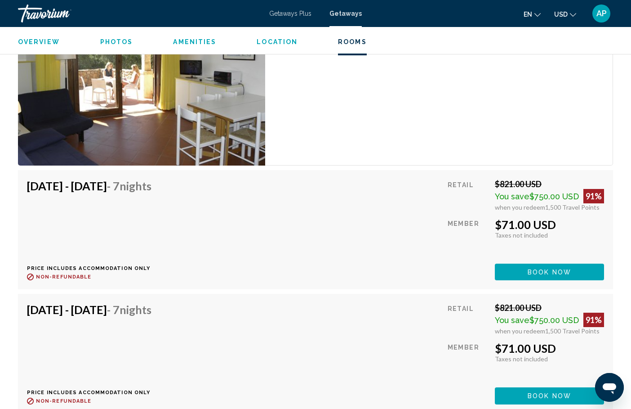
click at [515, 272] on button "Book now" at bounding box center [549, 271] width 109 height 17
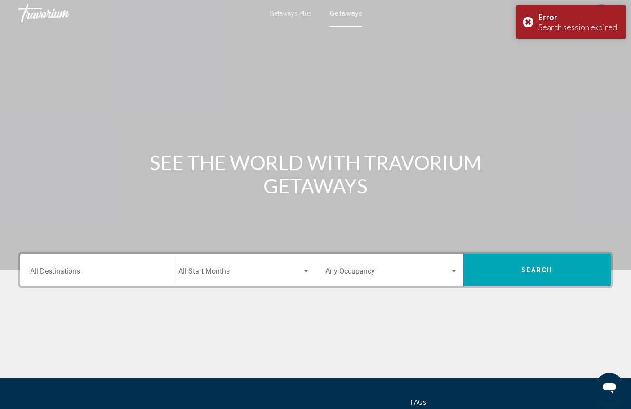
click at [49, 272] on input "Destination All Destinations" at bounding box center [96, 273] width 133 height 8
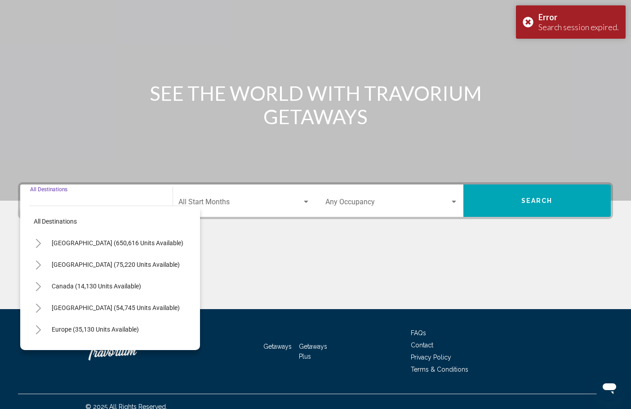
scroll to position [80, 0]
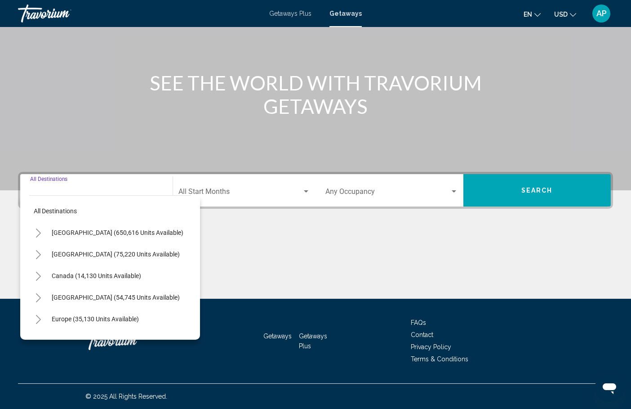
click at [40, 319] on icon "Toggle Europe (35,130 units available)" at bounding box center [38, 319] width 5 height 9
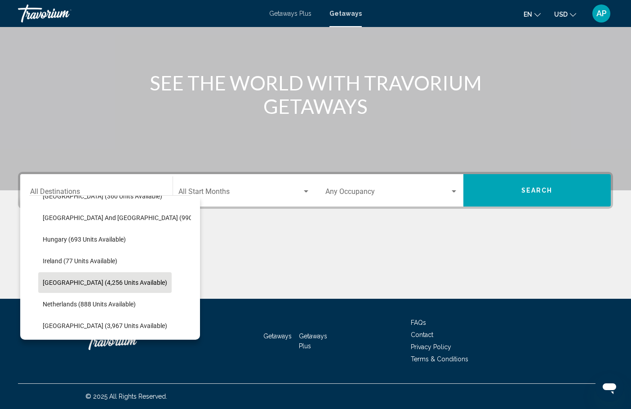
scroll to position [321, 0]
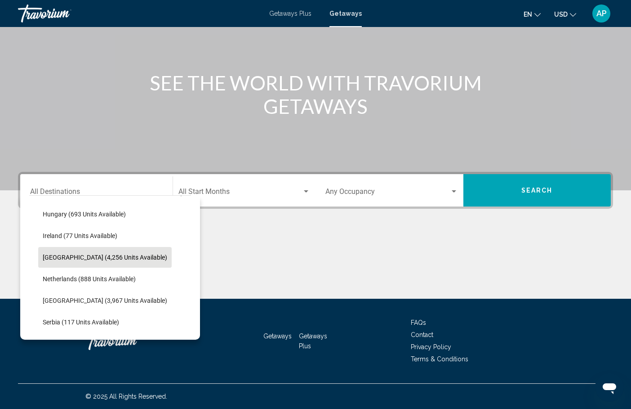
click at [85, 258] on span "[GEOGRAPHIC_DATA] (4,256 units available)" at bounding box center [105, 257] width 125 height 7
type input "**********"
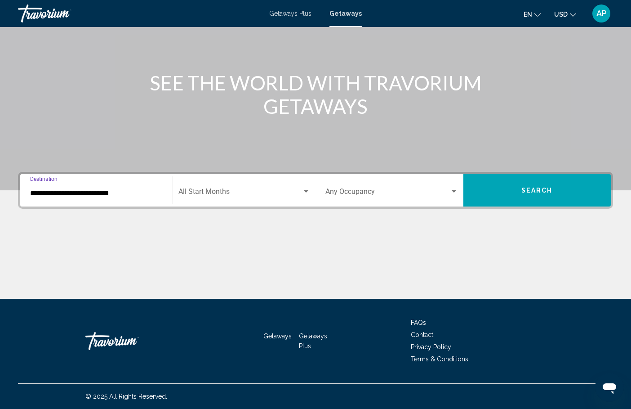
click at [247, 194] on span "Search widget" at bounding box center [240, 193] width 124 height 8
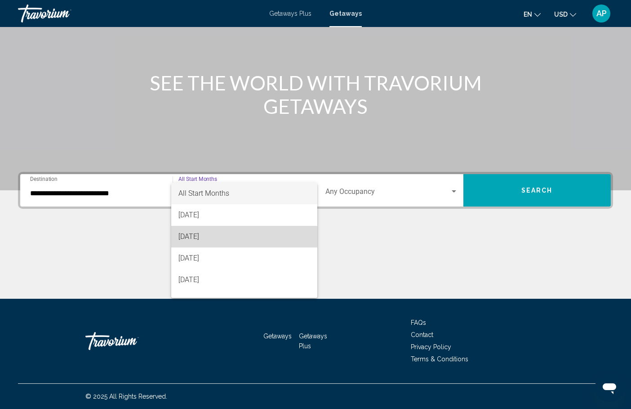
click at [212, 240] on span "[DATE]" at bounding box center [244, 237] width 132 height 22
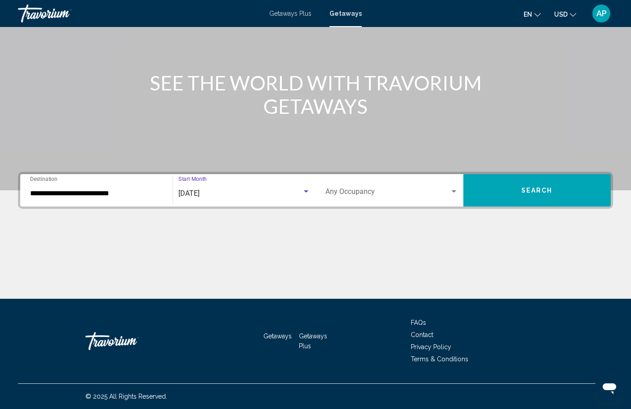
click at [381, 193] on span "Search widget" at bounding box center [387, 193] width 125 height 8
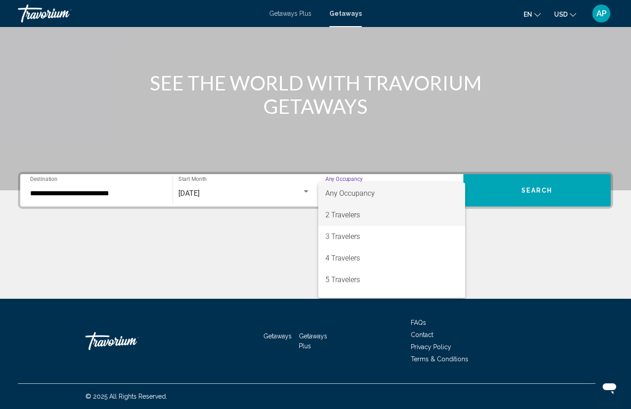
click at [343, 218] on span "2 Travelers" at bounding box center [391, 215] width 133 height 22
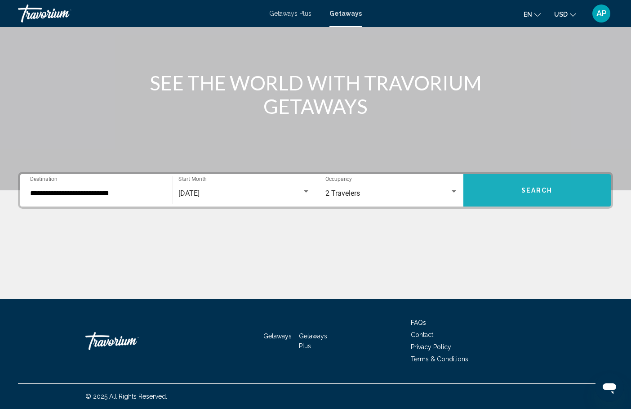
click at [549, 177] on button "Search" at bounding box center [537, 190] width 148 height 32
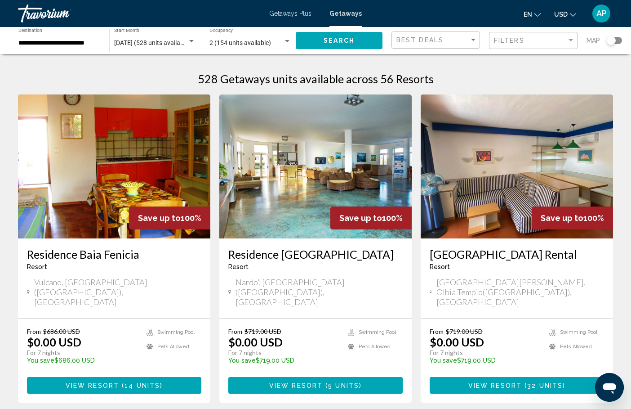
click at [619, 41] on div "Search widget" at bounding box center [614, 40] width 15 height 7
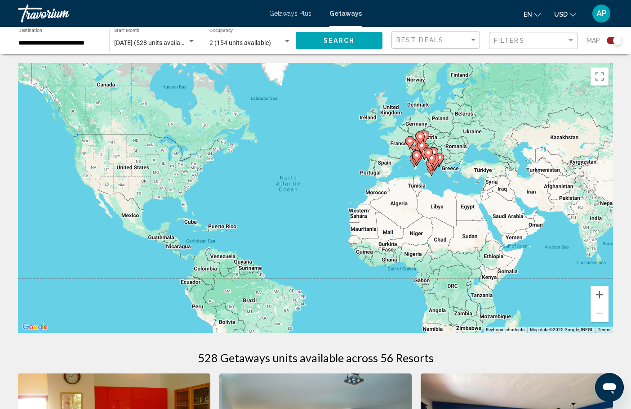
click at [414, 154] on image "Main content" at bounding box center [416, 154] width 5 height 5
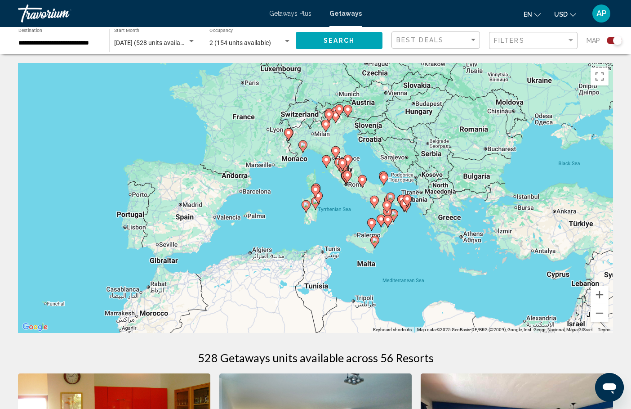
click at [316, 190] on image "Main content" at bounding box center [315, 189] width 5 height 5
type input "**********"
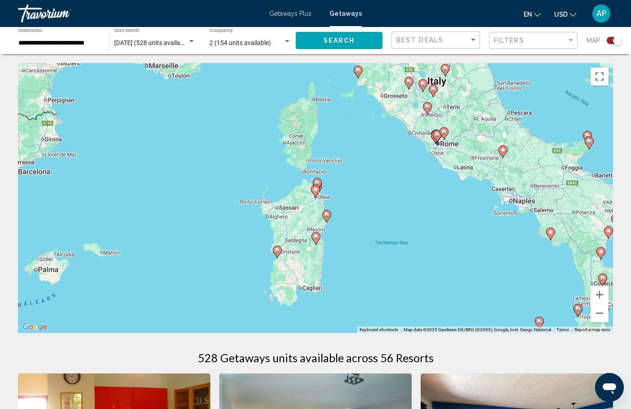
click at [316, 181] on image "Main content" at bounding box center [317, 182] width 5 height 5
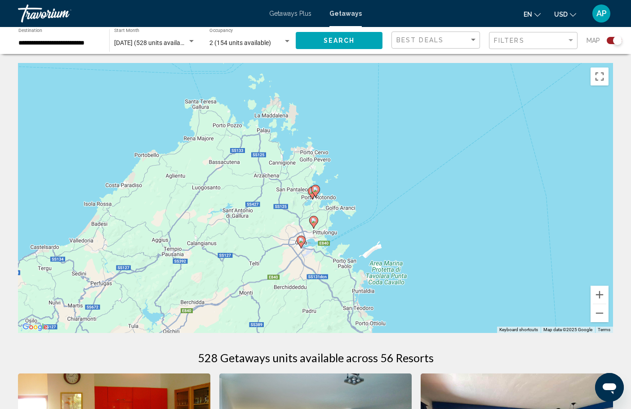
click at [316, 189] on image "Main content" at bounding box center [315, 189] width 5 height 5
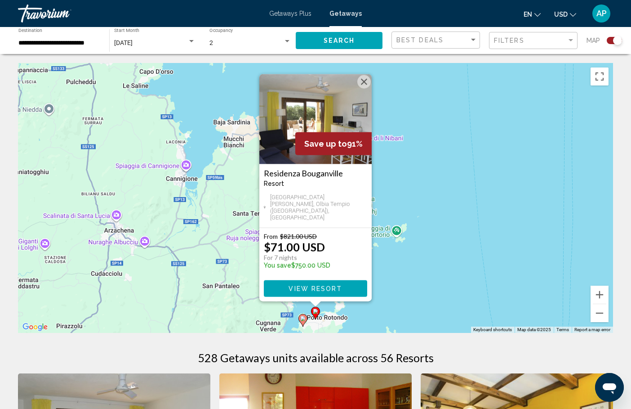
click at [314, 291] on span "View Resort" at bounding box center [315, 288] width 53 height 7
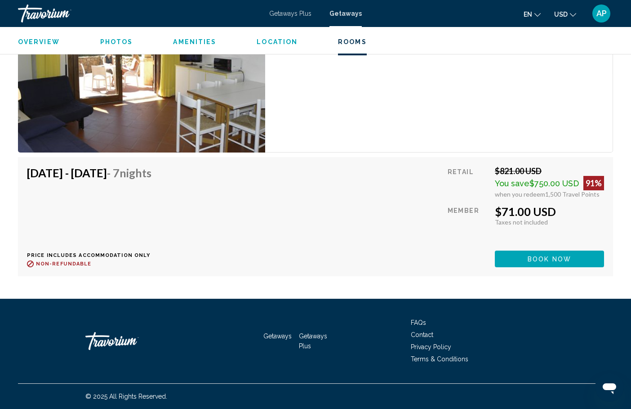
scroll to position [1639, 0]
click at [547, 261] on span "Book now" at bounding box center [550, 258] width 44 height 7
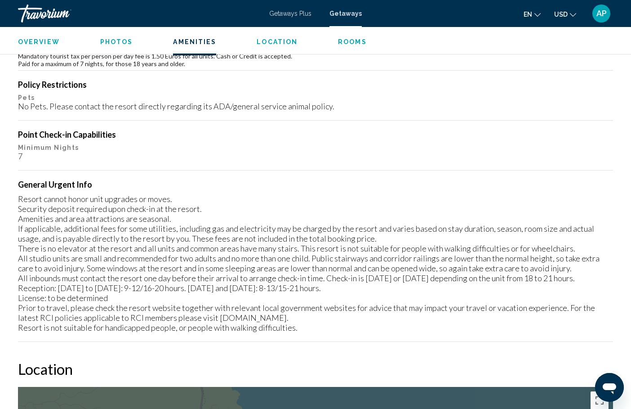
scroll to position [887, 0]
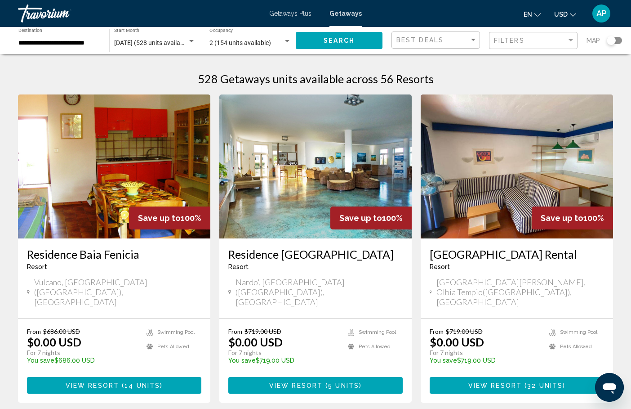
click at [621, 39] on div "Search widget" at bounding box center [614, 40] width 15 height 7
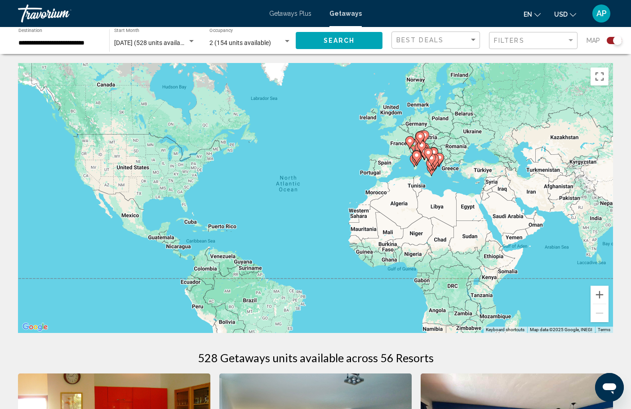
click at [418, 156] on image "Main content" at bounding box center [416, 154] width 5 height 5
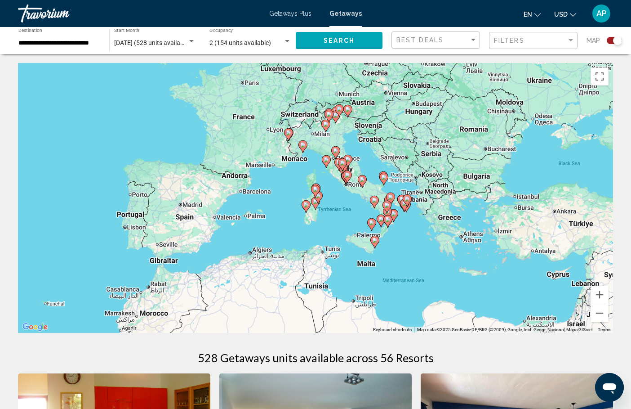
click at [316, 194] on icon "Main content" at bounding box center [316, 191] width 8 height 12
type input "**********"
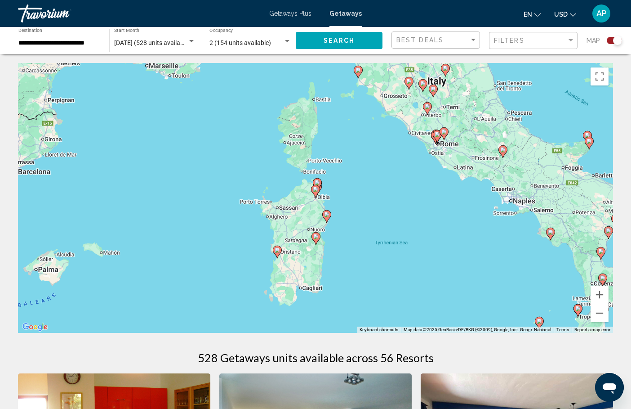
click at [316, 189] on image "Main content" at bounding box center [315, 189] width 5 height 5
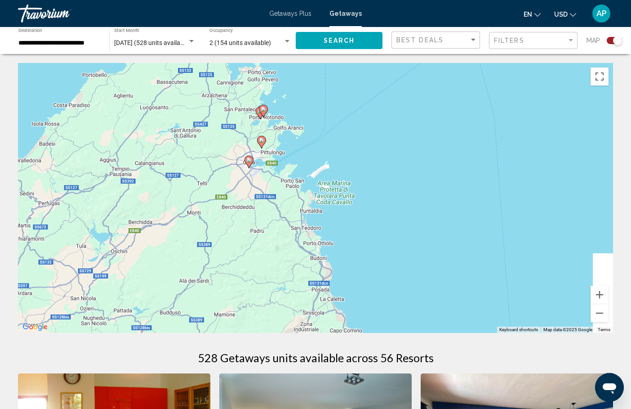
drag, startPoint x: 398, startPoint y: 181, endPoint x: 357, endPoint y: 32, distance: 154.4
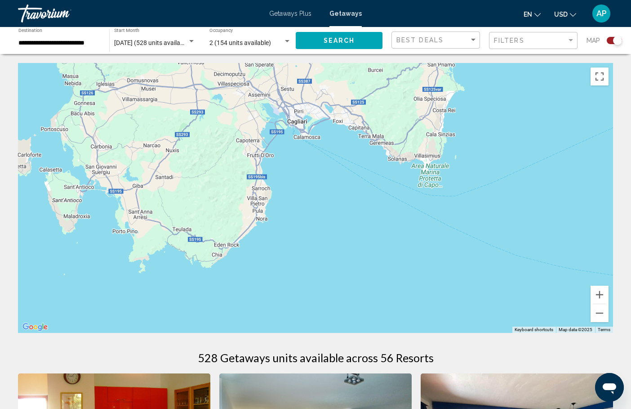
drag, startPoint x: 480, startPoint y: 148, endPoint x: 391, endPoint y: 194, distance: 100.1
click at [394, 194] on div "To activate drag with keyboard, press Alt + Enter. Once in keyboard drag state,…" at bounding box center [315, 198] width 595 height 270
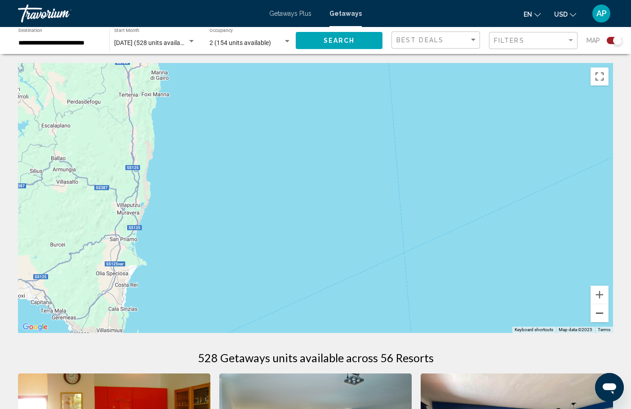
click at [606, 321] on button "Zoom out" at bounding box center [600, 313] width 18 height 18
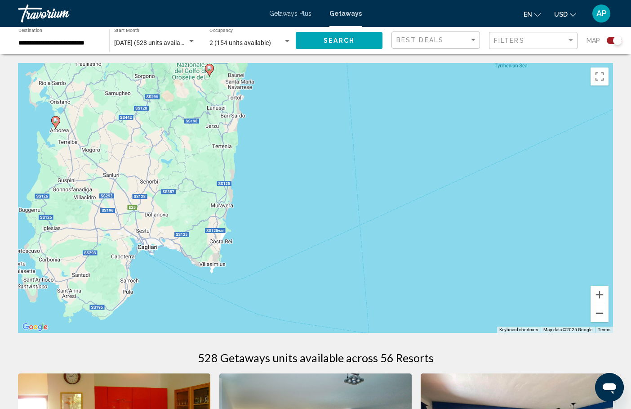
click at [603, 317] on button "Zoom out" at bounding box center [600, 313] width 18 height 18
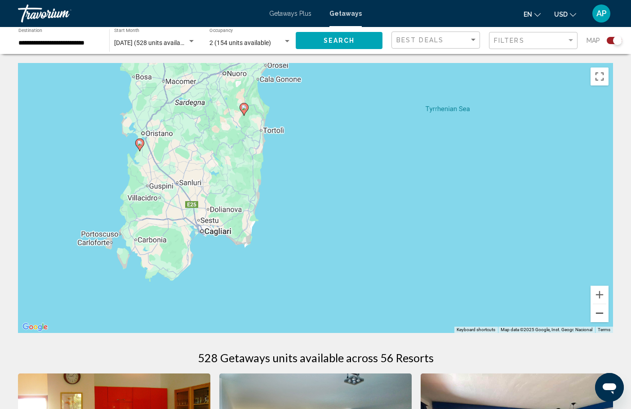
click at [603, 317] on button "Zoom out" at bounding box center [600, 313] width 18 height 18
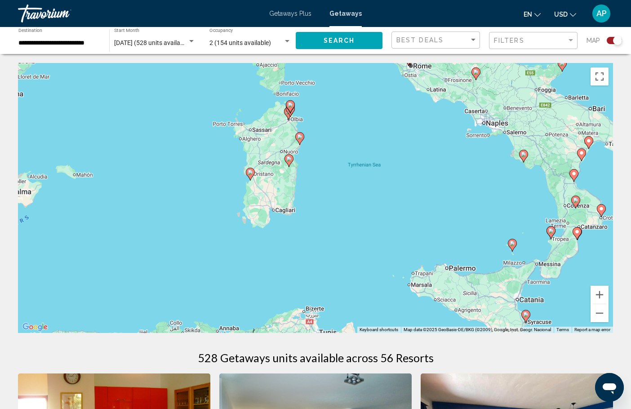
click at [252, 175] on icon "Main content" at bounding box center [250, 174] width 8 height 12
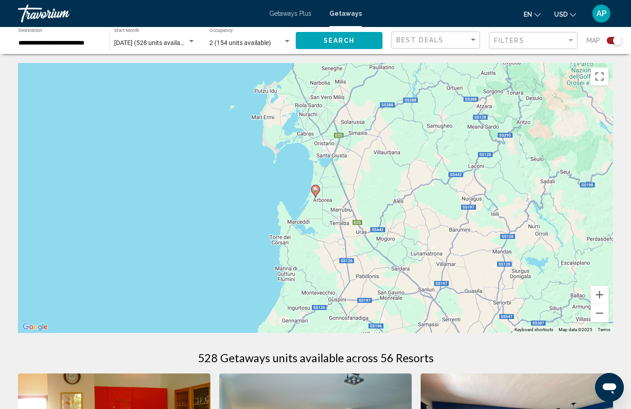
click at [316, 191] on image "Main content" at bounding box center [315, 189] width 5 height 5
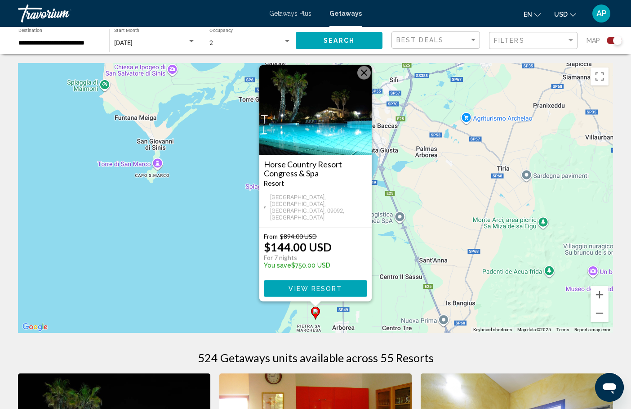
click at [312, 288] on span "View Resort" at bounding box center [315, 288] width 53 height 7
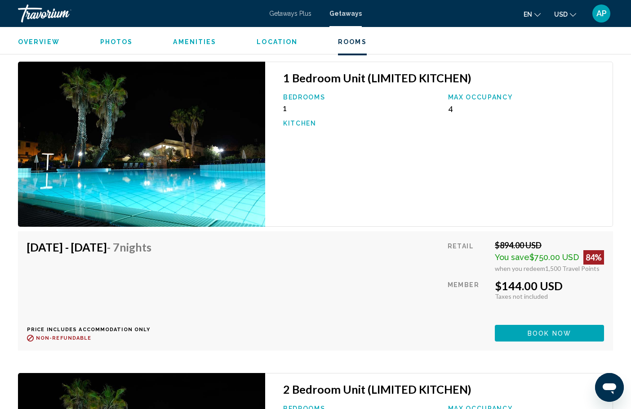
scroll to position [1522, 0]
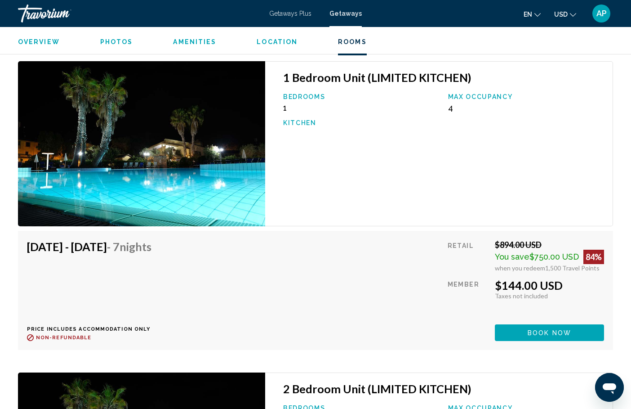
click at [215, 185] on img "Main content" at bounding box center [141, 143] width 247 height 165
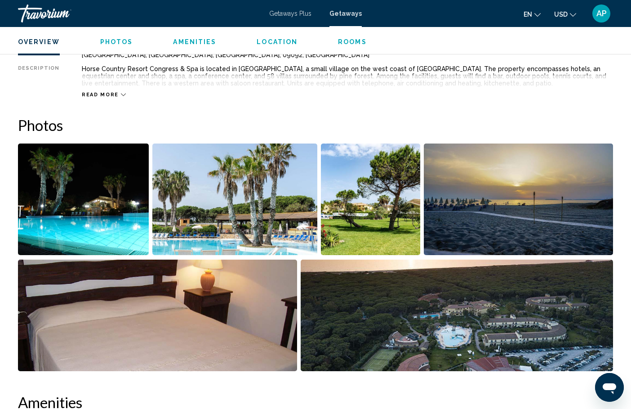
scroll to position [327, 0]
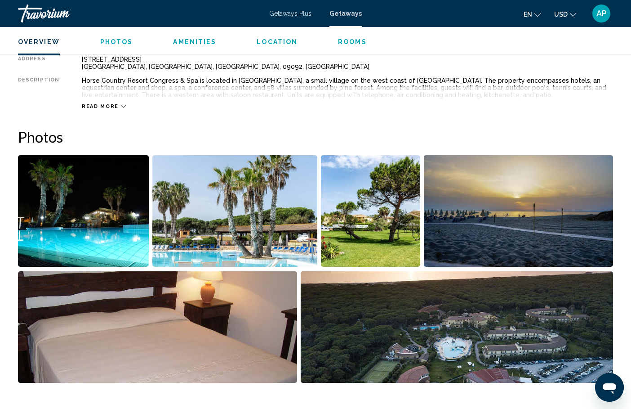
click at [81, 201] on img "Open full-screen image slider" at bounding box center [83, 210] width 131 height 111
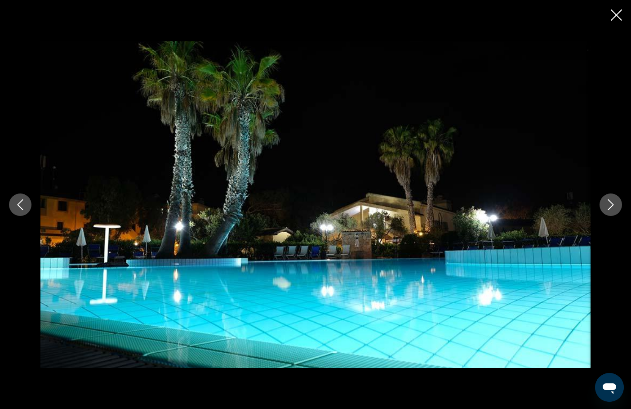
click at [611, 200] on icon "Next image" at bounding box center [611, 204] width 11 height 11
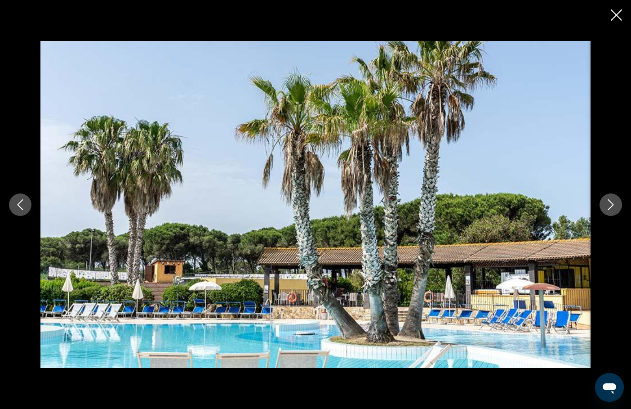
click at [611, 200] on icon "Next image" at bounding box center [611, 204] width 11 height 11
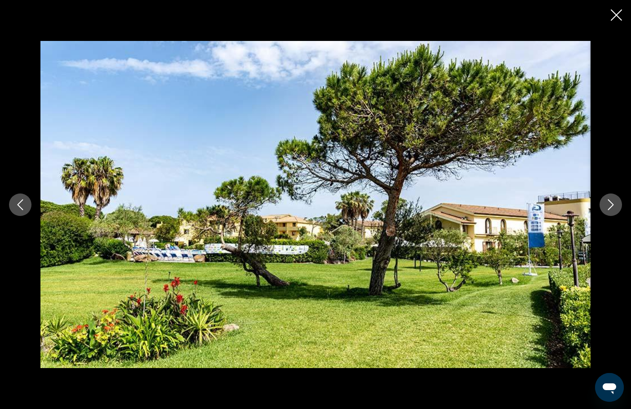
click at [611, 200] on icon "Next image" at bounding box center [611, 204] width 11 height 11
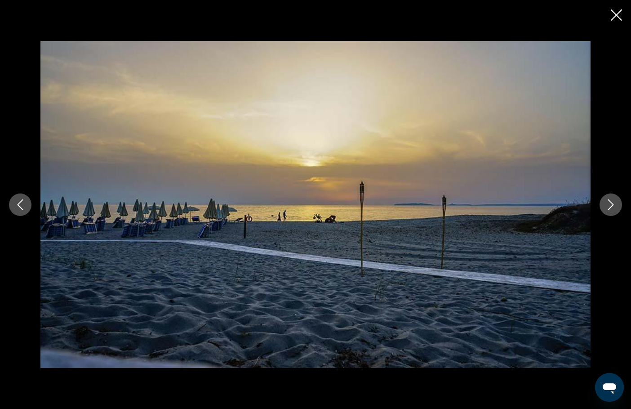
click at [611, 200] on icon "Next image" at bounding box center [611, 204] width 11 height 11
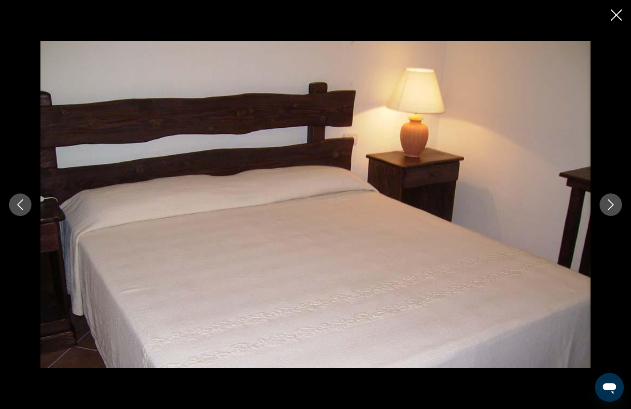
click at [611, 200] on icon "Next image" at bounding box center [611, 204] width 11 height 11
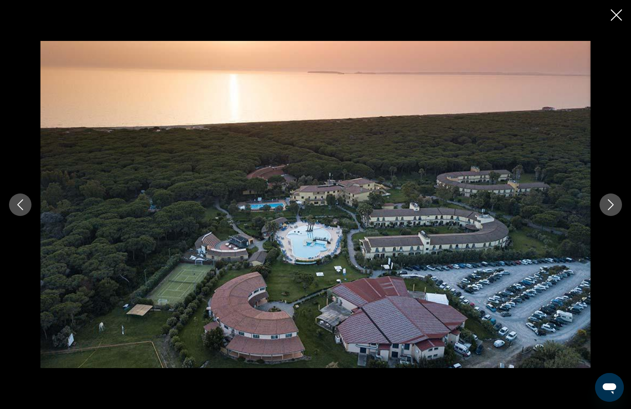
click at [611, 200] on icon "Next image" at bounding box center [611, 204] width 11 height 11
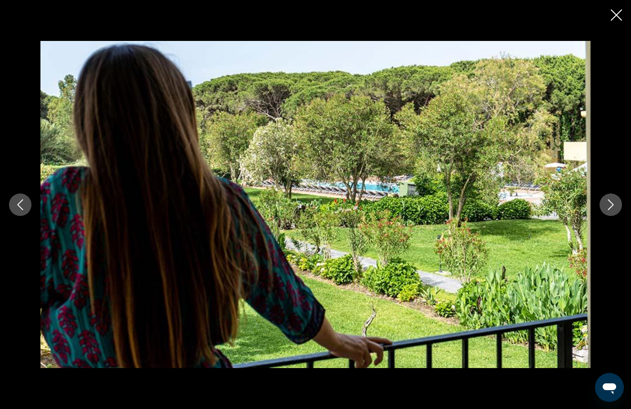
click at [611, 200] on icon "Next image" at bounding box center [611, 204] width 11 height 11
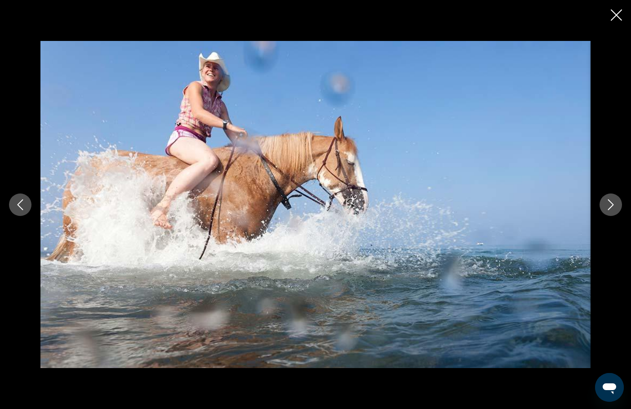
click at [611, 200] on icon "Next image" at bounding box center [611, 204] width 11 height 11
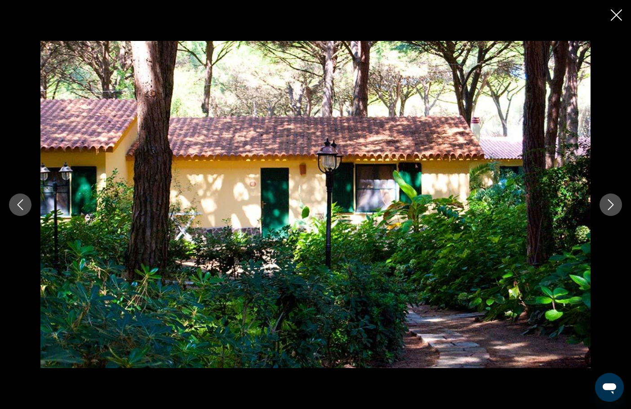
click at [611, 202] on icon "Next image" at bounding box center [611, 204] width 6 height 11
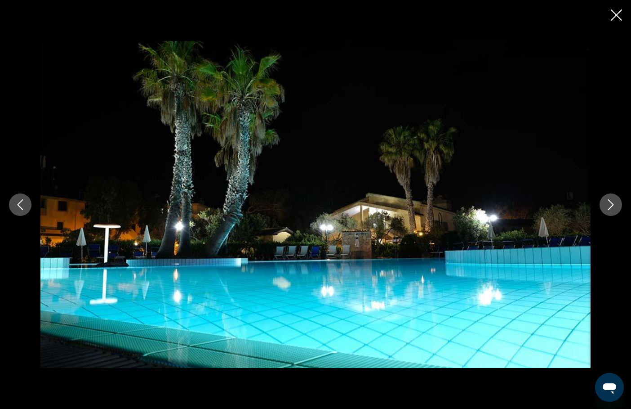
click at [615, 25] on div "Main content" at bounding box center [315, 204] width 631 height 409
click at [613, 13] on icon "Close slideshow" at bounding box center [616, 14] width 11 height 11
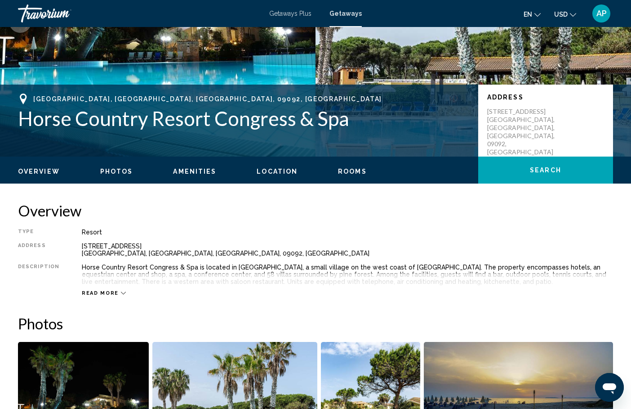
scroll to position [98, 0]
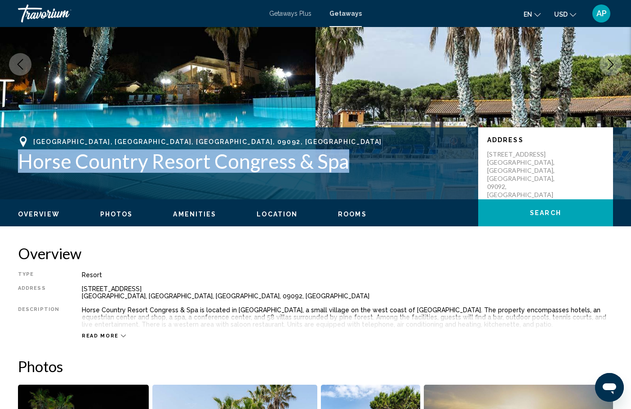
drag, startPoint x: 22, startPoint y: 160, endPoint x: 344, endPoint y: 178, distance: 322.8
click at [344, 178] on div "[GEOGRAPHIC_DATA], [GEOGRAPHIC_DATA], [GEOGRAPHIC_DATA], 09092, [GEOGRAPHIC_DAT…" at bounding box center [315, 163] width 631 height 54
copy h1 "Horse Country Resort Congress & Spa"
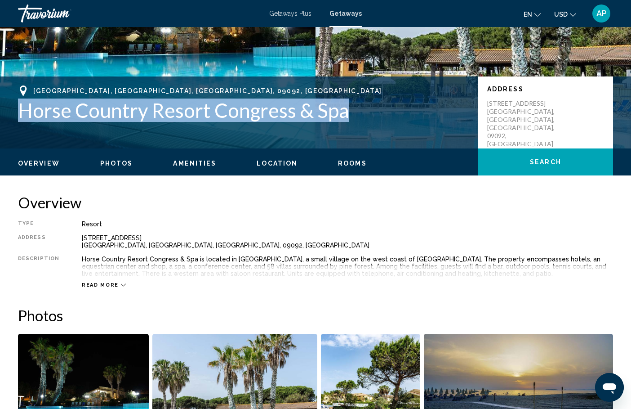
scroll to position [155, 0]
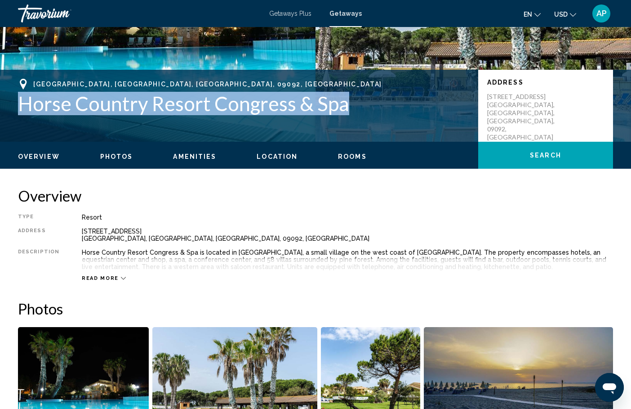
click at [121, 276] on icon "Main content" at bounding box center [123, 278] width 5 height 5
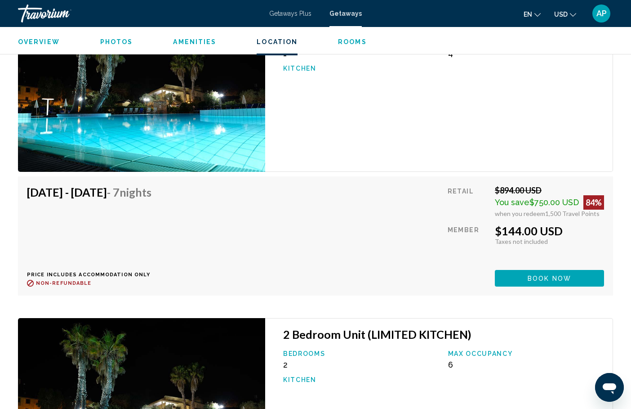
scroll to position [1574, 0]
